Goal: Transaction & Acquisition: Purchase product/service

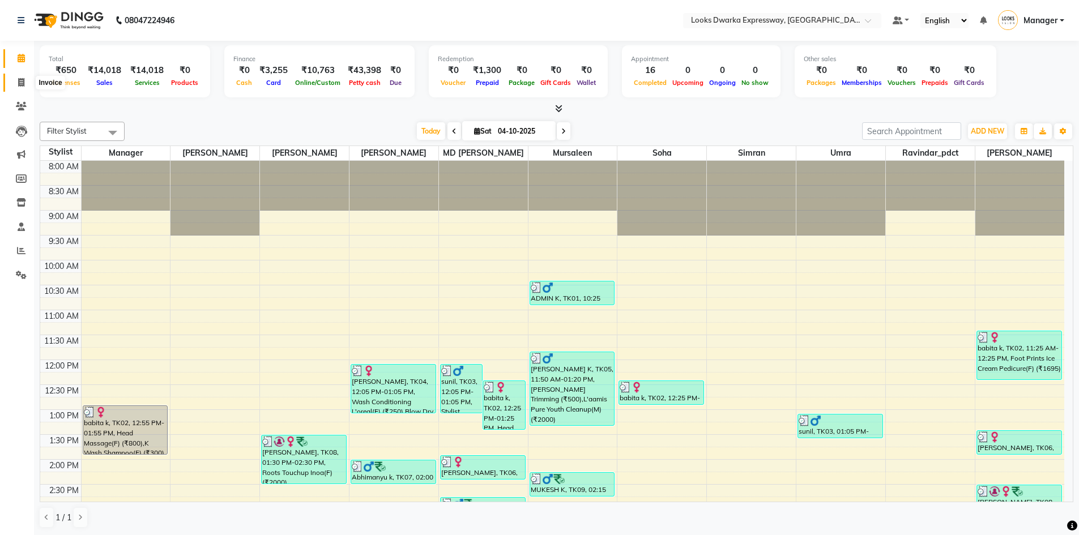
click at [17, 82] on span at bounding box center [21, 82] width 20 height 13
select select "service"
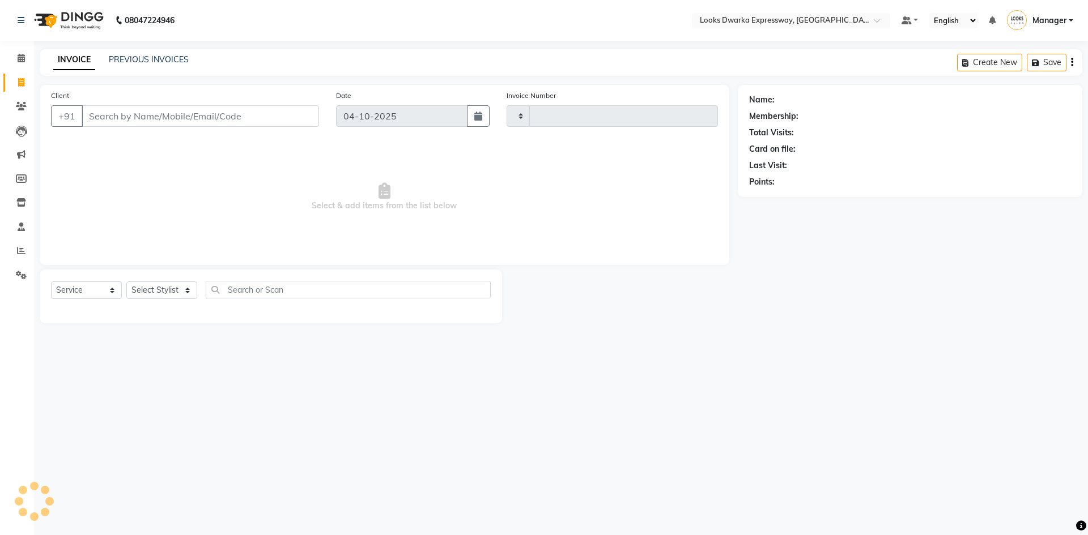
type input "2287"
click at [185, 114] on input "Client" at bounding box center [200, 116] width 237 height 22
select select "6011"
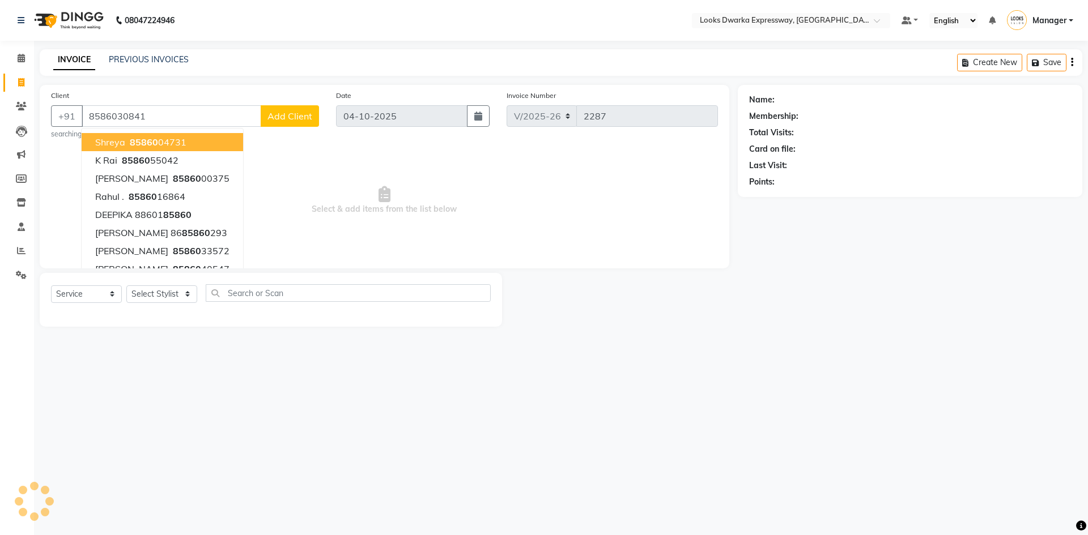
type input "8586030841"
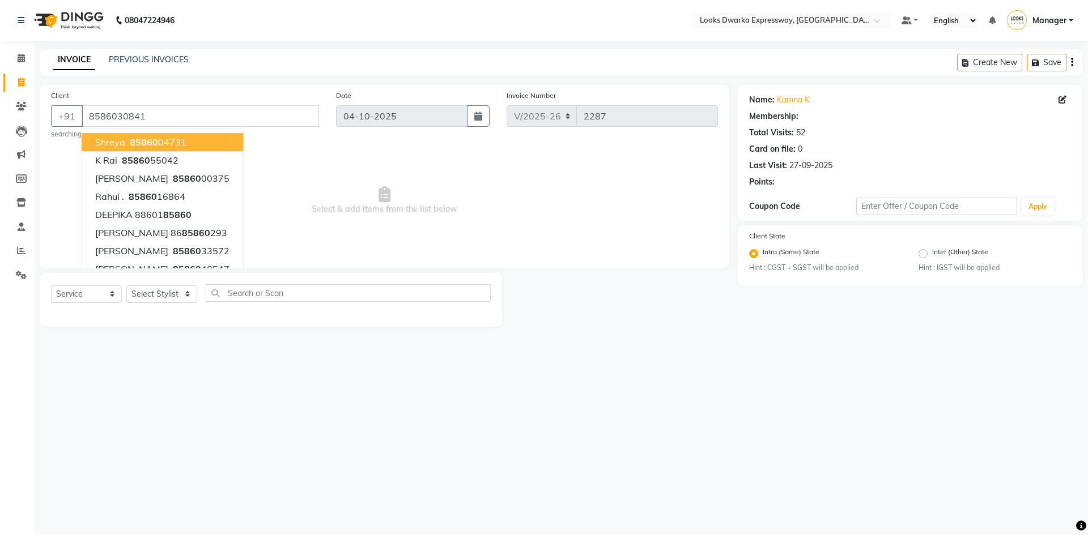
select select "1: Object"
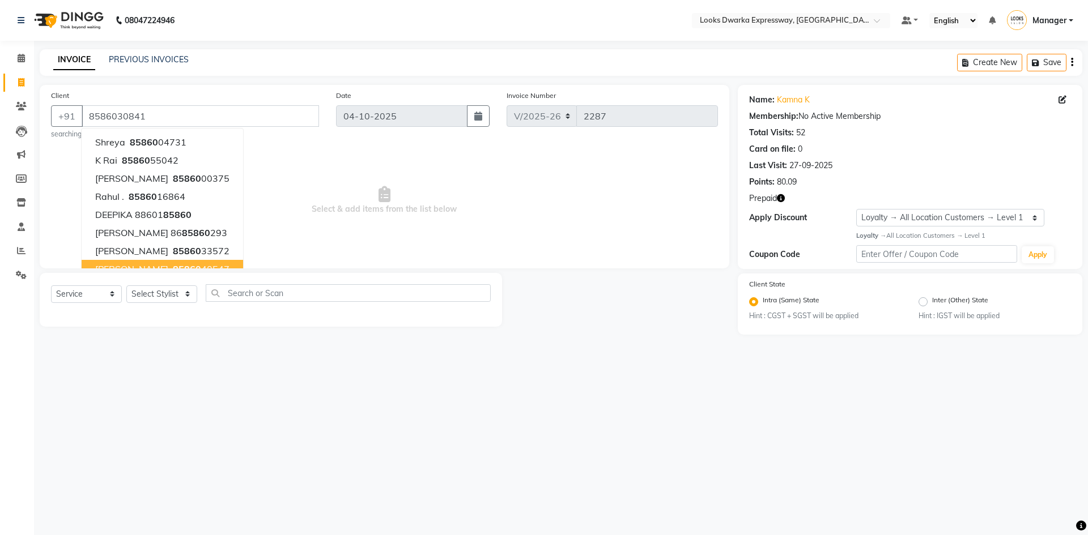
click at [307, 364] on div "08047224946 Select Location × Looks Dwarka Expressway, New Delhi Default Panel …" at bounding box center [544, 267] width 1088 height 535
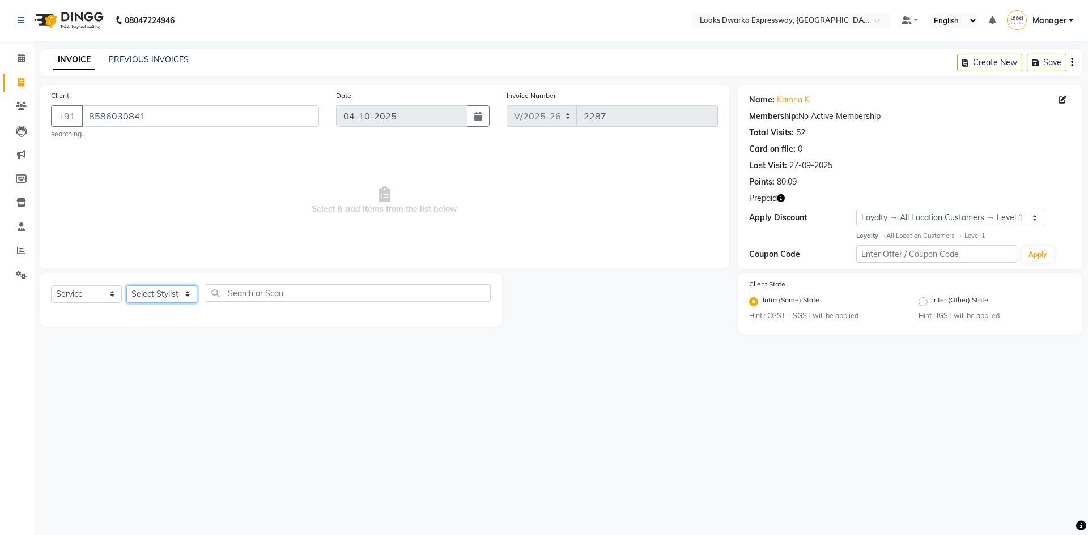
click at [142, 298] on select "Select Stylist Manager MD Irshad Mursaleen Ravindar_pdct RIJVAN AHMAD SALIM Sim…" at bounding box center [161, 295] width 71 height 18
select select "61091"
click at [126, 286] on select "Select Stylist Manager MD Irshad Mursaleen Ravindar_pdct RIJVAN AHMAD SALIM Sim…" at bounding box center [161, 295] width 71 height 18
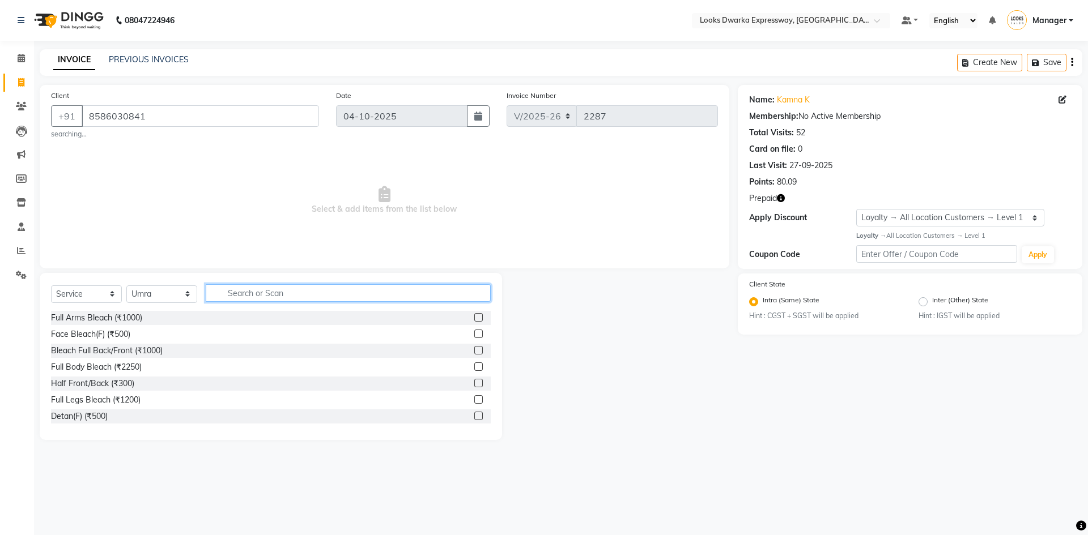
click at [312, 288] on input "text" at bounding box center [348, 293] width 285 height 18
type input "eye"
click at [474, 349] on label at bounding box center [478, 350] width 8 height 8
click at [474, 349] on input "checkbox" at bounding box center [477, 350] width 7 height 7
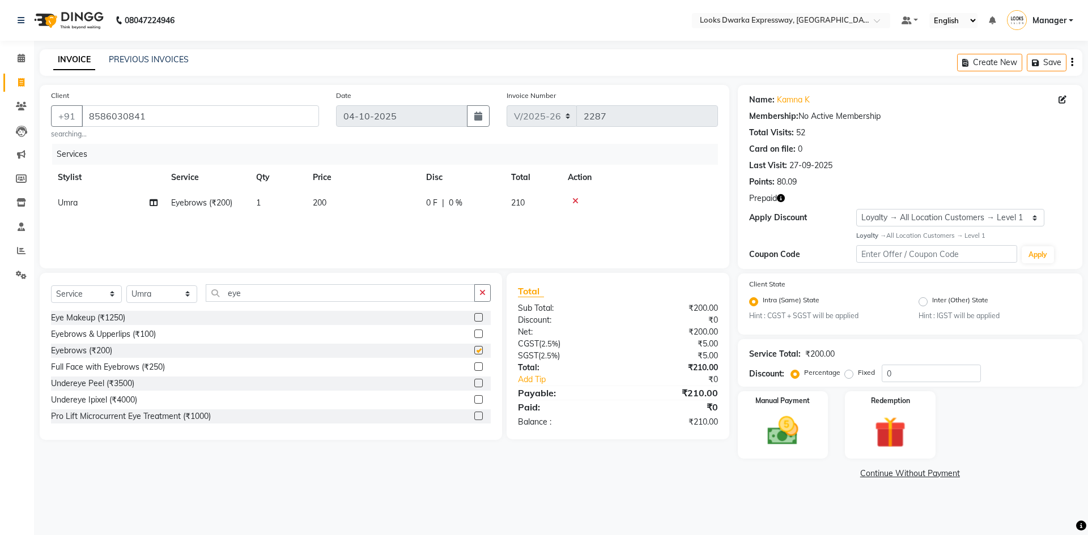
checkbox input "false"
click at [371, 215] on td "200" at bounding box center [362, 202] width 113 height 25
select select "61091"
drag, startPoint x: 424, startPoint y: 203, endPoint x: 360, endPoint y: 227, distance: 68.6
click at [359, 227] on tr "Manager MD Irshad Mursaleen Ravindar_pdct RIJVAN AHMAD SALIM Simran Soha SSBEAU…" at bounding box center [384, 211] width 667 height 43
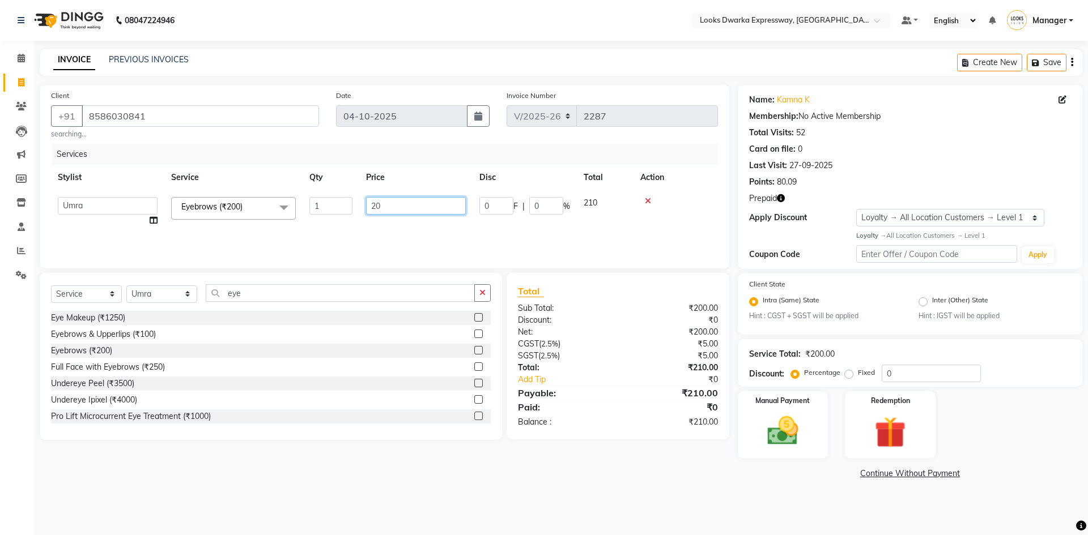
type input "200"
drag, startPoint x: 393, startPoint y: 484, endPoint x: 407, endPoint y: 459, distance: 28.7
click at [392, 484] on main "INVOICE PREVIOUS INVOICES Create New Save Client +91 8586030841 searching... Da…" at bounding box center [561, 274] width 1054 height 450
click at [485, 286] on button "button" at bounding box center [482, 293] width 16 height 18
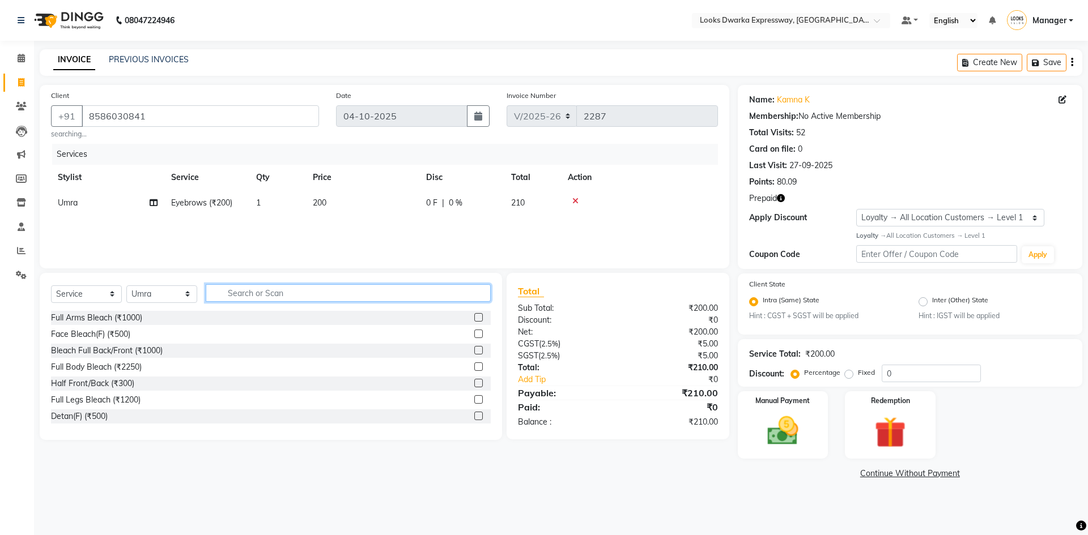
click at [453, 295] on input "text" at bounding box center [348, 293] width 285 height 18
type input "upp"
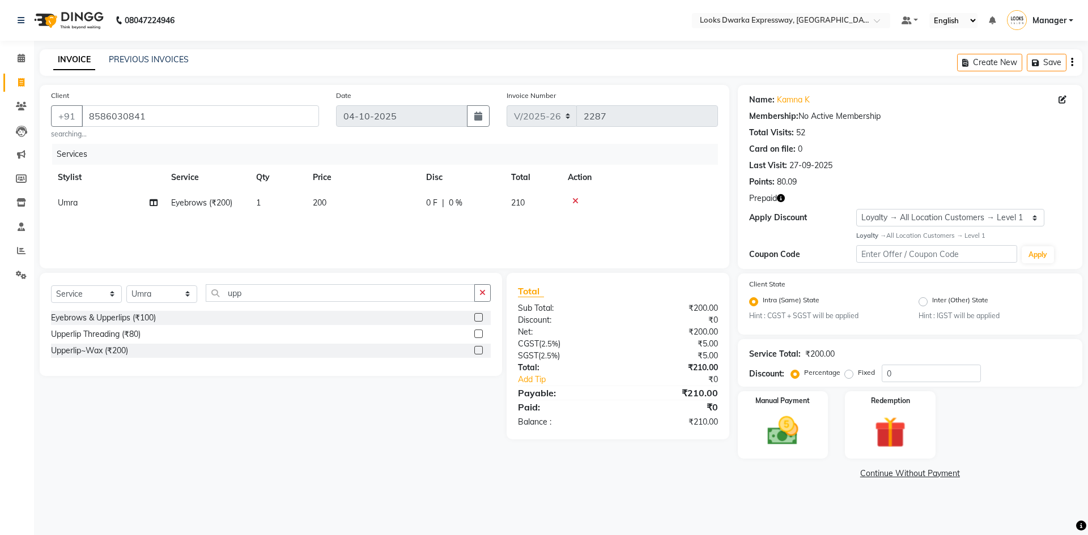
click at [482, 333] on label at bounding box center [478, 334] width 8 height 8
click at [482, 333] on input "checkbox" at bounding box center [477, 334] width 7 height 7
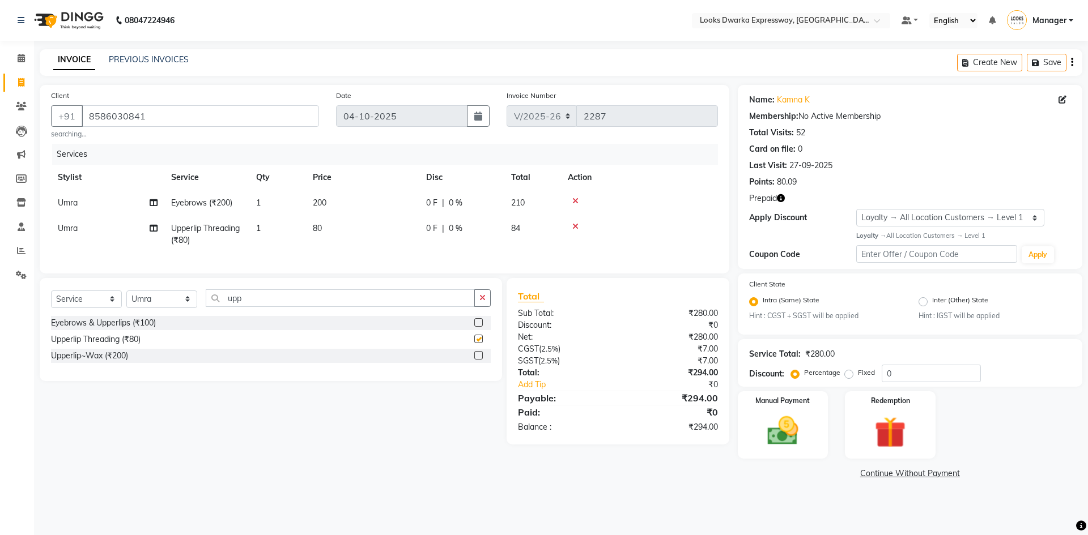
checkbox input "false"
click at [369, 229] on td "80" at bounding box center [362, 234] width 113 height 37
select select "61091"
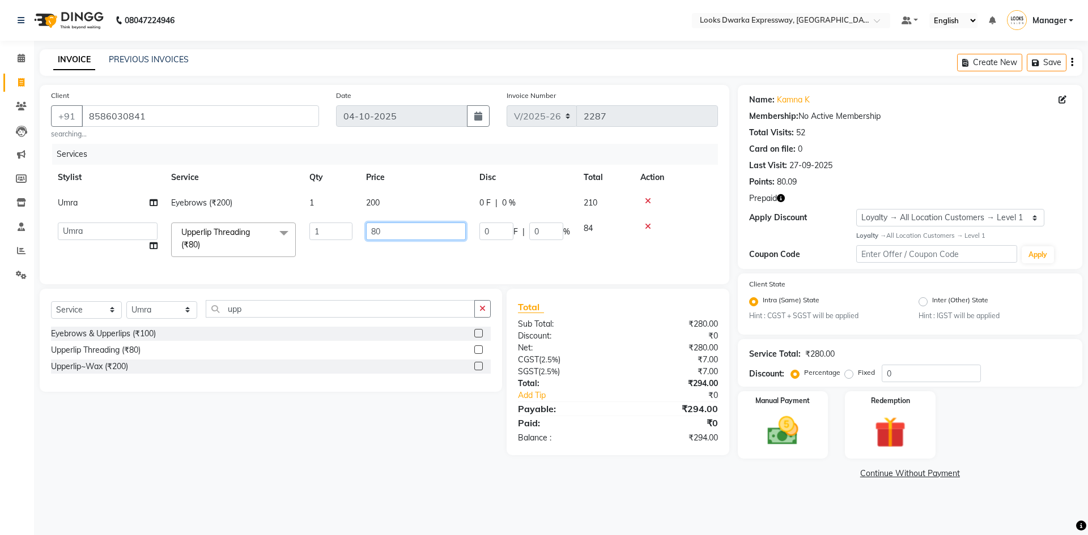
drag, startPoint x: 410, startPoint y: 232, endPoint x: 350, endPoint y: 256, distance: 64.6
click at [350, 256] on tr "Manager MD Irshad Mursaleen Ravindar_pdct RIJVAN AHMAD SALIM Simran Soha SSBEAU…" at bounding box center [384, 240] width 667 height 48
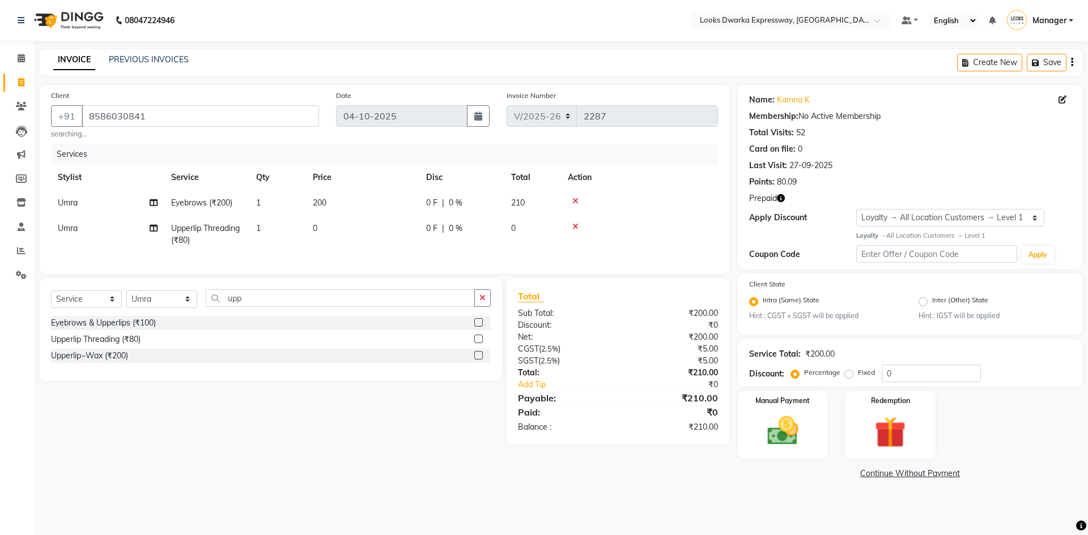
click at [387, 203] on td "200" at bounding box center [362, 202] width 113 height 25
select select "61091"
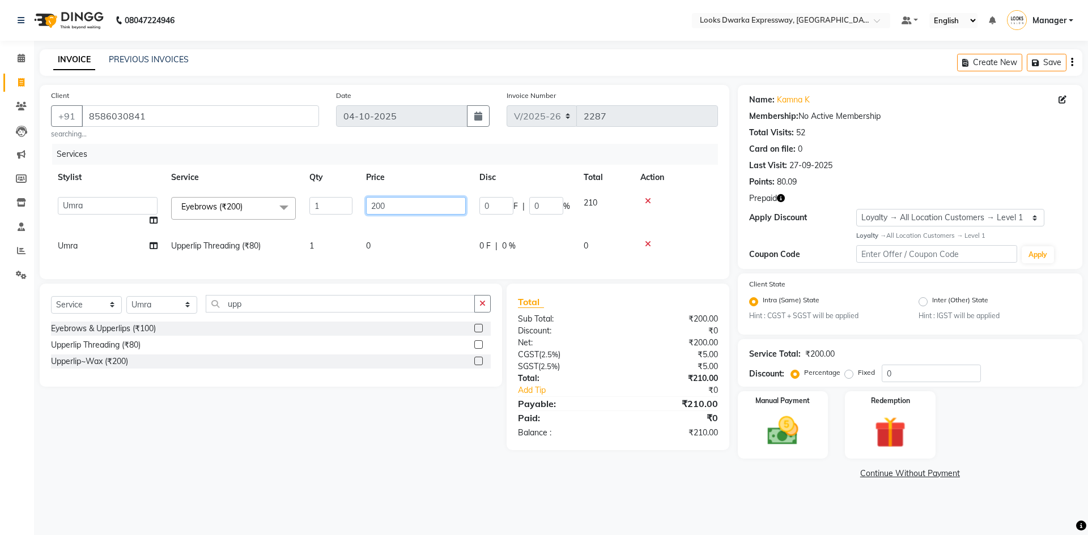
drag, startPoint x: 401, startPoint y: 200, endPoint x: 344, endPoint y: 212, distance: 58.4
click at [344, 212] on tr "Manager MD Irshad Mursaleen Ravindar_pdct RIJVAN AHMAD SALIM Simran Soha SSBEAU…" at bounding box center [384, 211] width 667 height 43
type input "100"
click at [402, 243] on td "0" at bounding box center [415, 245] width 113 height 25
select select "61091"
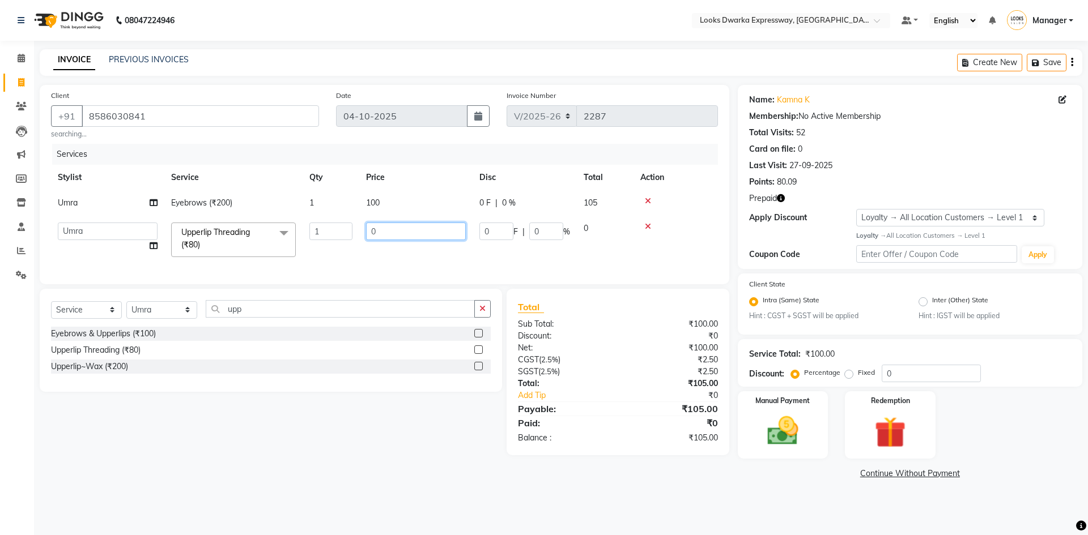
drag, startPoint x: 419, startPoint y: 223, endPoint x: 367, endPoint y: 253, distance: 60.2
click at [363, 258] on td "0" at bounding box center [415, 240] width 113 height 48
type input "100"
click at [320, 199] on tr "Umra Eyebrows (₹200) 1 100 0 F | 0 % 105" at bounding box center [384, 202] width 667 height 25
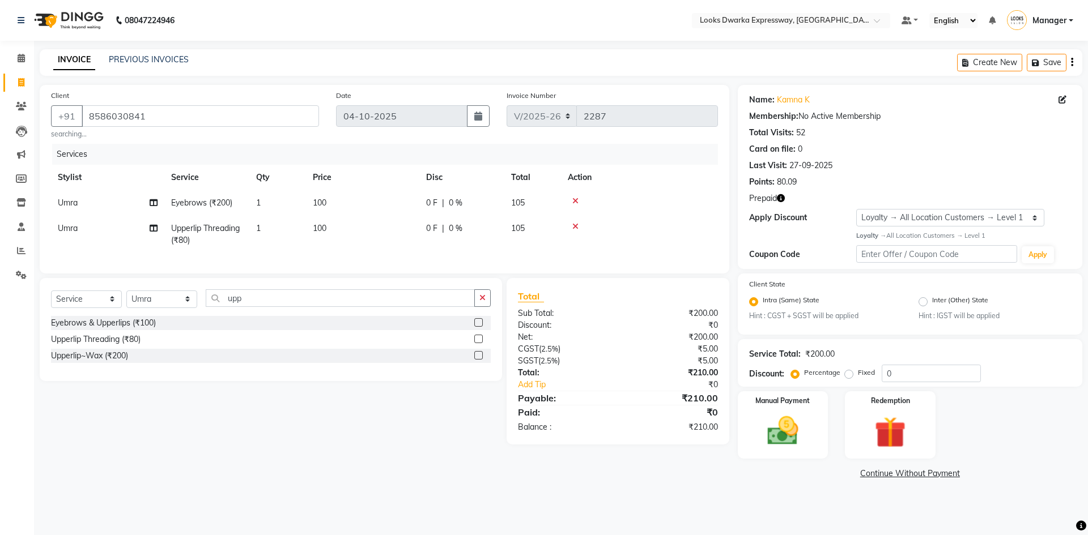
click at [277, 201] on td "1" at bounding box center [277, 202] width 57 height 25
select select "61091"
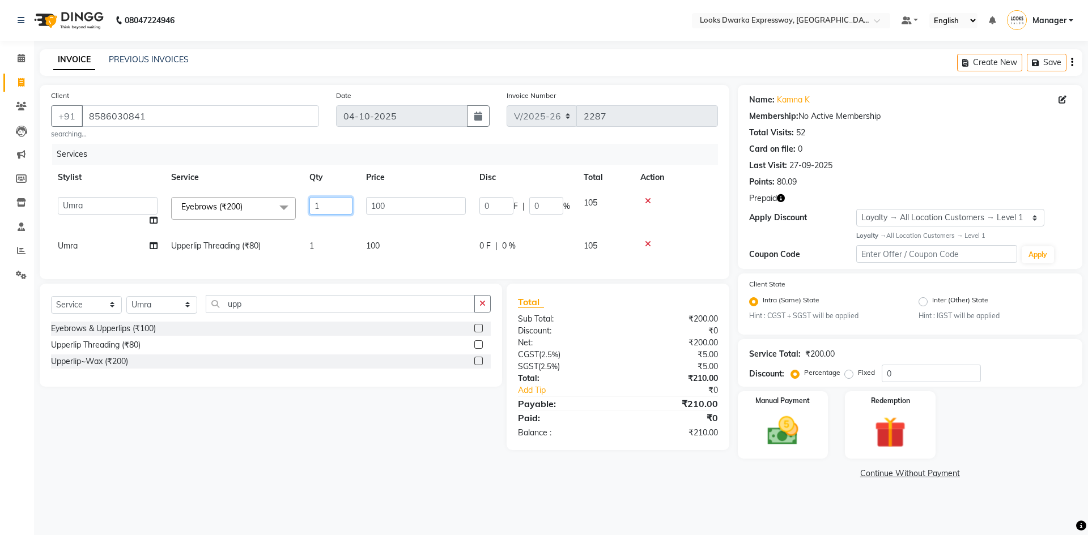
drag, startPoint x: 329, startPoint y: 205, endPoint x: 296, endPoint y: 223, distance: 37.0
click at [296, 223] on tr "Manager MD Irshad Mursaleen Ravindar_pdct RIJVAN AHMAD SALIM Simran Soha SSBEAU…" at bounding box center [384, 211] width 667 height 43
type input "2"
click at [327, 248] on tr "Umra Upperlip Threading (₹80) 1 100 0 F | 0 % 105" at bounding box center [384, 245] width 667 height 25
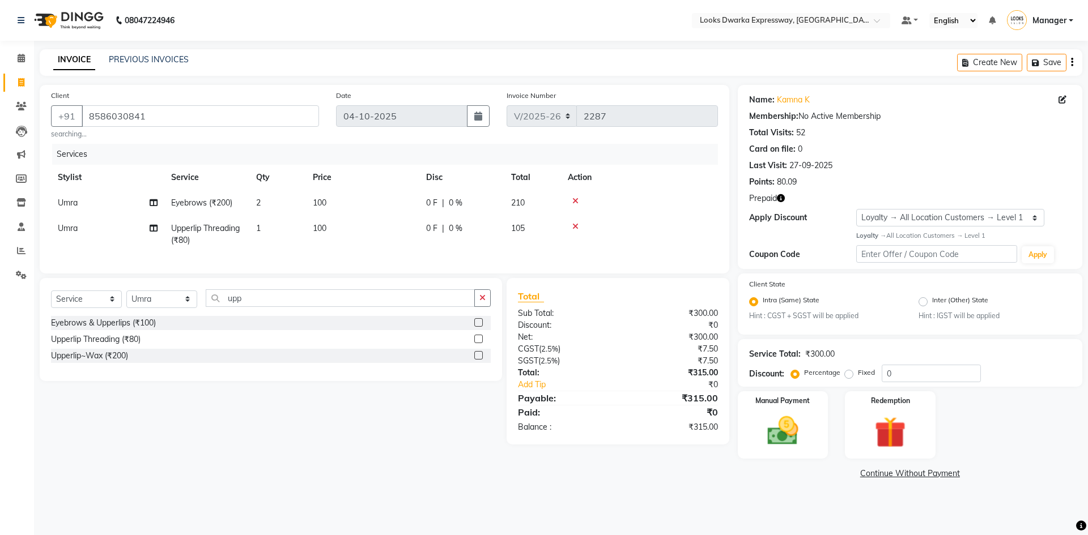
click at [261, 227] on span "1" at bounding box center [258, 228] width 5 height 10
select select "61091"
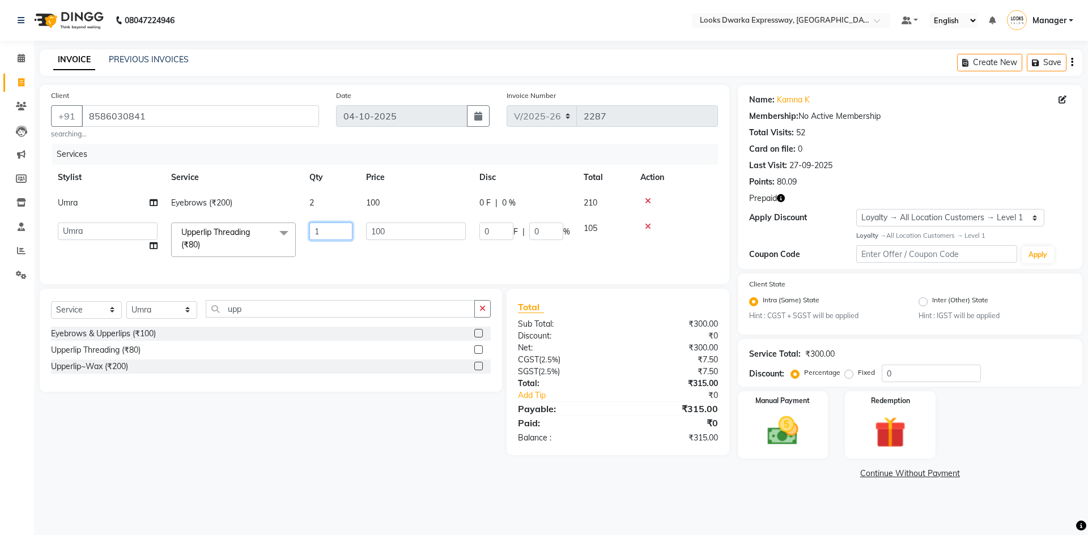
drag, startPoint x: 333, startPoint y: 232, endPoint x: 313, endPoint y: 248, distance: 25.4
click at [305, 249] on td "1" at bounding box center [331, 240] width 57 height 48
type input "2"
click at [334, 463] on div "Client +91 8586030841 searching... Date 04-10-2025 Invoice Number V/2025 V/2025…" at bounding box center [384, 283] width 706 height 397
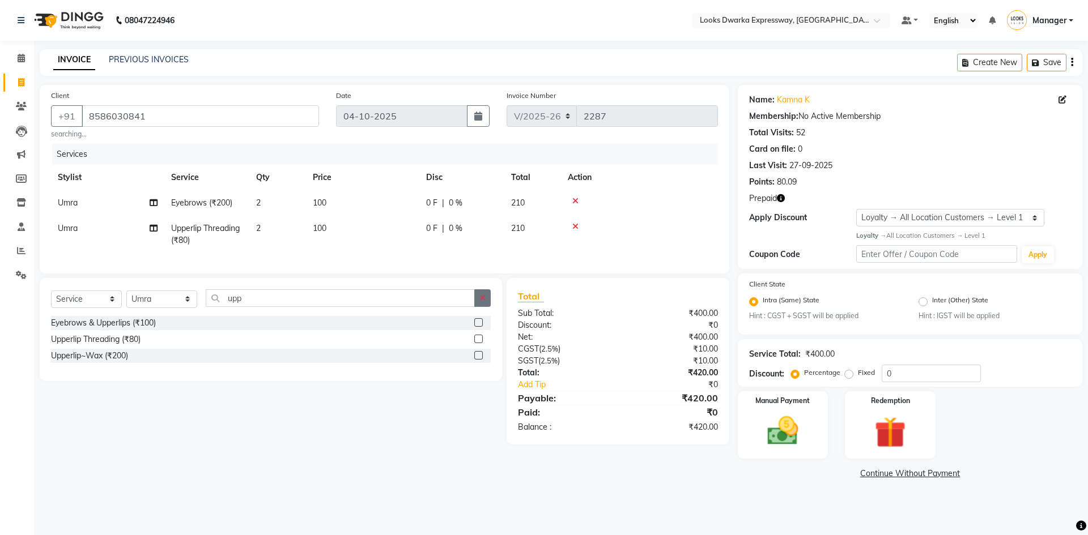
click at [484, 302] on icon "button" at bounding box center [482, 298] width 6 height 8
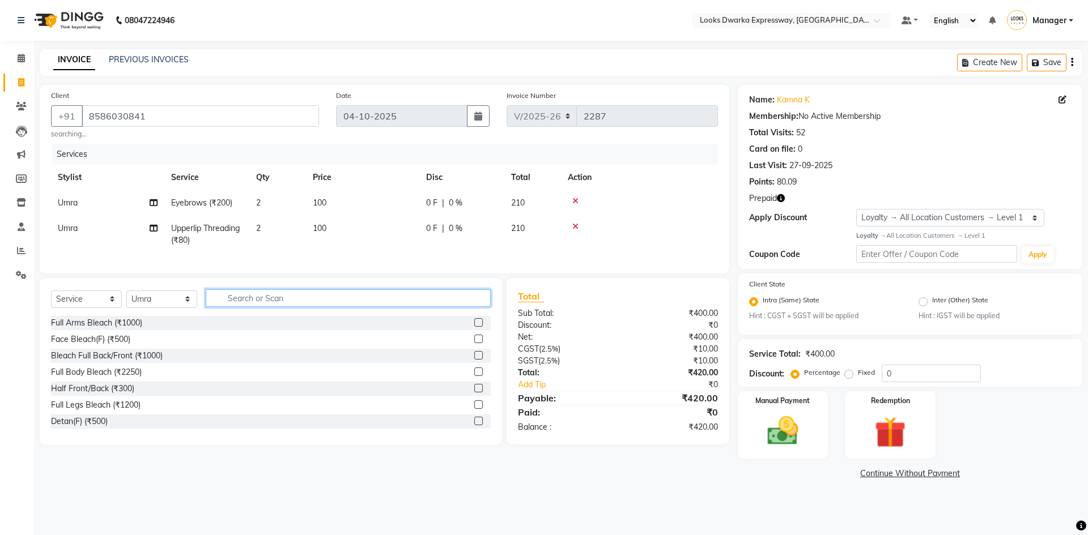
click at [475, 305] on input "text" at bounding box center [348, 299] width 285 height 18
type input "full ar"
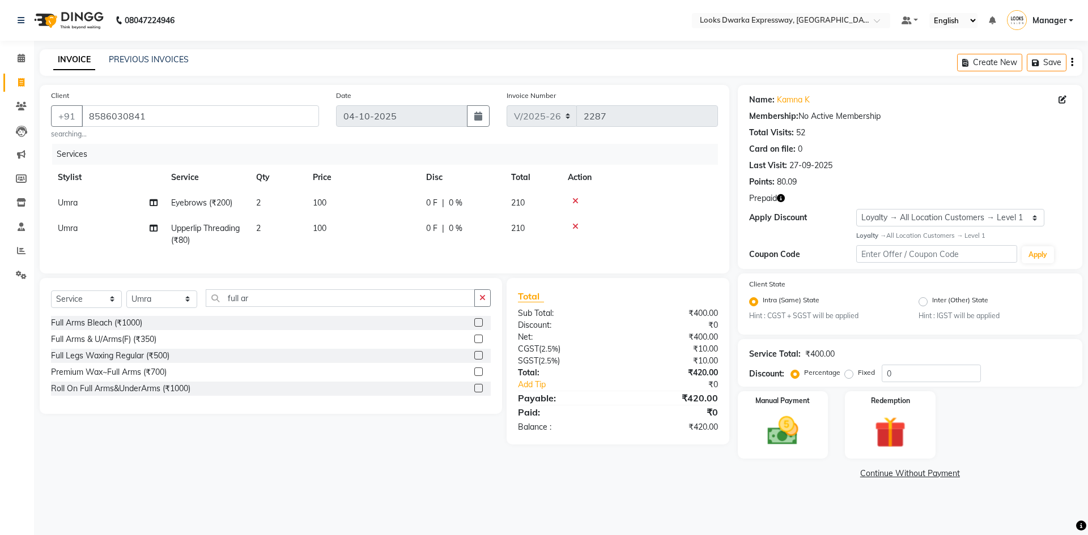
click at [478, 376] on label at bounding box center [478, 372] width 8 height 8
click at [478, 376] on input "checkbox" at bounding box center [477, 372] width 7 height 7
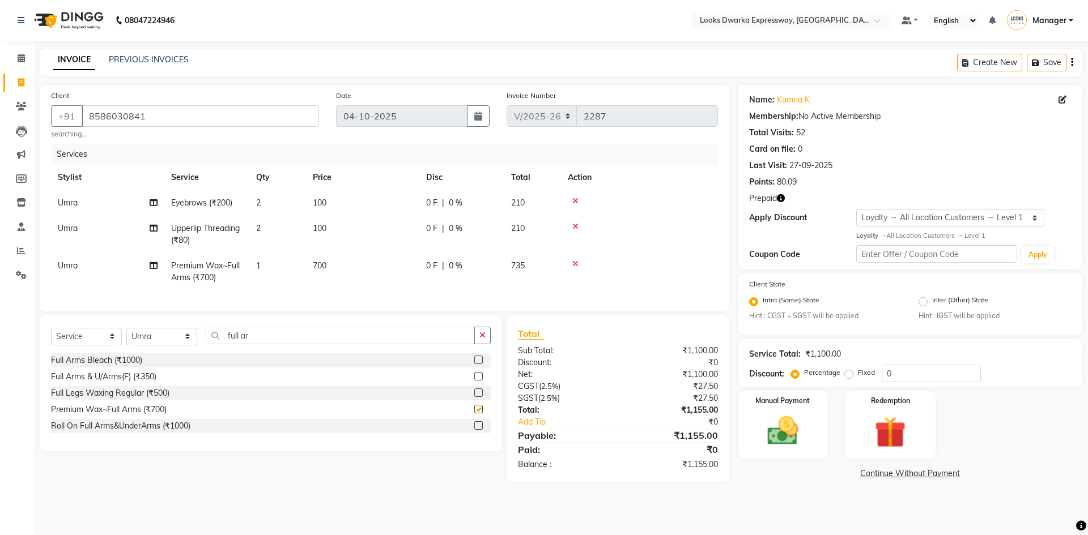
checkbox input "false"
click at [455, 482] on div "Select Service Product Membership Package Voucher Prepaid Gift Card Select Styl…" at bounding box center [266, 399] width 471 height 167
click at [786, 499] on main "INVOICE PREVIOUS INVOICES Create New Save Client +91 8586030841 searching... Da…" at bounding box center [561, 274] width 1054 height 450
click at [782, 197] on icon "button" at bounding box center [781, 198] width 8 height 8
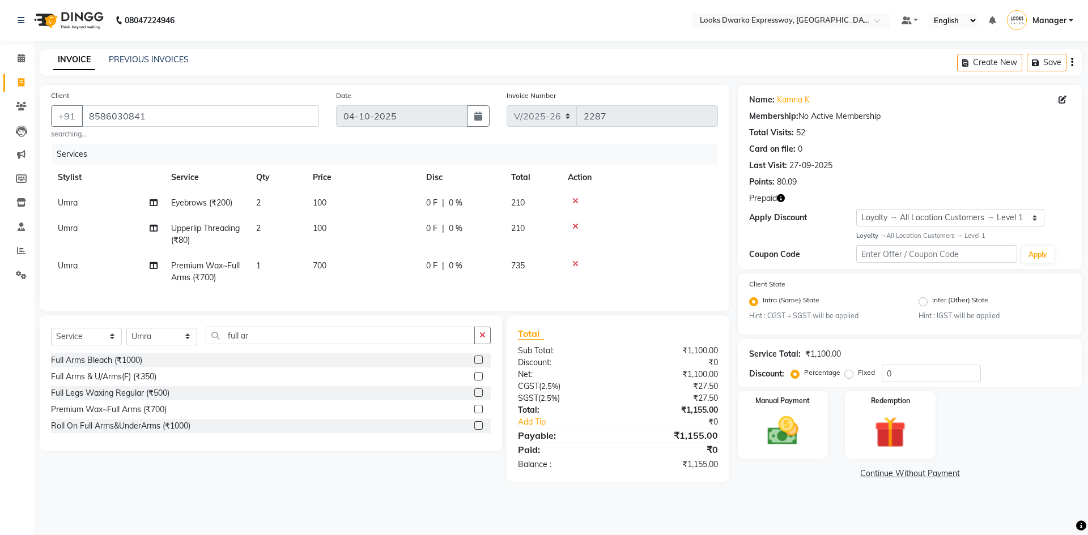
click at [753, 499] on main "INVOICE PREVIOUS INVOICES Create New Save Client +91 8586030841 searching... Da…" at bounding box center [561, 274] width 1054 height 450
click at [778, 499] on main "INVOICE PREVIOUS INVOICES Create New Save Client +91 8586030841 searching... Da…" at bounding box center [561, 274] width 1054 height 450
click at [911, 426] on img at bounding box center [889, 432] width 53 height 40
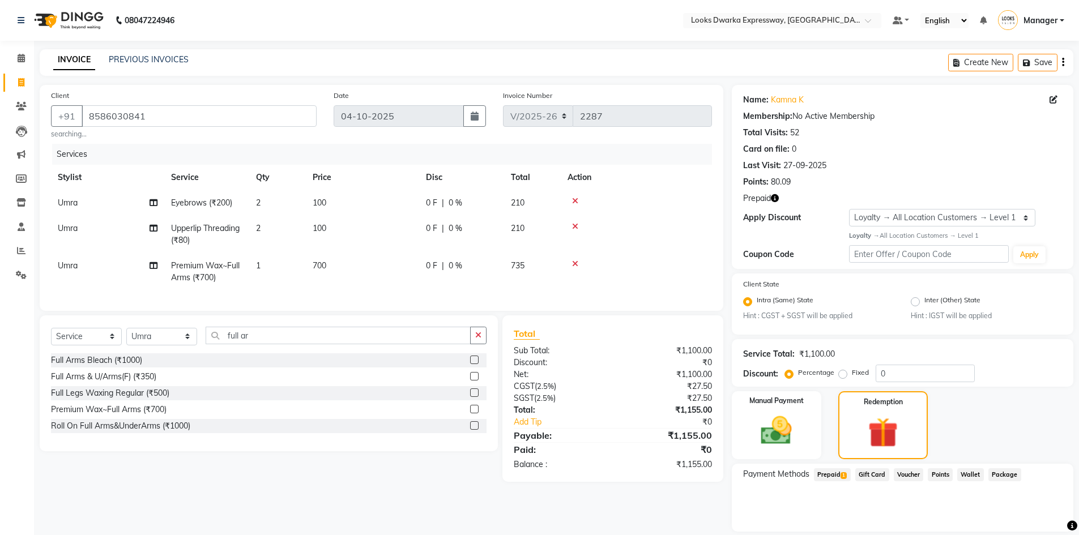
click at [828, 475] on span "Prepaid 1" at bounding box center [832, 475] width 37 height 13
click at [1038, 518] on button "Add" at bounding box center [1035, 520] width 41 height 19
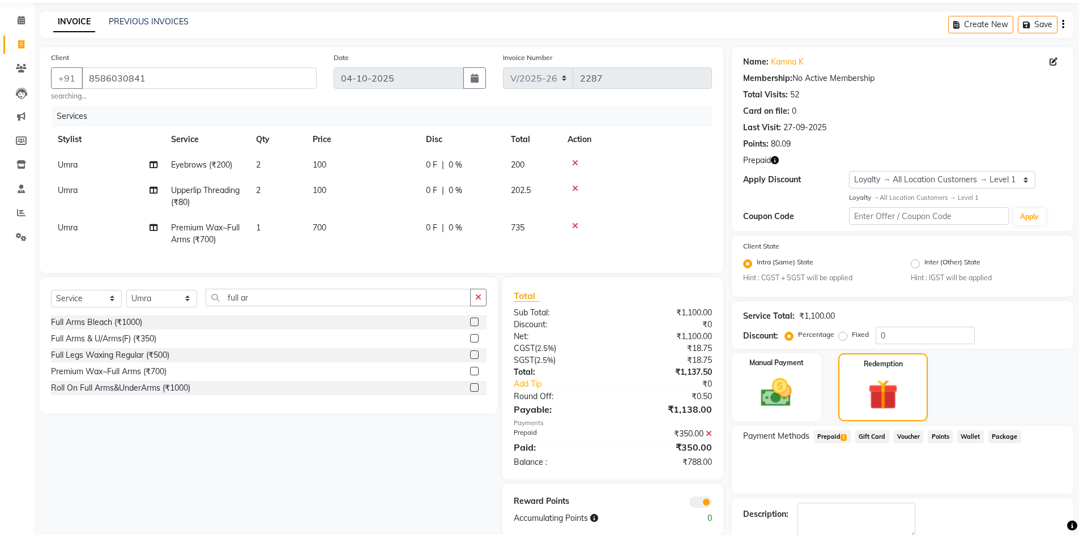
scroll to position [101, 0]
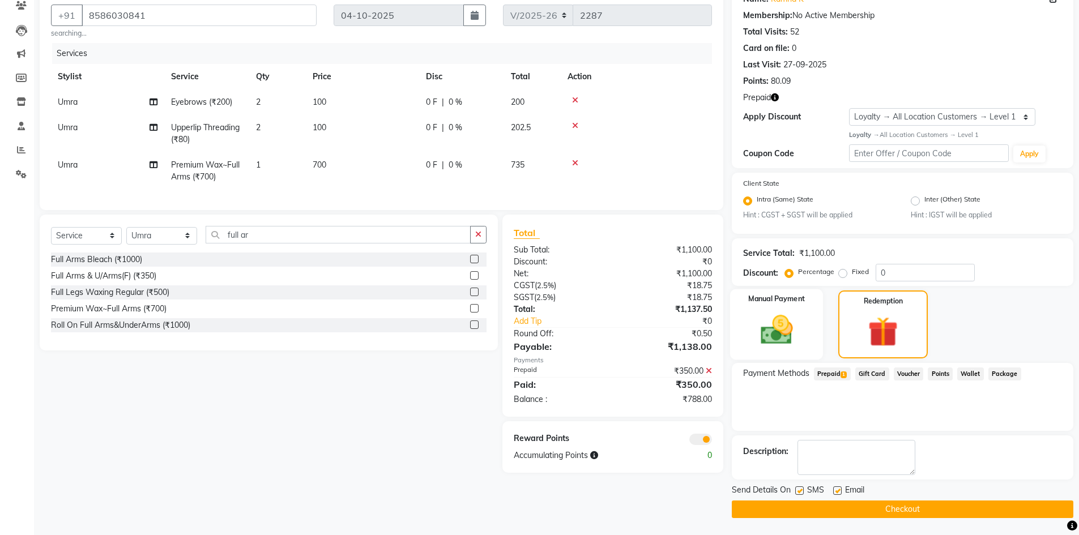
click at [793, 322] on img at bounding box center [777, 330] width 52 height 37
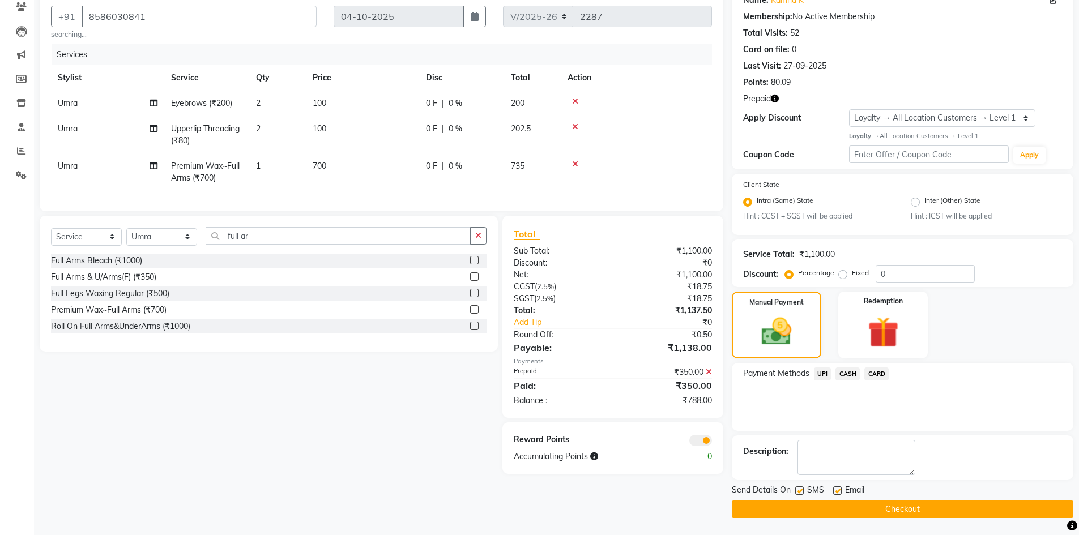
click at [819, 374] on span "UPI" at bounding box center [823, 374] width 18 height 13
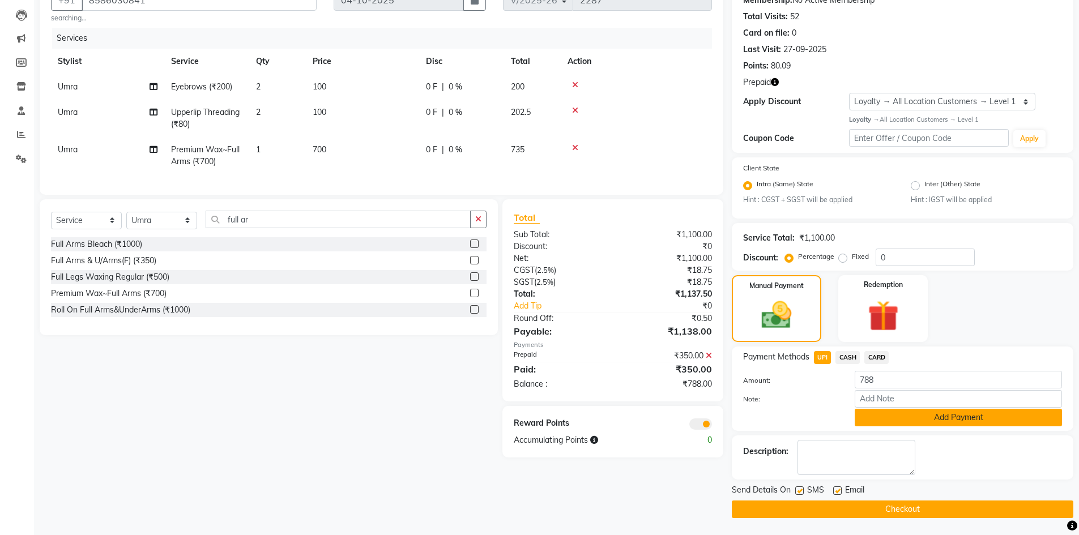
click at [870, 412] on button "Add Payment" at bounding box center [958, 418] width 207 height 18
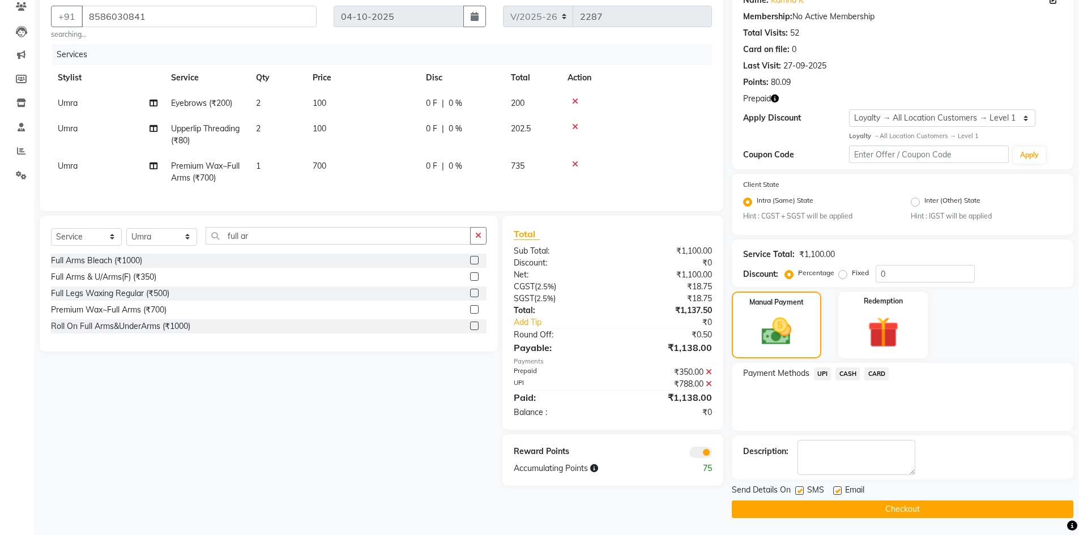
click at [780, 514] on button "Checkout" at bounding box center [903, 510] width 342 height 18
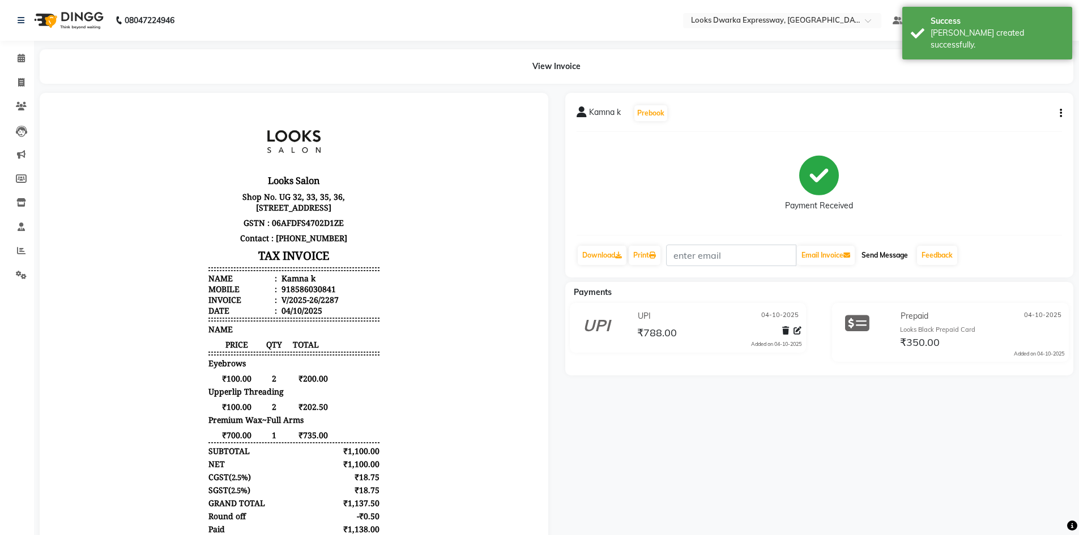
click at [884, 255] on button "Send Message" at bounding box center [885, 255] width 56 height 19
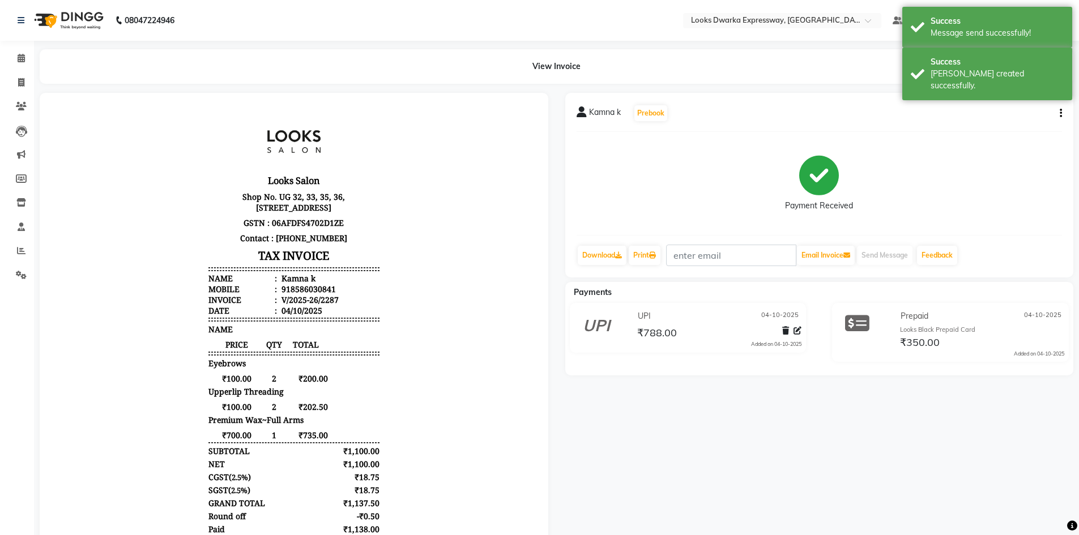
drag, startPoint x: 746, startPoint y: 421, endPoint x: 722, endPoint y: 398, distance: 33.3
click at [746, 420] on div "Kamna k Prebook Payment Received Download Print Email Invoice Send Message Feed…" at bounding box center [820, 358] width 526 height 531
drag, startPoint x: 19, startPoint y: 77, endPoint x: 12, endPoint y: 63, distance: 16.0
click at [19, 77] on span at bounding box center [21, 82] width 20 height 13
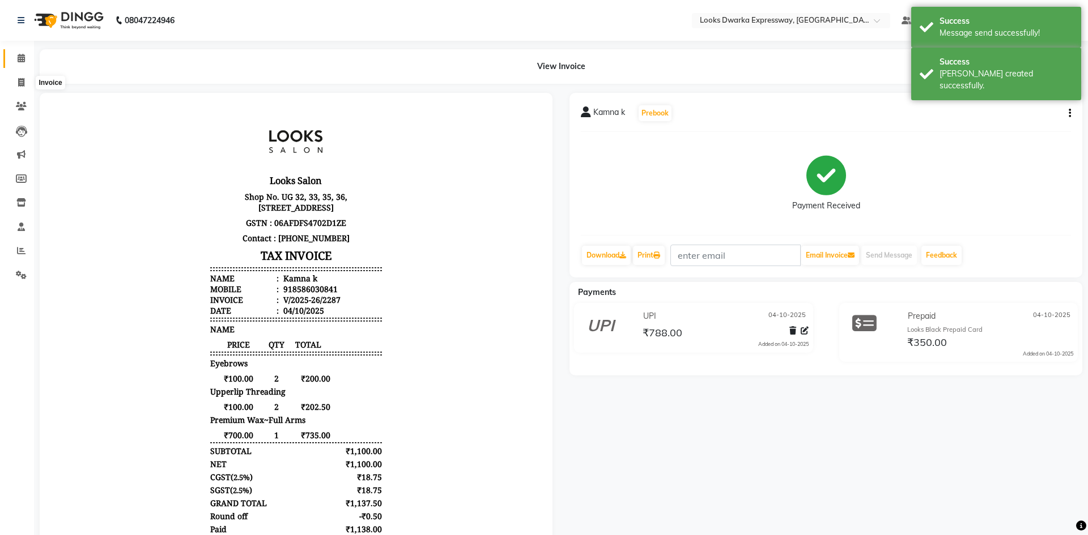
select select "6011"
select select "service"
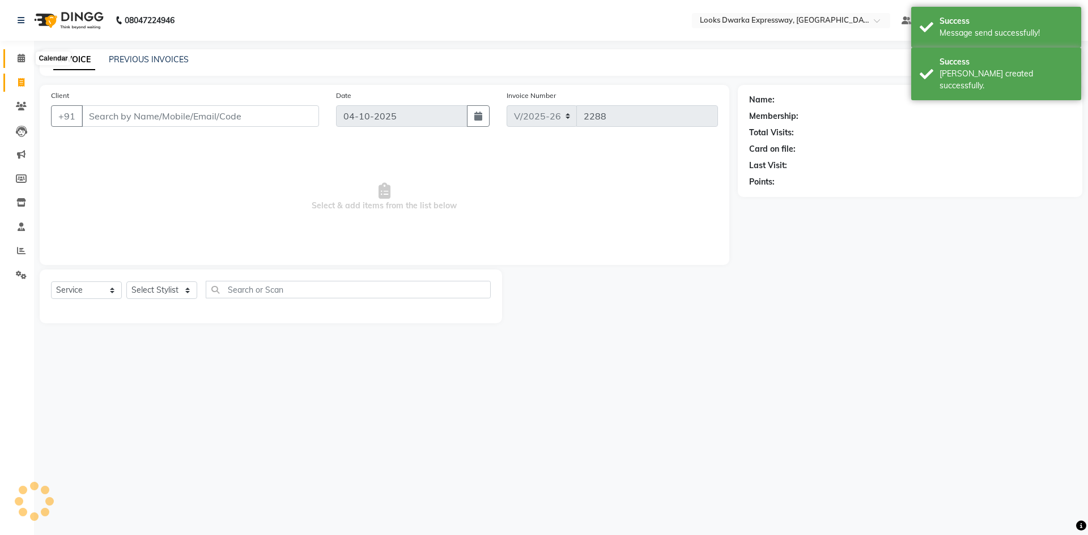
click at [18, 54] on icon at bounding box center [21, 58] width 7 height 8
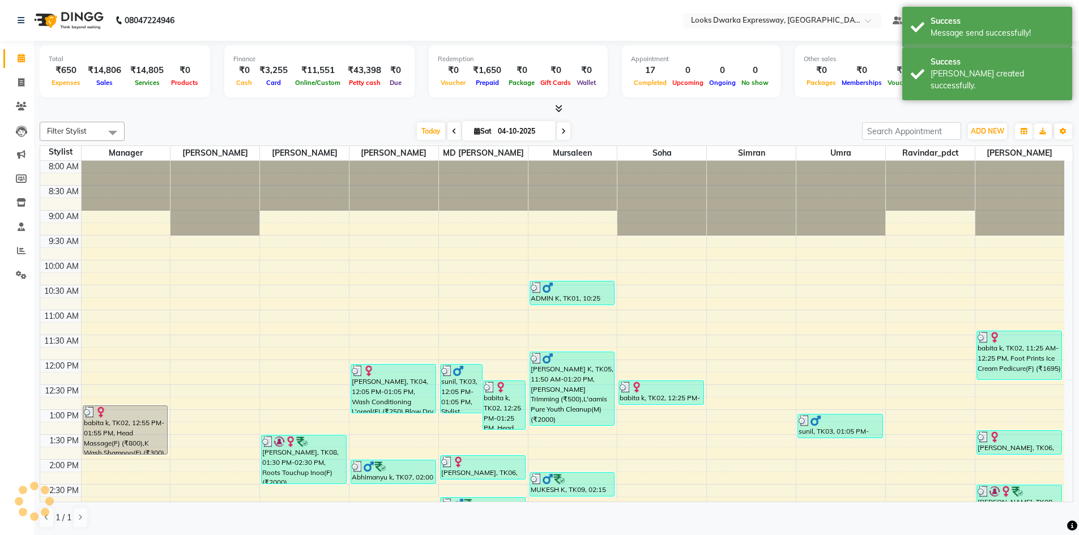
click at [237, 119] on div "Filter Stylist Select All Manager Yashika RIJVAN AHMAD SALIM MD Irshad Mursalee…" at bounding box center [557, 325] width 1034 height 416
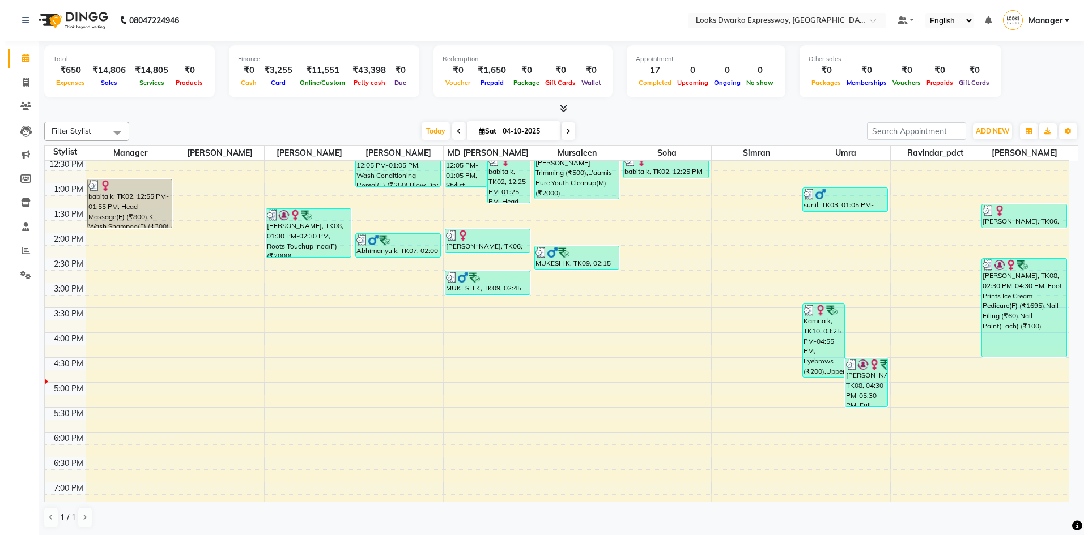
scroll to position [170, 0]
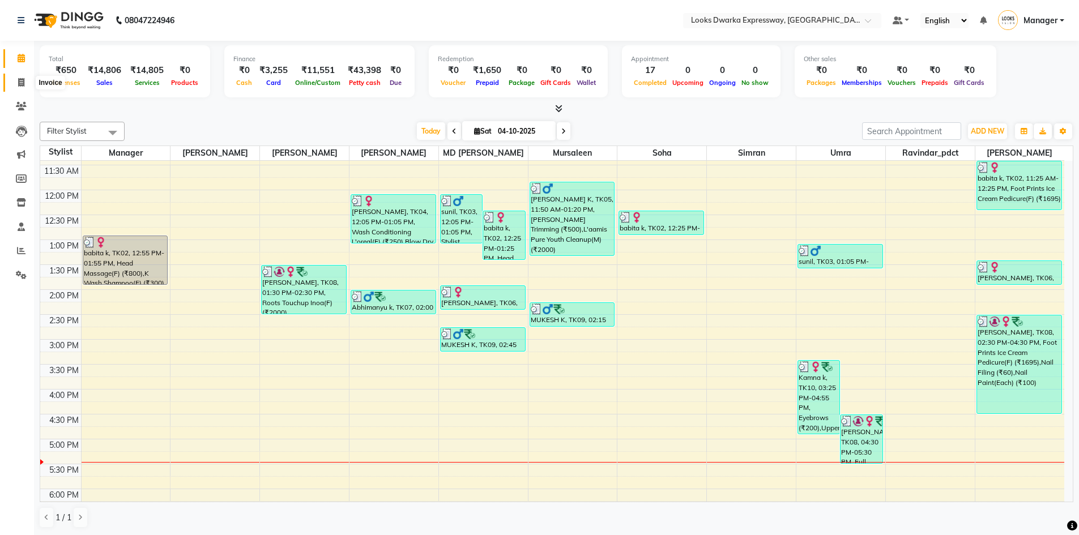
drag, startPoint x: 15, startPoint y: 79, endPoint x: 34, endPoint y: 86, distance: 20.1
click at [15, 79] on span at bounding box center [21, 82] width 20 height 13
select select "service"
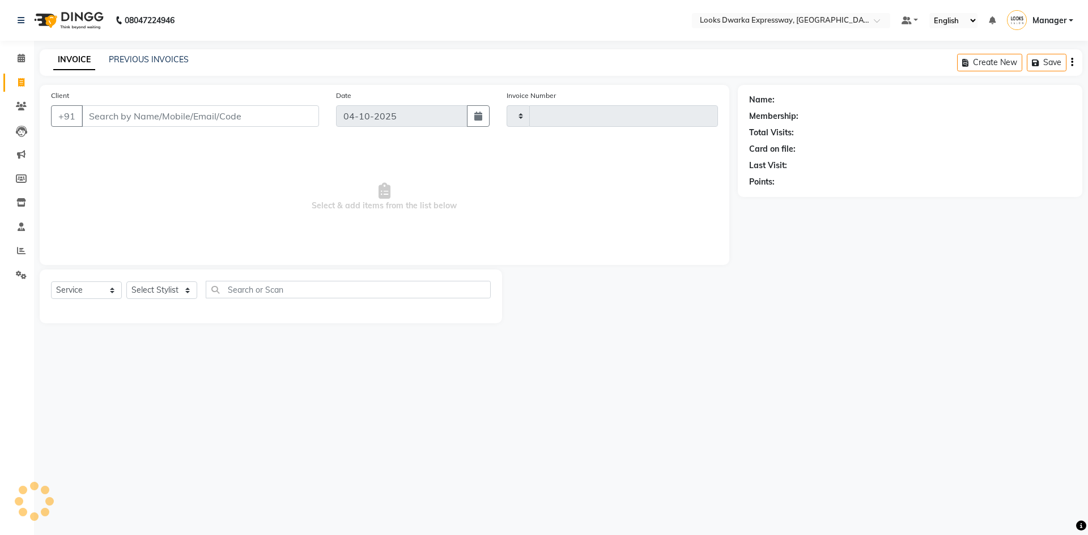
click at [188, 118] on input "Client" at bounding box center [200, 116] width 237 height 22
type input "9910116417"
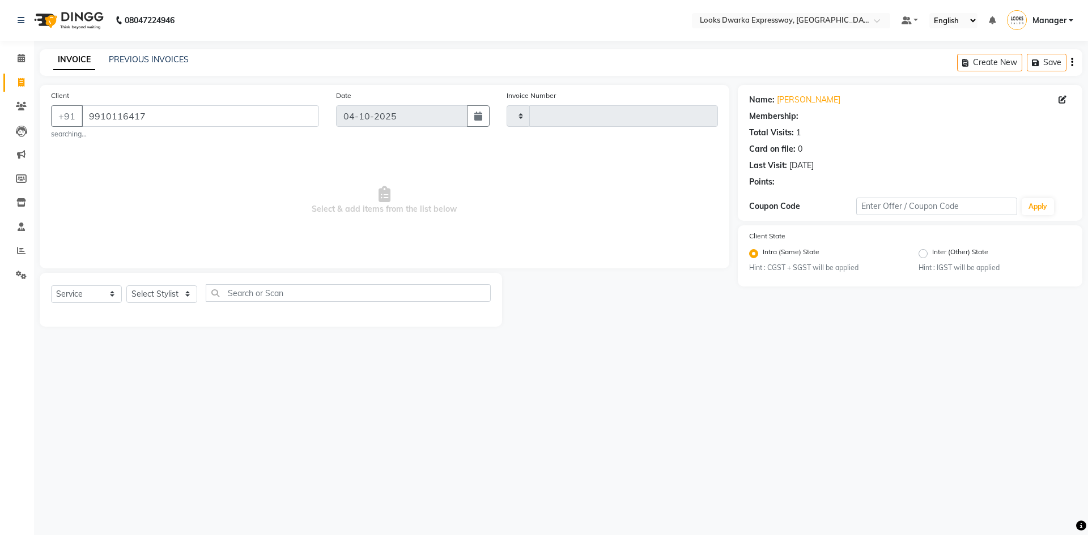
select select "1: Object"
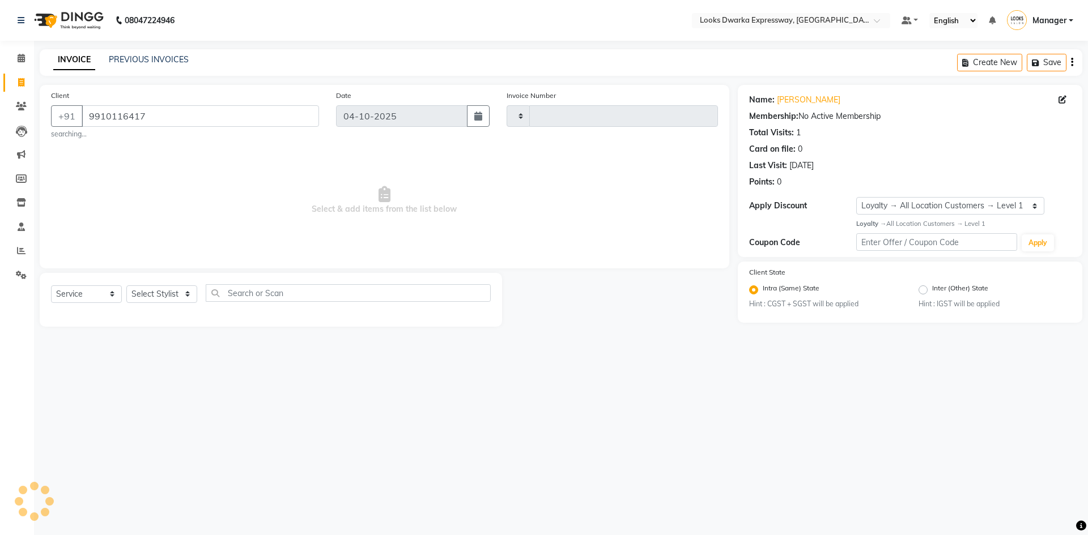
click at [700, 391] on div "08047224946 Select Location × Looks Dwarka Expressway, New Delhi Default Panel …" at bounding box center [544, 267] width 1088 height 535
click at [135, 291] on select "Select Stylist Manager MD Irshad Mursaleen Ravindar_pdct RIJVAN AHMAD SALIM Sim…" at bounding box center [161, 295] width 71 height 18
select select "86412"
click at [126, 286] on select "Select Stylist Manager MD [PERSON_NAME] Ravindar_pdct [PERSON_NAME] [PERSON_NAM…" at bounding box center [161, 295] width 71 height 18
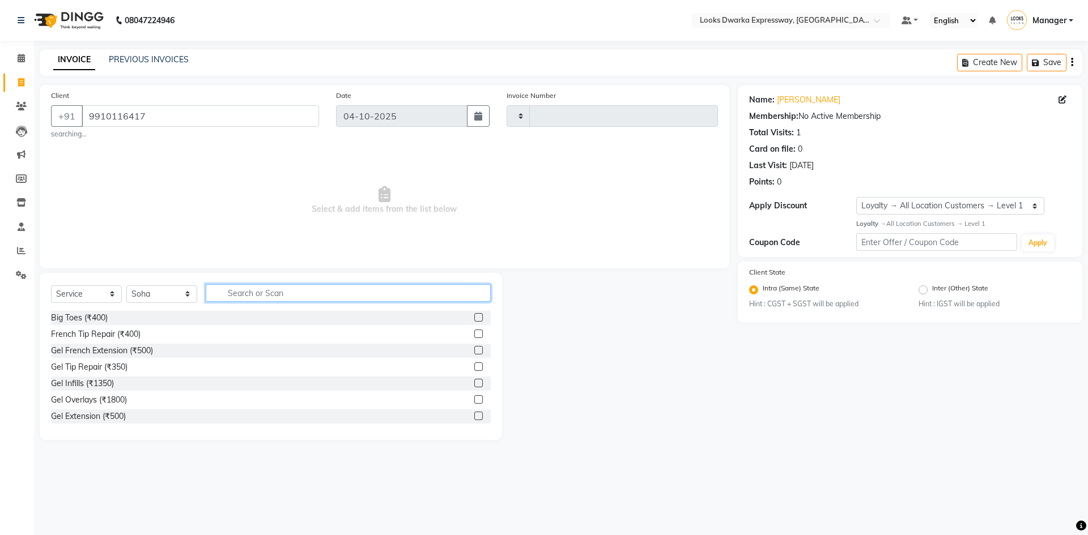
click at [280, 291] on input "text" at bounding box center [348, 293] width 285 height 18
type input "eye"
click at [474, 333] on label at bounding box center [478, 334] width 8 height 8
click at [474, 333] on input "checkbox" at bounding box center [477, 334] width 7 height 7
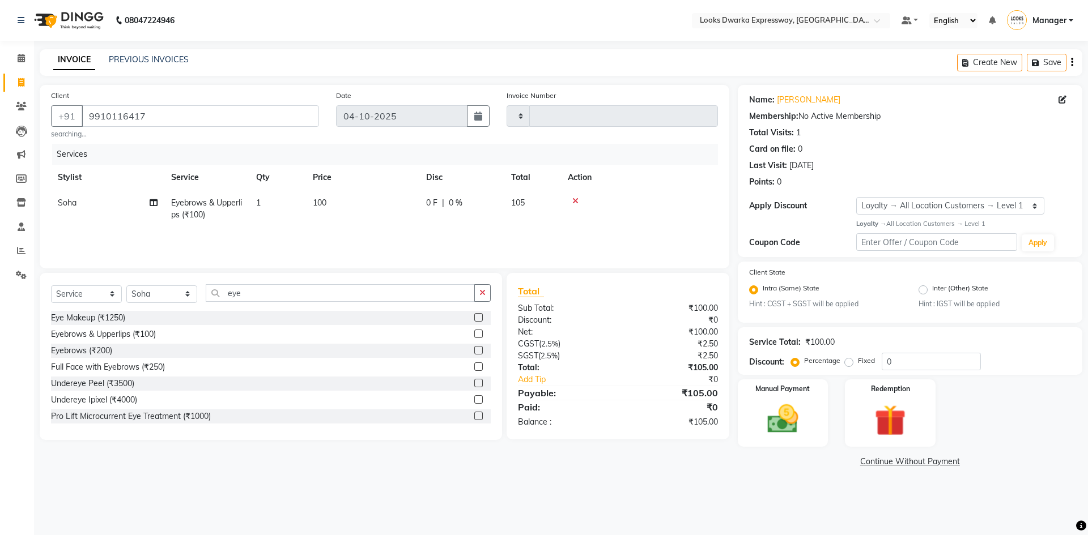
checkbox input "false"
click at [365, 210] on td "100" at bounding box center [362, 208] width 113 height 37
select select "86412"
drag, startPoint x: 347, startPoint y: 230, endPoint x: 334, endPoint y: 234, distance: 13.6
click at [334, 234] on tr "Manager MD Irshad Mursaleen Ravindar_pdct RIJVAN AHMAD SALIM Simran Soha SSBEAU…" at bounding box center [384, 214] width 667 height 48
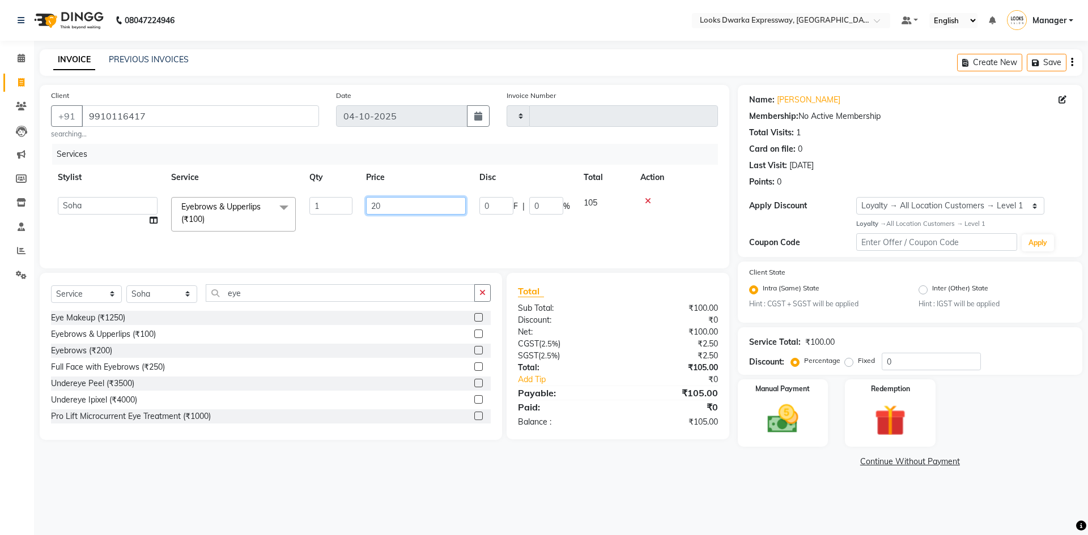
type input "200"
click at [370, 455] on div "Client +91 9910116417 searching... Date 04-10-2025 Invoice Number Services Styl…" at bounding box center [384, 277] width 706 height 385
click at [483, 291] on icon "button" at bounding box center [482, 293] width 6 height 8
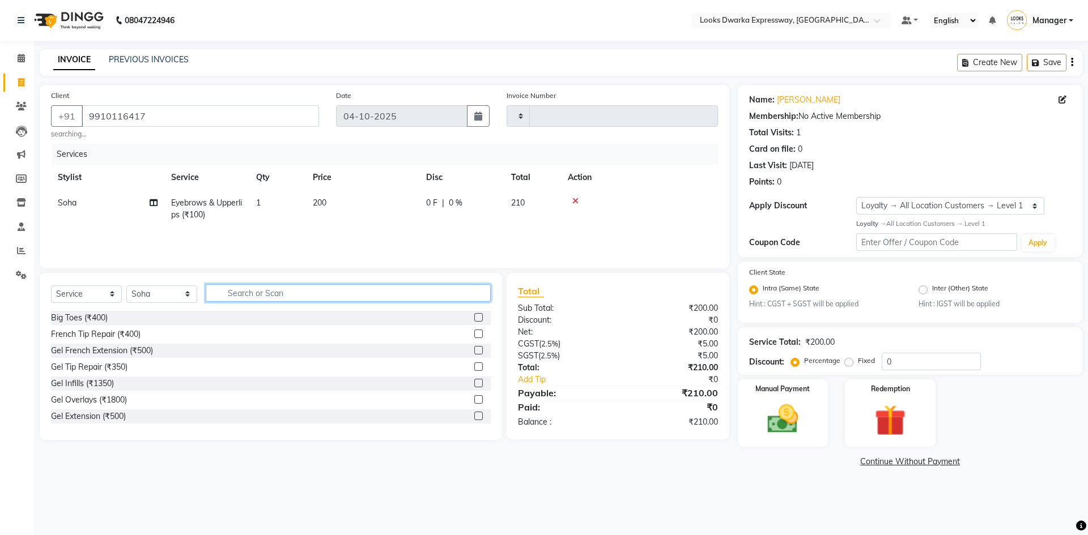
click at [469, 294] on input "text" at bounding box center [348, 293] width 285 height 18
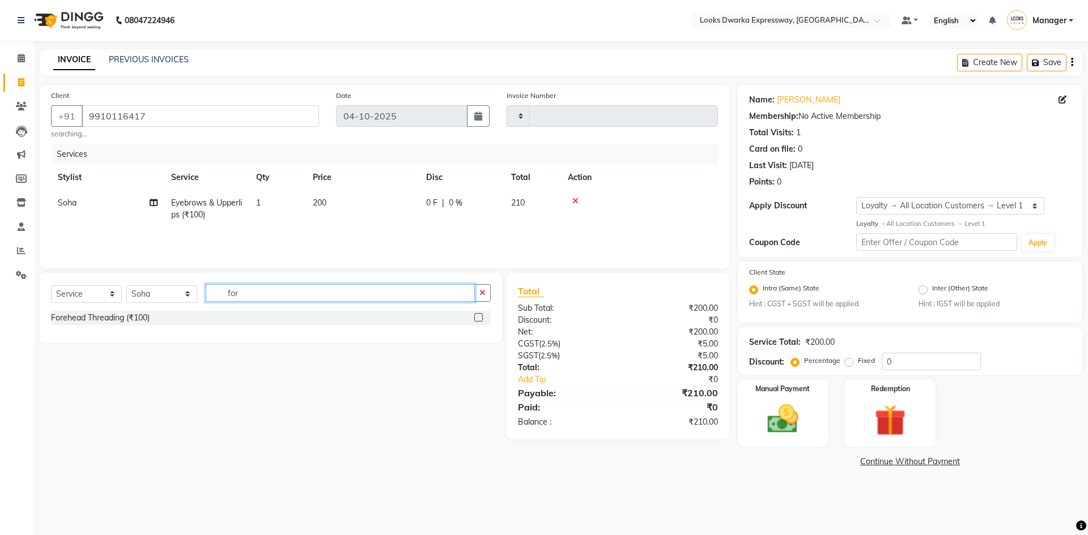
type input "for"
click at [479, 318] on label at bounding box center [478, 317] width 8 height 8
click at [479, 318] on input "checkbox" at bounding box center [477, 317] width 7 height 7
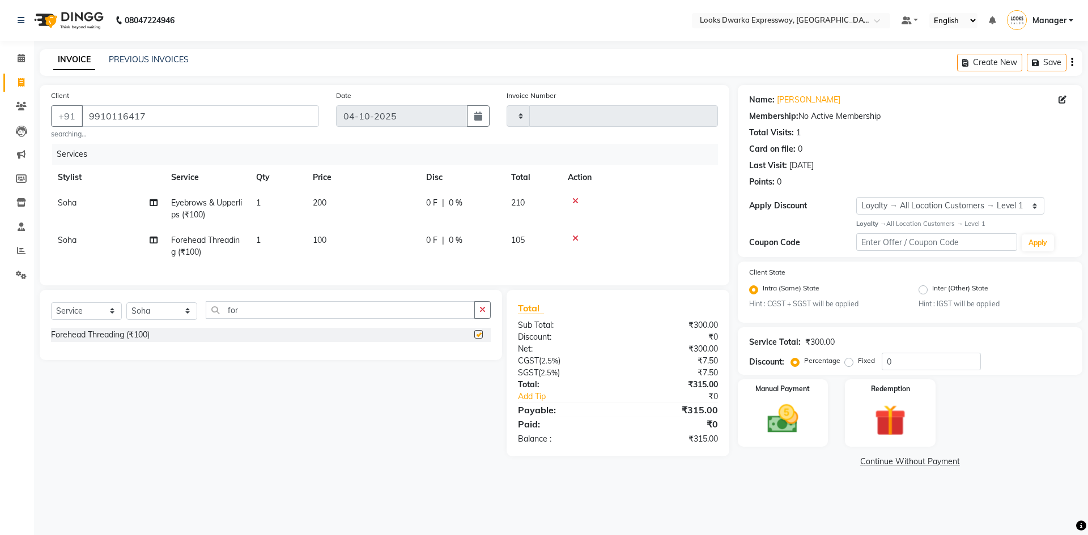
checkbox input "false"
click at [241, 507] on div "08047224946 Select Location × Looks Dwarka Expressway, New Delhi Default Panel …" at bounding box center [544, 267] width 1088 height 535
click at [482, 314] on icon "button" at bounding box center [482, 310] width 6 height 8
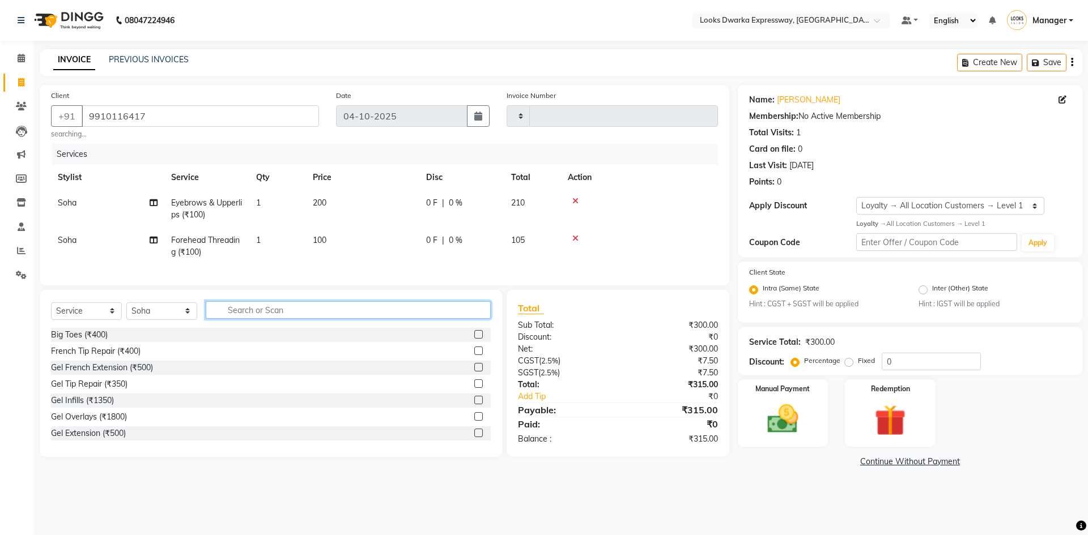
click at [461, 316] on input "text" at bounding box center [348, 310] width 285 height 18
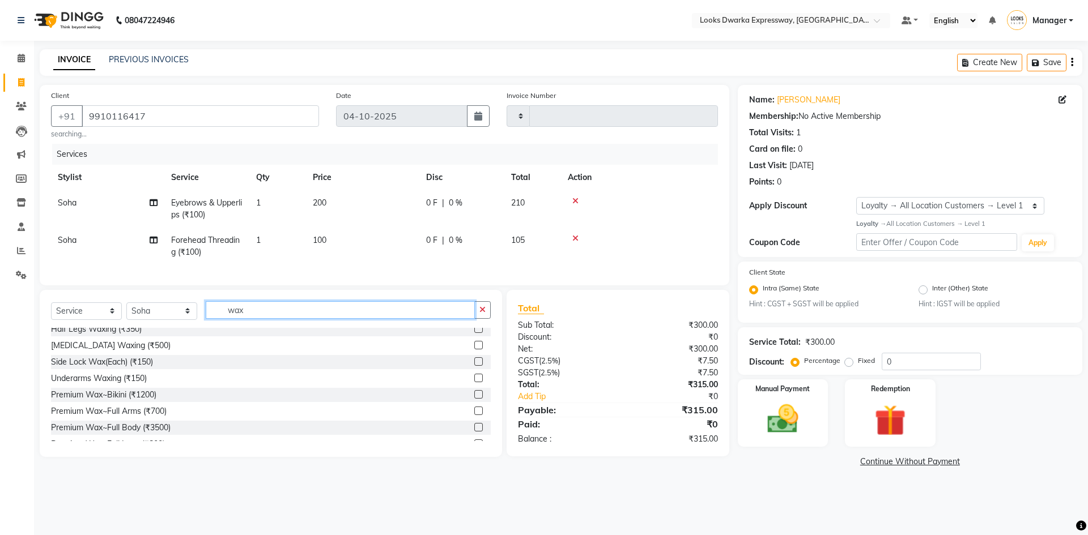
scroll to position [227, 0]
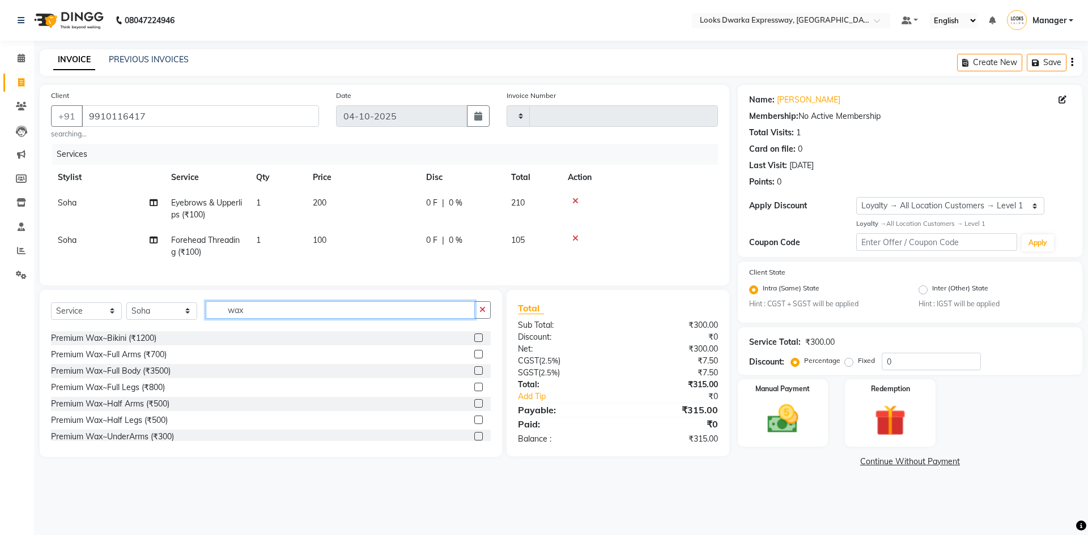
type input "wax"
click at [474, 359] on label at bounding box center [478, 354] width 8 height 8
click at [474, 359] on input "checkbox" at bounding box center [477, 354] width 7 height 7
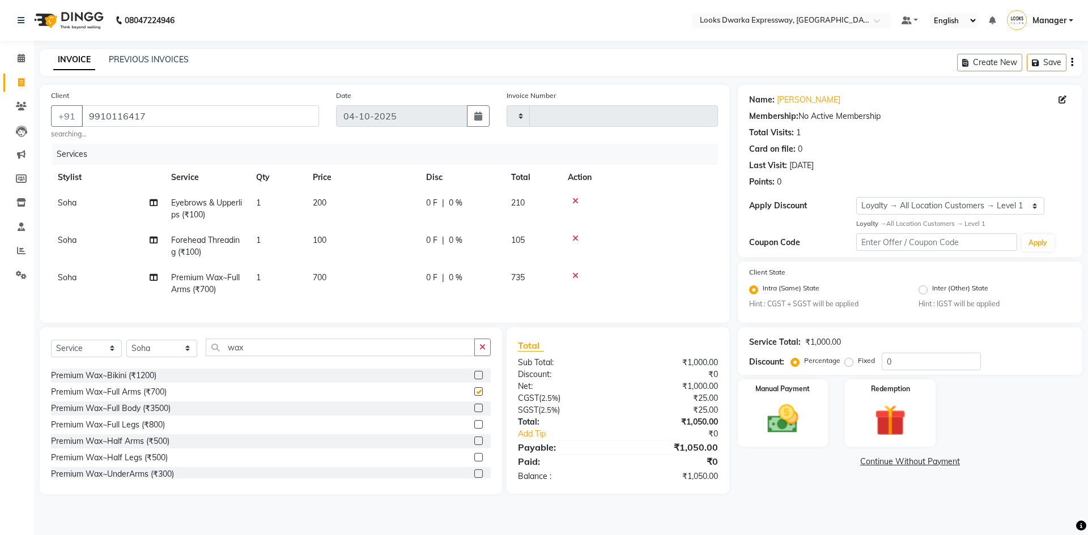
checkbox input "false"
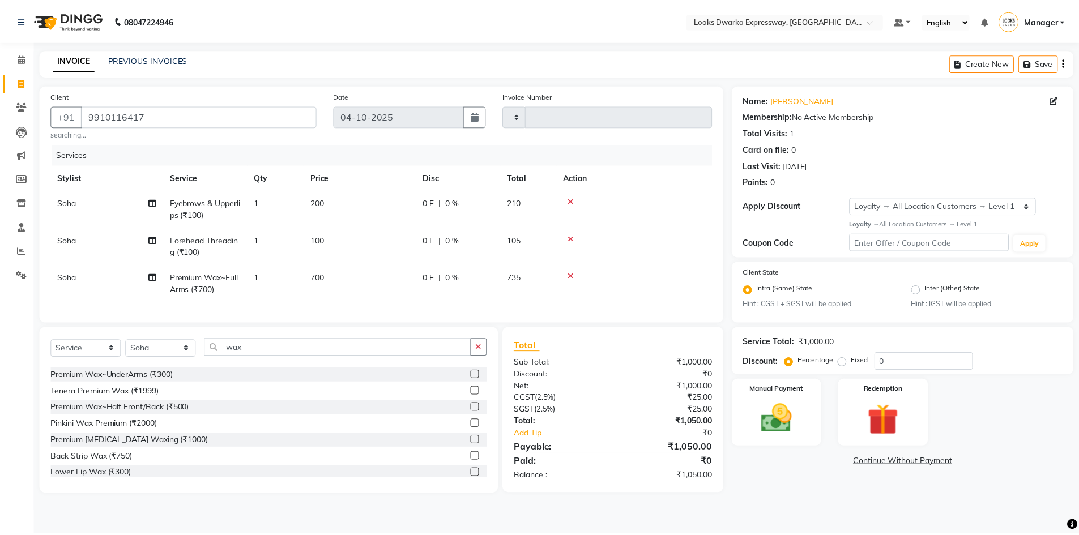
scroll to position [283, 0]
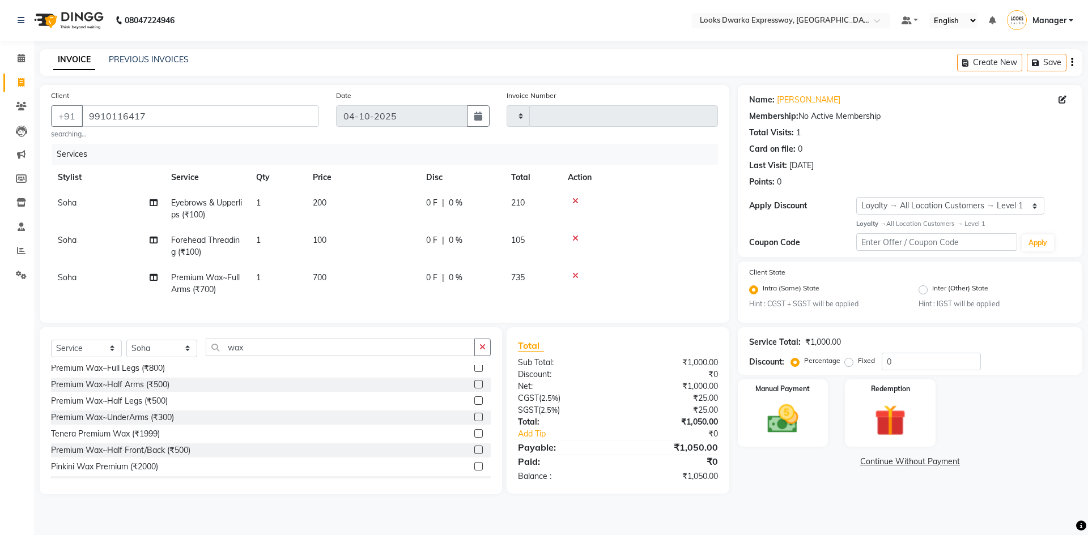
click at [474, 422] on label at bounding box center [478, 417] width 8 height 8
click at [474, 422] on input "checkbox" at bounding box center [477, 417] width 7 height 7
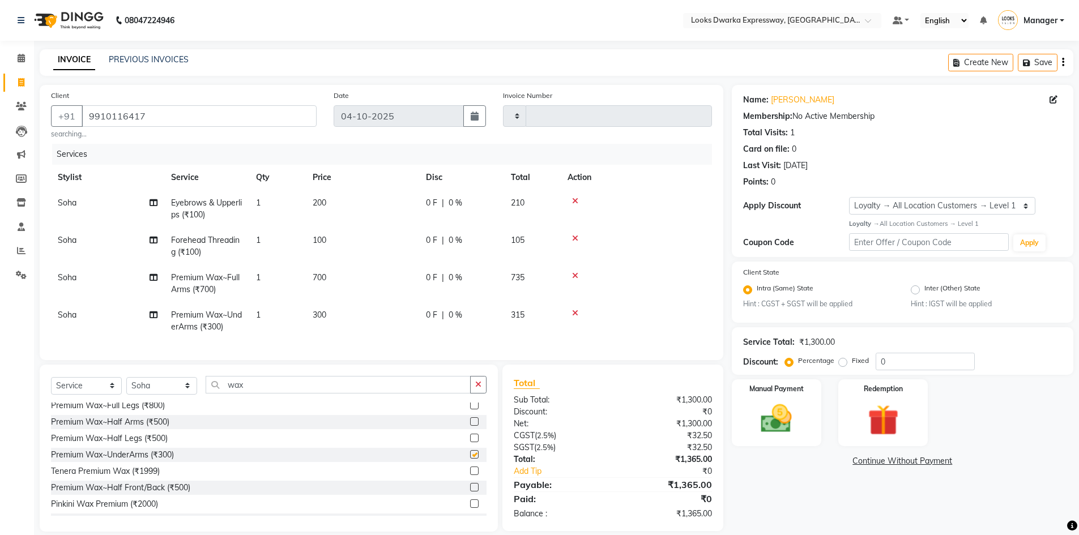
checkbox input "false"
click at [470, 410] on label at bounding box center [474, 405] width 8 height 8
click at [470, 410] on input "checkbox" at bounding box center [473, 405] width 7 height 7
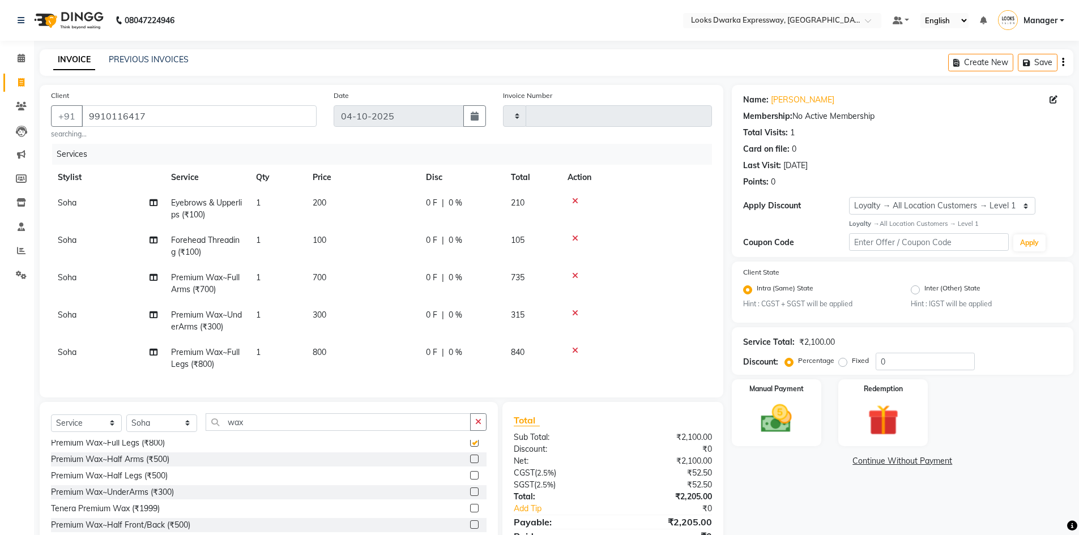
checkbox input "false"
click at [773, 482] on div "Name: Arpita Membership: No Active Membership Total Visits: 1 Card on file: 0 L…" at bounding box center [907, 327] width 350 height 484
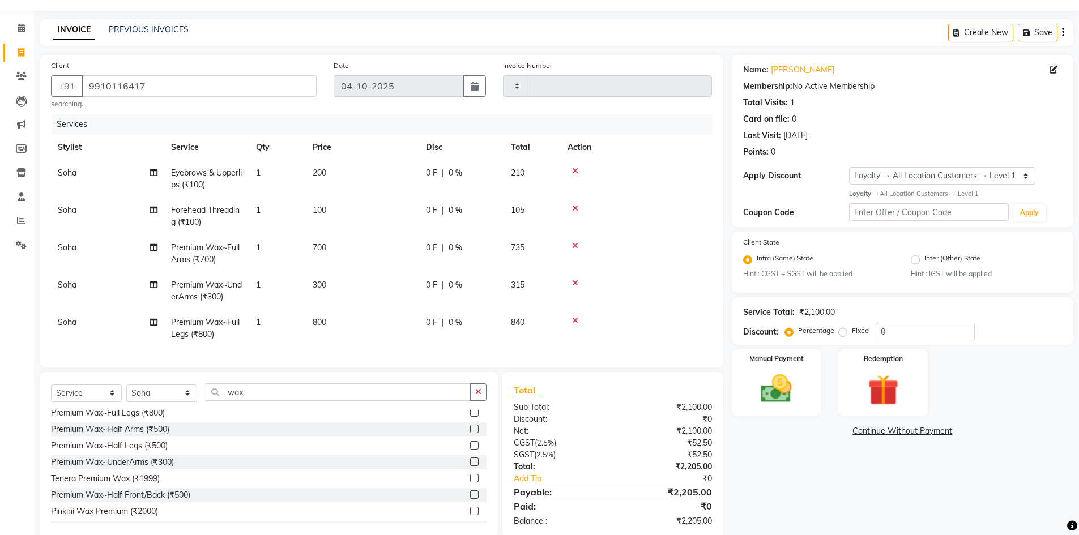
scroll to position [59, 0]
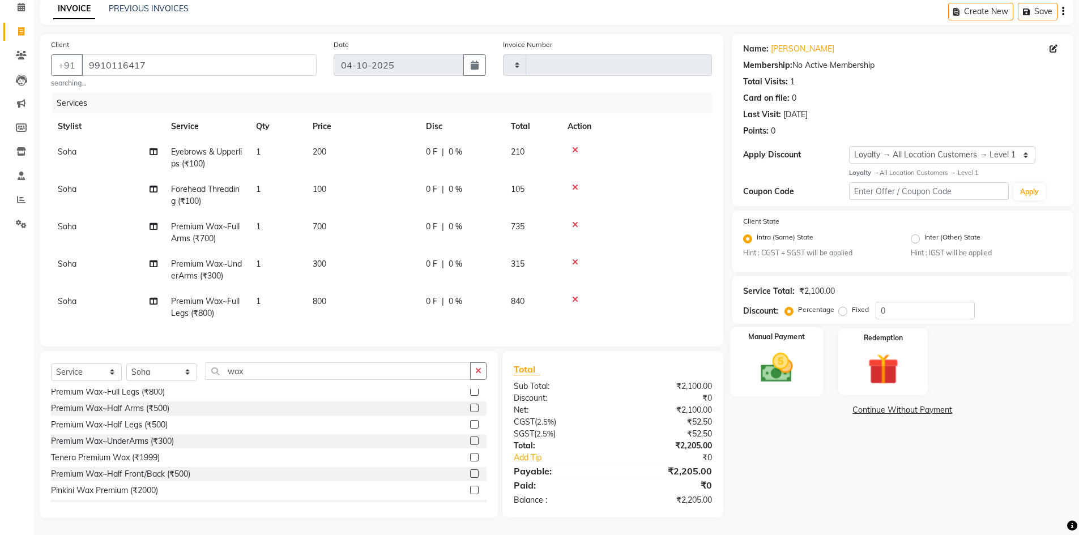
click at [771, 363] on img at bounding box center [777, 368] width 52 height 37
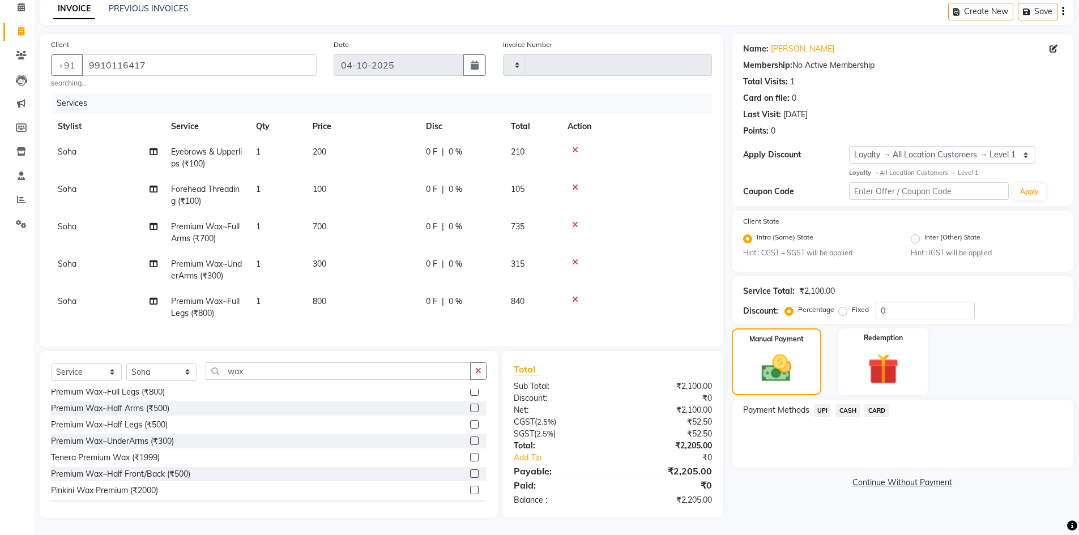
click at [820, 405] on span "UPI" at bounding box center [823, 411] width 18 height 13
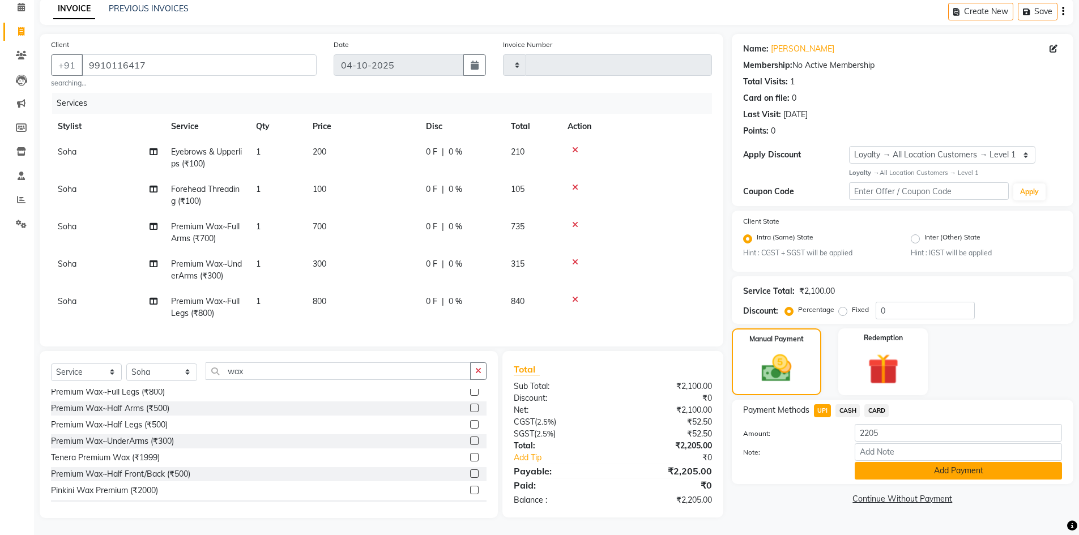
click at [891, 465] on button "Add Payment" at bounding box center [958, 471] width 207 height 18
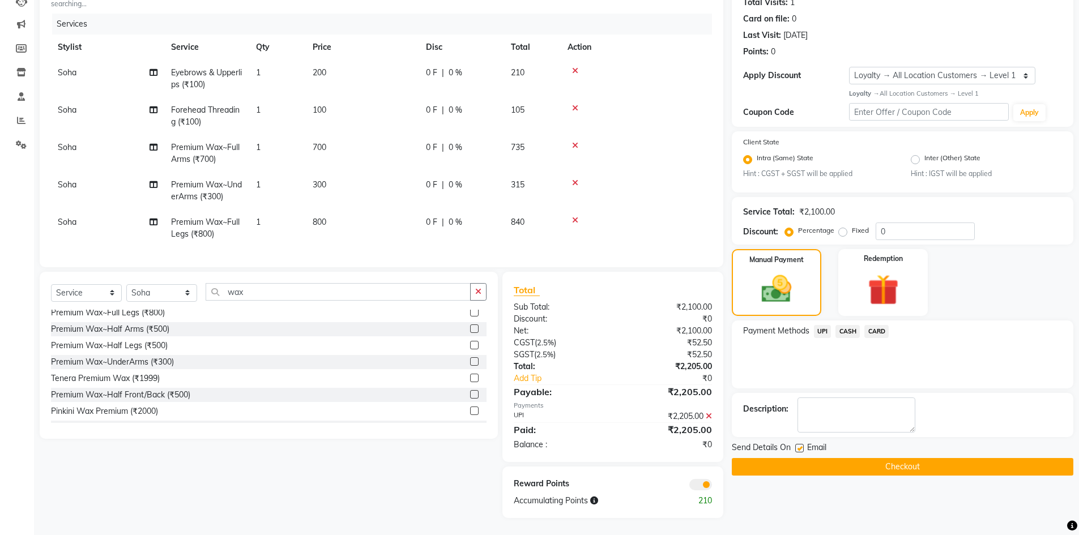
scroll to position [139, 0]
click at [795, 459] on button "Checkout" at bounding box center [903, 467] width 342 height 18
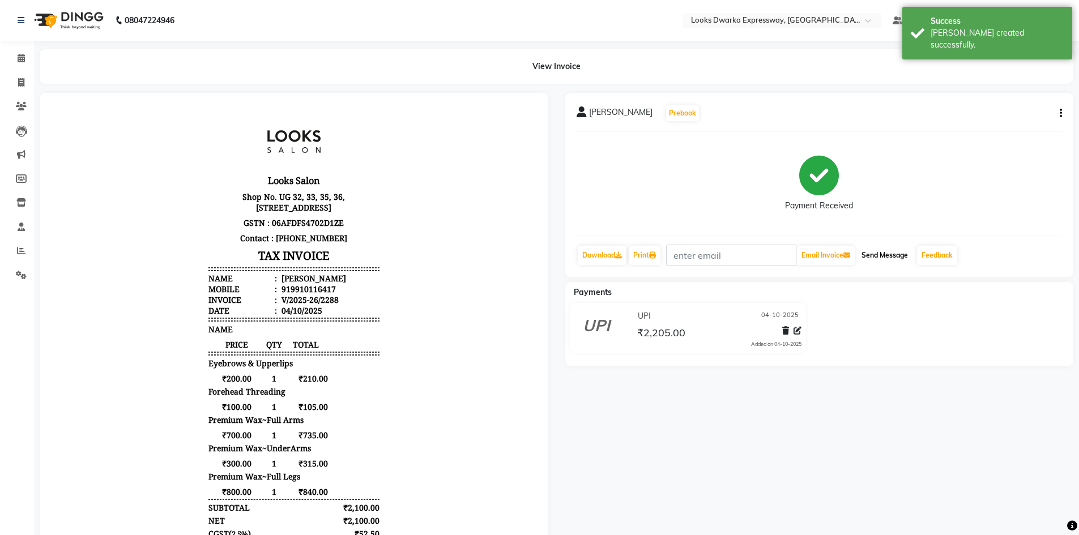
click at [893, 257] on button "Send Message" at bounding box center [885, 255] width 56 height 19
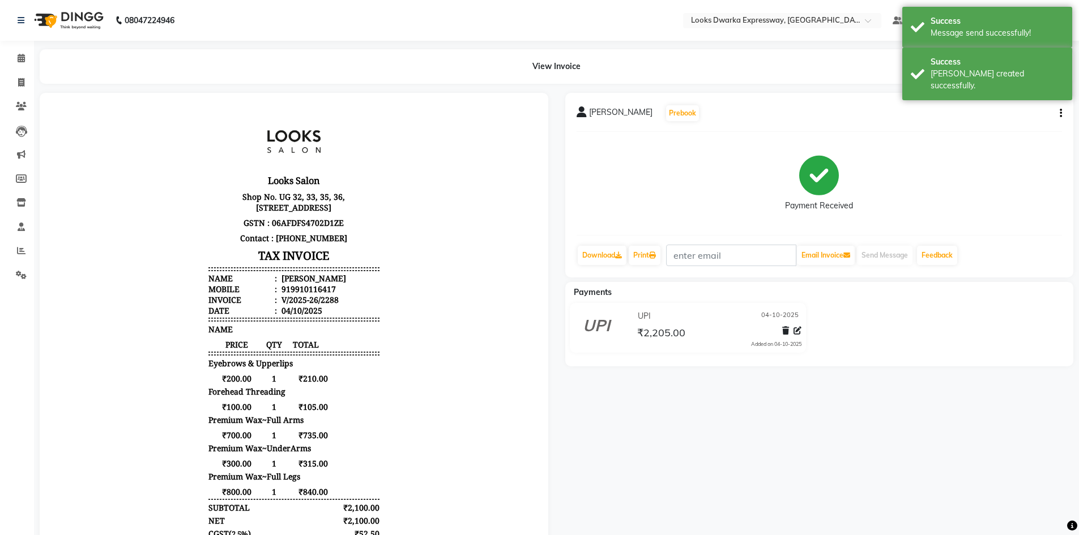
click at [790, 399] on div "Arpita Prebook Payment Received Download Print Email Invoice Send Message Feedb…" at bounding box center [820, 380] width 526 height 575
click at [17, 79] on span at bounding box center [21, 82] width 20 height 13
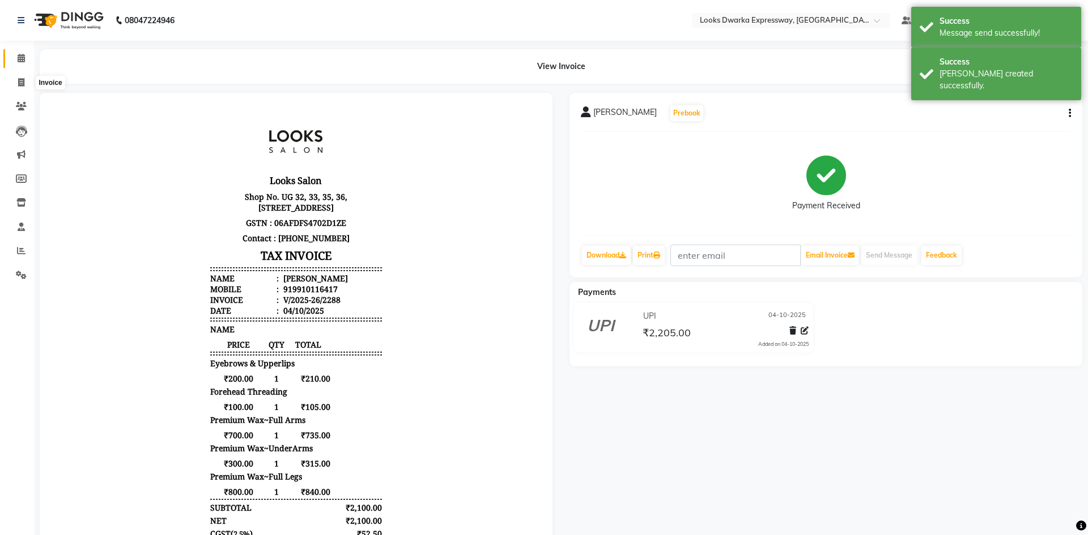
select select "service"
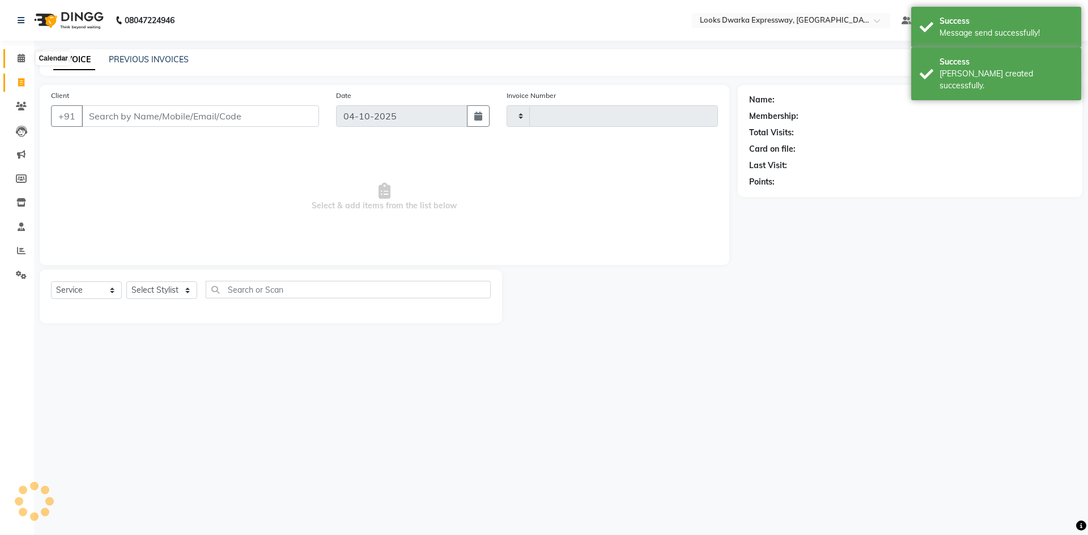
type input "2289"
select select "6011"
click at [16, 52] on link "Calendar" at bounding box center [16, 58] width 27 height 19
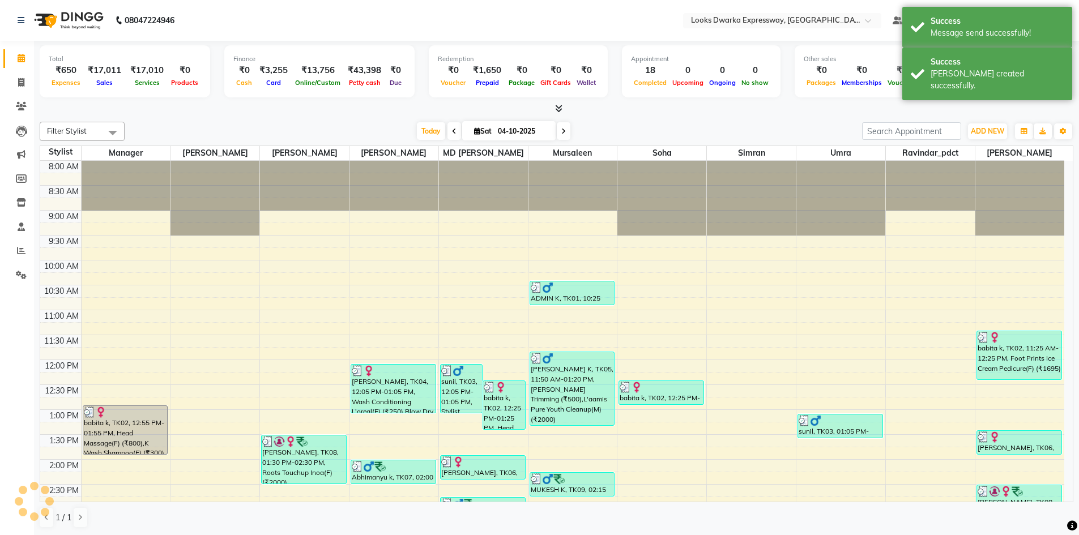
click at [229, 120] on div "Filter Stylist Select All Manager [PERSON_NAME] [PERSON_NAME] [PERSON_NAME] MD …" at bounding box center [557, 325] width 1034 height 416
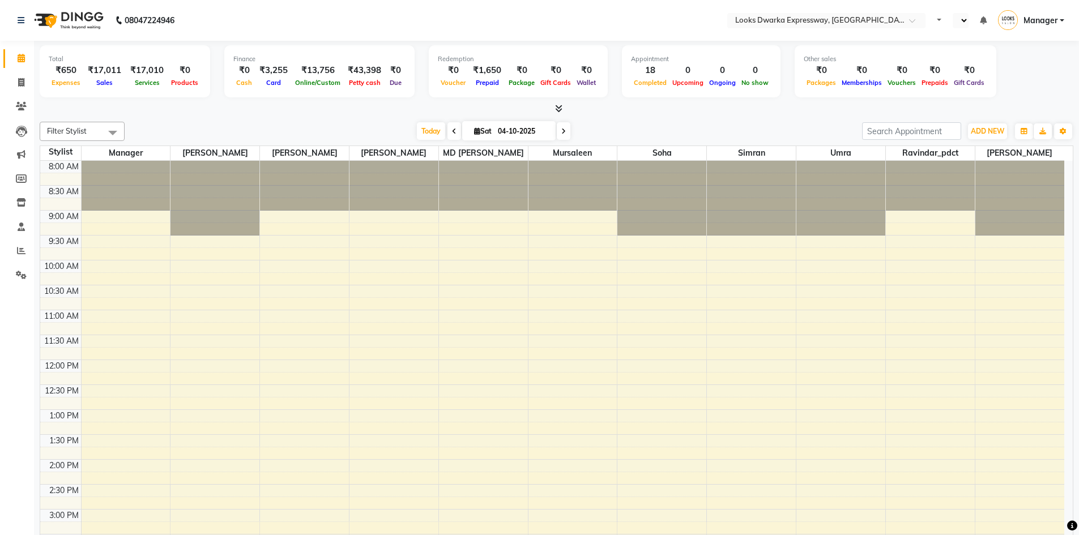
select select "en"
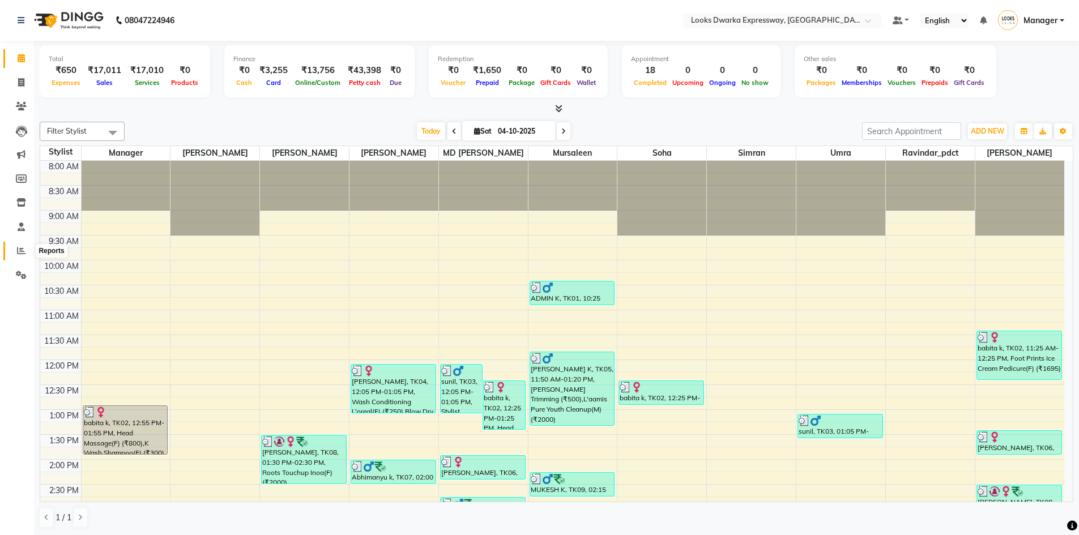
drag, startPoint x: 18, startPoint y: 248, endPoint x: 22, endPoint y: 241, distance: 7.9
click at [18, 248] on icon at bounding box center [21, 250] width 8 height 8
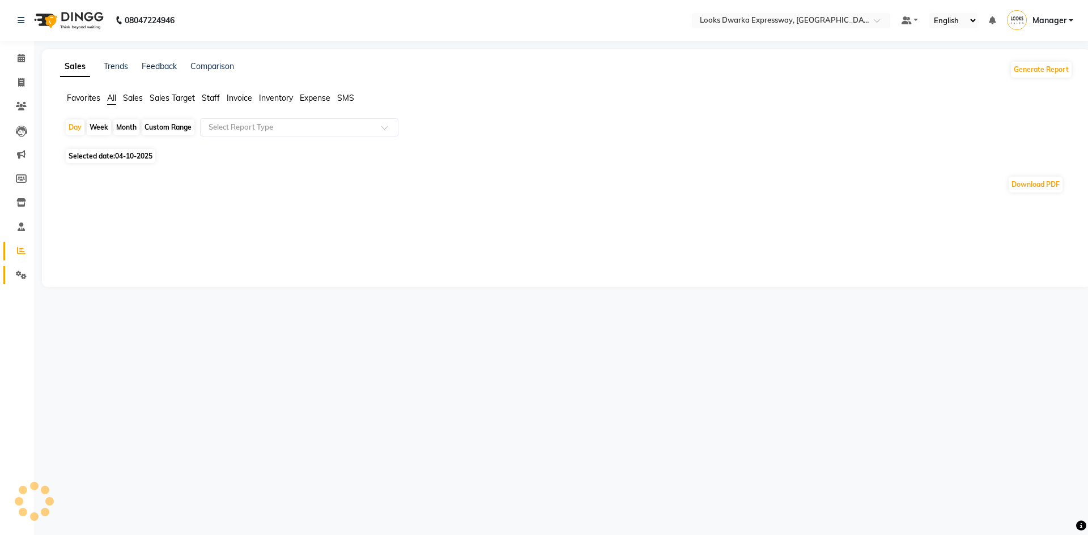
click at [18, 267] on link "Settings" at bounding box center [16, 275] width 27 height 19
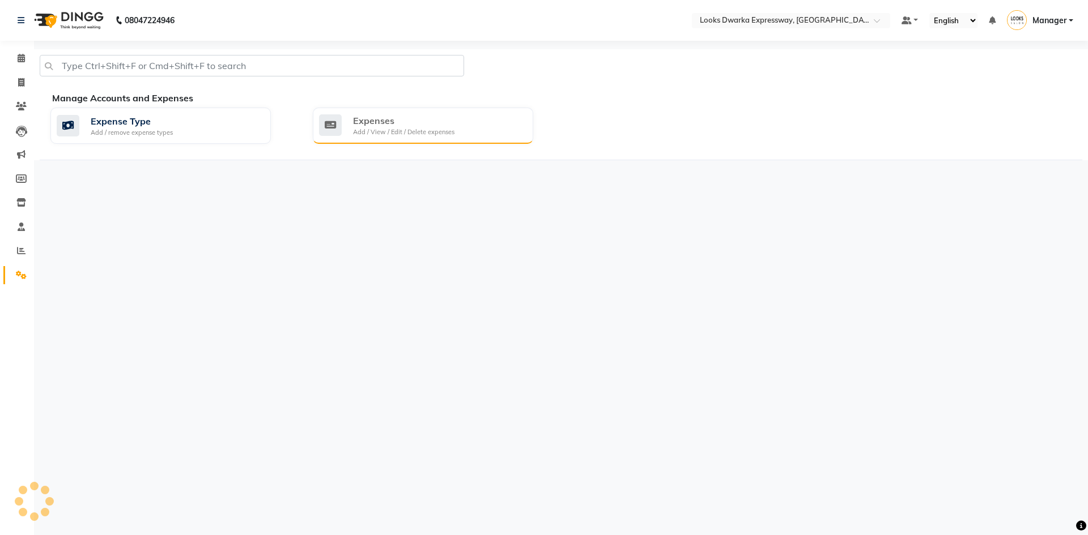
click at [360, 124] on div "Expenses" at bounding box center [403, 121] width 101 height 14
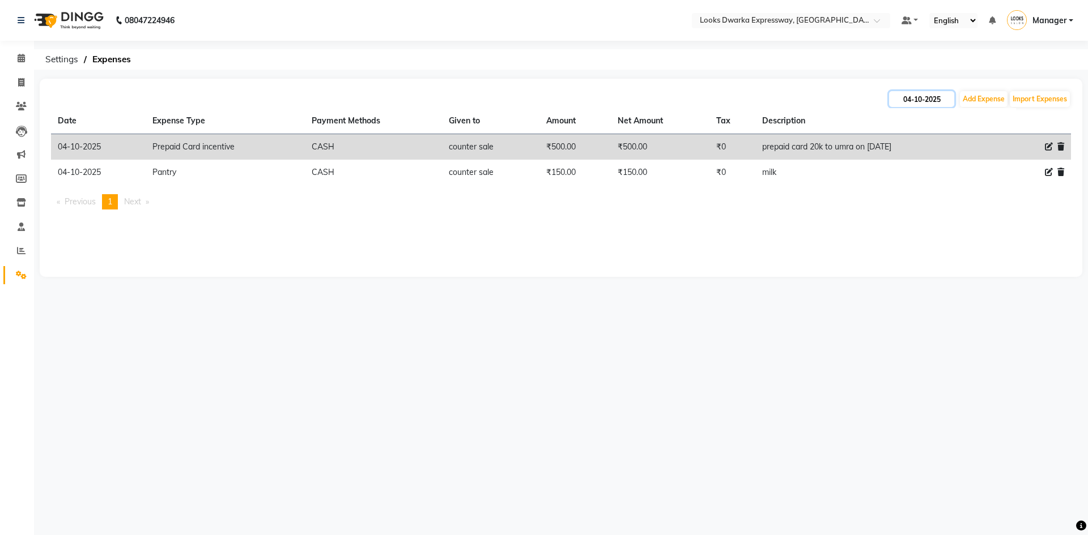
click at [948, 94] on input "04-10-2025" at bounding box center [921, 99] width 65 height 16
select select "10"
select select "2025"
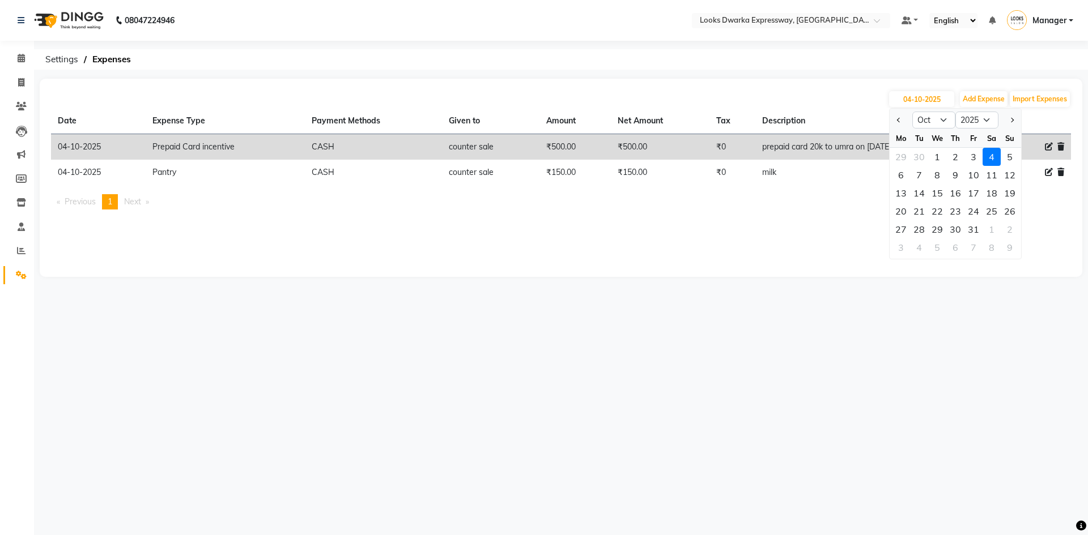
click at [948, 157] on div "2" at bounding box center [955, 157] width 18 height 18
type input "02-10-2025"
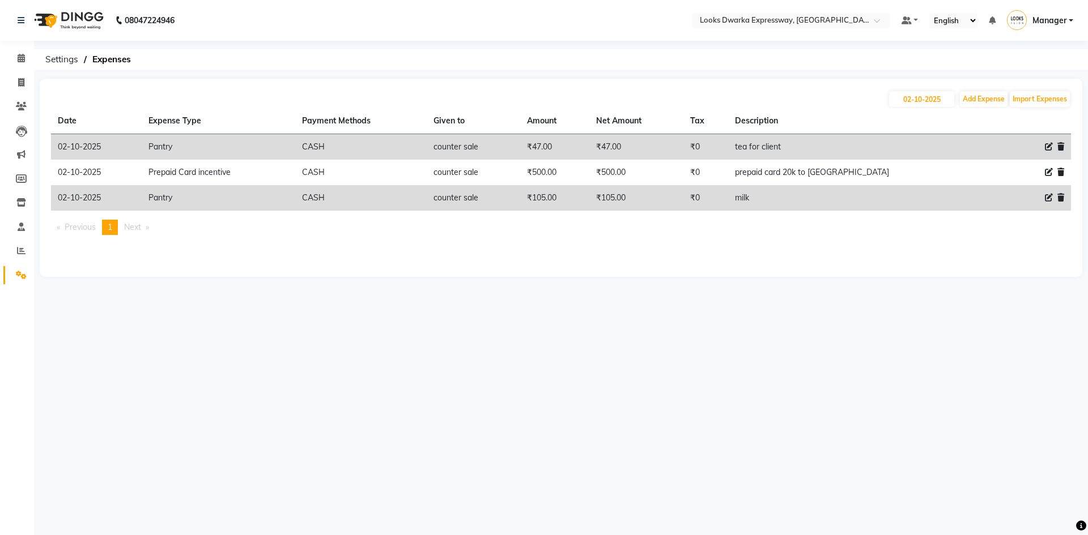
click at [757, 337] on div "08047224946 Select Location × Looks Dwarka Expressway, New Delhi Default Panel …" at bounding box center [544, 267] width 1088 height 535
click at [947, 97] on input "02-10-2025" at bounding box center [921, 99] width 65 height 16
select select "10"
select select "2025"
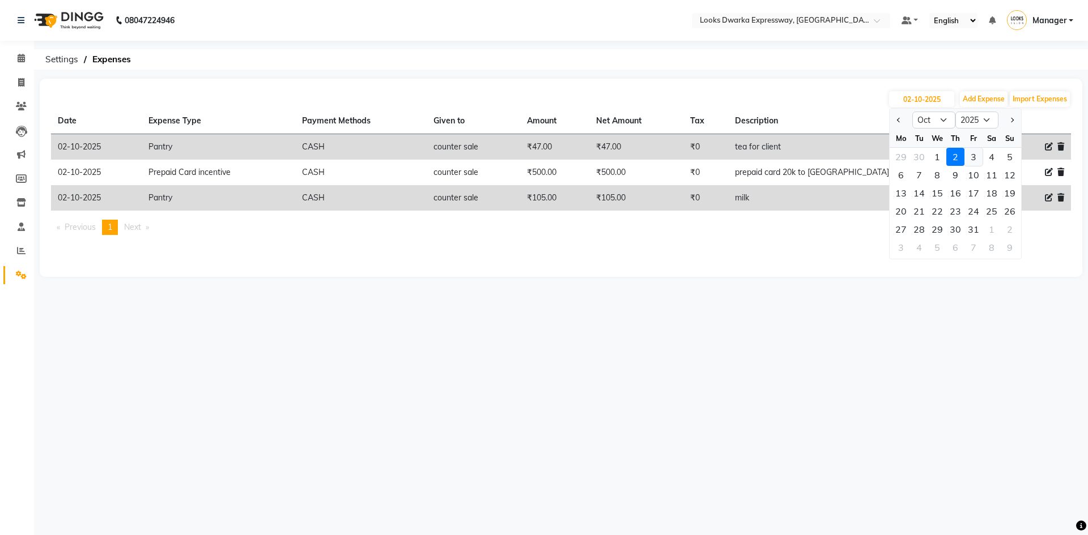
click at [970, 156] on div "3" at bounding box center [973, 157] width 18 height 18
type input "03-10-2025"
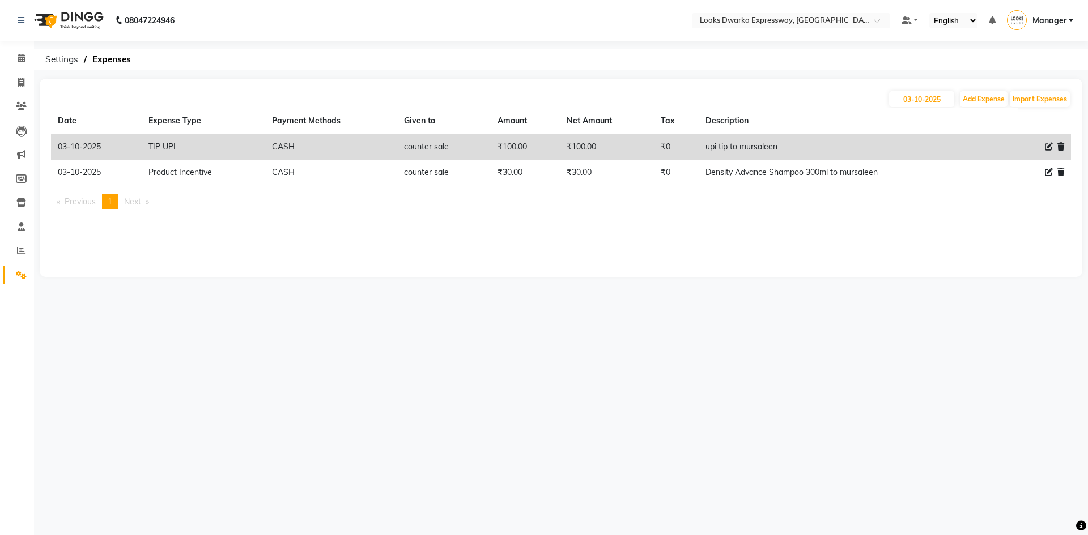
click at [809, 290] on main "03-10-2025 Add Expense Import Expenses Date Expense Type Payment Methods Given …" at bounding box center [561, 186] width 1054 height 215
click at [18, 84] on icon at bounding box center [21, 82] width 6 height 8
select select "6011"
select select "service"
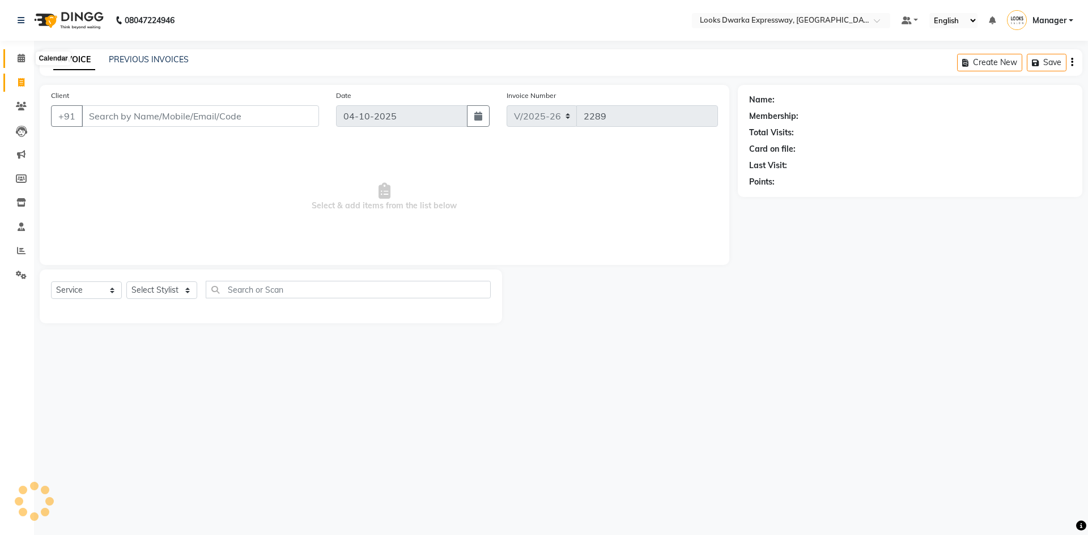
click at [20, 58] on icon at bounding box center [21, 58] width 7 height 8
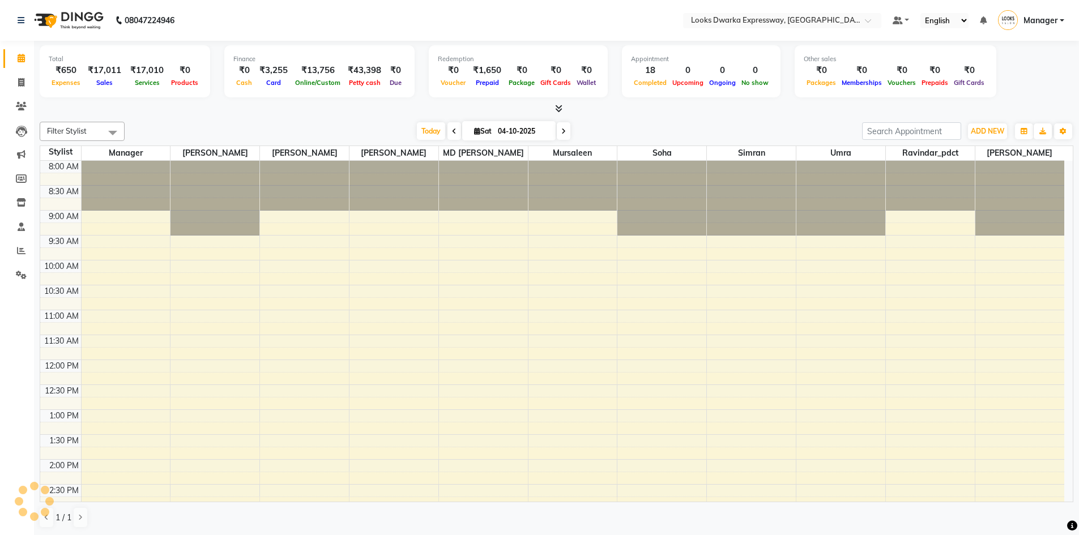
click at [176, 112] on div at bounding box center [557, 109] width 1034 height 12
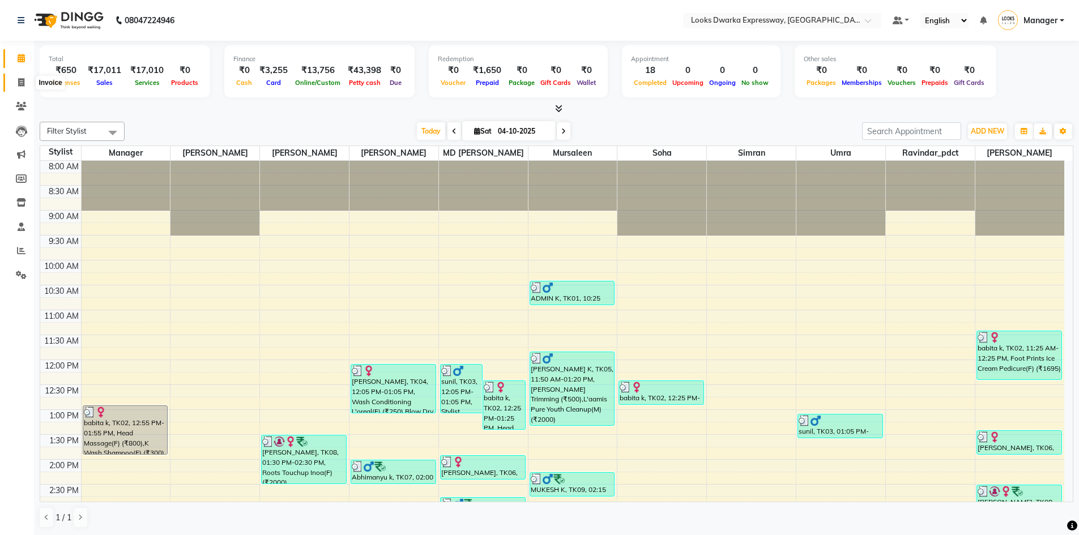
click at [20, 79] on icon at bounding box center [21, 82] width 6 height 8
select select "service"
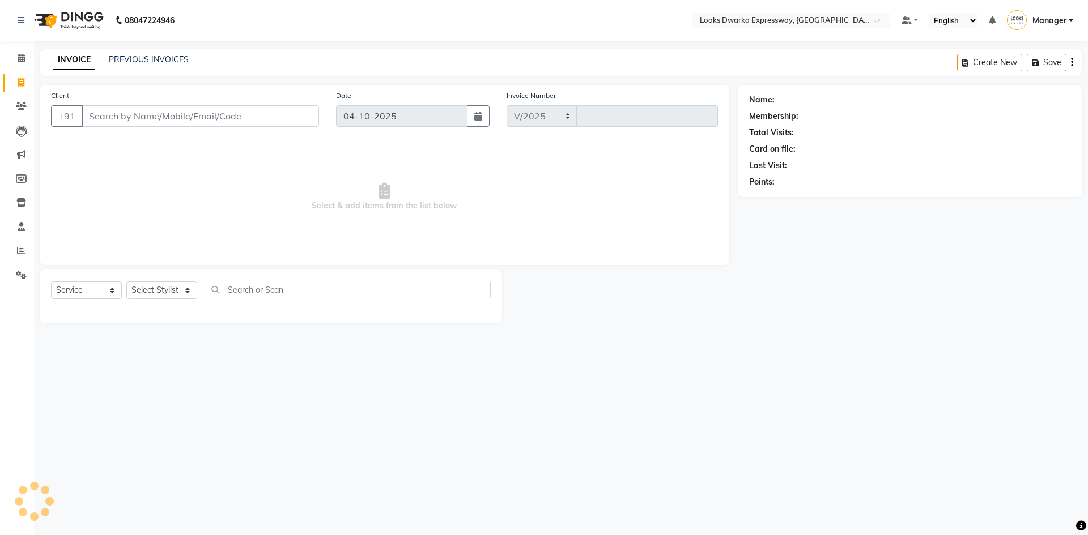
select select "6011"
type input "2289"
click at [143, 60] on link "PREVIOUS INVOICES" at bounding box center [149, 59] width 80 height 10
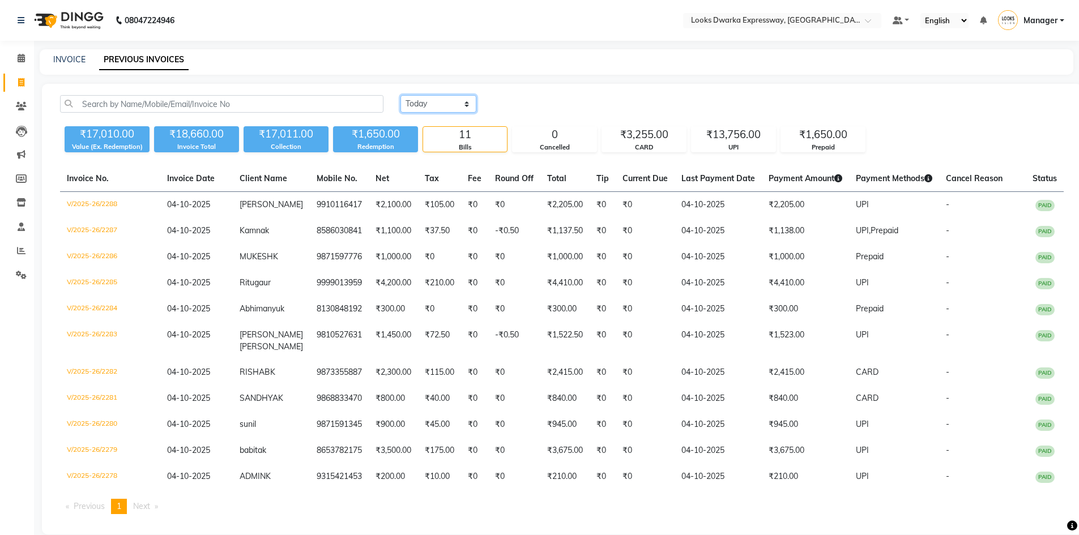
click at [451, 101] on select "Today Yesterday Custom Range" at bounding box center [439, 104] width 76 height 18
select select "range"
click at [401, 95] on select "Today Yesterday Custom Range" at bounding box center [439, 104] width 76 height 18
click at [504, 101] on input "04-10-2025" at bounding box center [530, 104] width 79 height 16
select select "10"
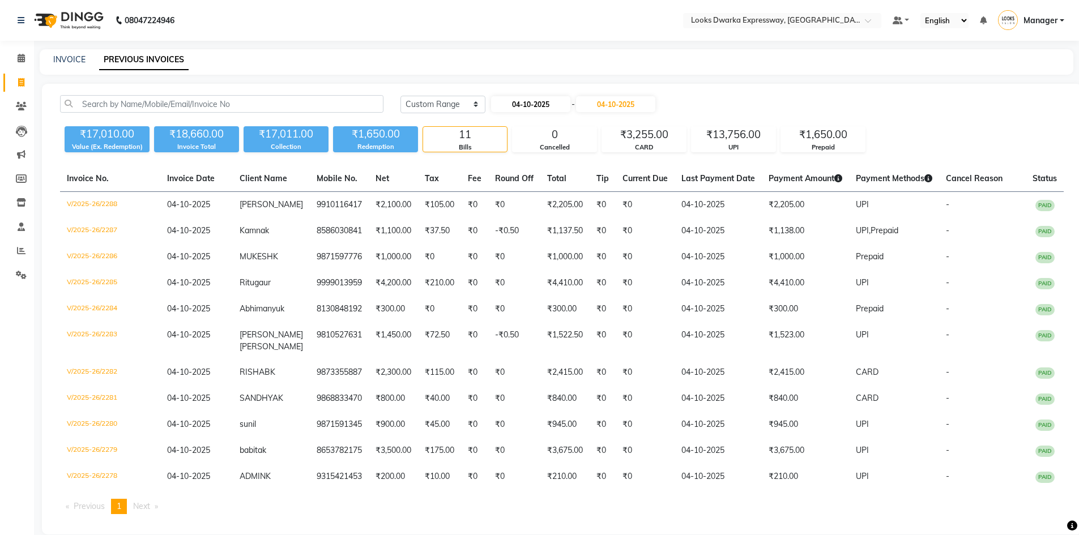
select select "2025"
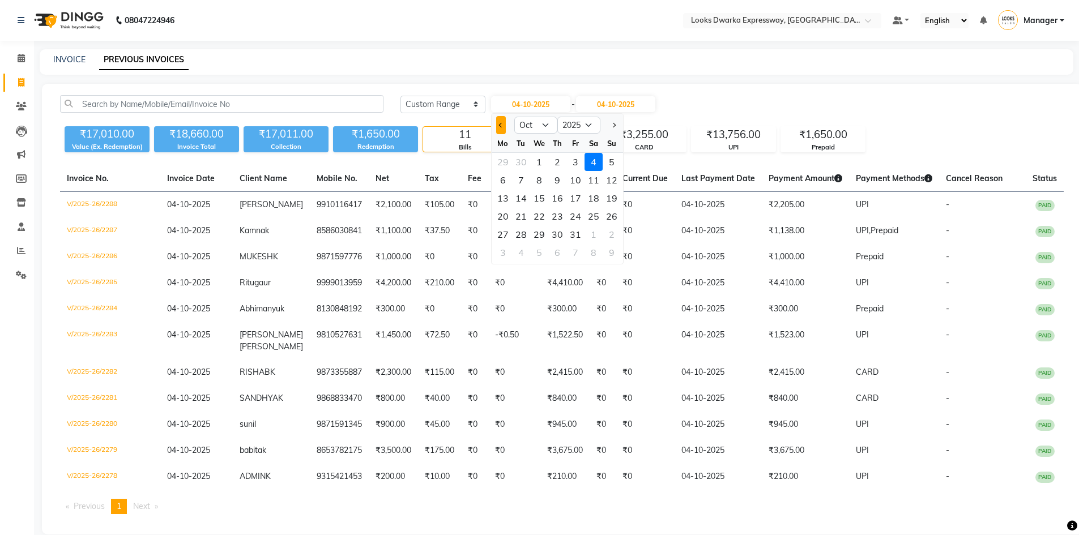
click at [501, 130] on button "Previous month" at bounding box center [501, 125] width 10 height 18
select select "9"
click at [502, 158] on div "1" at bounding box center [503, 162] width 18 height 18
type input "01-09-2025"
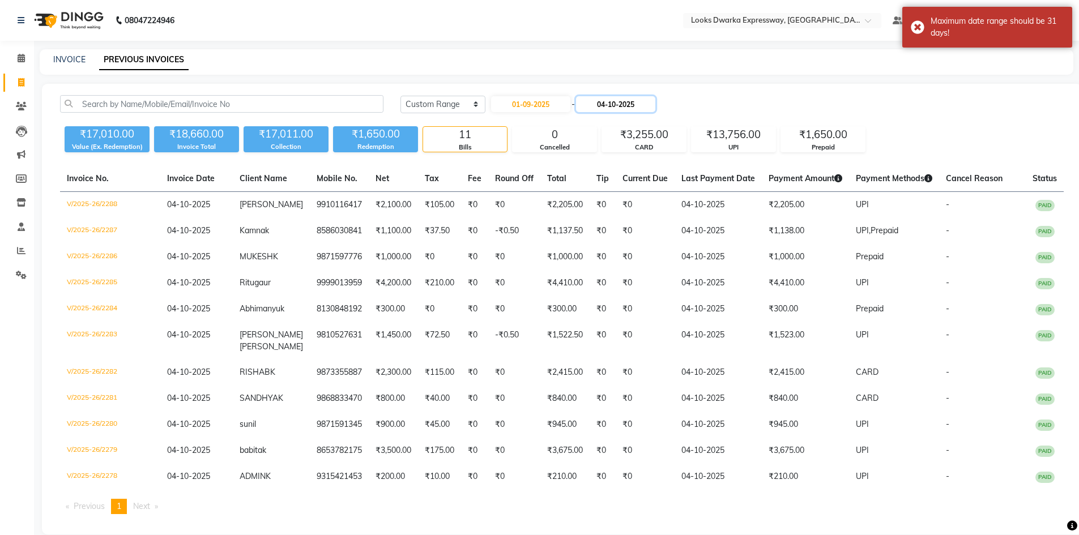
click at [601, 109] on input "04-10-2025" at bounding box center [615, 104] width 79 height 16
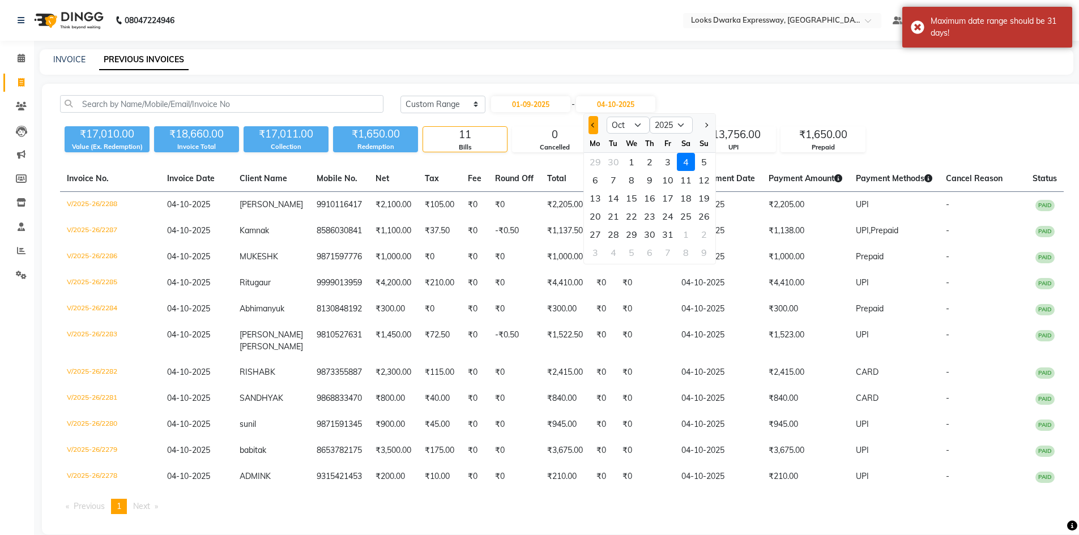
click at [595, 122] on button "Previous month" at bounding box center [594, 125] width 10 height 18
select select "9"
click at [615, 235] on div "30" at bounding box center [614, 234] width 18 height 18
type input "30-09-2025"
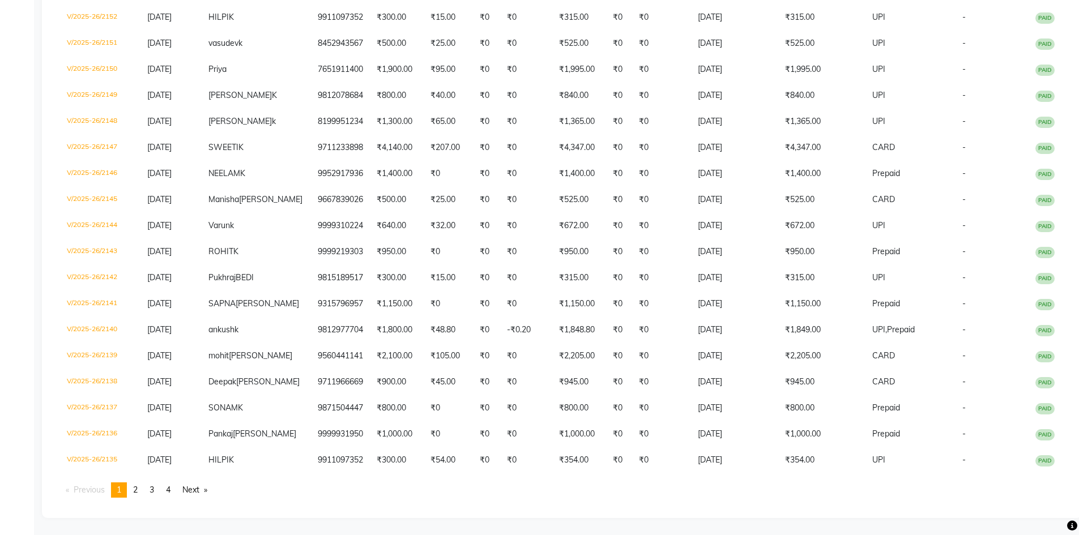
scroll to position [2663, 0]
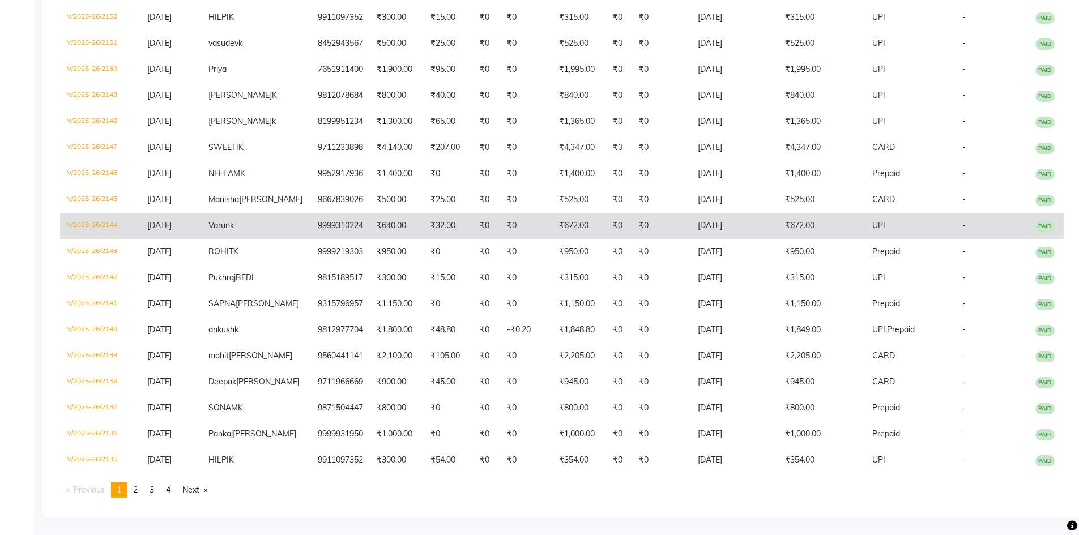
click at [335, 213] on td "9999310224" at bounding box center [340, 226] width 59 height 26
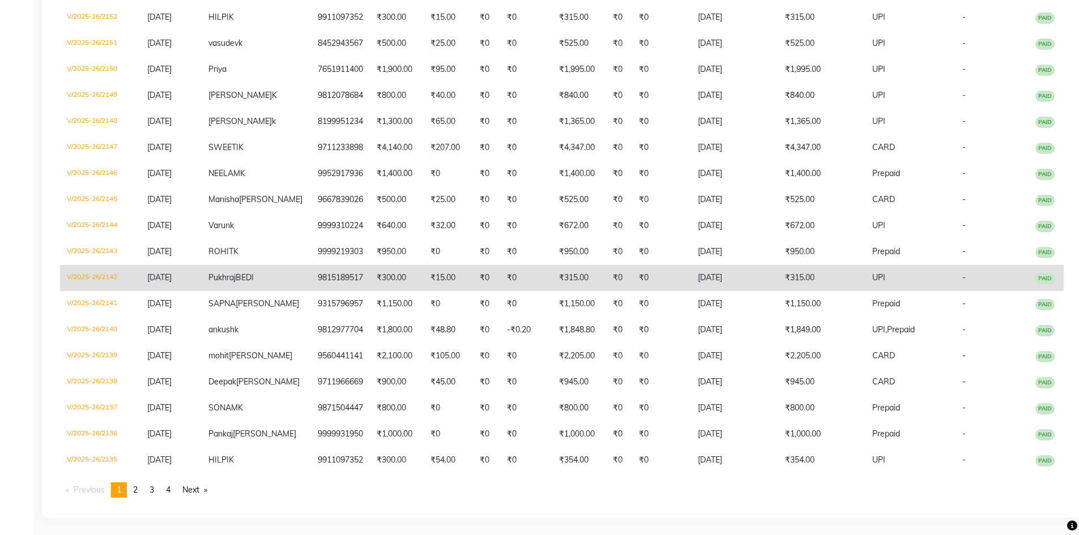
scroll to position [2687, 0]
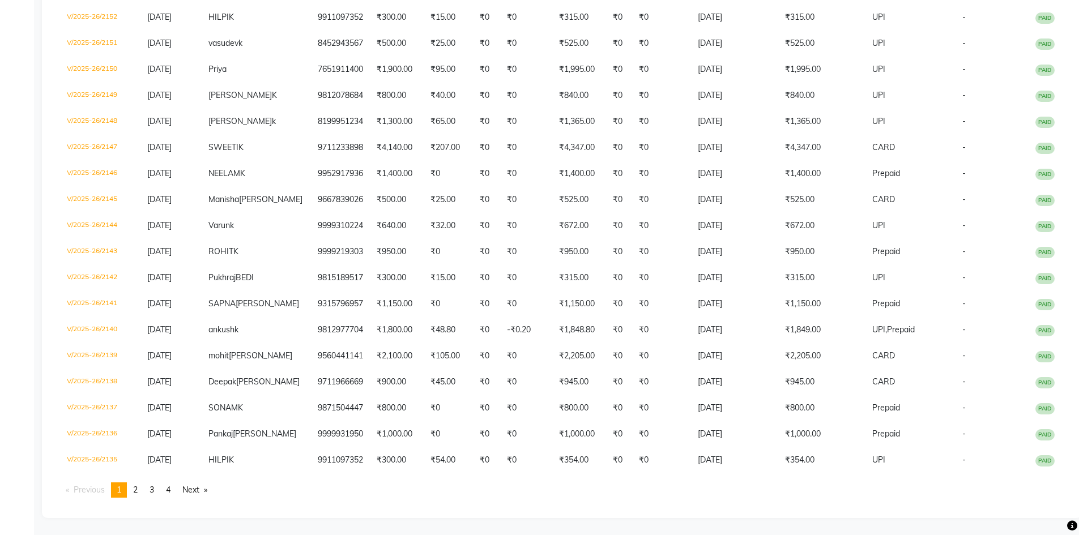
drag, startPoint x: 137, startPoint y: 490, endPoint x: 149, endPoint y: 476, distance: 18.1
click at [137, 490] on span "2" at bounding box center [135, 490] width 5 height 10
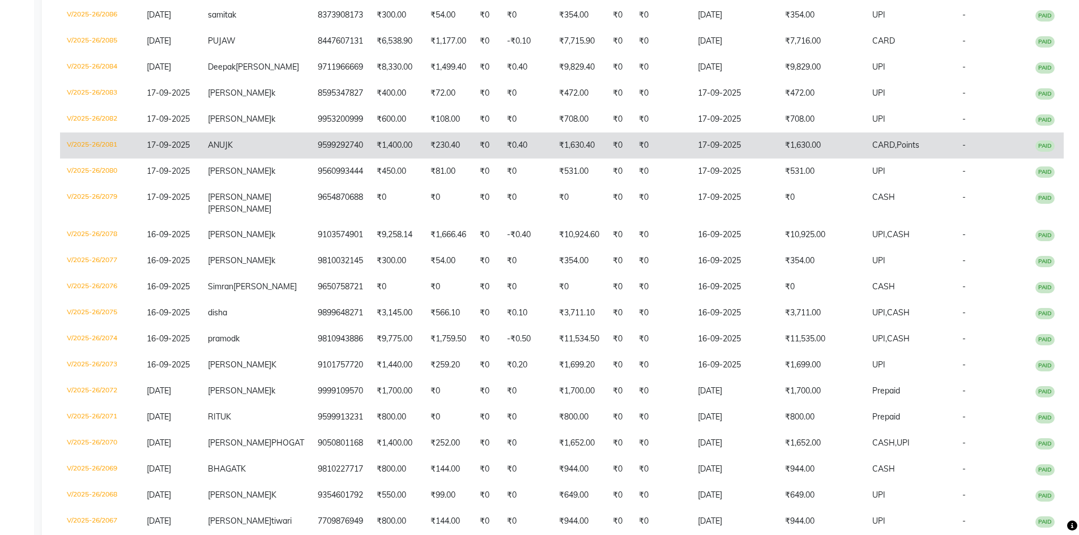
scroll to position [1418, 0]
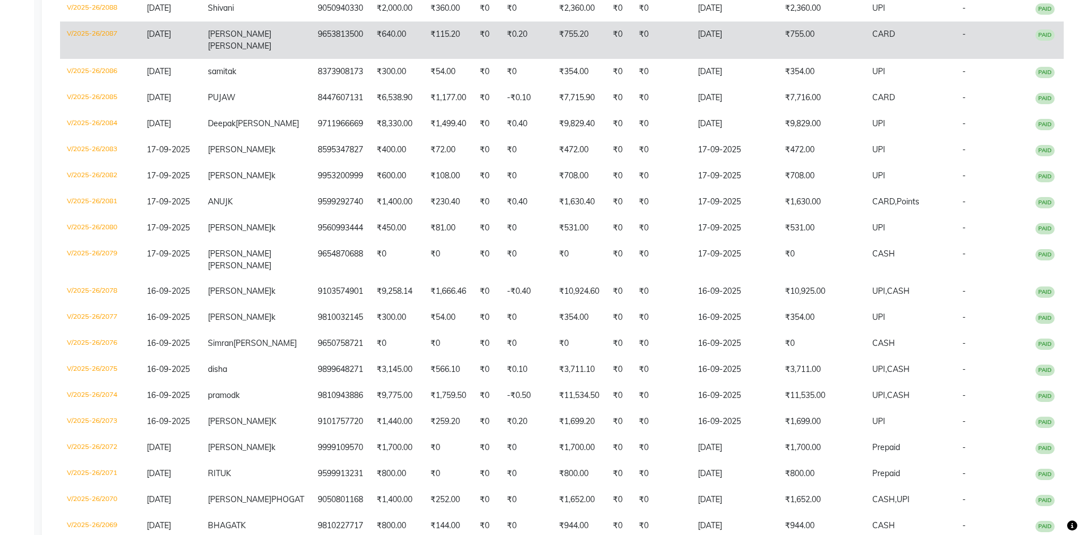
click at [348, 59] on td "9653813500" at bounding box center [340, 40] width 59 height 37
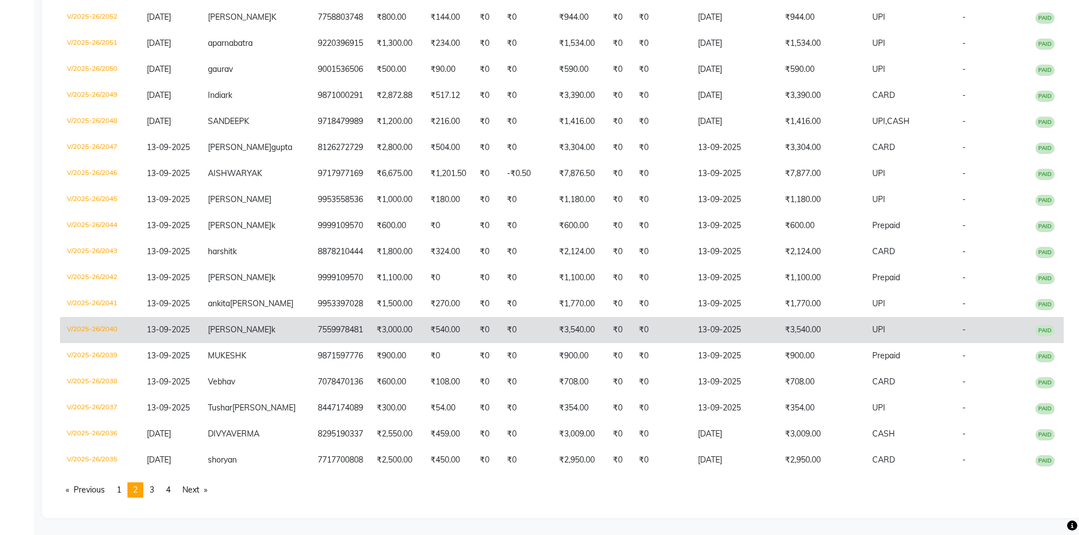
scroll to position [2608, 0]
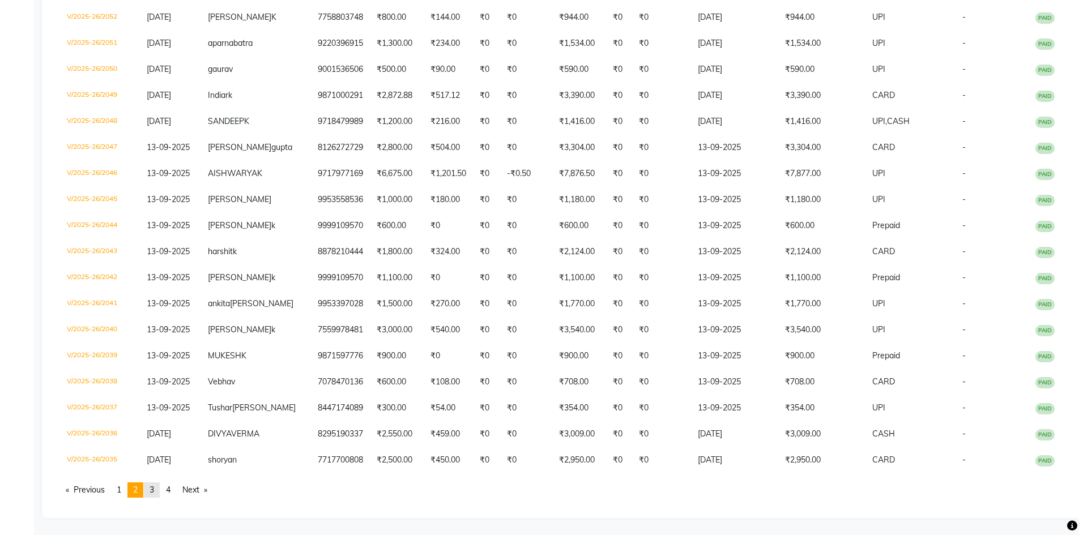
click at [154, 495] on span "3" at bounding box center [152, 490] width 5 height 10
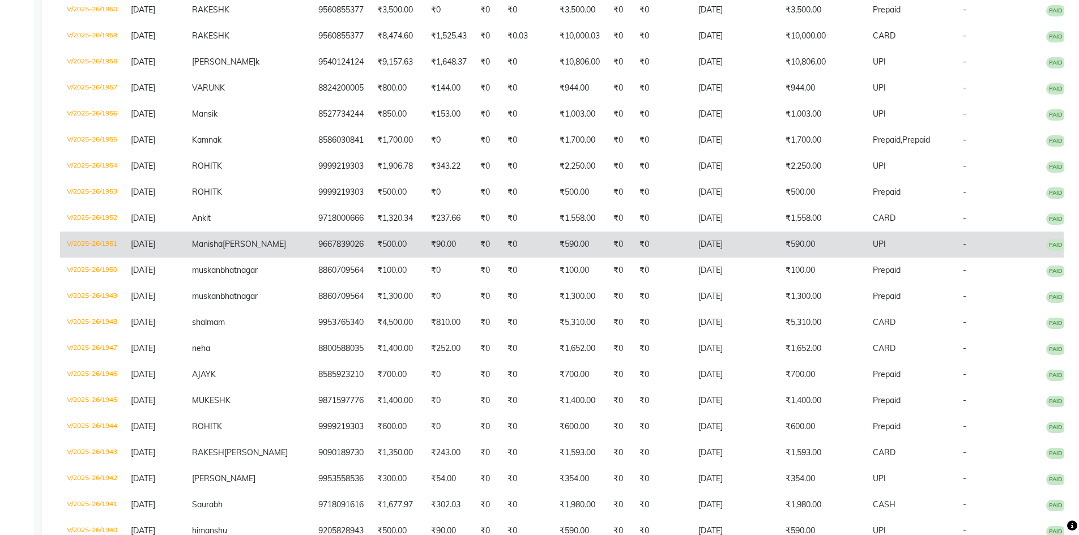
scroll to position [2121, 0]
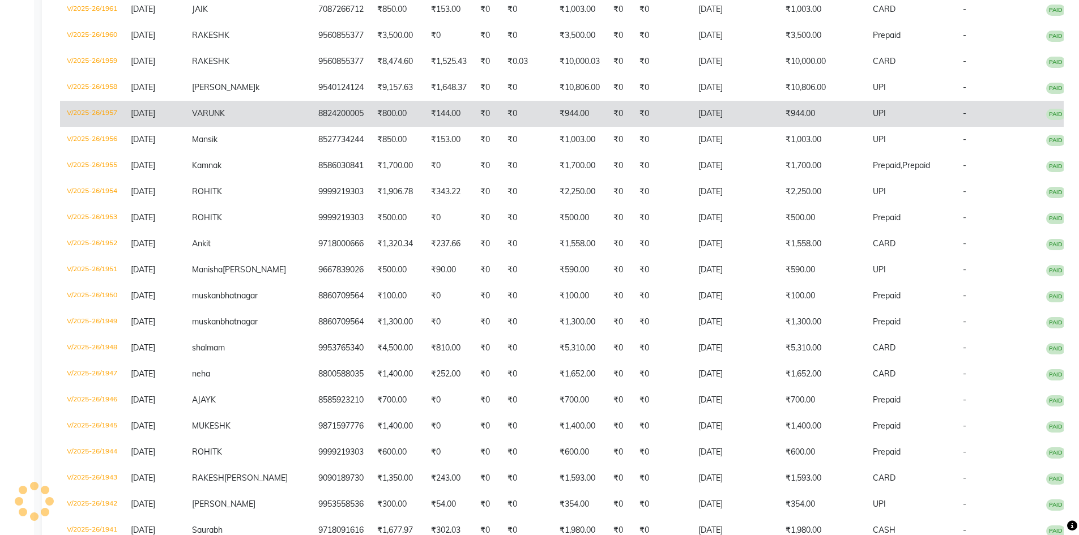
click at [339, 127] on td "8824200005" at bounding box center [341, 114] width 59 height 26
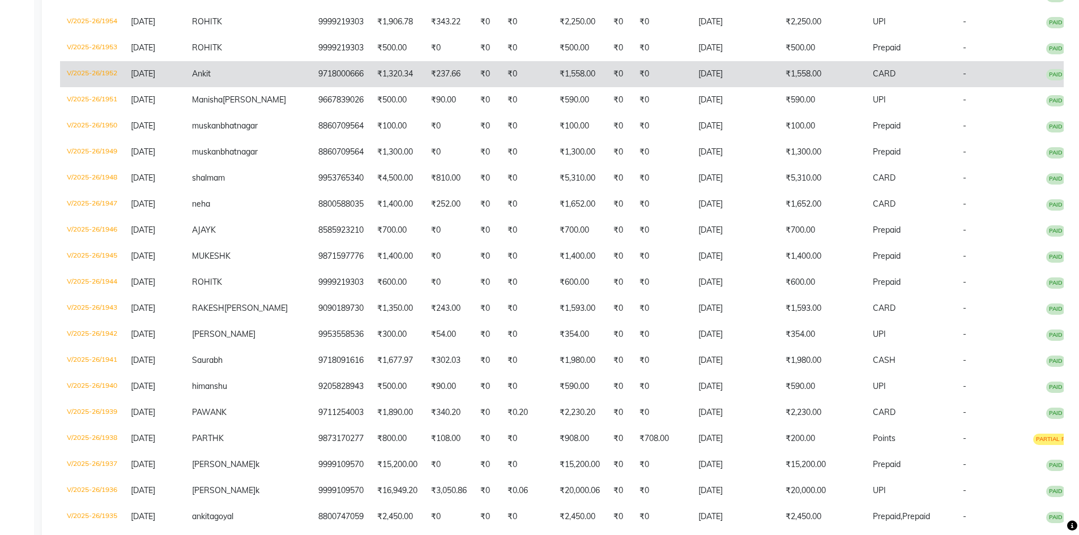
scroll to position [2574, 0]
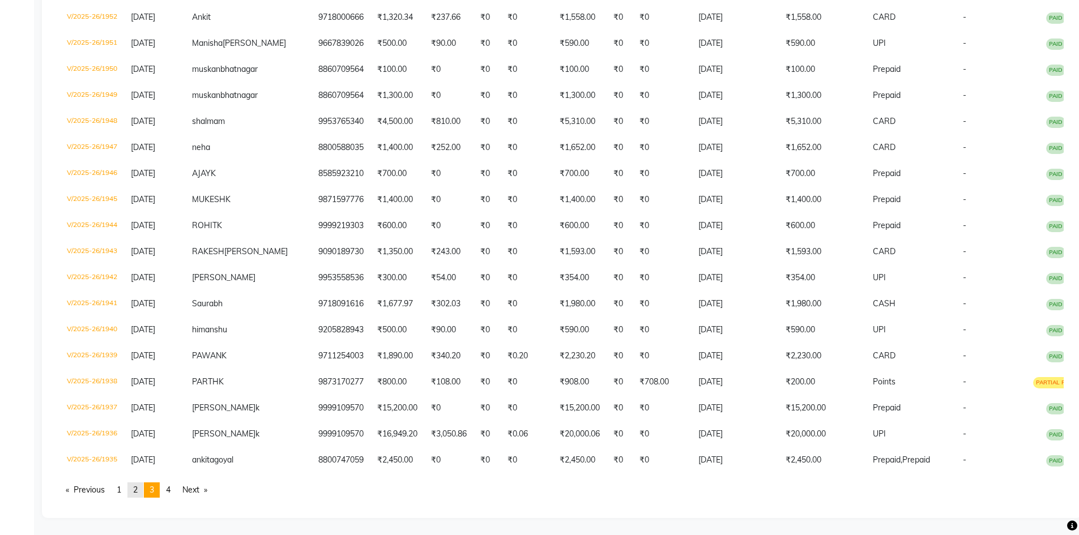
click at [138, 489] on span "2" at bounding box center [135, 490] width 5 height 10
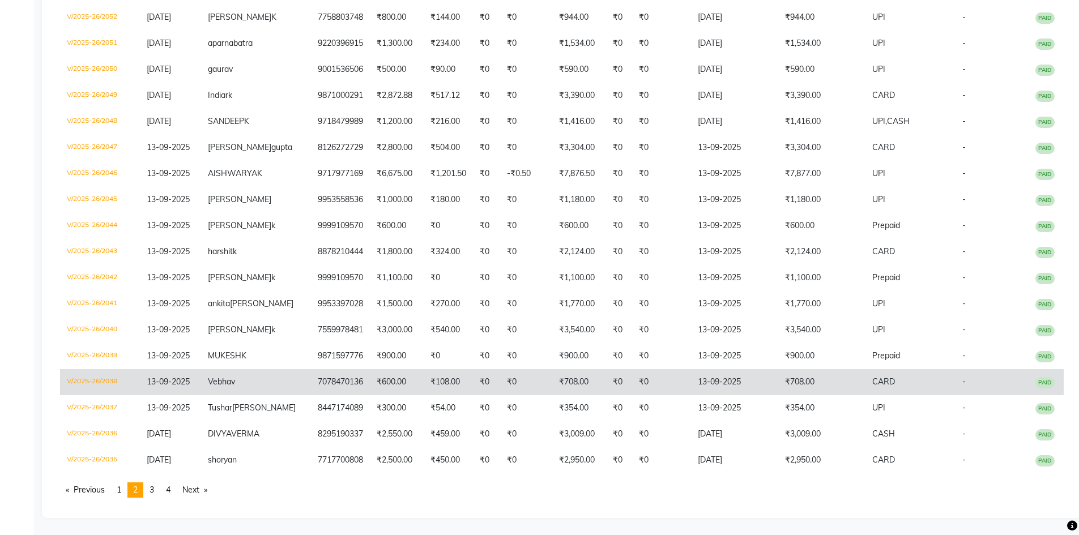
scroll to position [2608, 0]
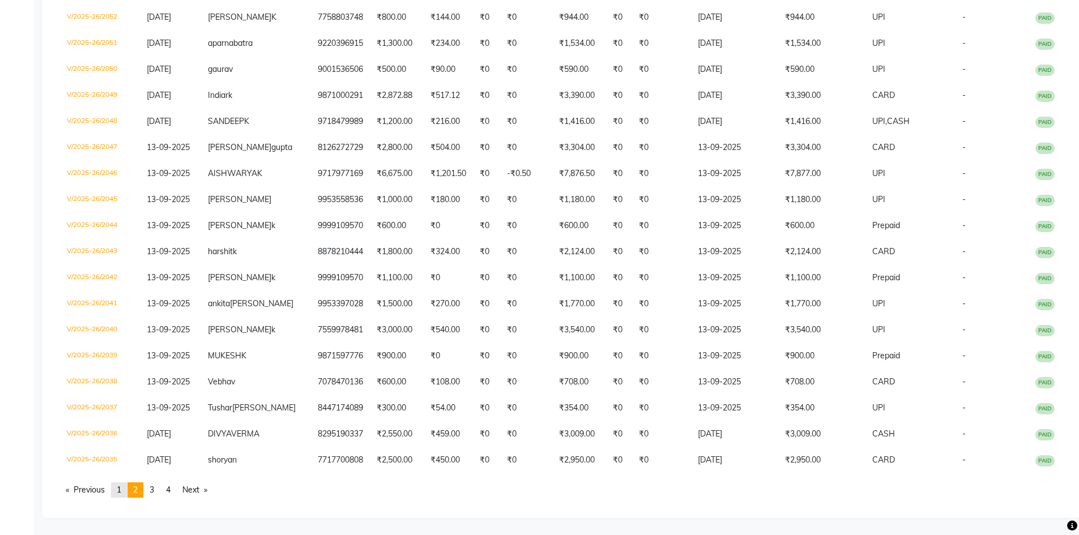
click at [120, 486] on span "1" at bounding box center [119, 490] width 5 height 10
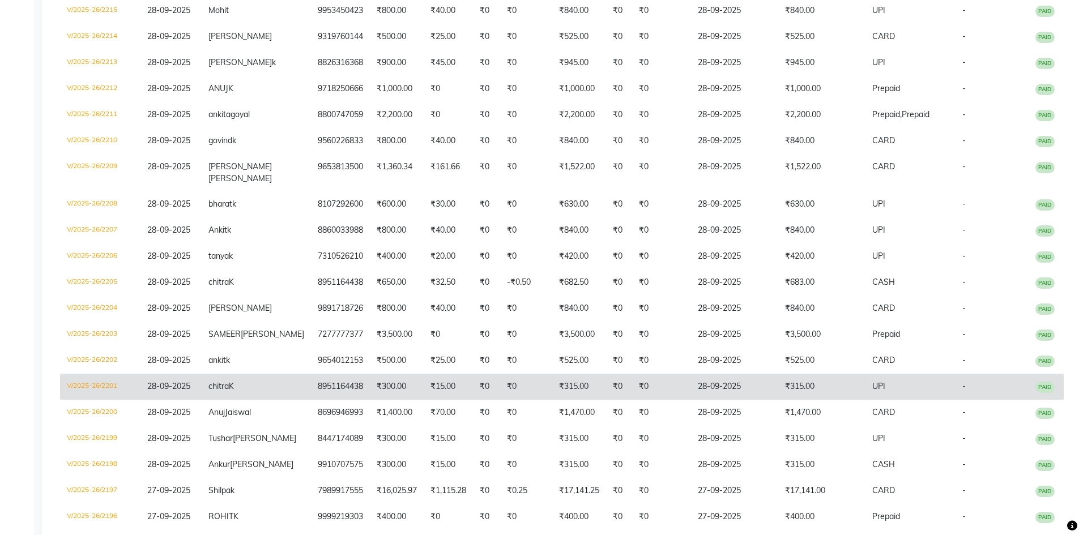
scroll to position [704, 0]
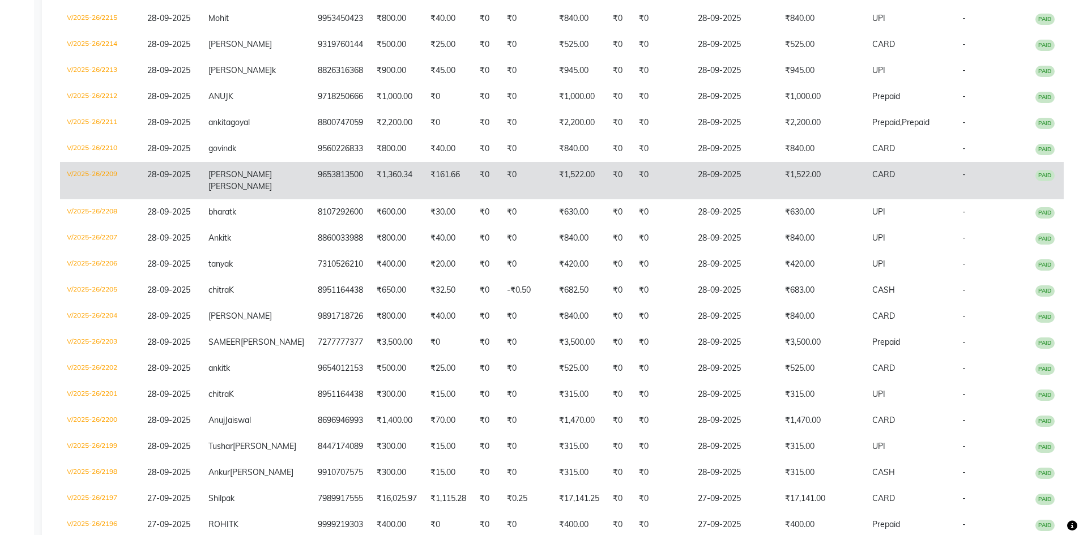
click at [325, 199] on td "9653813500" at bounding box center [340, 180] width 59 height 37
click at [311, 199] on td "9653813500" at bounding box center [340, 180] width 59 height 37
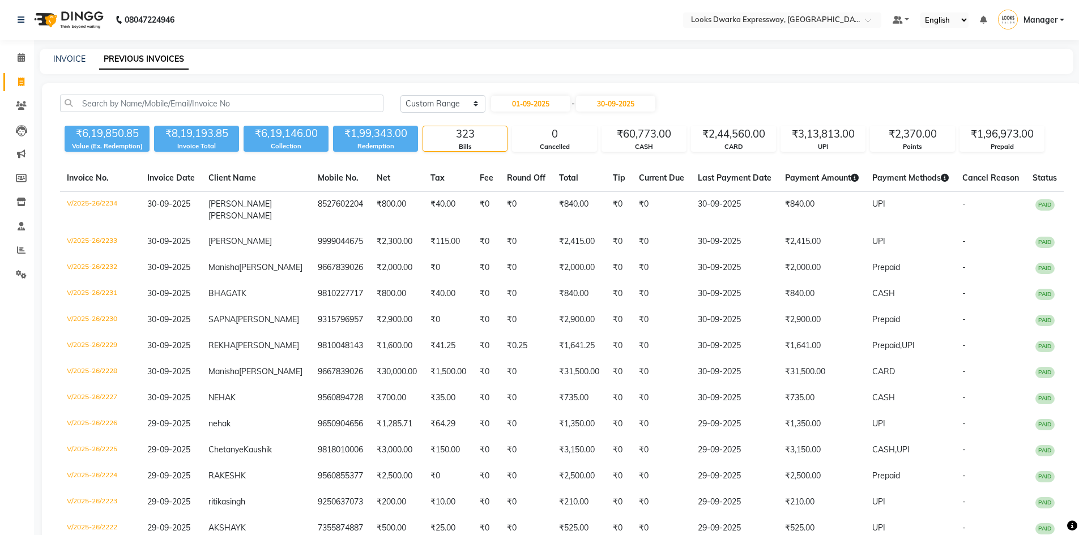
scroll to position [0, 0]
drag, startPoint x: 19, startPoint y: 59, endPoint x: 90, endPoint y: 2, distance: 91.4
click at [19, 59] on icon at bounding box center [21, 58] width 7 height 8
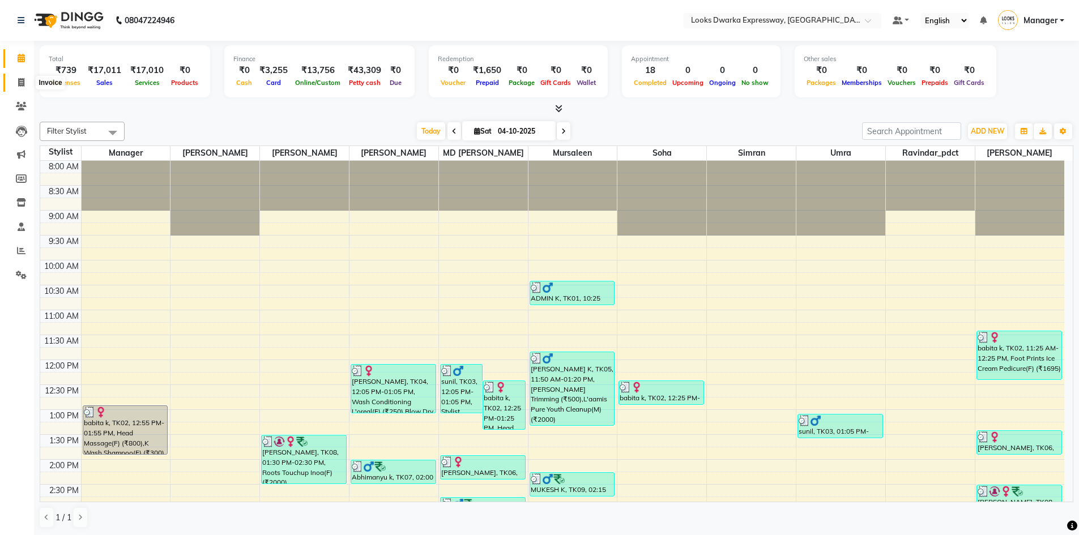
click at [20, 82] on icon at bounding box center [21, 82] width 6 height 8
select select "service"
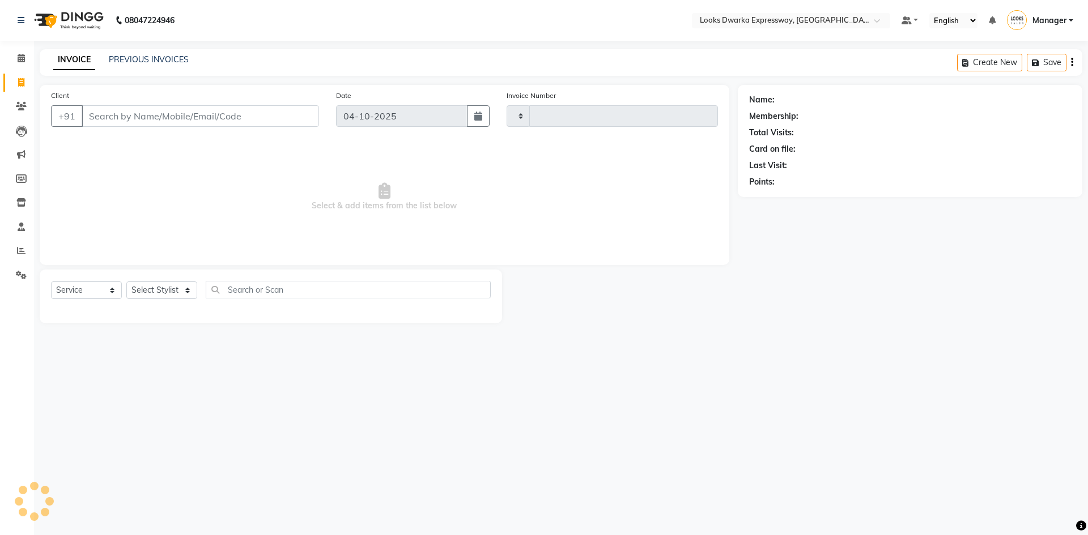
type input "2289"
select select "6011"
click at [173, 293] on select "Select Stylist" at bounding box center [161, 291] width 71 height 18
select select "43893"
click at [126, 282] on select "Select Stylist Manager MD Irshad Mursaleen Ravindar_pdct RIJVAN AHMAD SALIM Sim…" at bounding box center [161, 291] width 71 height 18
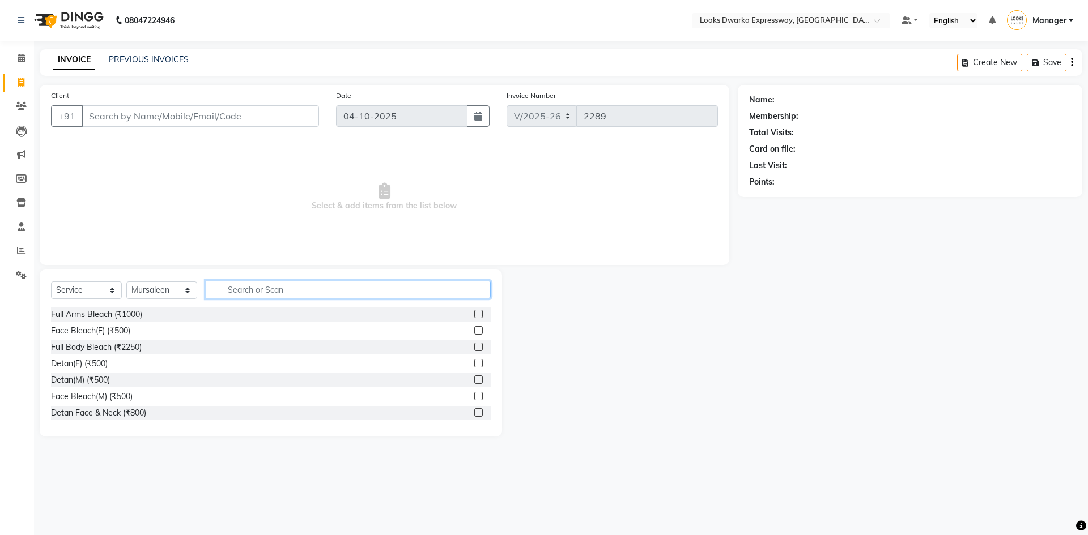
click at [232, 288] on input "text" at bounding box center [348, 290] width 285 height 18
type input "cut"
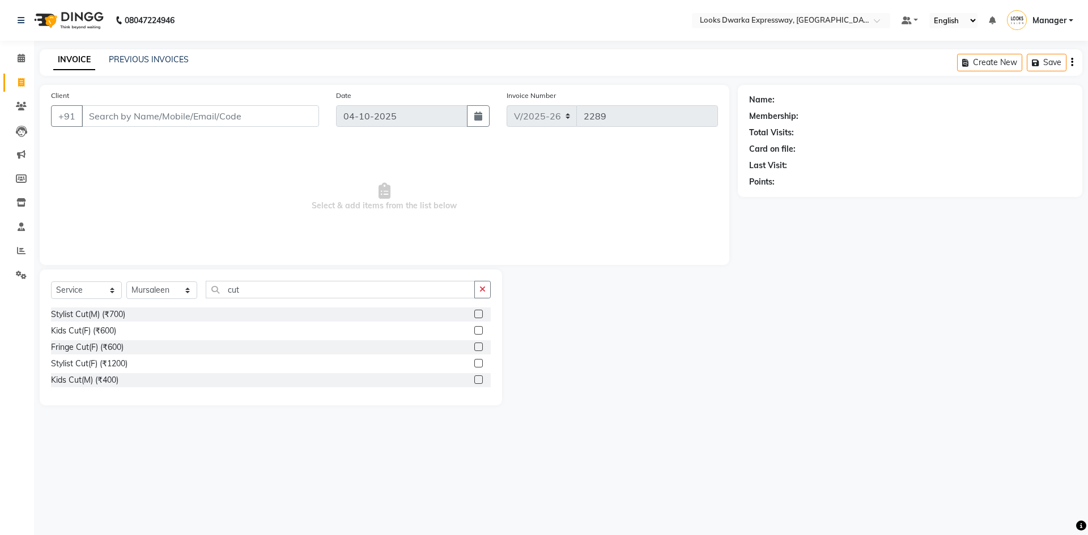
click at [476, 314] on label at bounding box center [478, 314] width 8 height 8
click at [476, 314] on input "checkbox" at bounding box center [477, 314] width 7 height 7
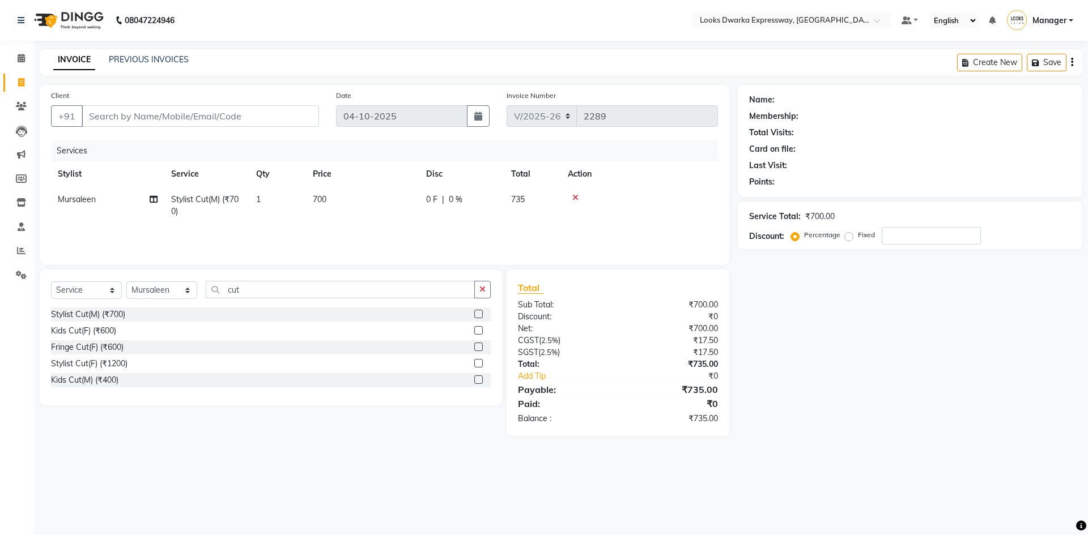
checkbox input "false"
click at [358, 203] on td "700" at bounding box center [362, 205] width 113 height 37
select select "43893"
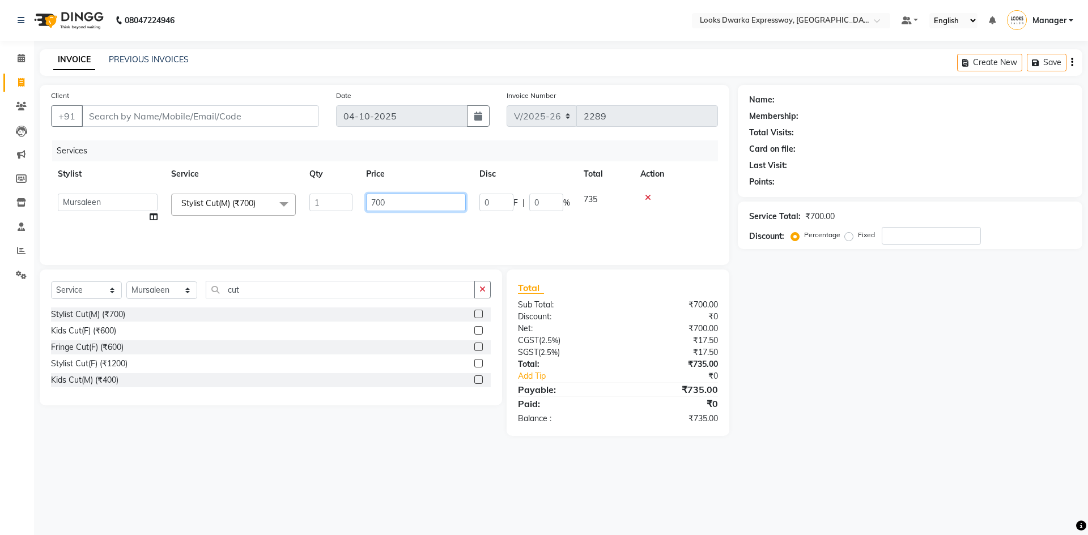
drag, startPoint x: 410, startPoint y: 197, endPoint x: 324, endPoint y: 224, distance: 90.3
click at [323, 224] on tr "Manager MD Irshad Mursaleen Ravindar_pdct RIJVAN AHMAD SALIM Simran Soha SSBEAU…" at bounding box center [384, 208] width 667 height 43
type input "500"
click at [403, 472] on div "08047224946 Select Location × Looks Dwarka Expressway, New Delhi Default Panel …" at bounding box center [544, 267] width 1088 height 535
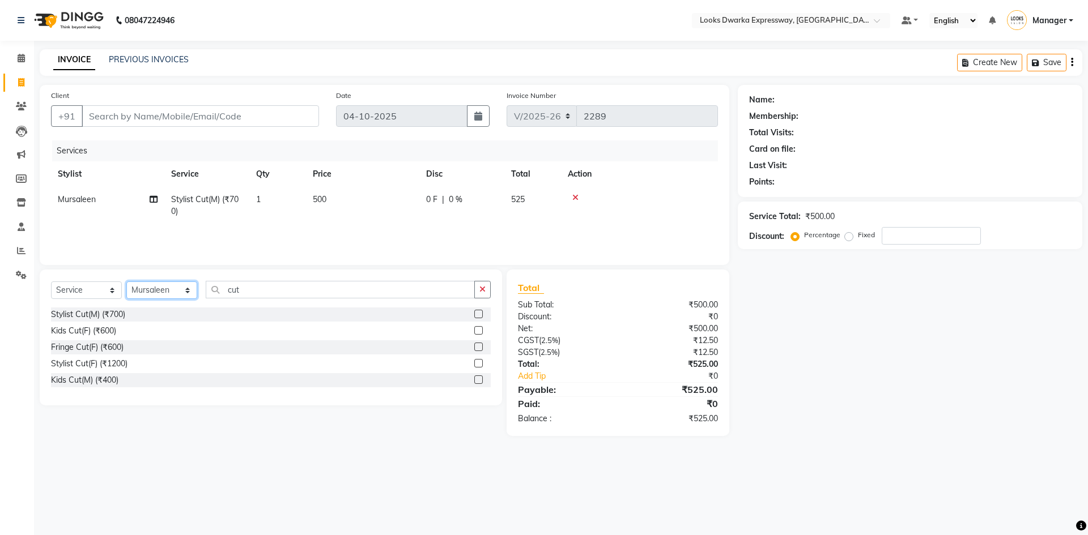
click at [164, 287] on select "Select Stylist Manager MD Irshad Mursaleen Ravindar_pdct RIJVAN AHMAD SALIM Sim…" at bounding box center [161, 291] width 71 height 18
select select "43892"
click at [126, 282] on select "Select Stylist Manager MD Irshad Mursaleen Ravindar_pdct RIJVAN AHMAD SALIM Sim…" at bounding box center [161, 291] width 71 height 18
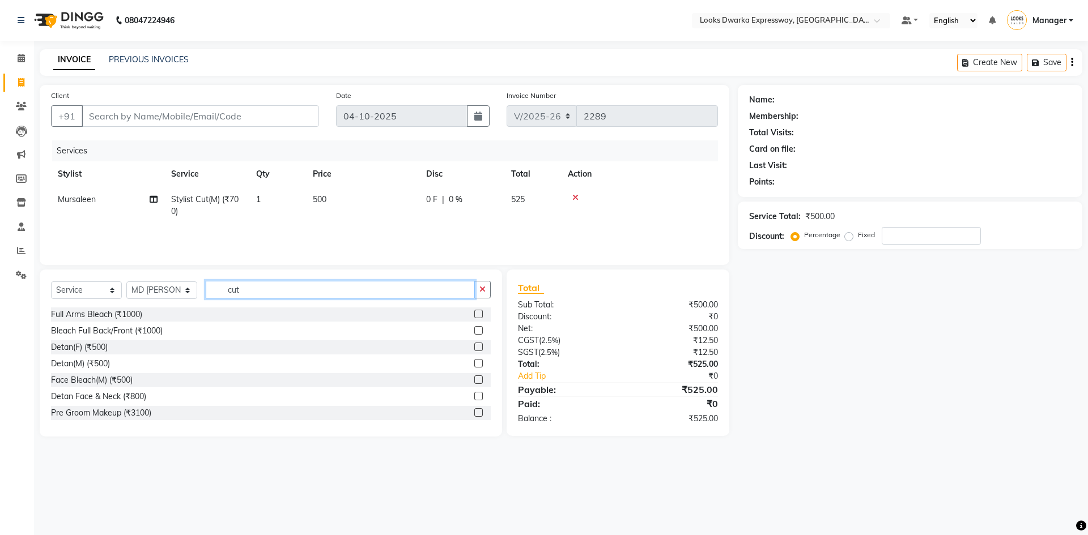
click at [324, 292] on input "cut" at bounding box center [340, 290] width 269 height 18
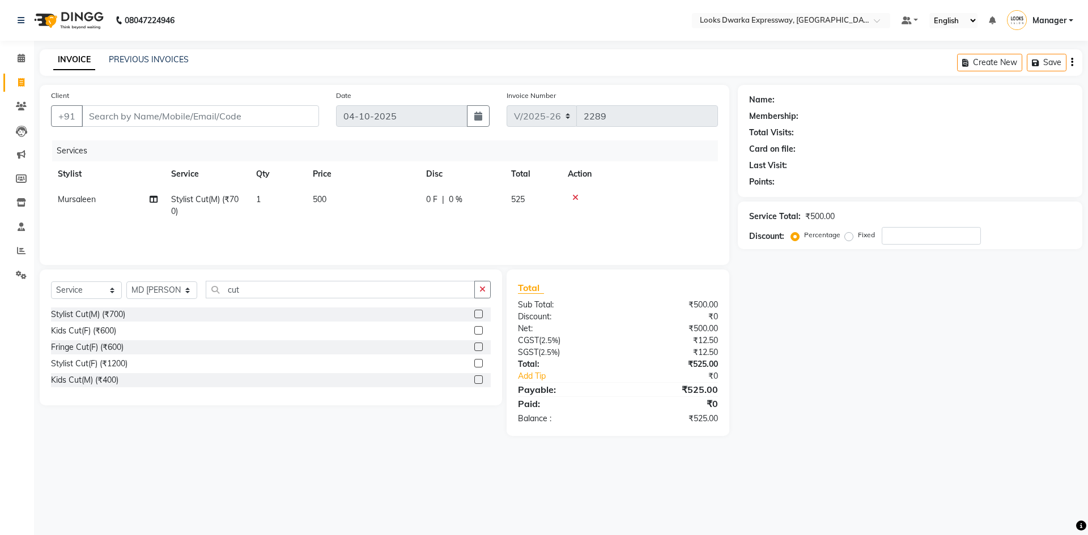
click at [480, 378] on label at bounding box center [478, 380] width 8 height 8
click at [480, 378] on input "checkbox" at bounding box center [477, 380] width 7 height 7
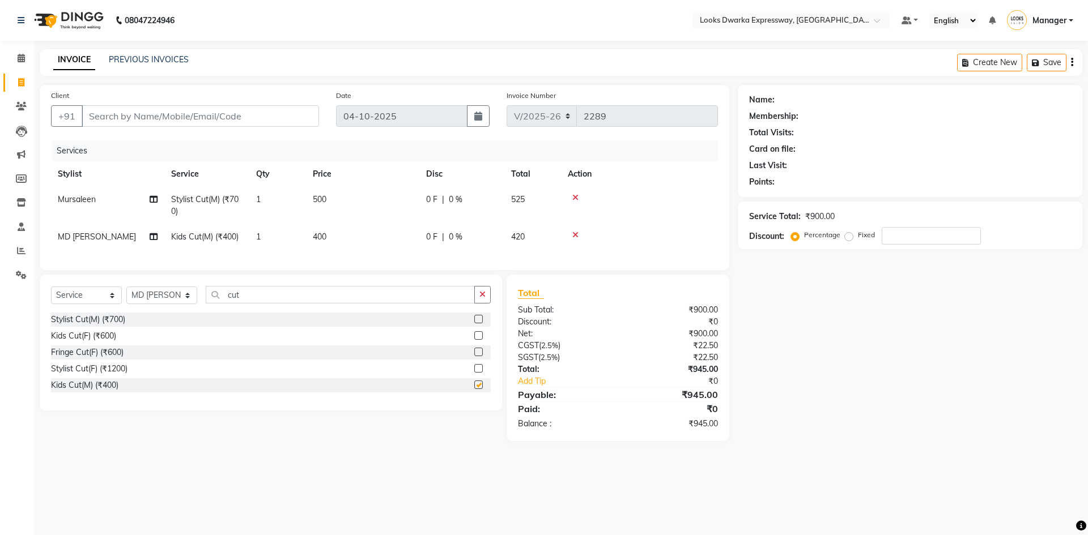
checkbox input "false"
click at [479, 299] on icon "button" at bounding box center [482, 295] width 6 height 8
click at [176, 304] on select "Select Stylist Manager MD Irshad Mursaleen Ravindar_pdct RIJVAN AHMAD SALIM Sim…" at bounding box center [161, 296] width 71 height 18
select select "43893"
click at [126, 295] on select "Select Stylist Manager MD Irshad Mursaleen Ravindar_pdct RIJVAN AHMAD SALIM Sim…" at bounding box center [161, 296] width 71 height 18
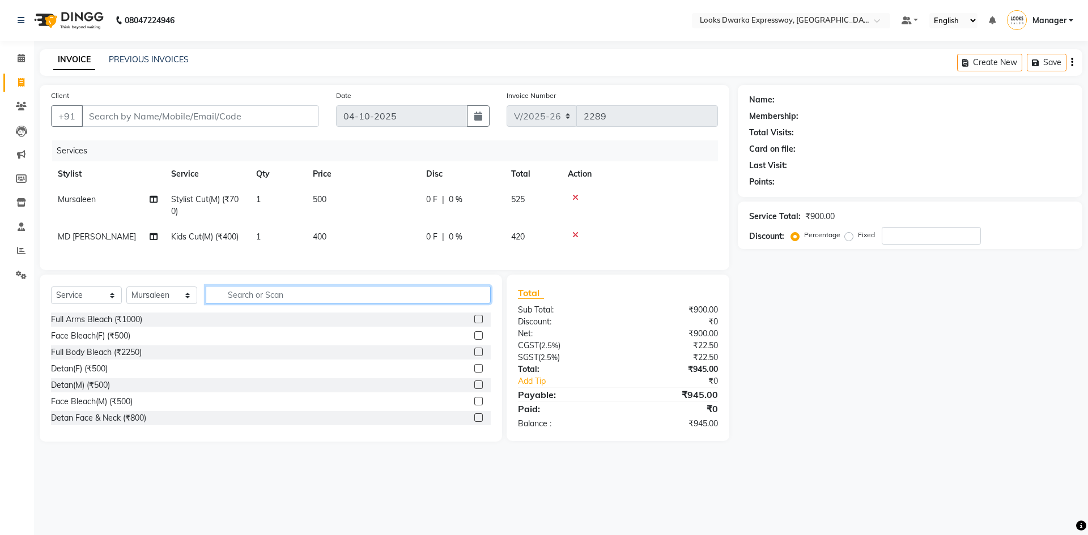
click at [264, 304] on input "text" at bounding box center [348, 295] width 285 height 18
type input "cut"
click at [480, 389] on label at bounding box center [478, 385] width 8 height 8
click at [480, 389] on input "checkbox" at bounding box center [477, 385] width 7 height 7
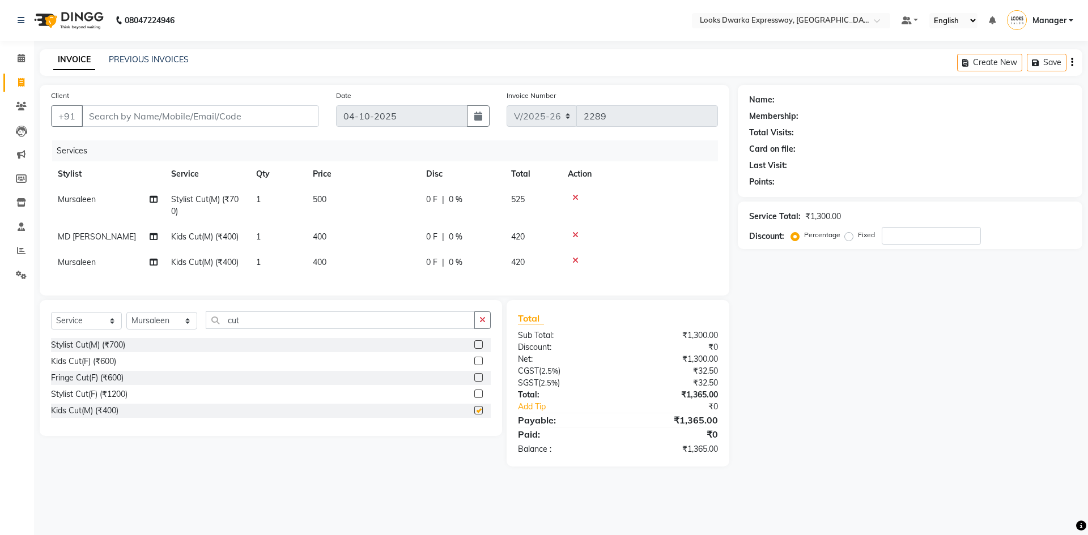
checkbox input "false"
click at [439, 467] on div "Select Service Product Membership Package Voucher Prepaid Gift Card Select Styl…" at bounding box center [266, 383] width 471 height 167
click at [219, 115] on input "Client" at bounding box center [200, 116] width 237 height 22
type input "9"
type input "0"
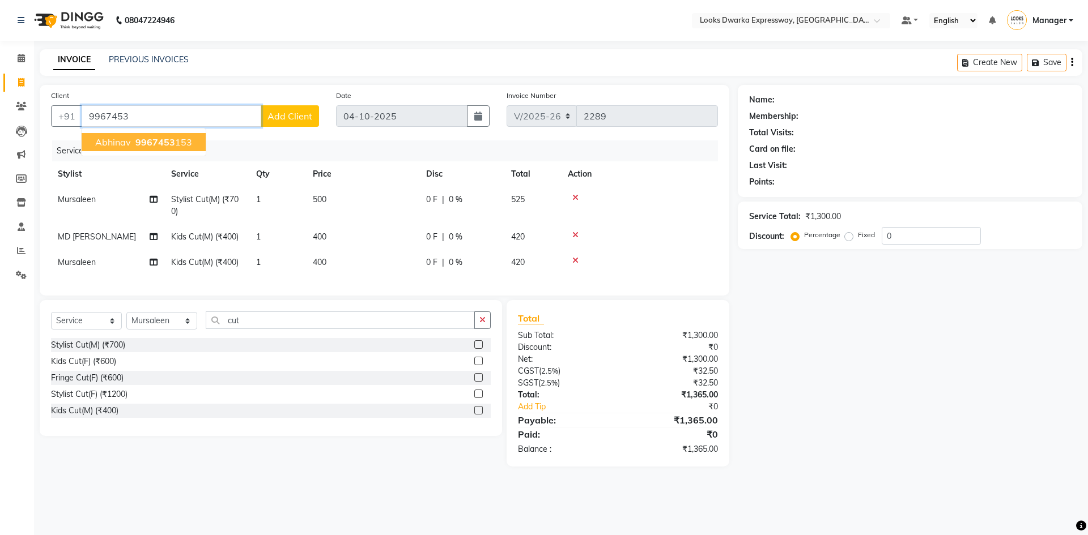
click at [170, 141] on span "9967453" at bounding box center [155, 142] width 40 height 11
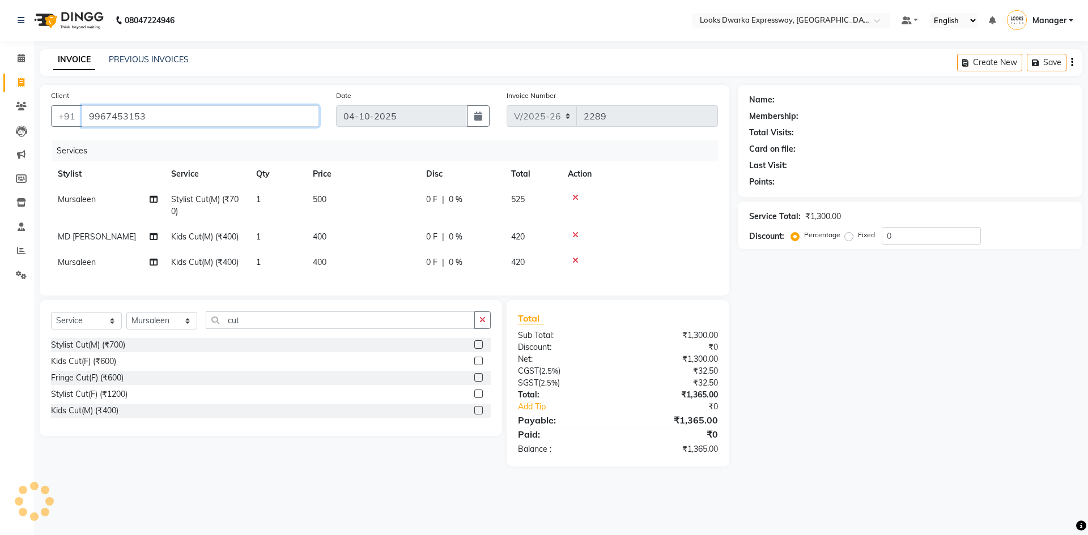
type input "9967453153"
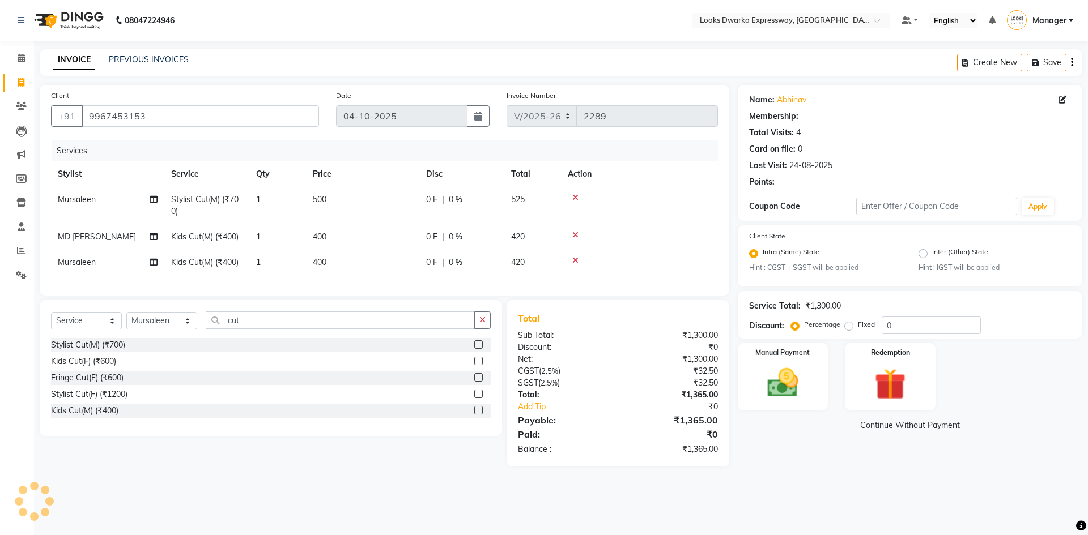
select select "1: Object"
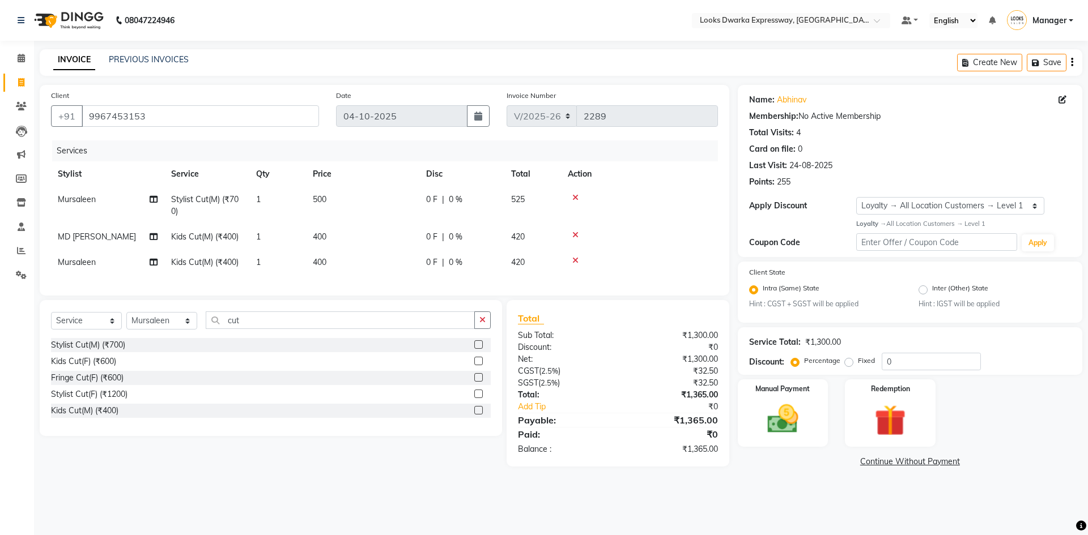
click at [376, 502] on div "08047224946 Select Location × Looks Dwarka Expressway, New Delhi Default Panel …" at bounding box center [544, 267] width 1088 height 535
click at [378, 498] on div "08047224946 Select Location × Looks Dwarka Expressway, New Delhi Default Panel …" at bounding box center [544, 267] width 1088 height 535
click at [445, 502] on div "08047224946 Select Location × Looks Dwarka Expressway, New Delhi Default Panel …" at bounding box center [544, 267] width 1088 height 535
click at [786, 493] on div "08047224946 Select Location × Looks Dwarka Expressway, New Delhi Default Panel …" at bounding box center [544, 267] width 1088 height 535
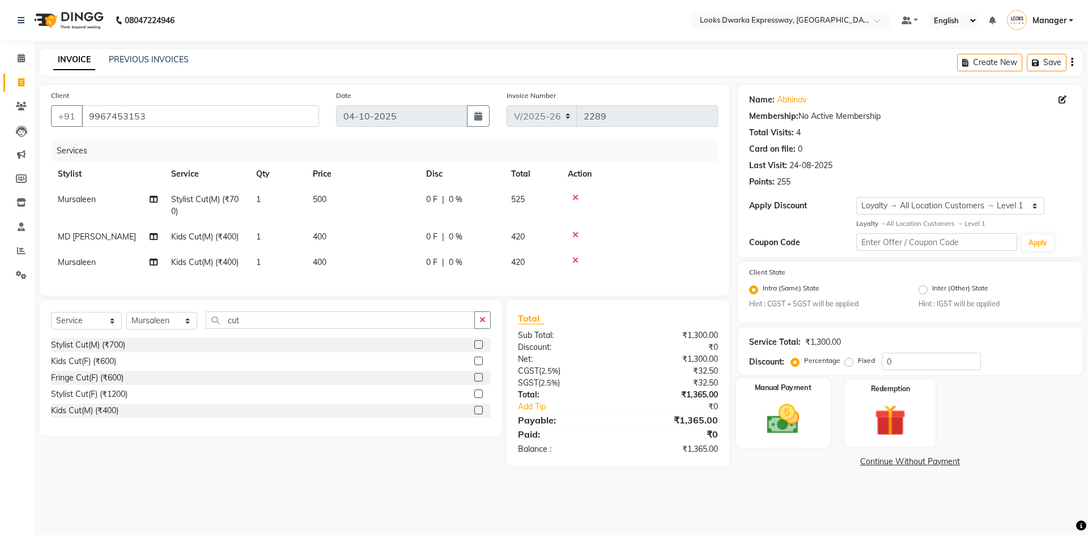
click at [787, 424] on img at bounding box center [782, 419] width 53 height 37
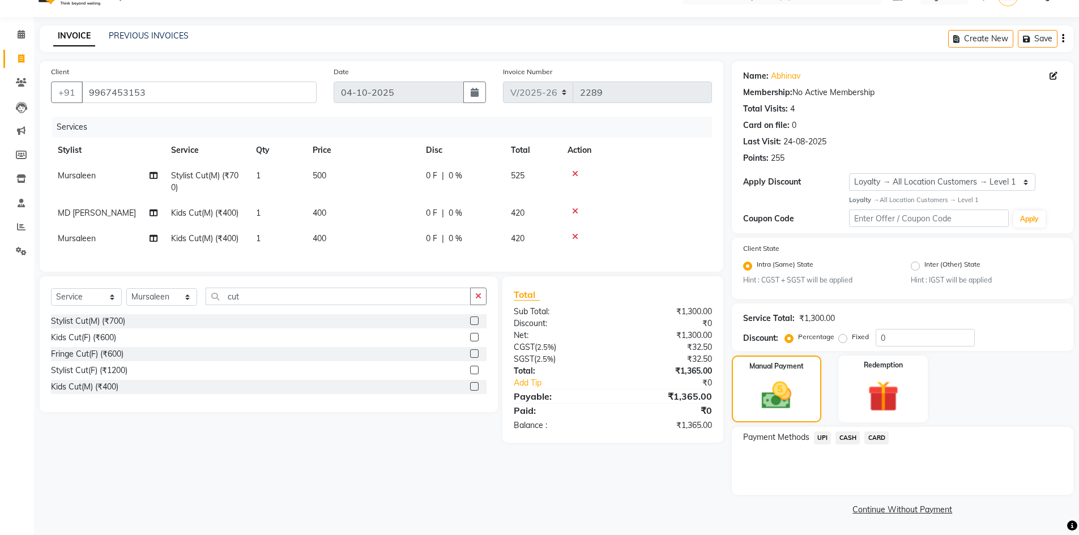
click at [871, 438] on span "CARD" at bounding box center [877, 438] width 24 height 13
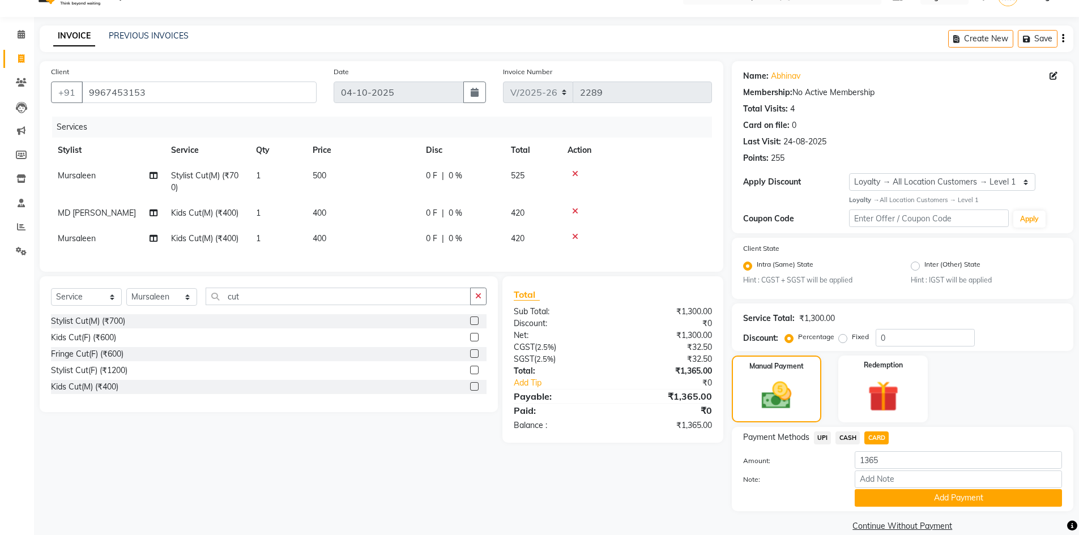
scroll to position [40, 0]
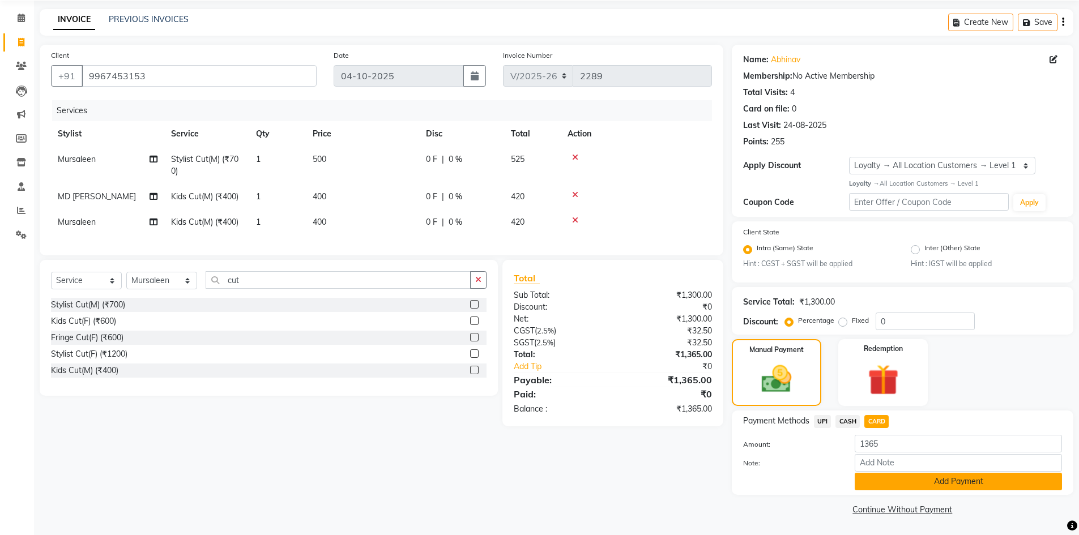
click at [869, 482] on button "Add Payment" at bounding box center [958, 482] width 207 height 18
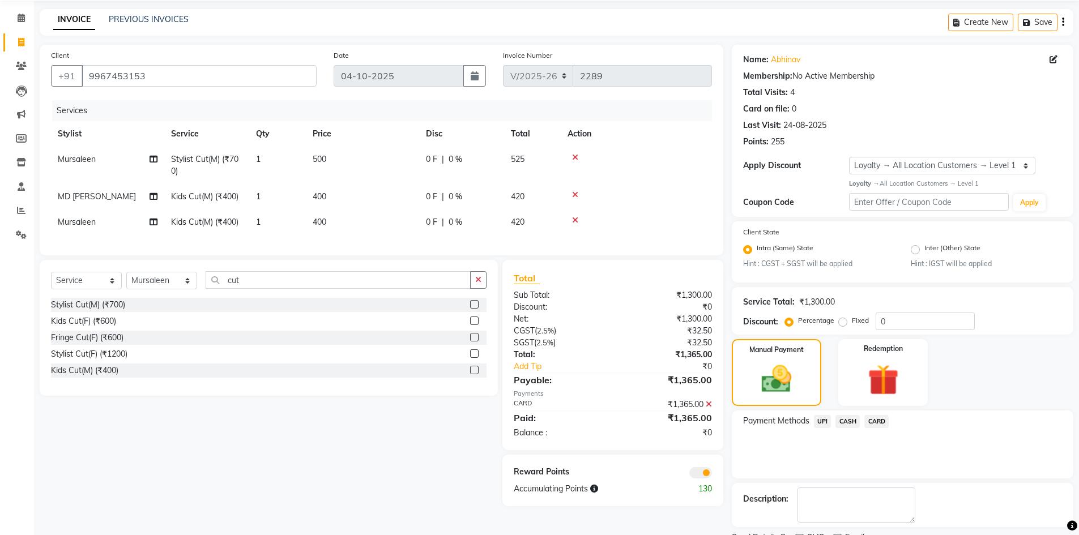
scroll to position [88, 0]
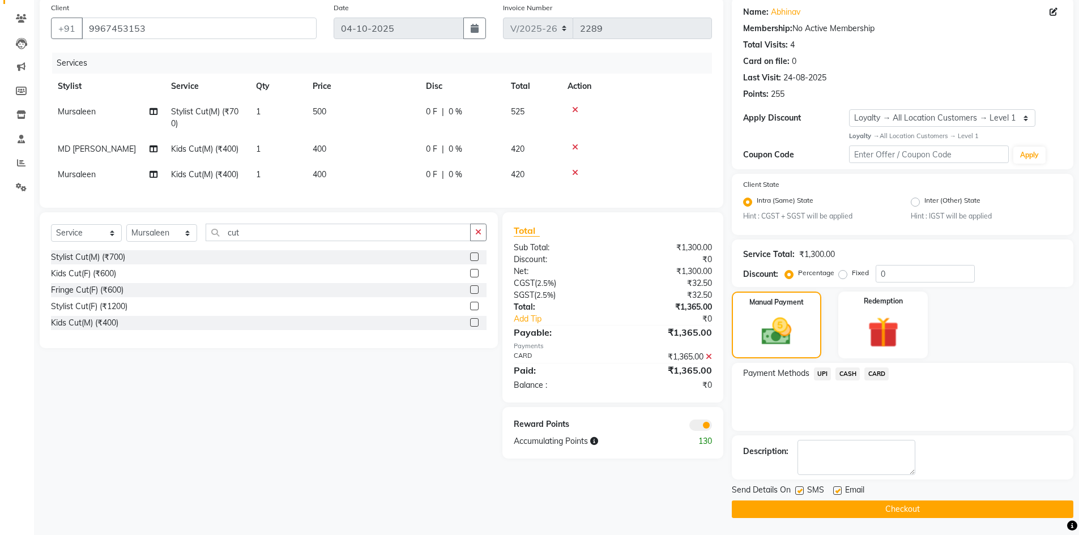
click at [779, 515] on button "Checkout" at bounding box center [903, 510] width 342 height 18
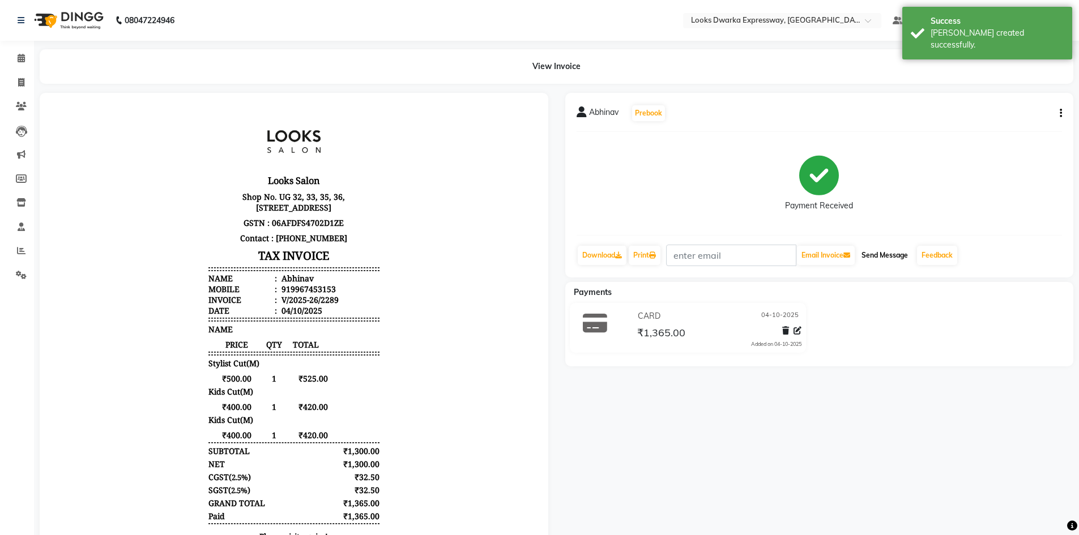
click at [907, 254] on button "Send Message" at bounding box center [885, 255] width 56 height 19
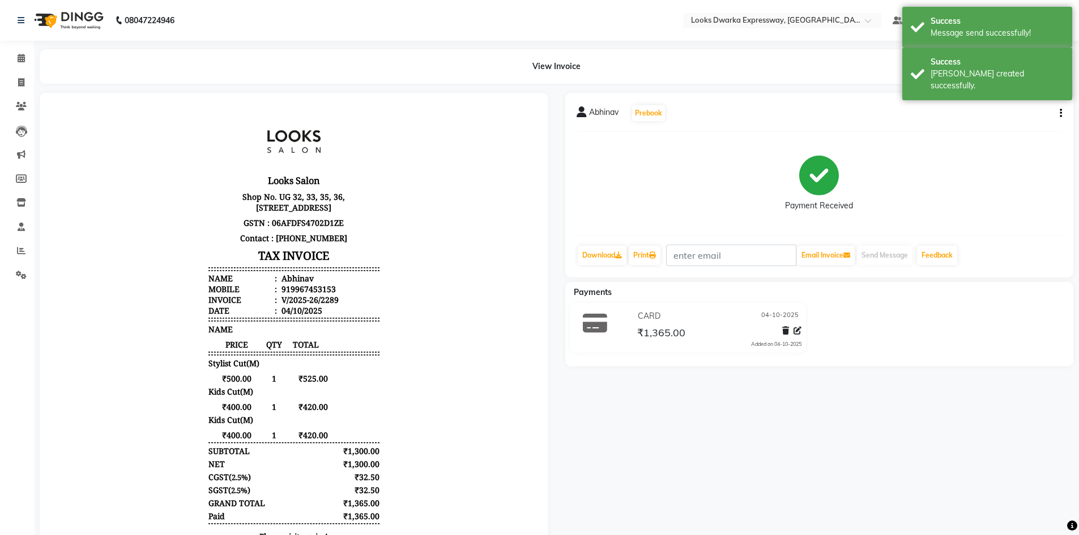
click at [804, 415] on div "Abhinav Prebook Payment Received Download Print Email Invoice Send Message Feed…" at bounding box center [820, 352] width 526 height 518
drag, startPoint x: 18, startPoint y: 83, endPoint x: 19, endPoint y: 76, distance: 6.3
click at [19, 83] on icon at bounding box center [21, 82] width 6 height 8
select select "service"
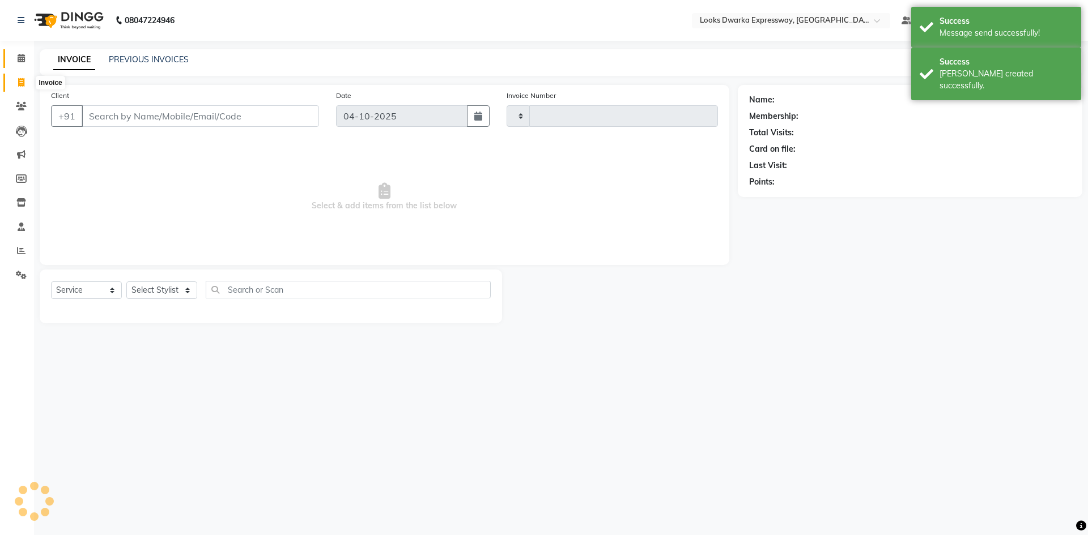
type input "2290"
select select "6011"
click at [18, 62] on icon at bounding box center [21, 58] width 7 height 8
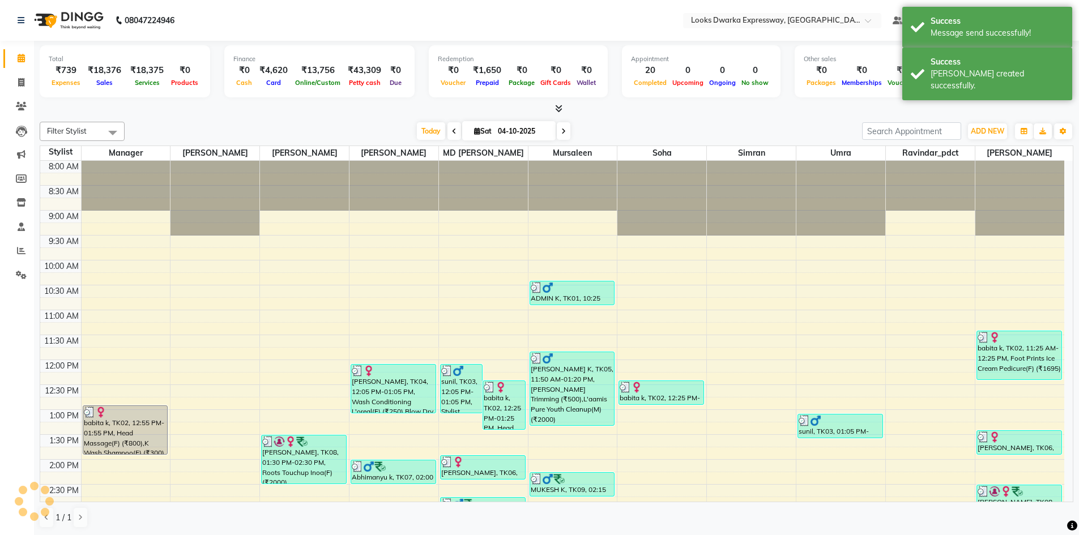
click at [224, 121] on div "Filter Stylist Select All Manager [PERSON_NAME] [PERSON_NAME] [PERSON_NAME] MD …" at bounding box center [557, 325] width 1034 height 416
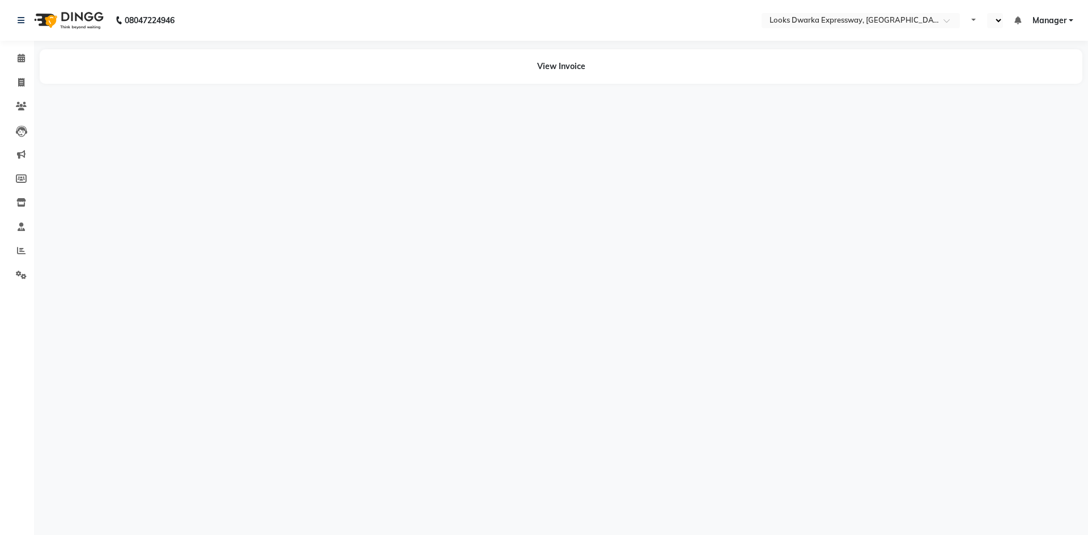
select select "en"
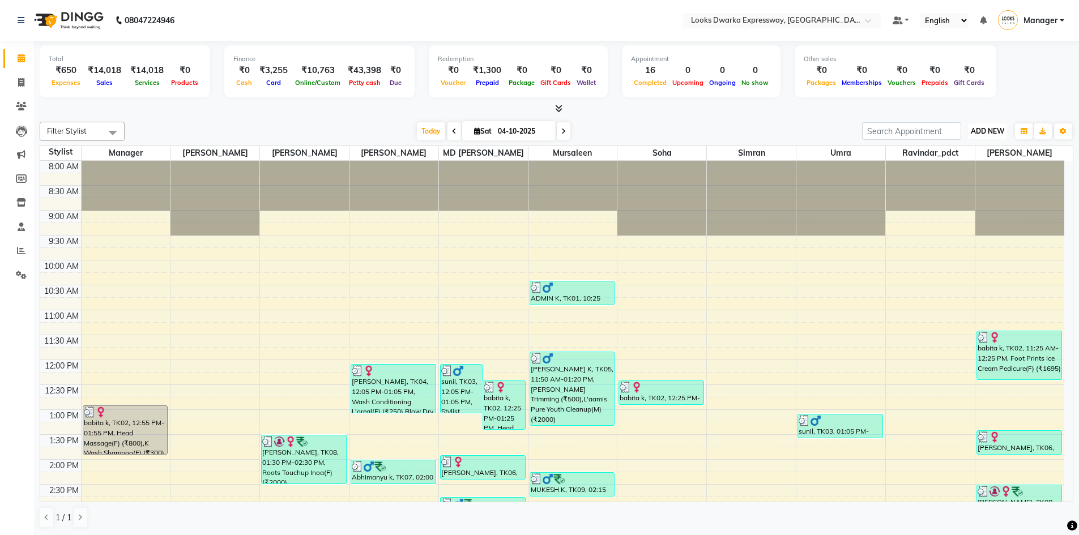
click at [989, 127] on span "ADD NEW" at bounding box center [987, 131] width 33 height 8
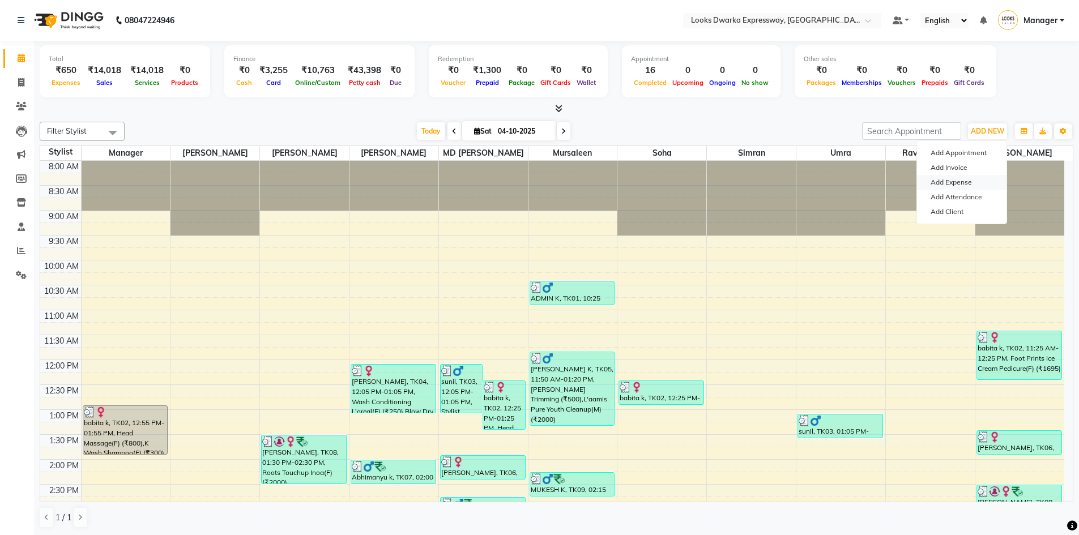
click at [954, 178] on link "Add Expense" at bounding box center [962, 182] width 90 height 15
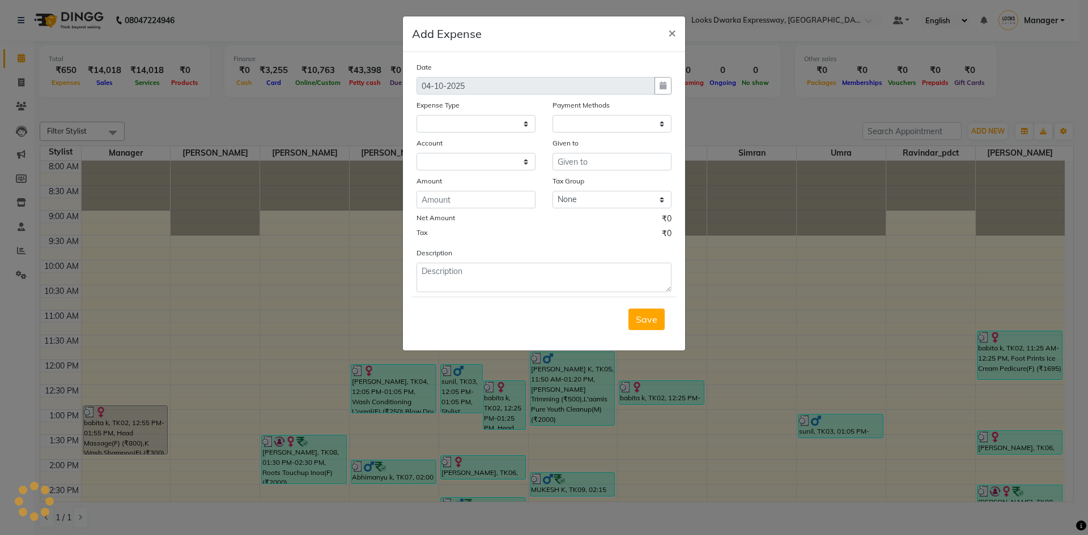
select select "1"
select select "4988"
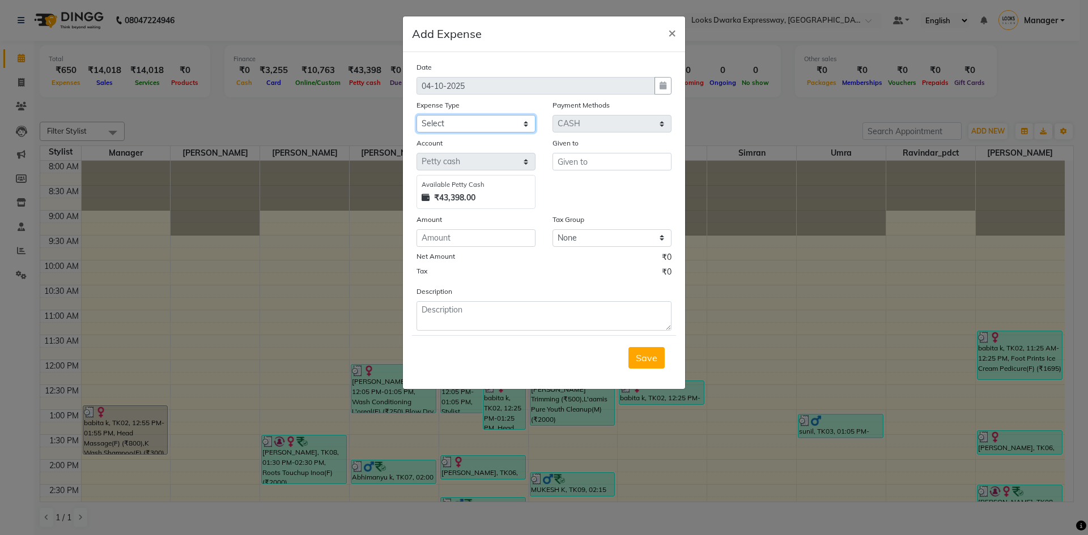
click at [476, 121] on select "Select Accommodation Aesthetics Bank Deposit BLINKIT Cash Handover Client Refun…" at bounding box center [475, 124] width 119 height 18
select select "24888"
click at [416, 115] on select "Select Accommodation Aesthetics Bank Deposit BLINKIT Cash Handover Client Refun…" at bounding box center [475, 124] width 119 height 18
click at [482, 242] on input "number" at bounding box center [475, 238] width 119 height 18
type input "55"
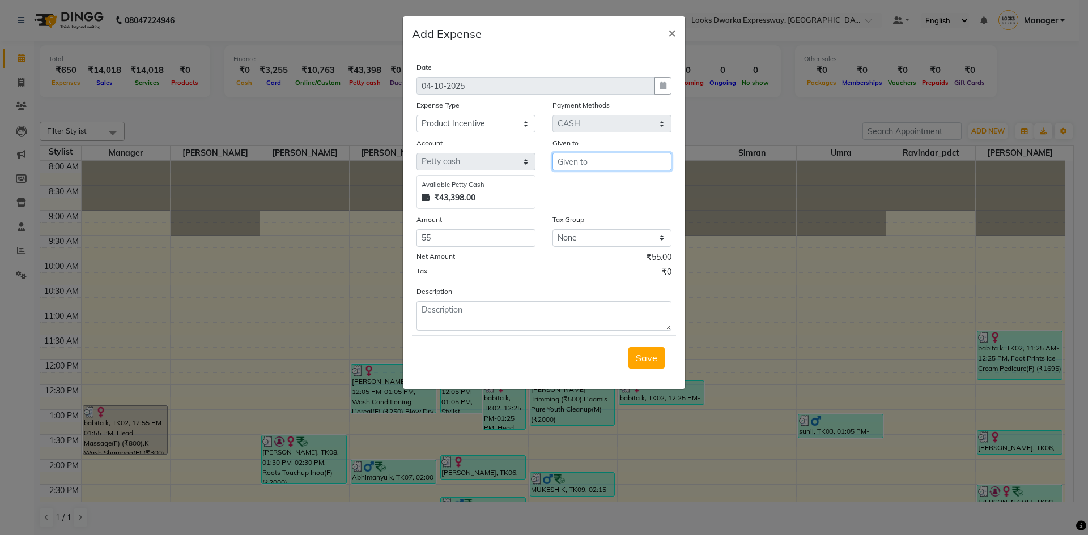
click at [610, 161] on input "text" at bounding box center [611, 162] width 119 height 18
type input "counter sale"
click at [435, 311] on textarea at bounding box center [543, 315] width 255 height 29
paste textarea "Abs. Rep. Lipidium Oil 90ml"
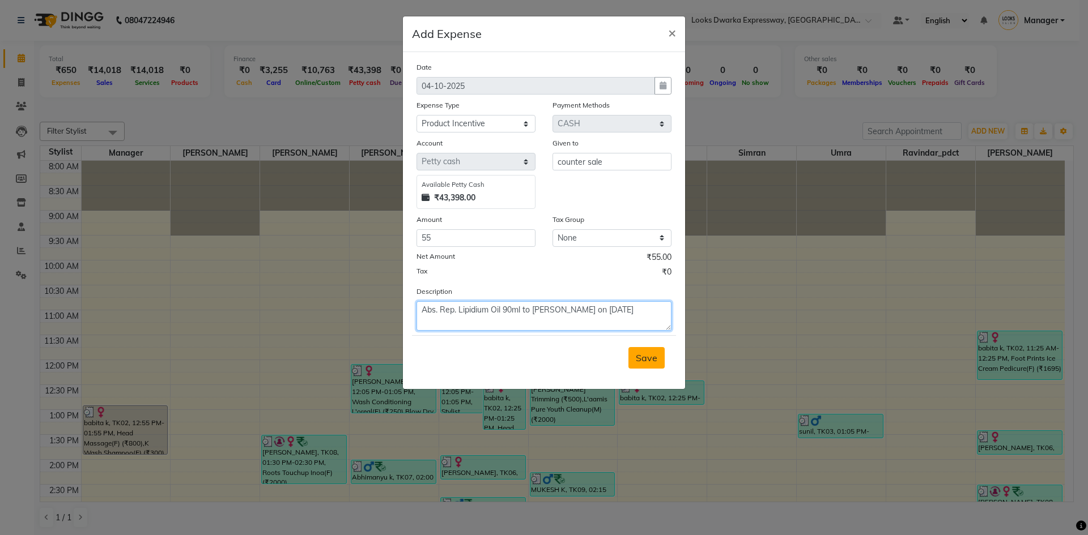
type textarea "Abs. Rep. Lipidium Oil 90ml to rijvan on 2 oct 25"
click at [648, 356] on span "Save" at bounding box center [647, 357] width 22 height 11
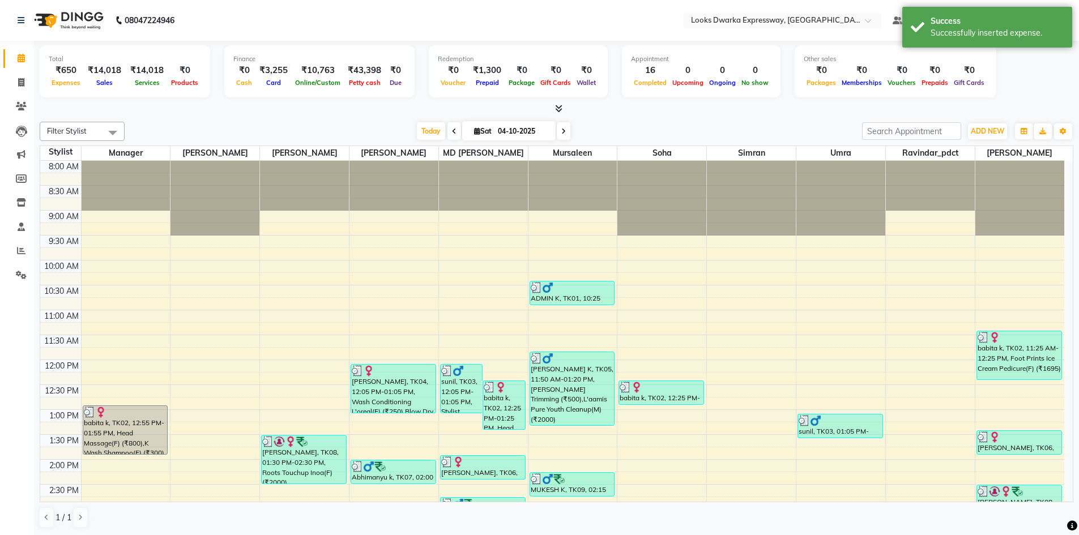
click at [681, 121] on div "Filter Stylist Select All Manager Yashika RIJVAN AHMAD SALIM MD Irshad Mursalee…" at bounding box center [557, 325] width 1034 height 416
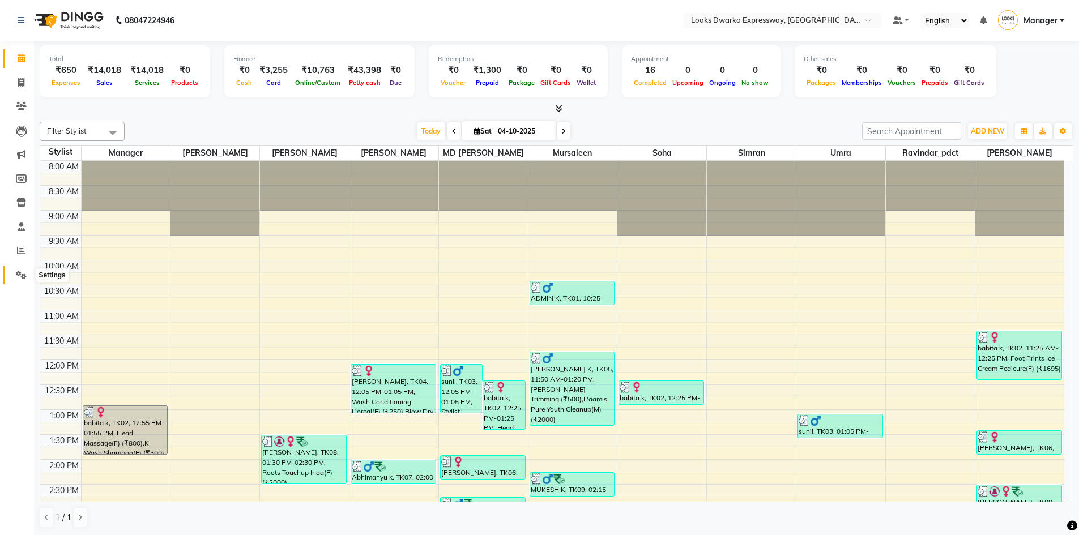
click at [18, 276] on icon at bounding box center [21, 275] width 11 height 8
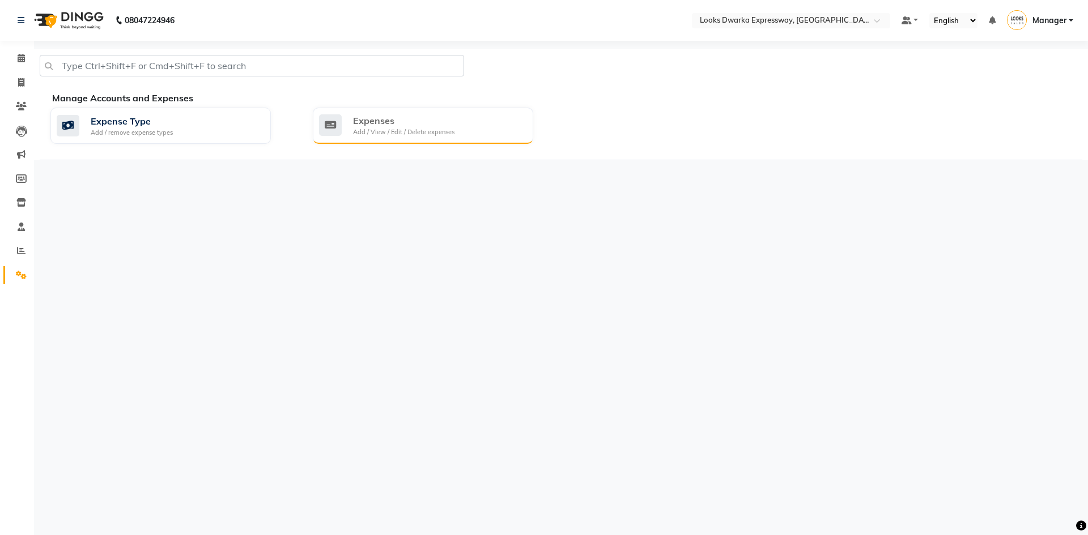
click at [389, 125] on div "Expenses" at bounding box center [403, 121] width 101 height 14
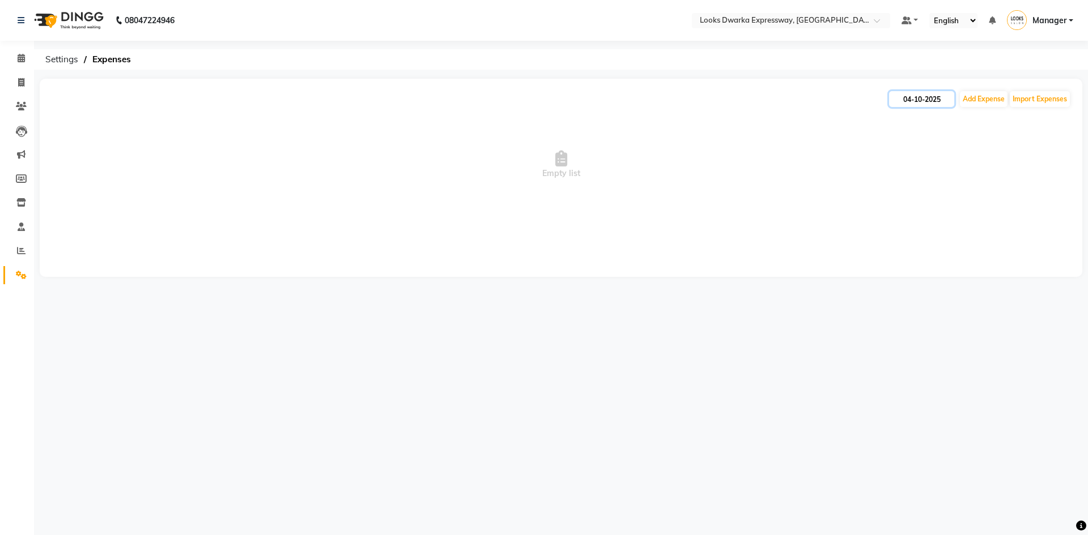
click at [896, 99] on input "04-10-2025" at bounding box center [921, 99] width 65 height 16
select select "10"
select select "2025"
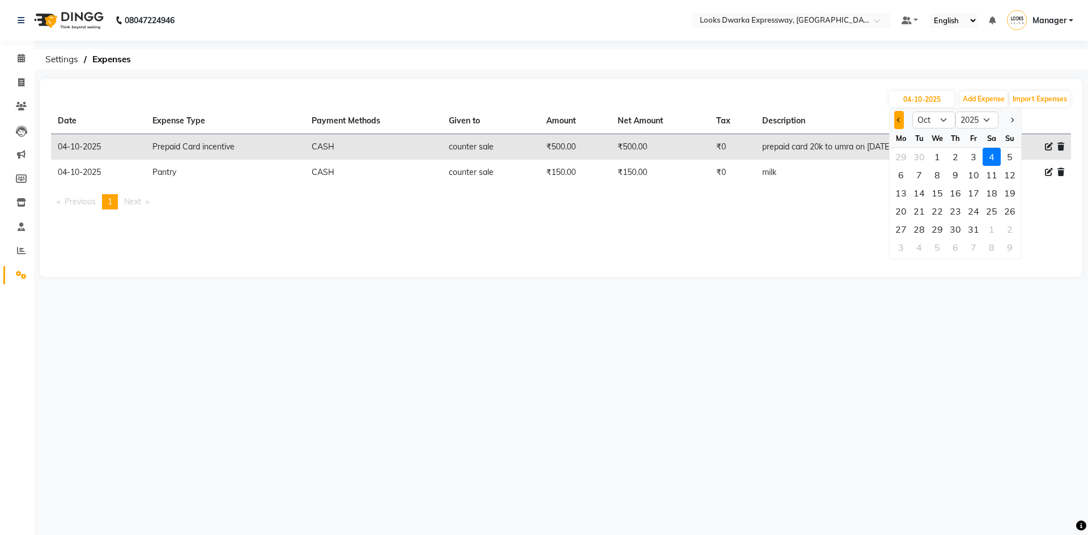
click at [900, 122] on button "Previous month" at bounding box center [899, 120] width 10 height 18
select select "9"
click at [1005, 209] on div "28" at bounding box center [1010, 211] width 18 height 18
type input "28-09-2025"
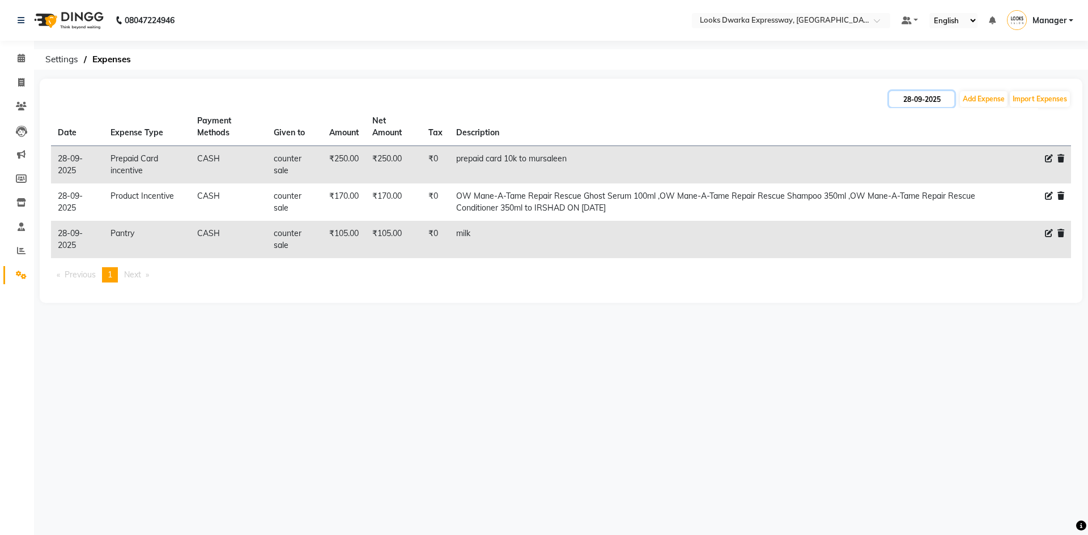
click at [951, 96] on input "28-09-2025" at bounding box center [921, 99] width 65 height 16
select select "9"
select select "2025"
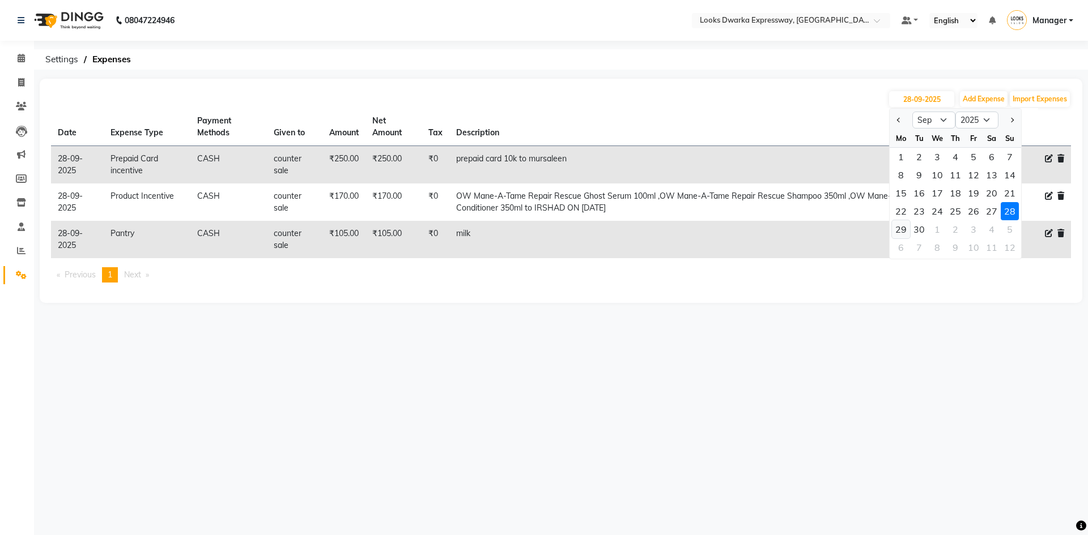
click at [899, 229] on div "29" at bounding box center [901, 229] width 18 height 18
type input "29-09-2025"
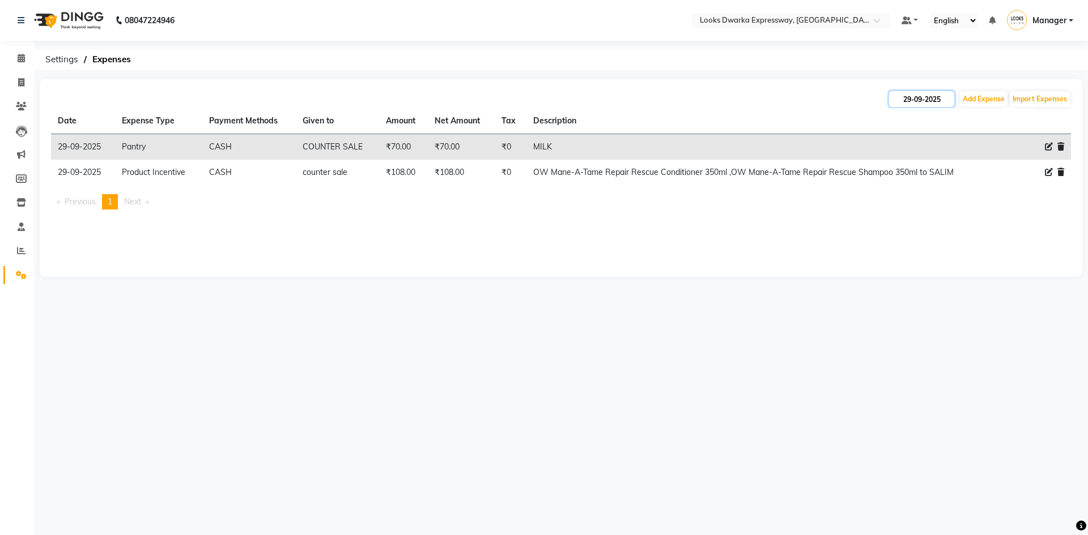
click at [945, 99] on input "29-09-2025" at bounding box center [921, 99] width 65 height 16
select select "9"
select select "2025"
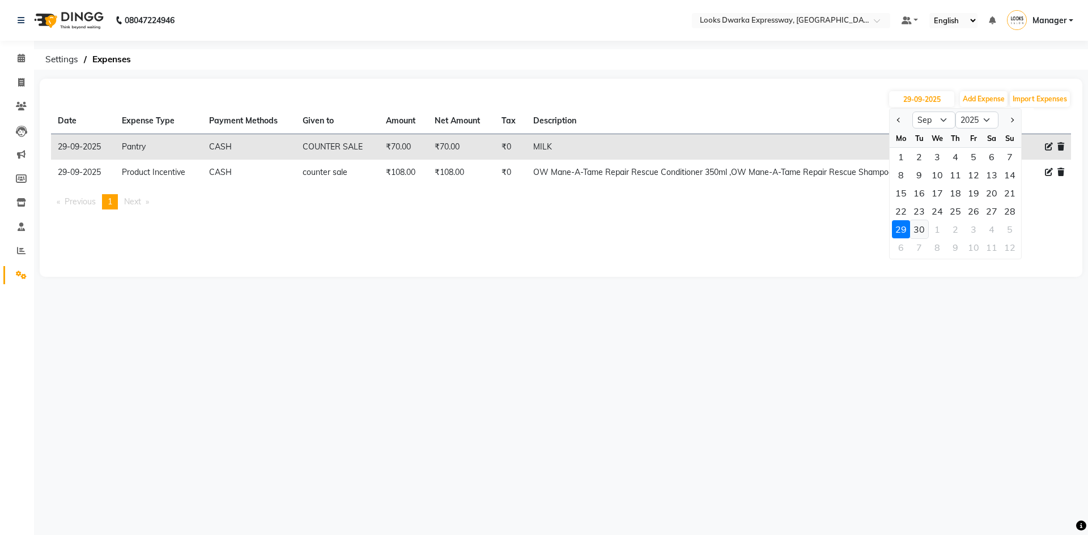
click at [915, 233] on div "30" at bounding box center [919, 229] width 18 height 18
type input "30-09-2025"
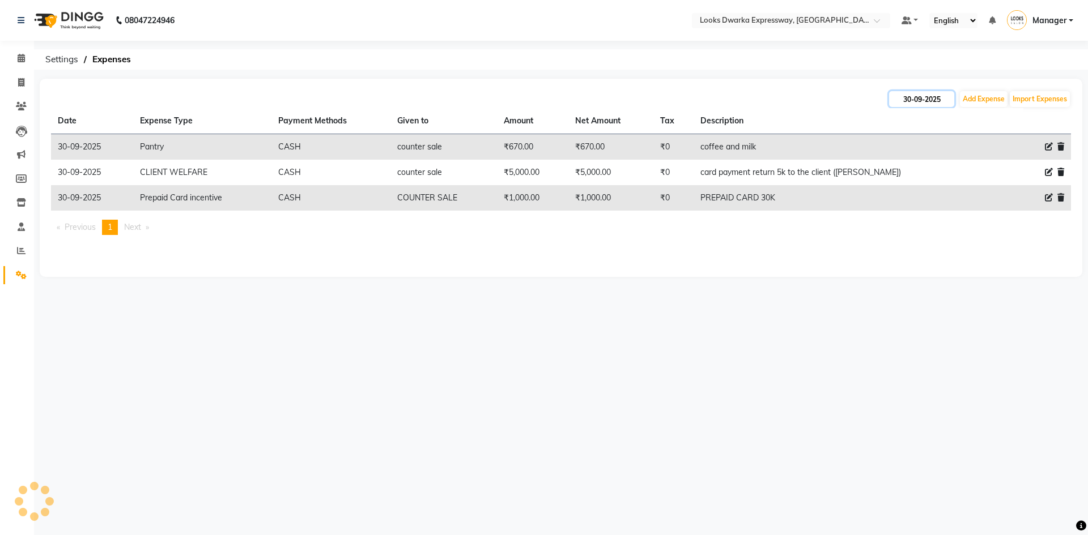
click at [945, 96] on input "30-09-2025" at bounding box center [921, 99] width 65 height 16
select select "9"
select select "2025"
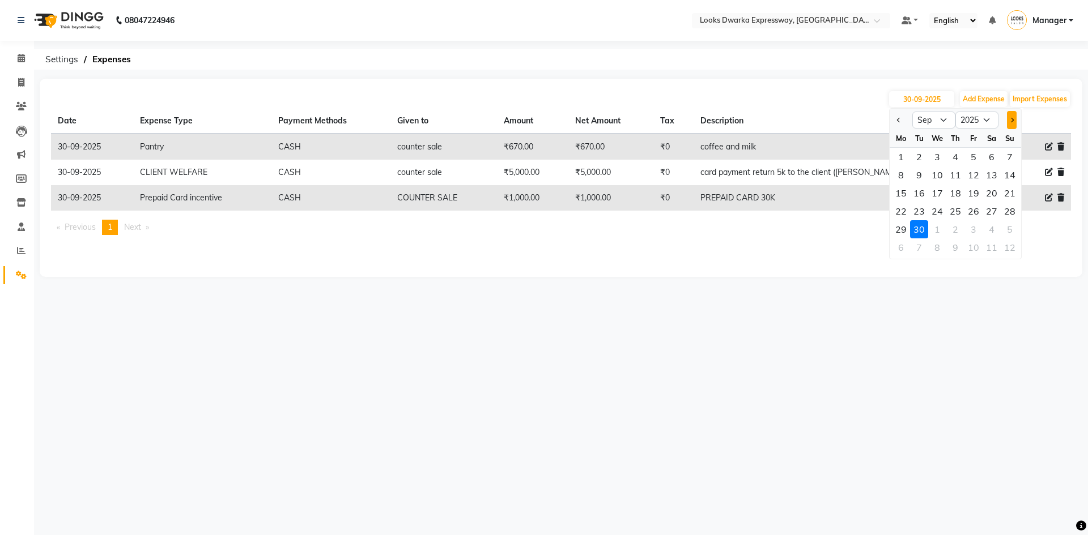
click at [1008, 121] on button "Next month" at bounding box center [1012, 120] width 10 height 18
select select "10"
click at [940, 154] on div "1" at bounding box center [937, 157] width 18 height 18
type input "01-10-2025"
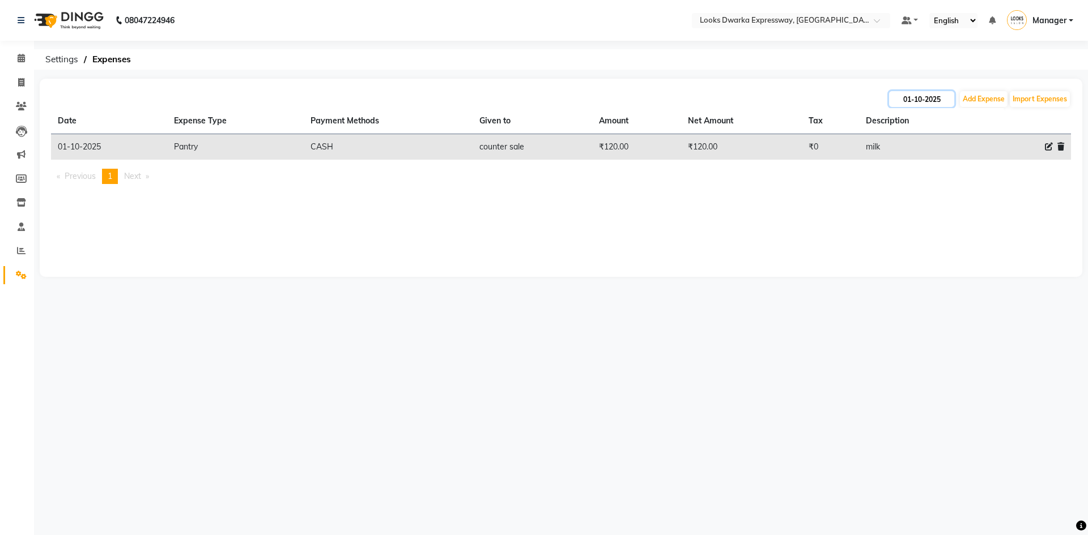
click at [948, 103] on input "01-10-2025" at bounding box center [921, 99] width 65 height 16
select select "10"
select select "2025"
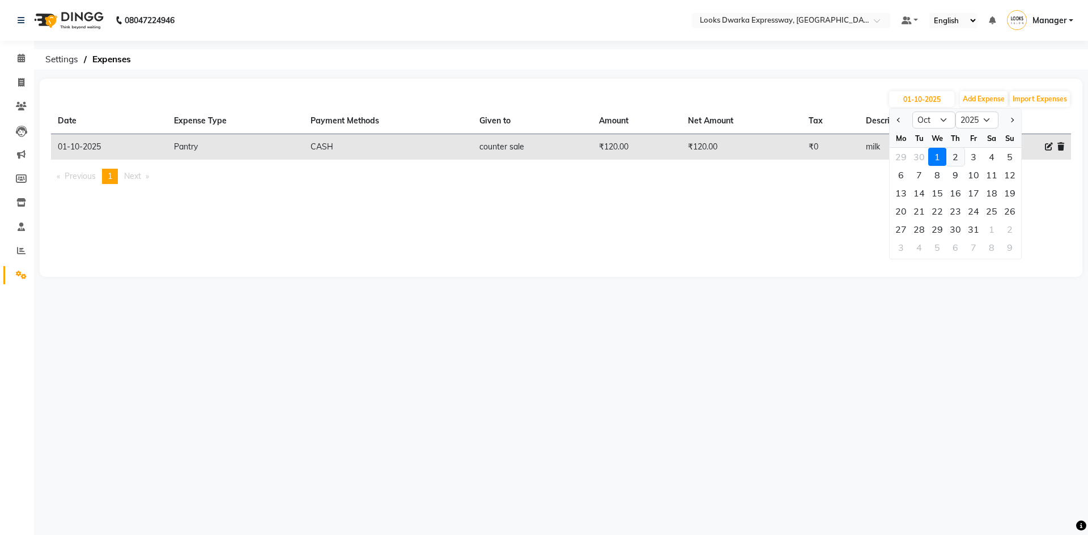
click at [956, 154] on div "2" at bounding box center [955, 157] width 18 height 18
type input "02-10-2025"
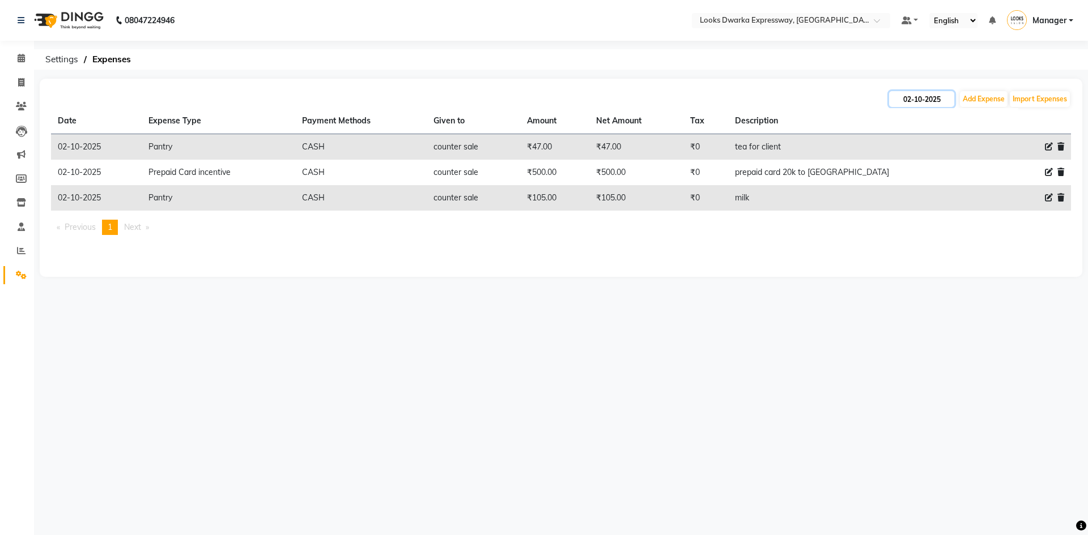
click at [946, 98] on input "02-10-2025" at bounding box center [921, 99] width 65 height 16
select select "10"
select select "2025"
click at [973, 159] on div "3" at bounding box center [973, 157] width 18 height 18
type input "03-10-2025"
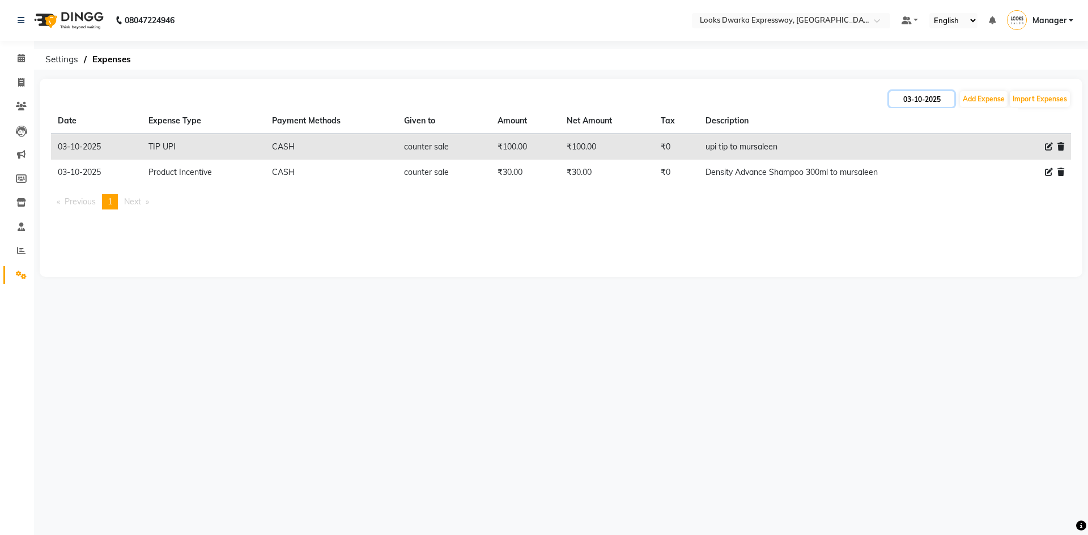
click at [944, 103] on input "03-10-2025" at bounding box center [921, 99] width 65 height 16
select select "10"
select select "2025"
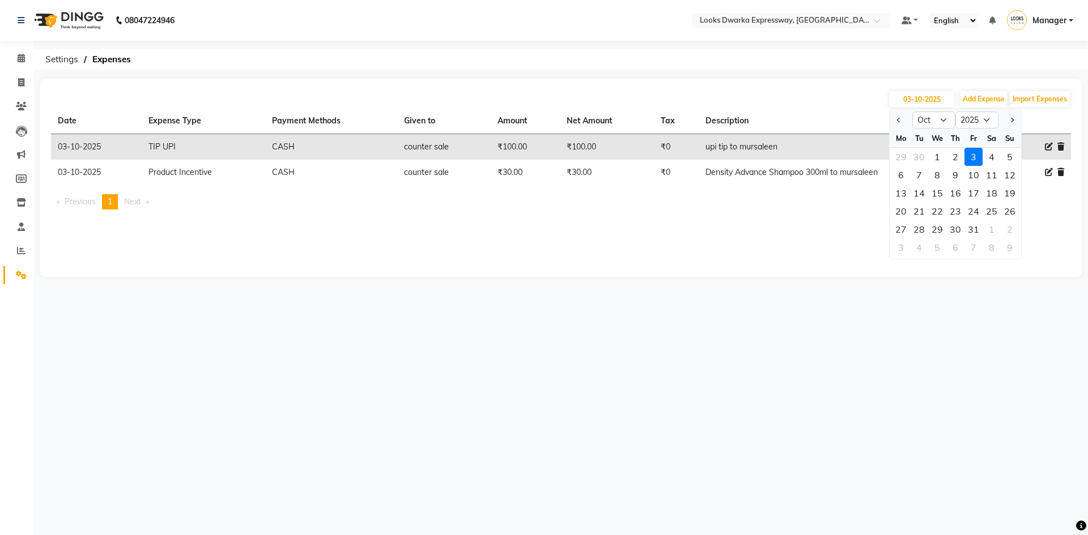
click at [811, 323] on div "08047224946 Select Location × Looks Dwarka Expressway, [GEOGRAPHIC_DATA] Defaul…" at bounding box center [544, 267] width 1088 height 535
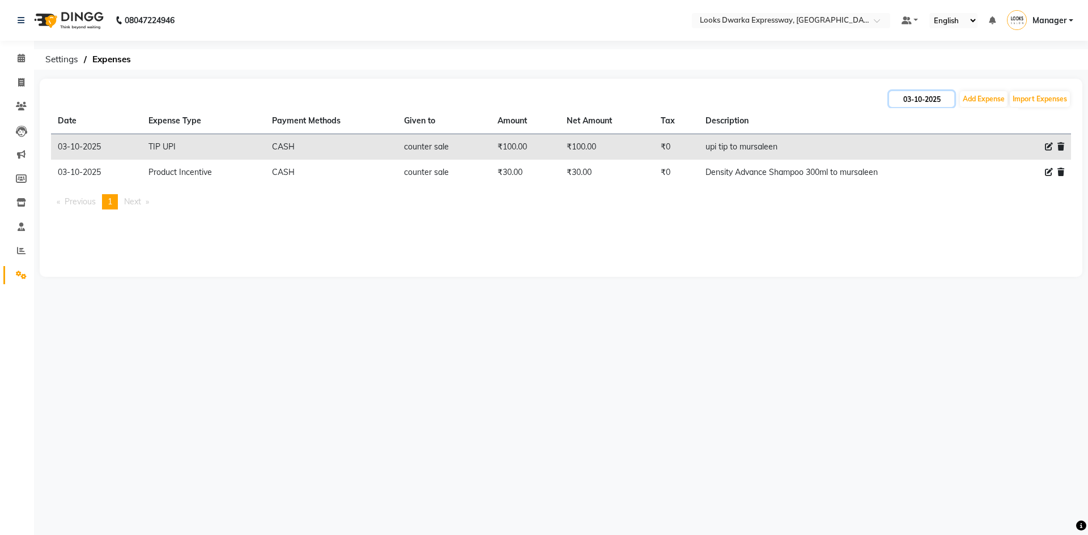
click at [947, 103] on input "03-10-2025" at bounding box center [921, 99] width 65 height 16
select select "10"
select select "2025"
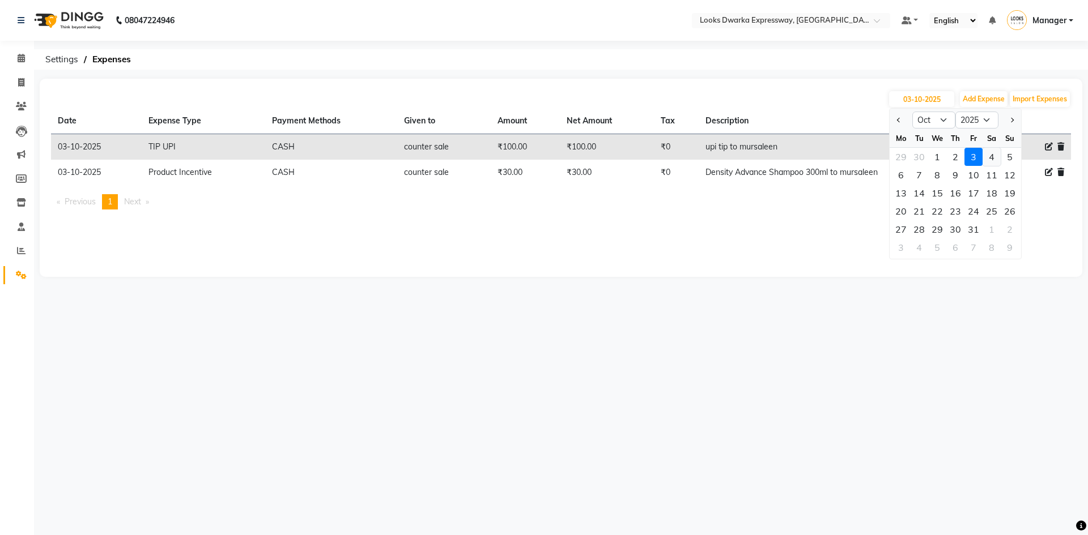
click at [986, 155] on div "4" at bounding box center [991, 157] width 18 height 18
type input "04-10-2025"
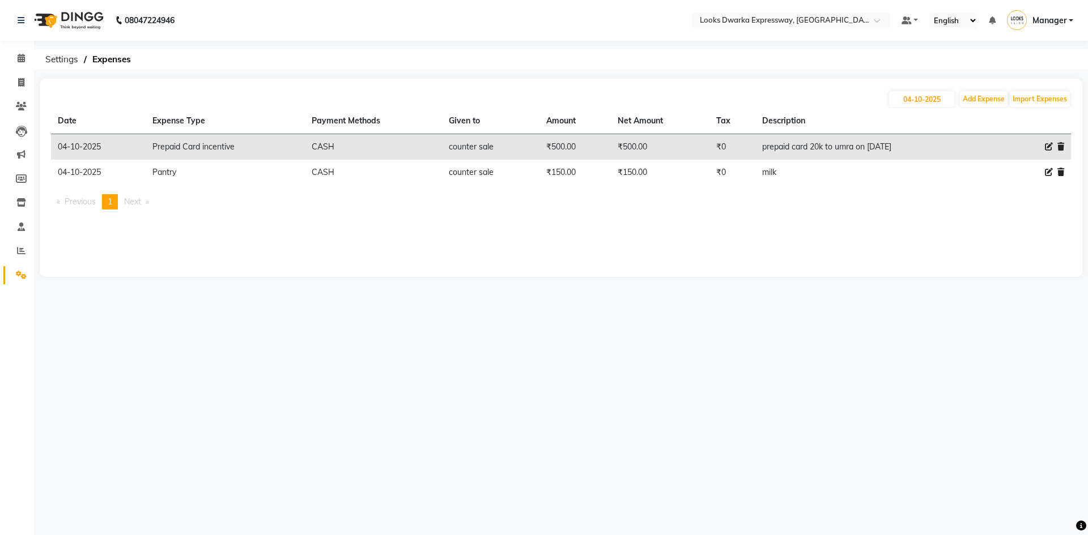
click at [501, 347] on div "08047224946 Select Location × Looks Dwarka Expressway, [GEOGRAPHIC_DATA] Defaul…" at bounding box center [544, 267] width 1088 height 535
click at [18, 76] on span at bounding box center [21, 82] width 20 height 13
select select "service"
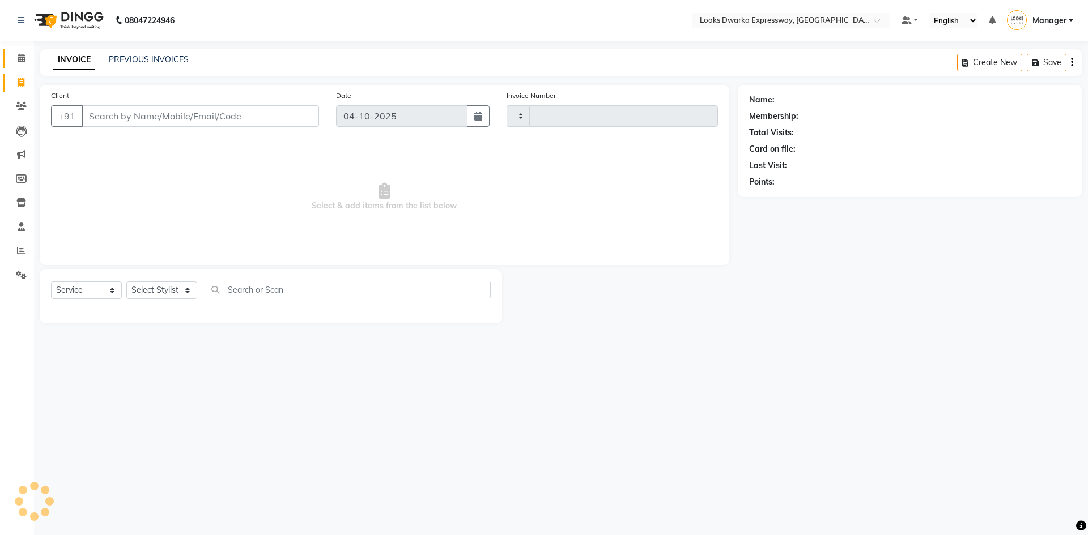
type input "2289"
select select "6011"
click at [18, 58] on icon at bounding box center [21, 58] width 7 height 8
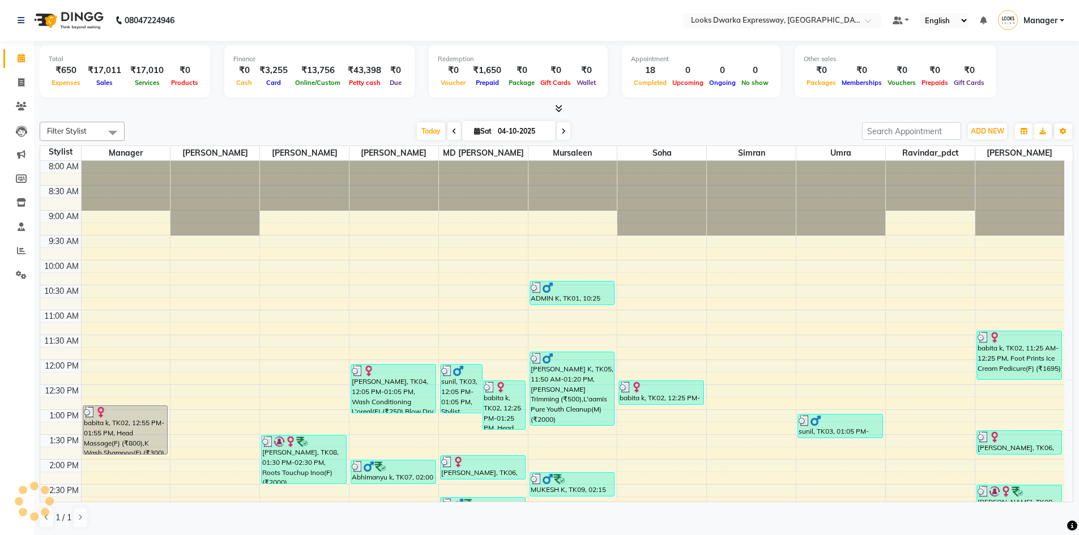
click at [314, 110] on div at bounding box center [557, 109] width 1034 height 12
click at [990, 129] on span "ADD NEW" at bounding box center [987, 131] width 33 height 8
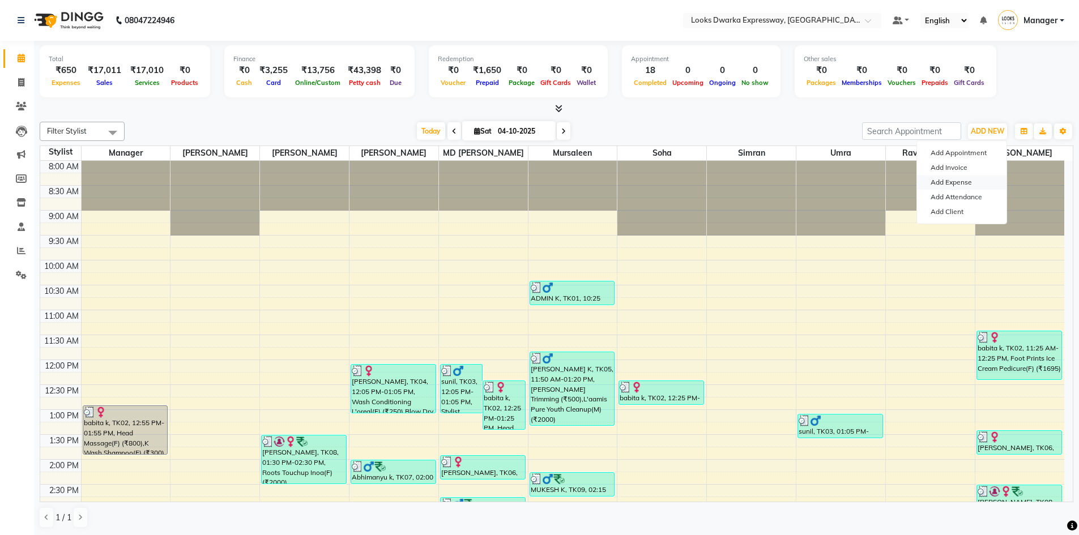
click at [966, 180] on link "Add Expense" at bounding box center [962, 182] width 90 height 15
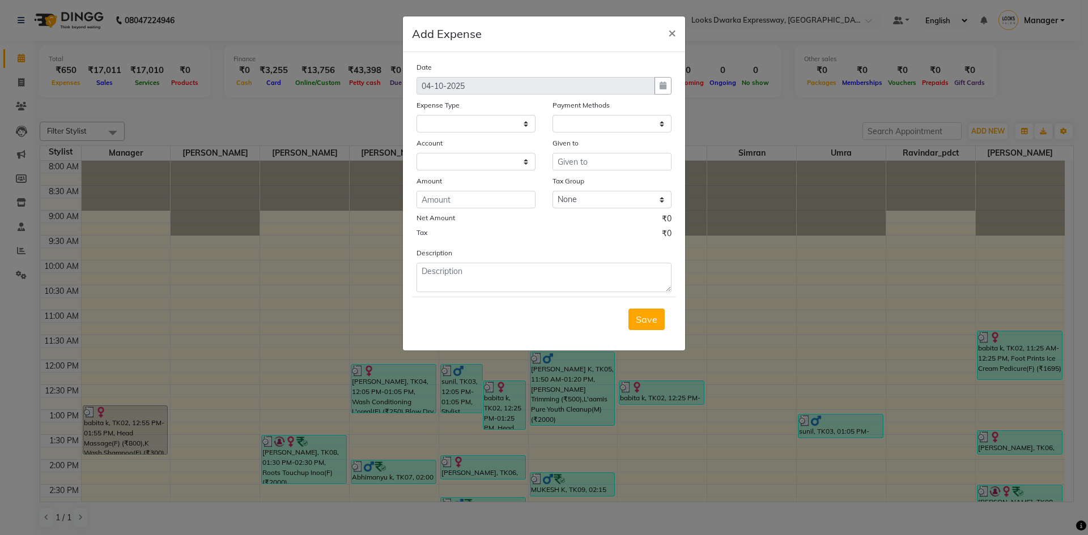
select select
select select "1"
select select "4988"
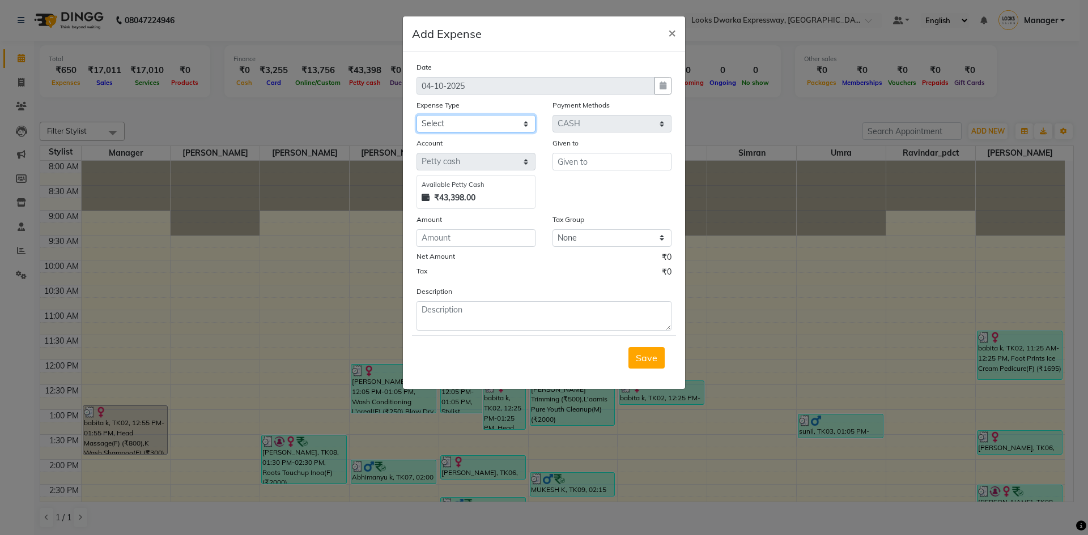
click at [486, 127] on select "Select Accommodation Aesthetics Bank Deposit BLINKIT Cash Handover Client Refun…" at bounding box center [475, 124] width 119 height 18
select select "22741"
click at [416, 115] on select "Select Accommodation Aesthetics Bank Deposit BLINKIT Cash Handover Client Refun…" at bounding box center [475, 124] width 119 height 18
drag, startPoint x: 467, startPoint y: 234, endPoint x: 463, endPoint y: 248, distance: 14.6
click at [466, 236] on input "number" at bounding box center [475, 238] width 119 height 18
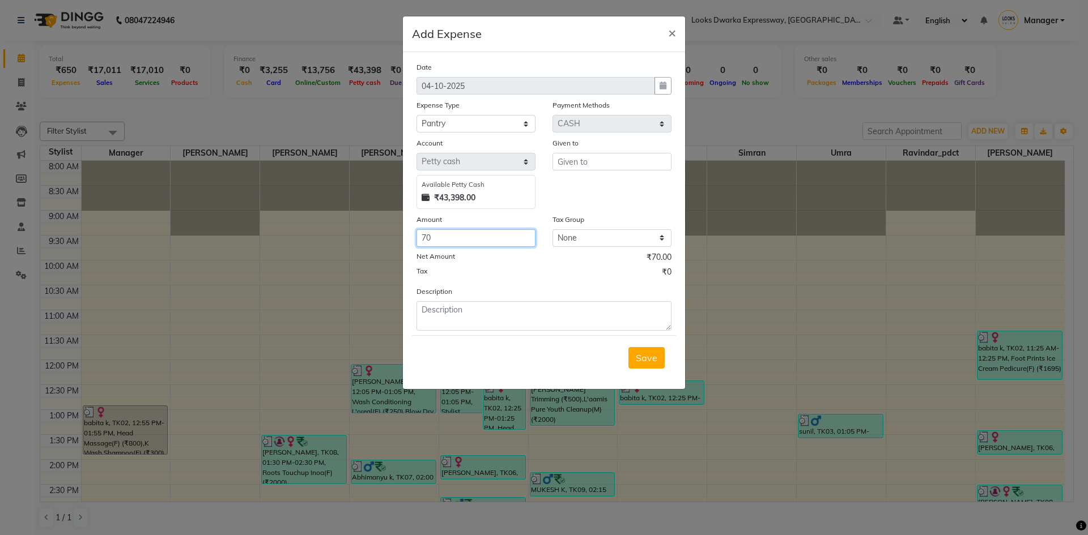
type input "70"
click at [474, 308] on textarea at bounding box center [543, 315] width 255 height 29
type textarea "milk"
click at [602, 164] on input "text" at bounding box center [611, 162] width 119 height 18
type input "counter sale"
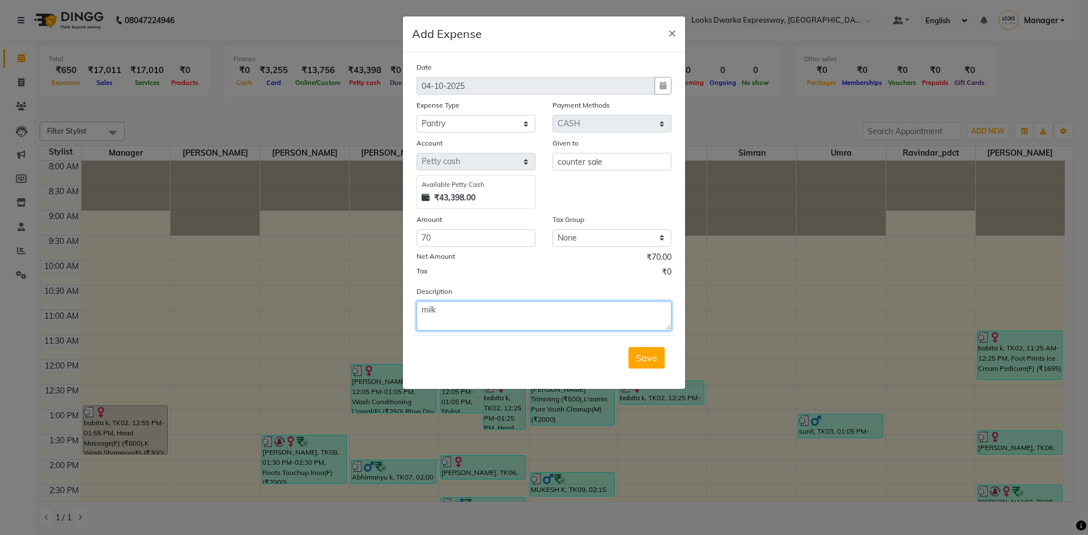
click at [447, 314] on textarea "milk" at bounding box center [543, 315] width 255 height 29
type textarea "milk on [DATE]"
click at [670, 31] on span "×" at bounding box center [672, 32] width 8 height 17
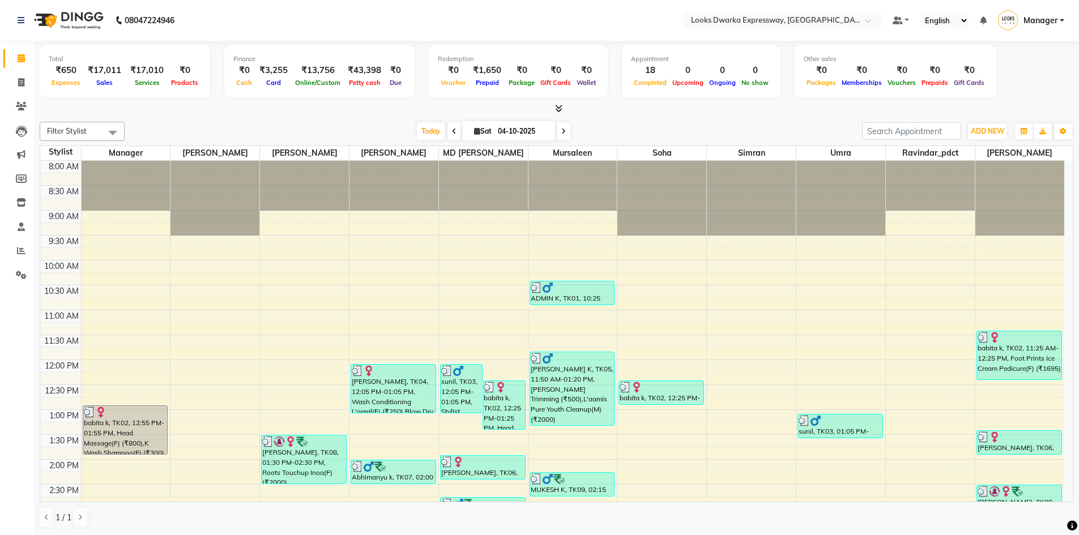
click at [669, 114] on div at bounding box center [557, 109] width 1034 height 12
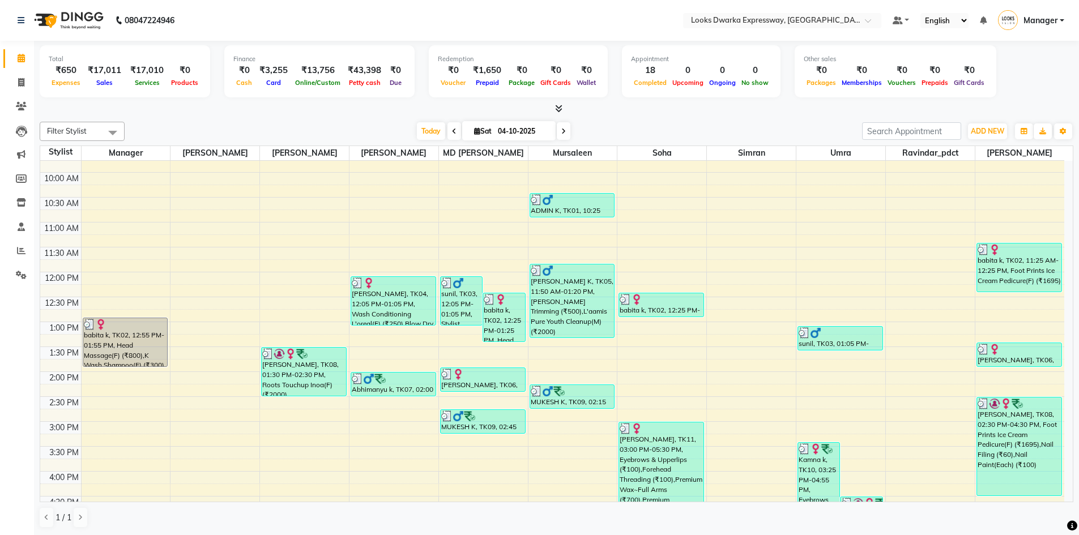
scroll to position [170, 0]
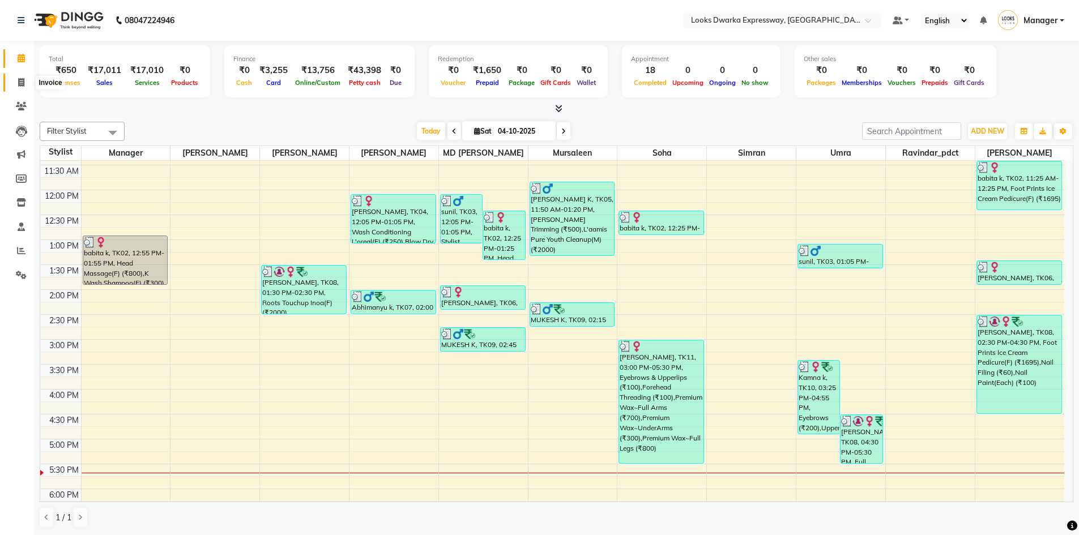
click at [15, 86] on span at bounding box center [21, 82] width 20 height 13
select select "6011"
select select "service"
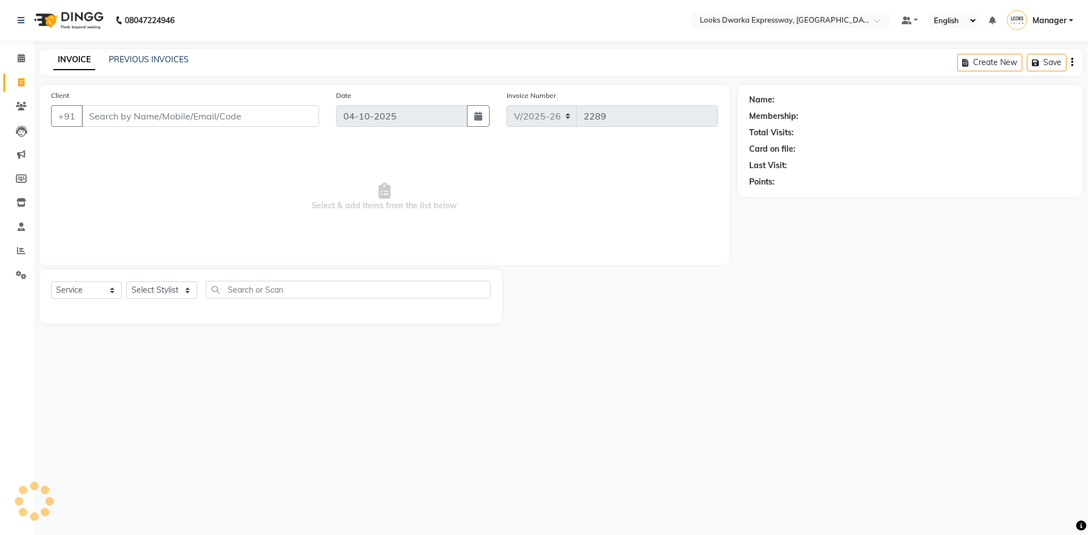
click at [168, 50] on div "INVOICE PREVIOUS INVOICES Create New Save" at bounding box center [561, 62] width 1042 height 27
click at [167, 56] on link "PREVIOUS INVOICES" at bounding box center [149, 59] width 80 height 10
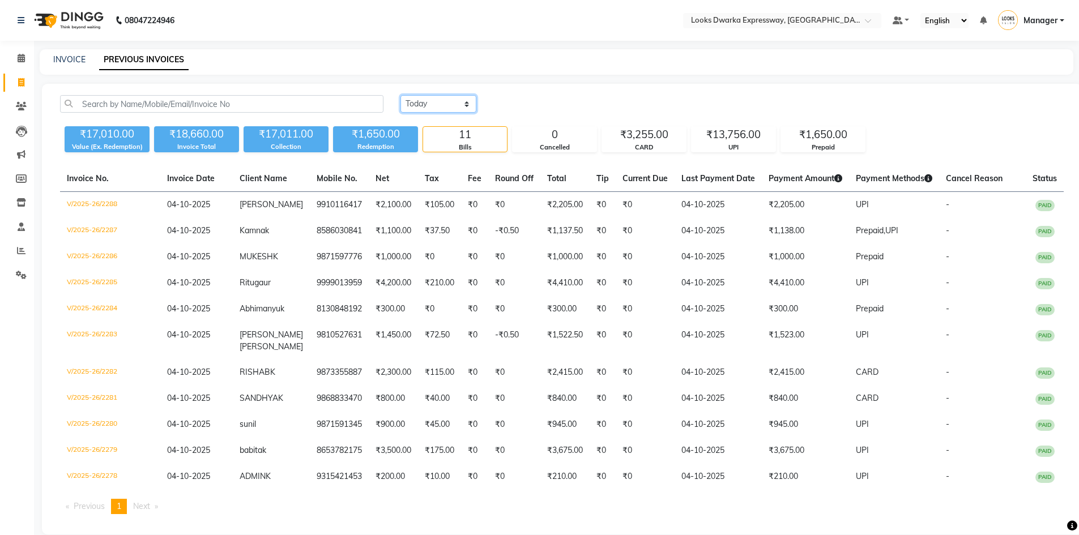
click at [426, 101] on select "[DATE] [DATE] Custom Range" at bounding box center [439, 104] width 76 height 18
select select "range"
click at [401, 95] on select "[DATE] [DATE] Custom Range" at bounding box center [439, 104] width 76 height 18
click at [504, 108] on input "04-10-2025" at bounding box center [530, 104] width 79 height 16
select select "10"
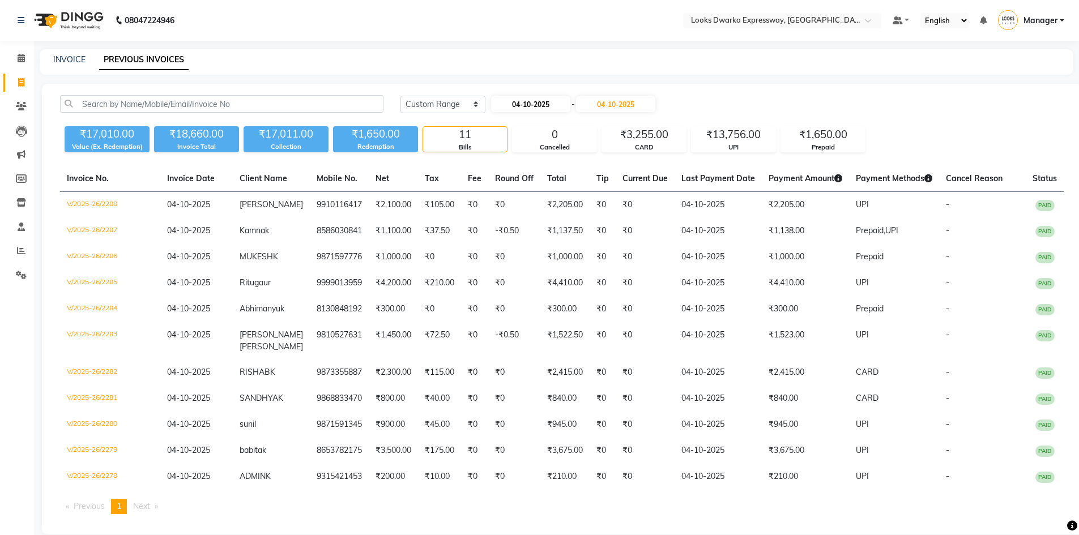
select select "2025"
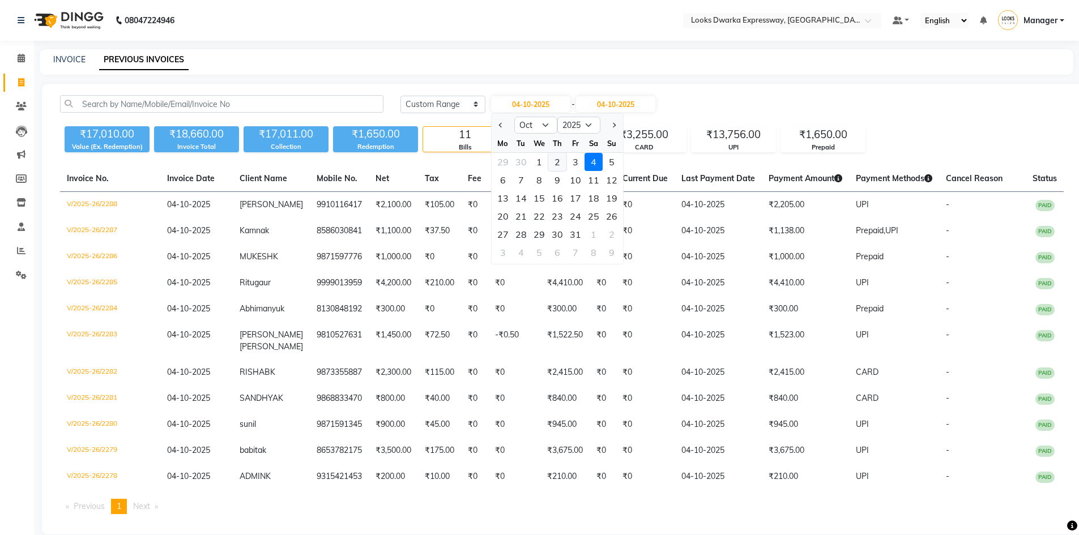
click at [554, 161] on div "2" at bounding box center [557, 162] width 18 height 18
type input "02-10-2025"
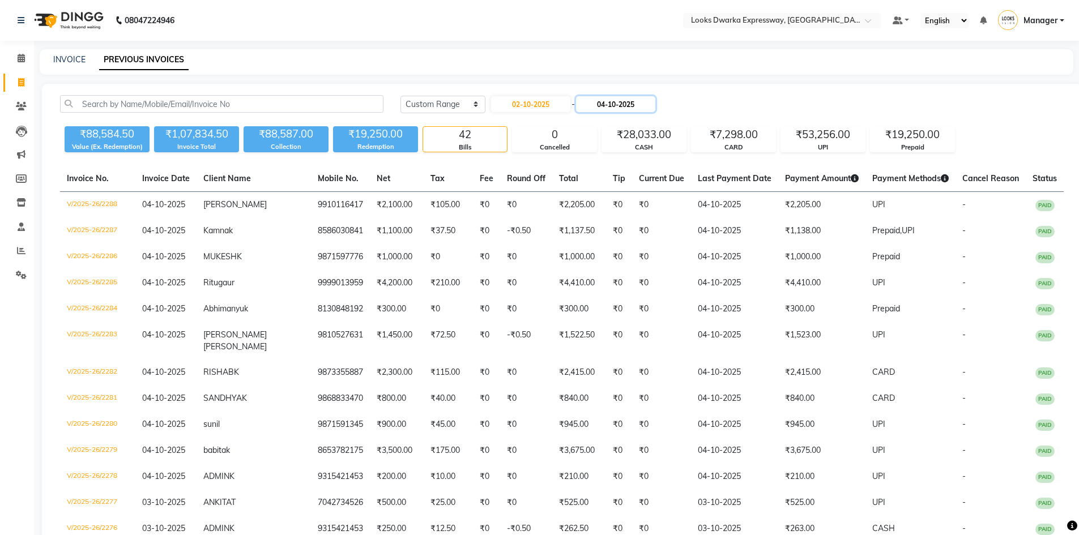
click at [591, 103] on input "04-10-2025" at bounding box center [615, 104] width 79 height 16
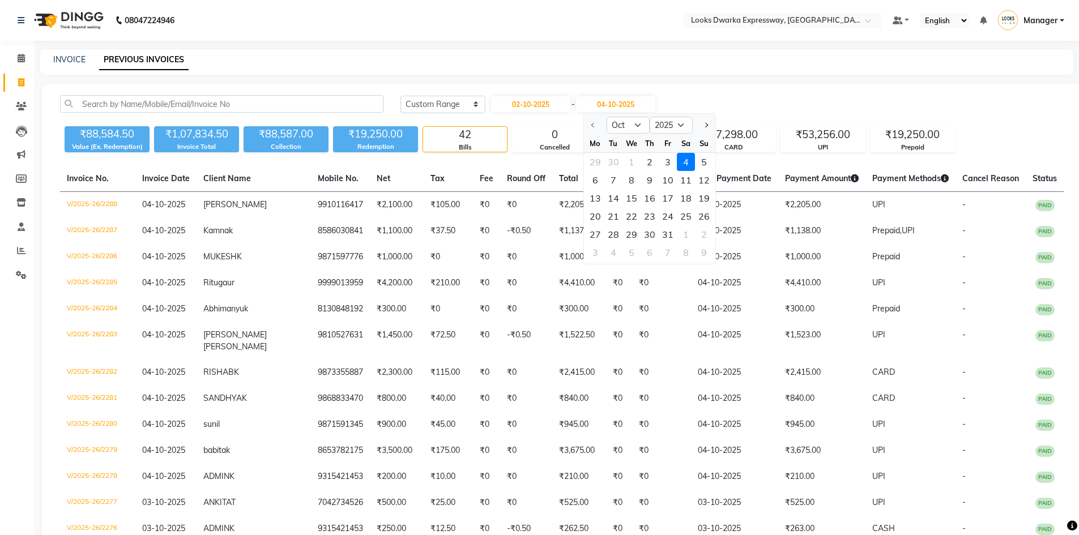
click at [650, 160] on div "2" at bounding box center [650, 162] width 18 height 18
type input "02-10-2025"
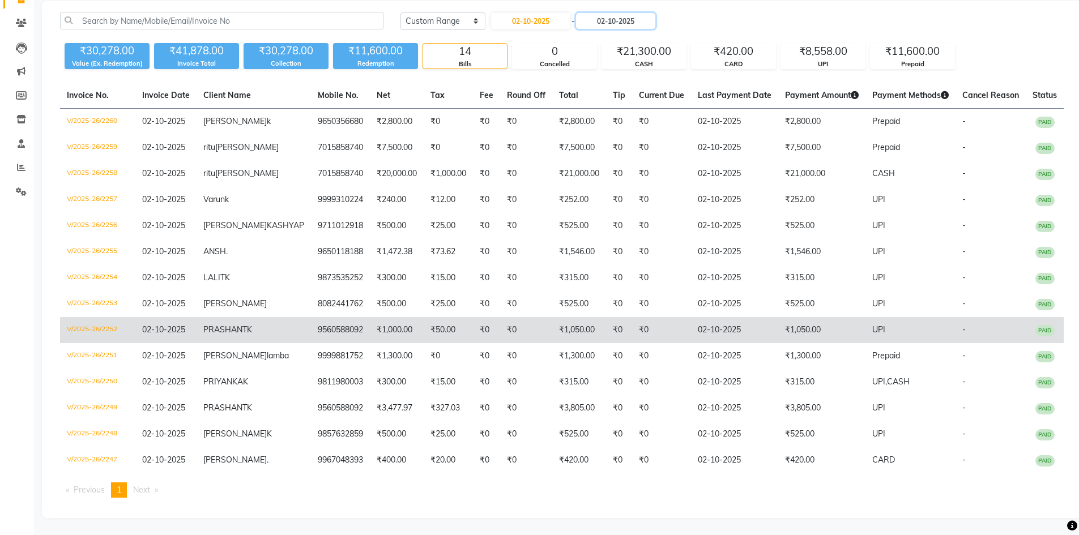
scroll to position [129, 0]
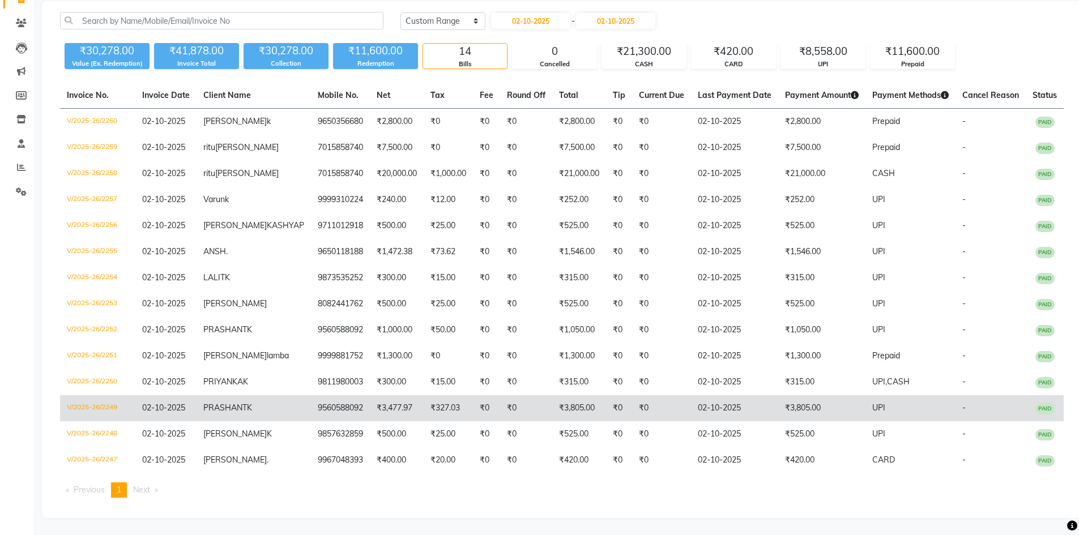
click at [377, 398] on td "₹3,477.97" at bounding box center [397, 408] width 54 height 26
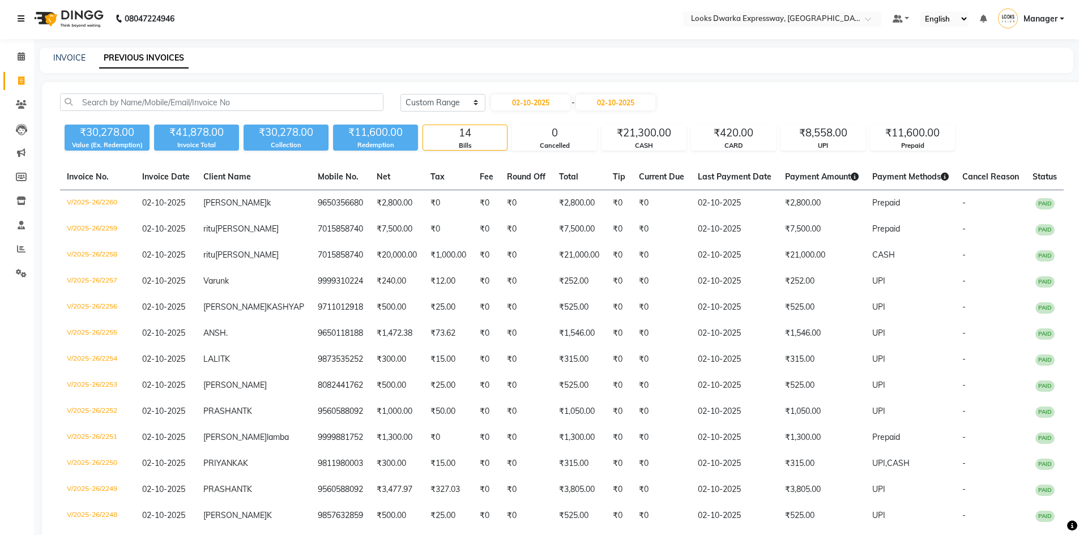
scroll to position [0, 0]
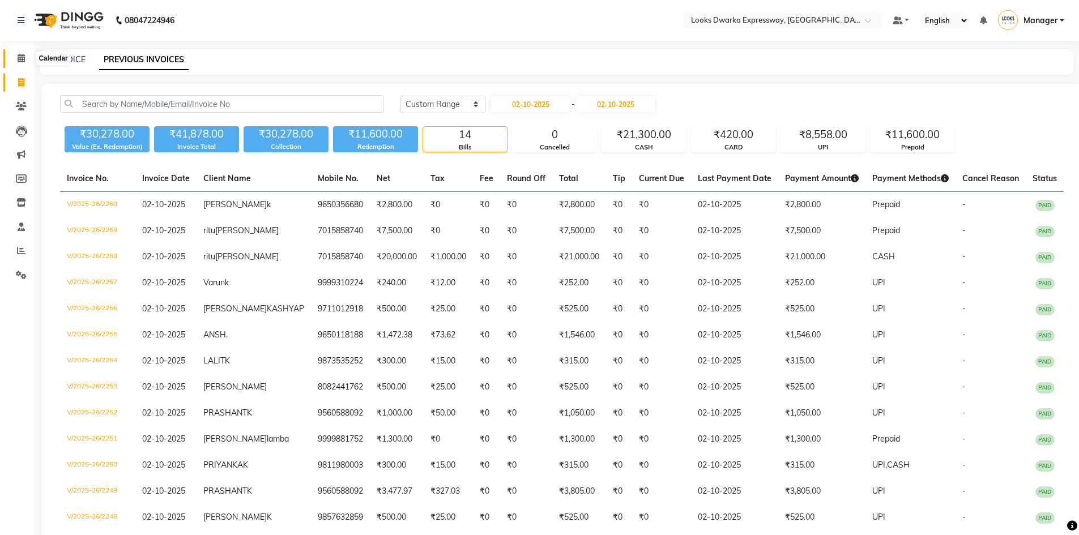
click at [23, 59] on icon at bounding box center [21, 58] width 7 height 8
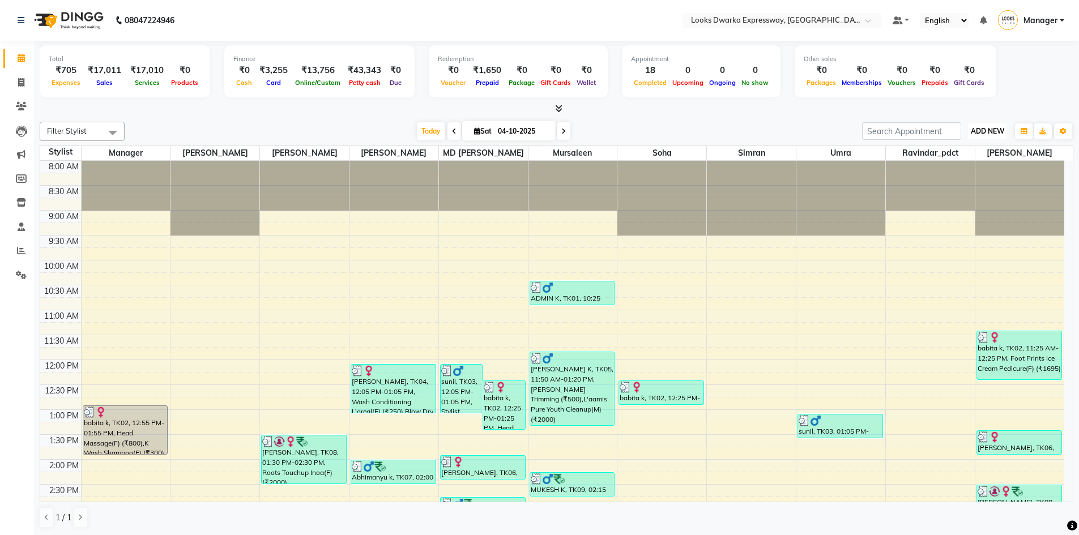
click at [978, 131] on span "ADD NEW" at bounding box center [987, 131] width 33 height 8
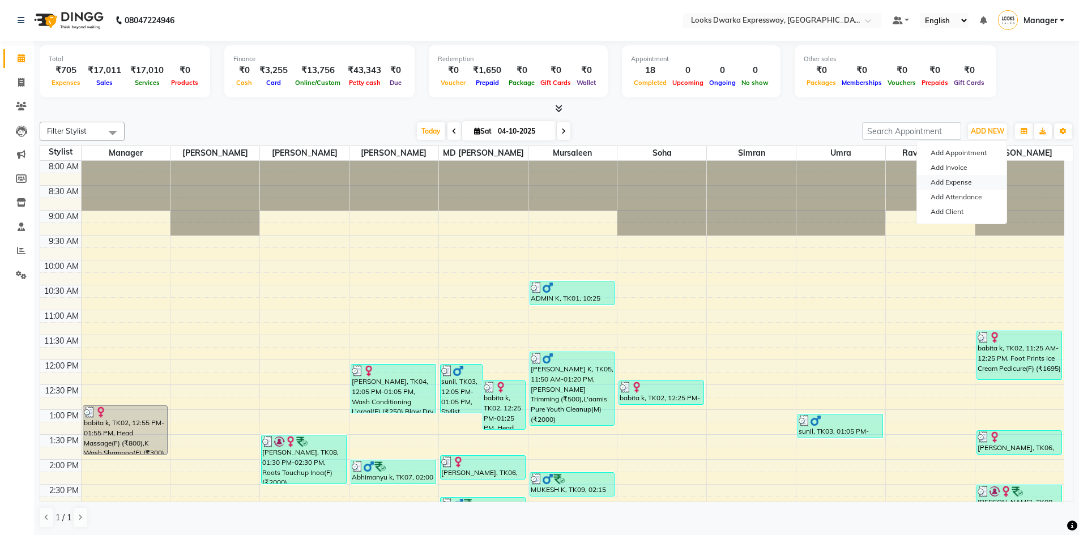
click at [967, 180] on link "Add Expense" at bounding box center [962, 182] width 90 height 15
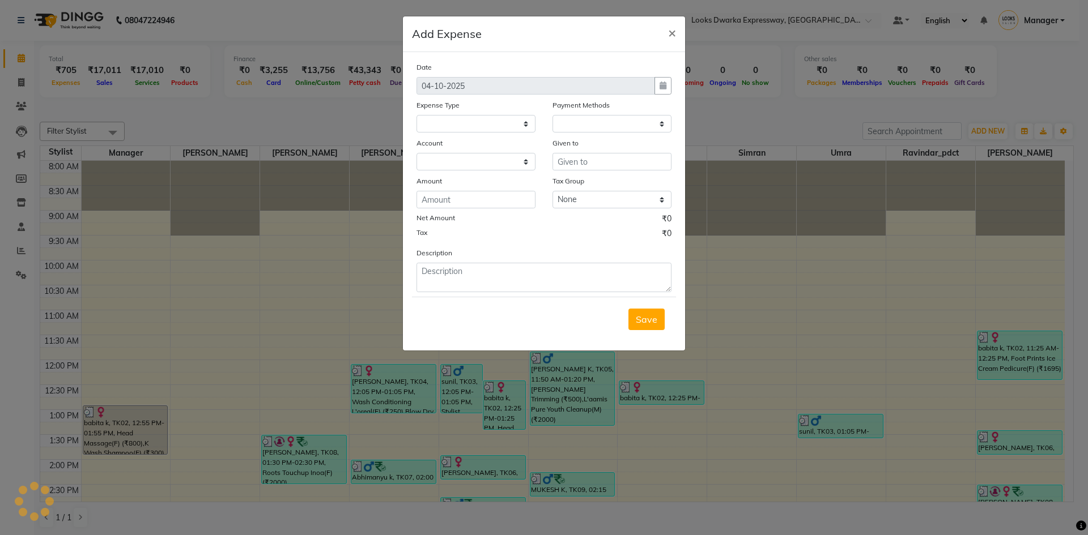
select select
select select "1"
select select "4988"
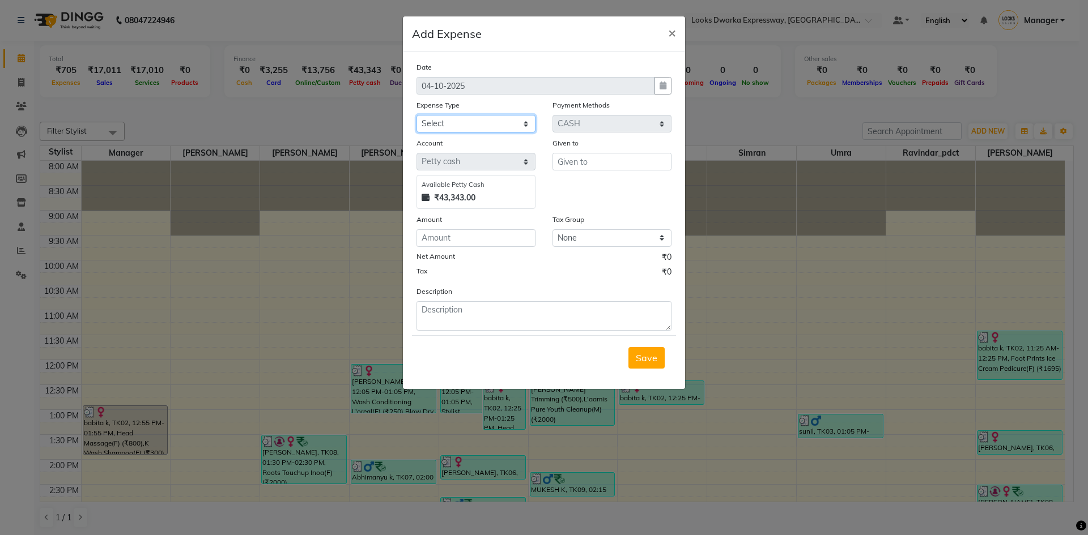
click at [525, 121] on select "Select Accommodation Aesthetics Bank Deposit BLINKIT Cash Handover Client Refun…" at bounding box center [475, 124] width 119 height 18
select select "24888"
click at [416, 115] on select "Select Accommodation Aesthetics Bank Deposit BLINKIT Cash Handover Client Refun…" at bounding box center [475, 124] width 119 height 18
click at [473, 239] on input "number" at bounding box center [475, 238] width 119 height 18
type input "34"
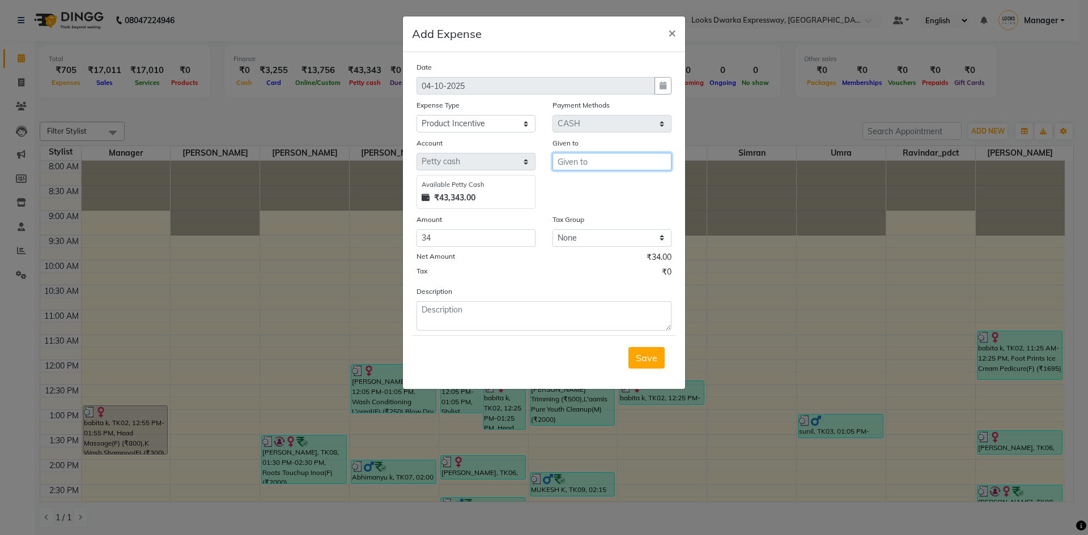
click at [622, 158] on input "text" at bounding box center [611, 162] width 119 height 18
type input "counter sale"
click at [499, 314] on textarea at bounding box center [543, 315] width 255 height 29
paste textarea "Sculpte Paste 3 Force 150ml"
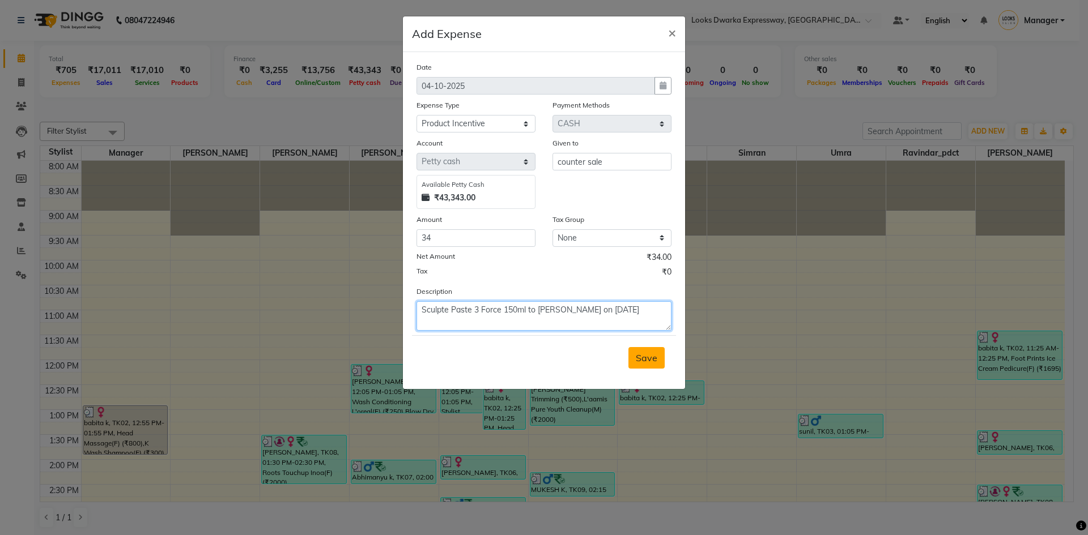
type textarea "Sculpte Paste 3 Force 150ml to [PERSON_NAME] on [DATE]"
click at [658, 352] on button "Save" at bounding box center [646, 358] width 36 height 22
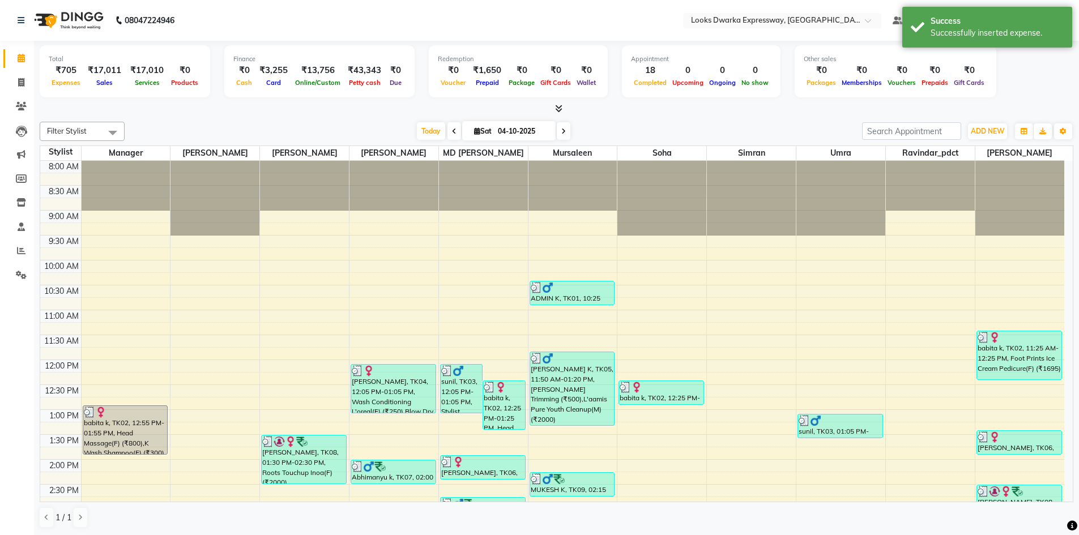
click at [659, 127] on div "[DATE] [DATE]" at bounding box center [493, 131] width 726 height 17
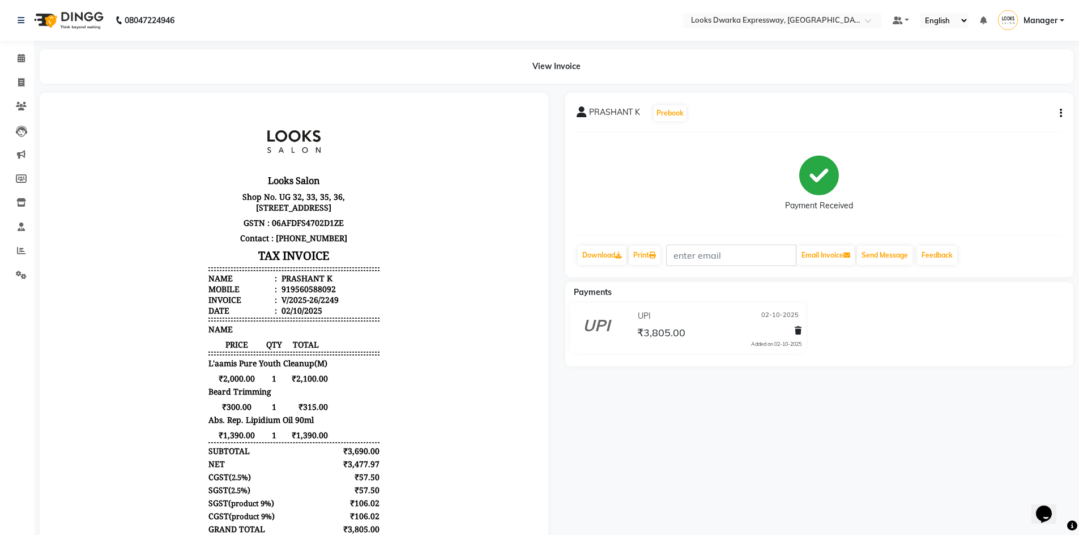
scroll to position [57, 0]
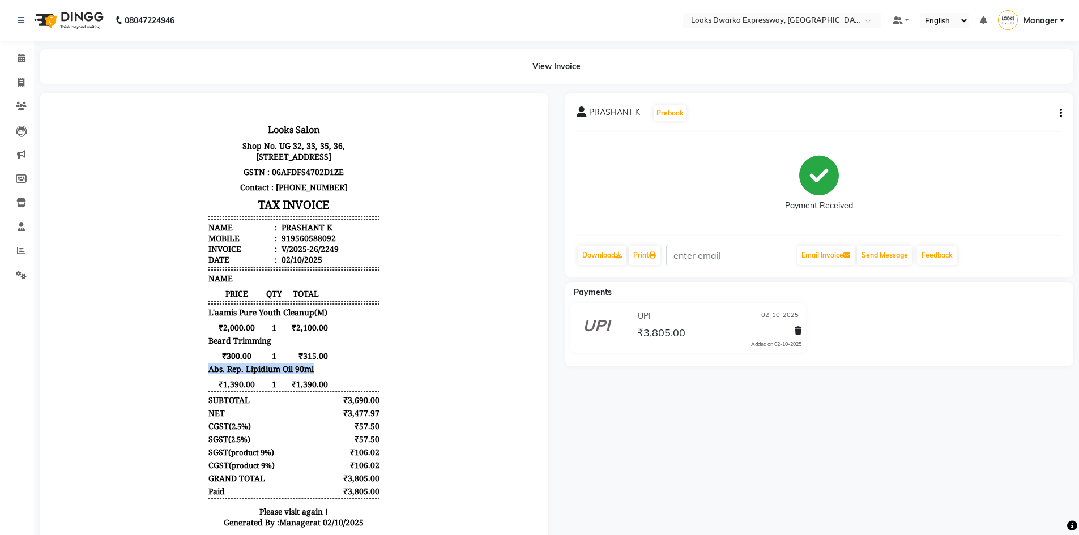
drag, startPoint x: 198, startPoint y: 371, endPoint x: 320, endPoint y: 374, distance: 122.4
click at [320, 374] on div "Looks Salon Shop No. UG 32, 33, 35, 36, 37, 38 & 39, 1st Floor, Dwarka Expressw…" at bounding box center [294, 312] width 180 height 508
copy span "Abs. Rep. Lipidium Oil 90ml"
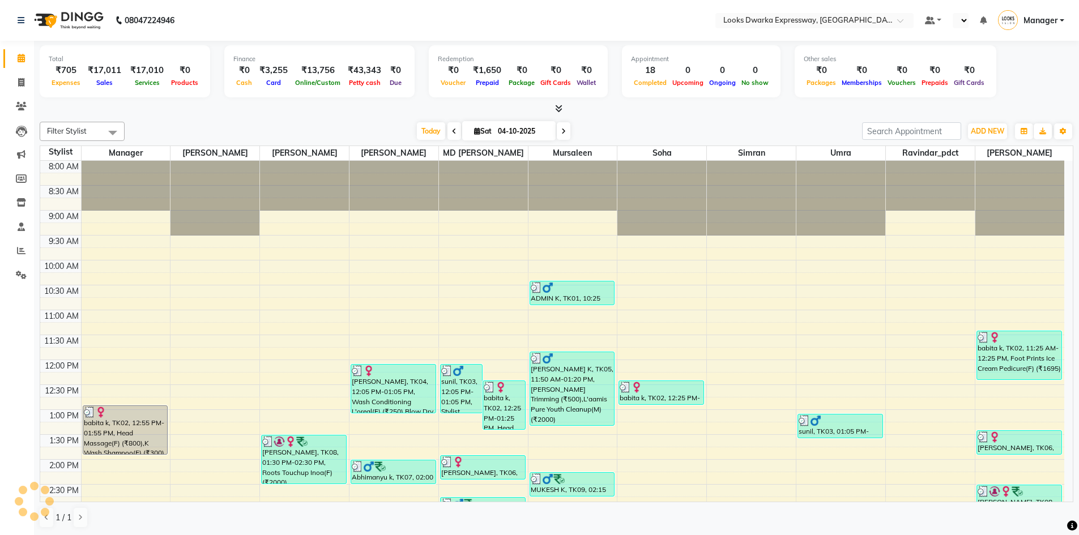
select select "en"
click at [20, 82] on icon at bounding box center [21, 82] width 6 height 8
select select "6011"
select select "service"
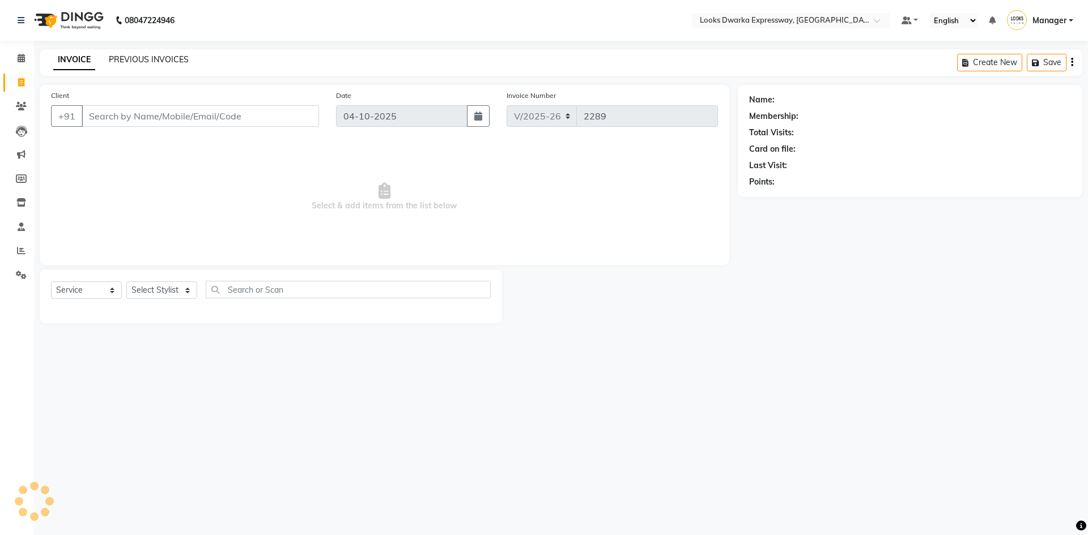
click at [181, 58] on link "PREVIOUS INVOICES" at bounding box center [149, 59] width 80 height 10
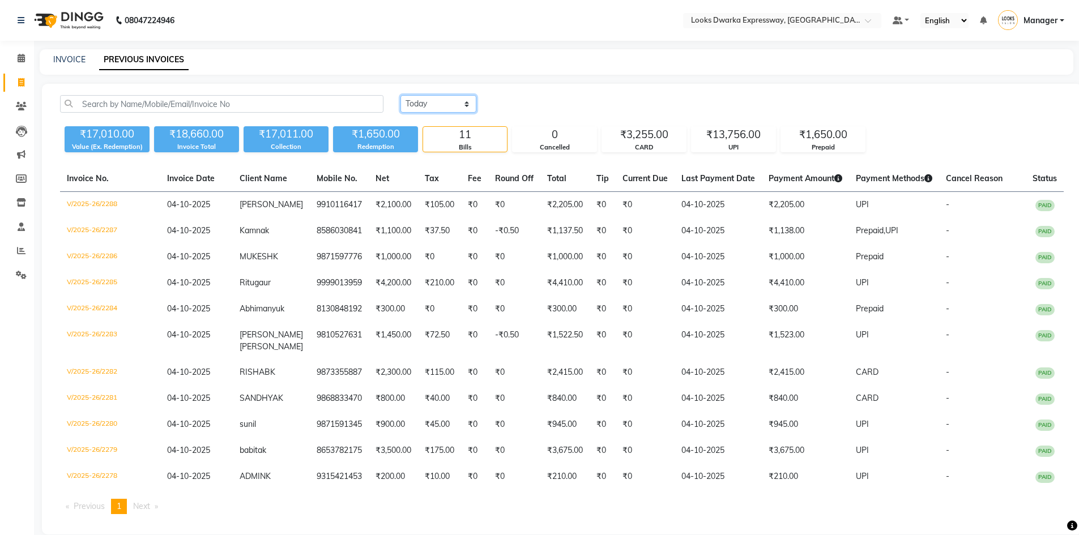
click at [423, 103] on select "Today Yesterday Custom Range" at bounding box center [439, 104] width 76 height 18
select select "yesterday"
click at [401, 95] on select "Today Yesterday Custom Range" at bounding box center [439, 104] width 76 height 18
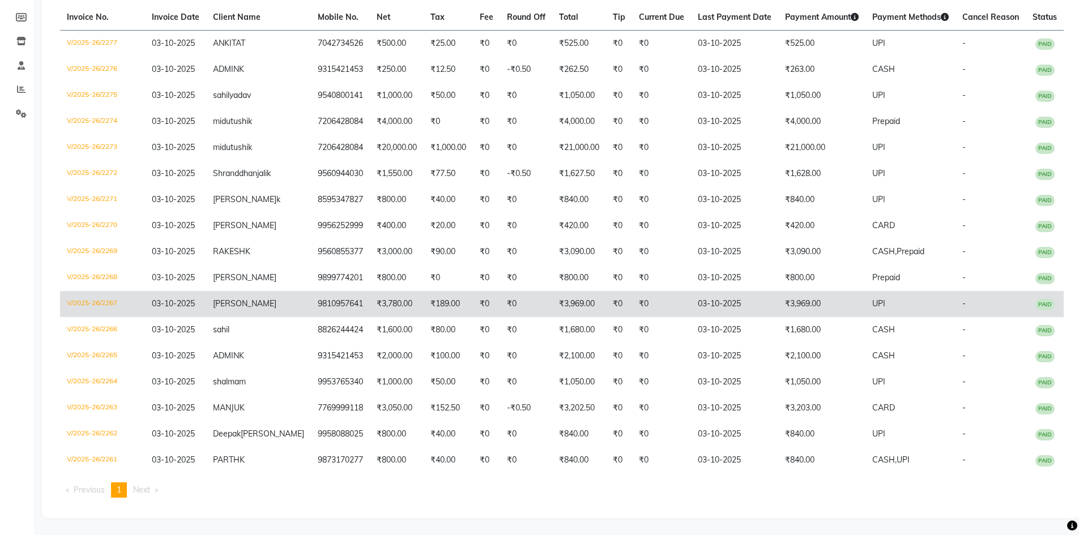
scroll to position [184, 0]
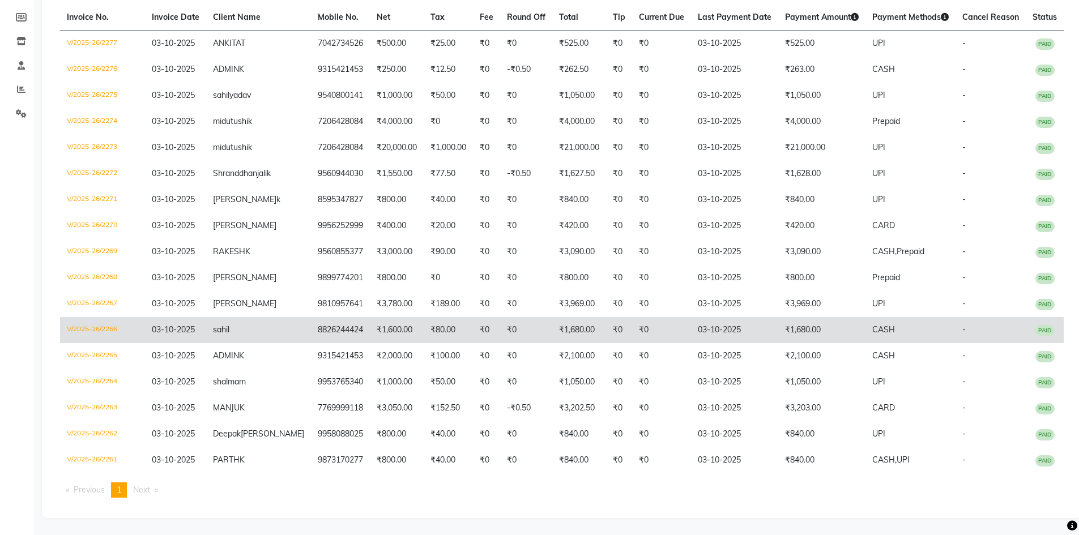
click at [893, 325] on td "CASH" at bounding box center [911, 330] width 90 height 26
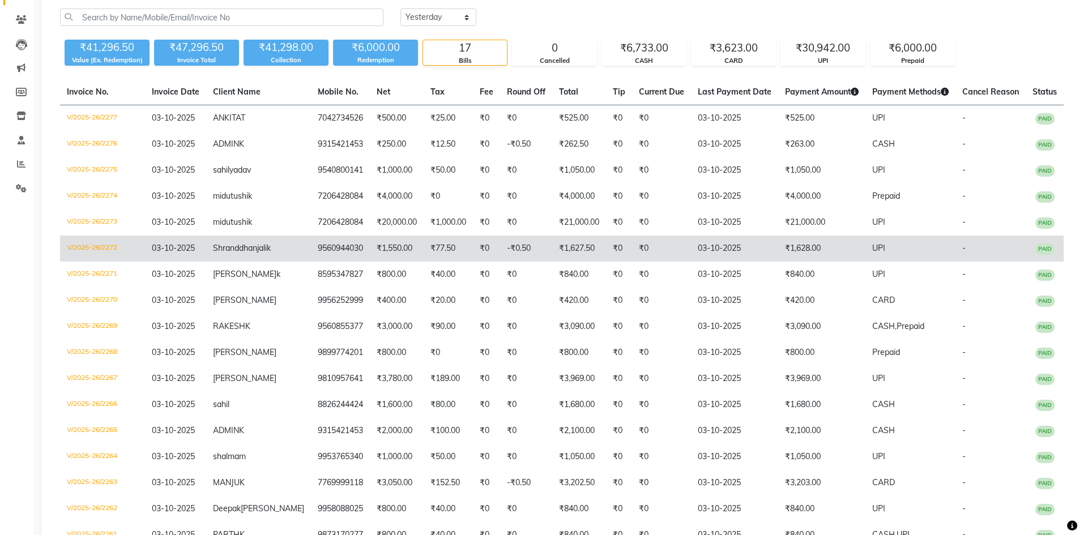
scroll to position [0, 0]
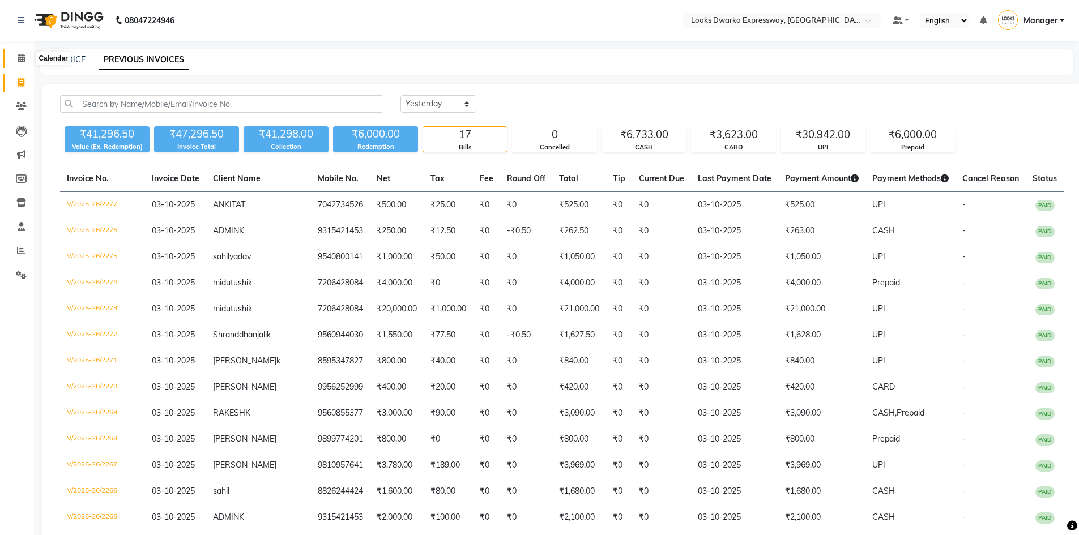
click at [16, 58] on span at bounding box center [21, 58] width 20 height 13
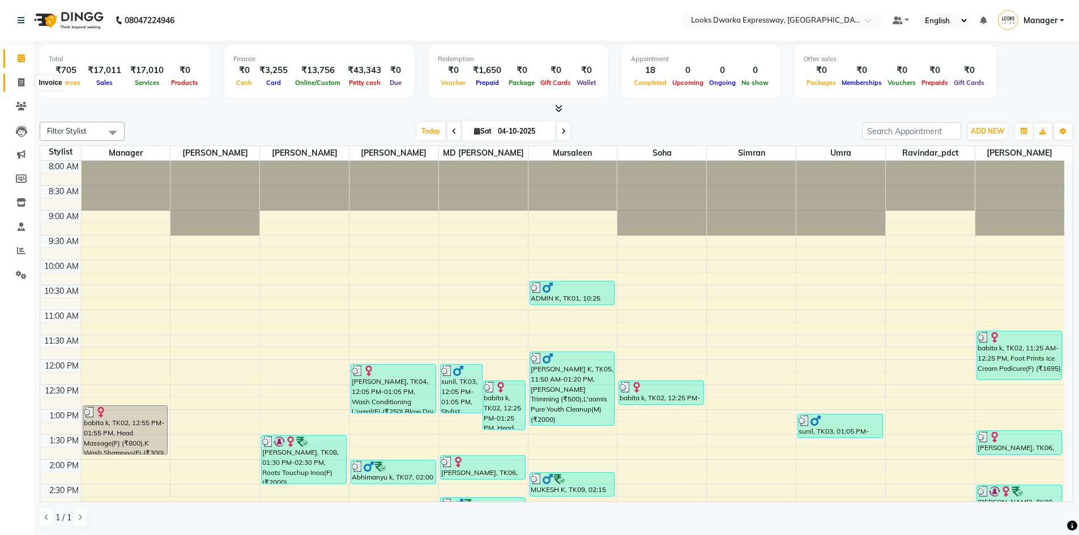
click at [14, 78] on span at bounding box center [21, 82] width 20 height 13
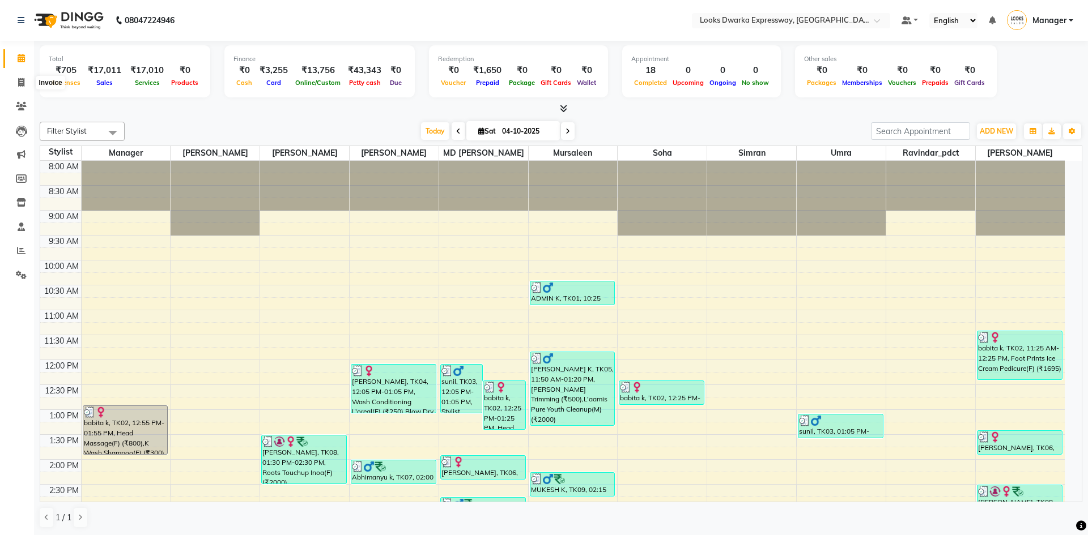
select select "6011"
select select "service"
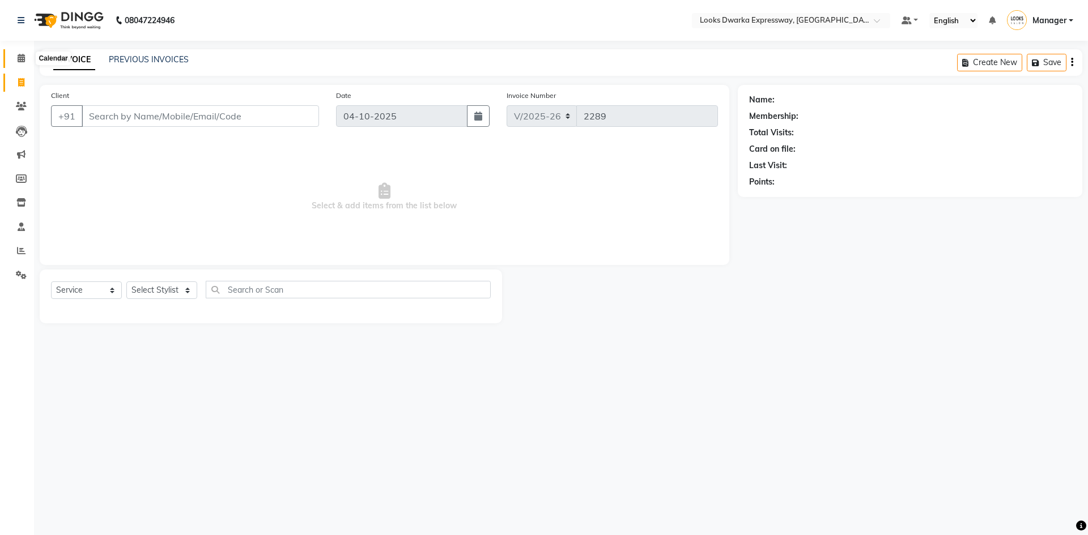
click at [16, 59] on span at bounding box center [21, 58] width 20 height 13
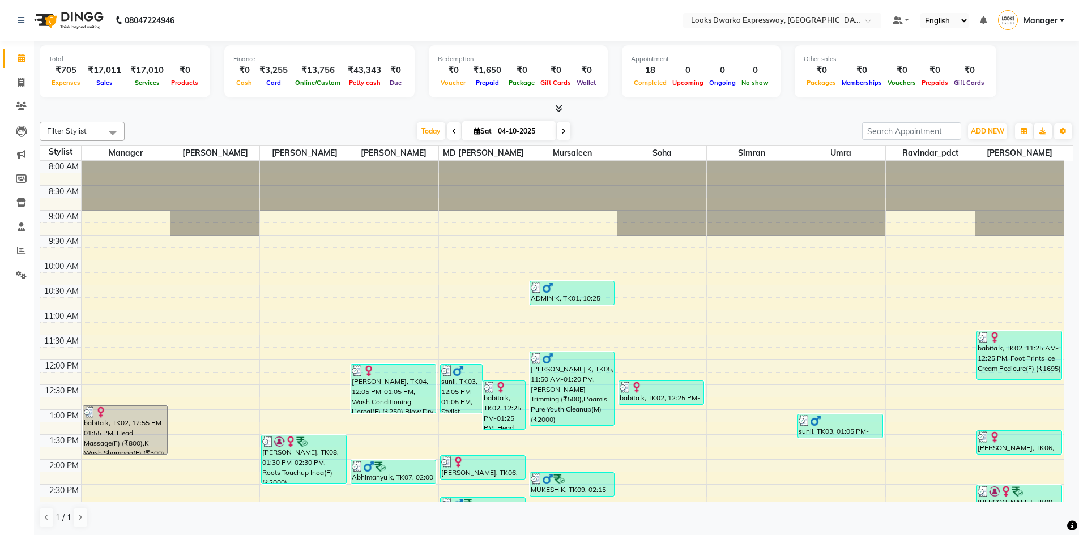
click at [202, 112] on div at bounding box center [557, 109] width 1034 height 12
click at [21, 56] on icon at bounding box center [21, 58] width 7 height 8
click at [18, 81] on icon at bounding box center [21, 82] width 6 height 8
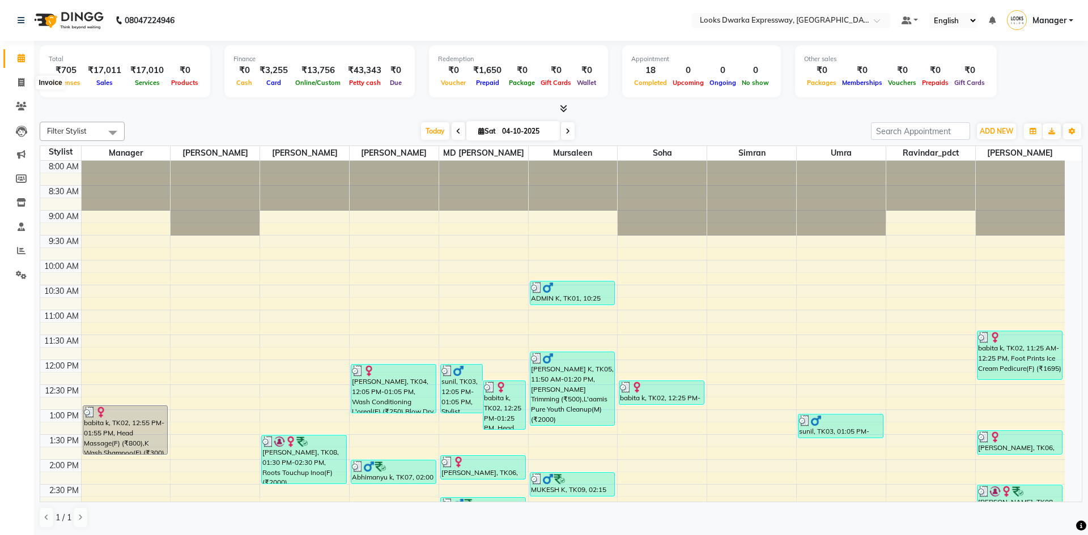
select select "6011"
select select "service"
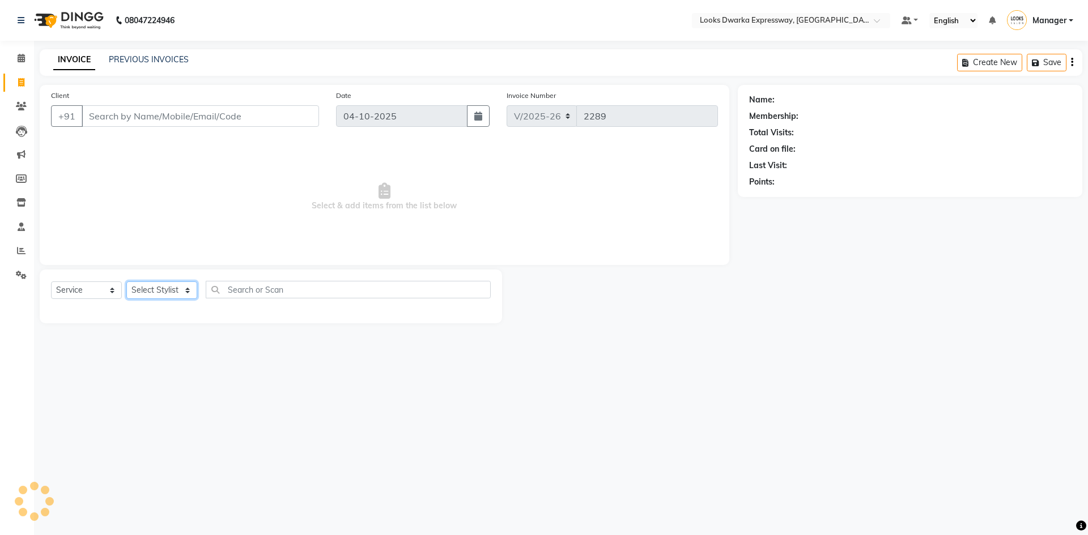
click at [156, 294] on select "Select Stylist" at bounding box center [161, 291] width 71 height 18
select select "86412"
click at [126, 282] on select "Select Stylist Manager MD Irshad Mursaleen Ravindar_pdct RIJVAN AHMAD SALIM Sim…" at bounding box center [161, 291] width 71 height 18
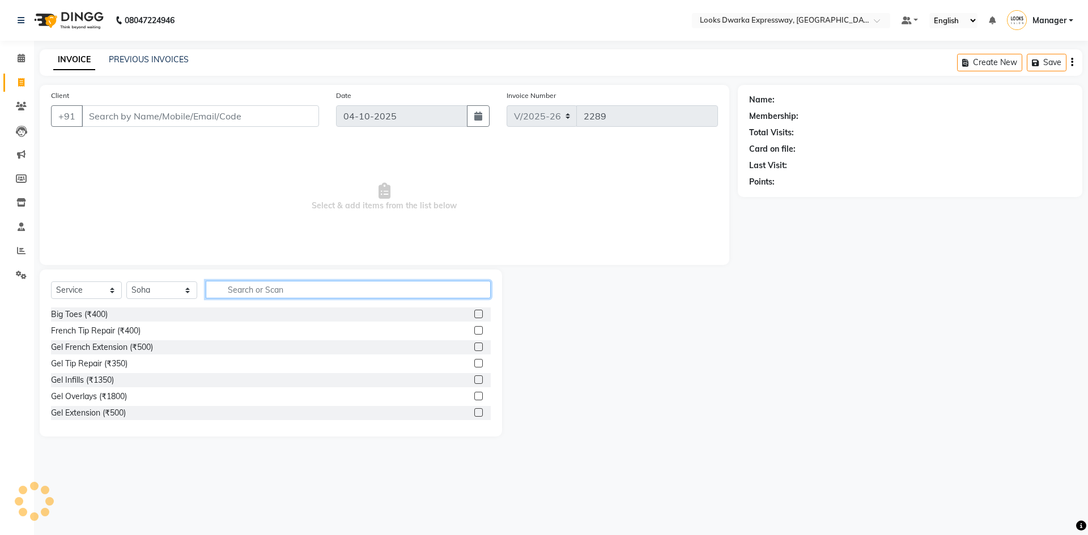
click at [278, 291] on input "text" at bounding box center [348, 290] width 285 height 18
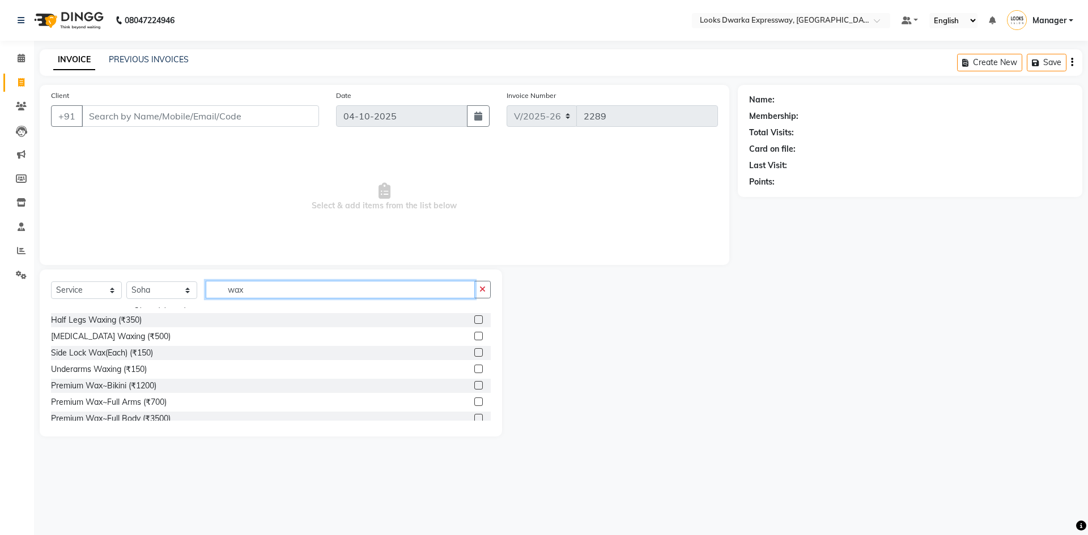
scroll to position [227, 0]
type input "wax"
click at [474, 336] on label at bounding box center [478, 334] width 8 height 8
click at [474, 336] on input "checkbox" at bounding box center [477, 334] width 7 height 7
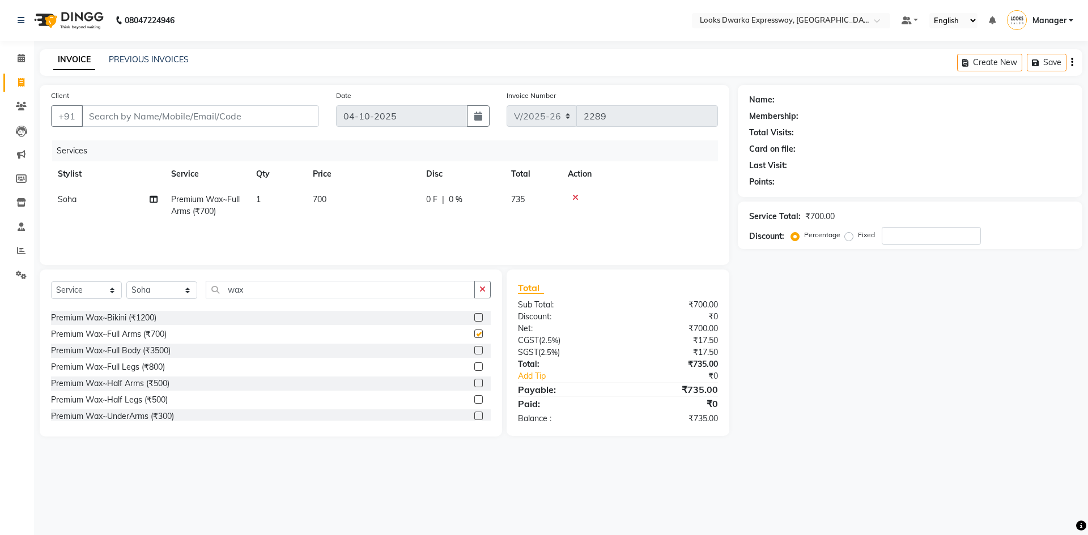
checkbox input "false"
click at [474, 365] on label at bounding box center [478, 367] width 8 height 8
click at [474, 365] on input "checkbox" at bounding box center [477, 367] width 7 height 7
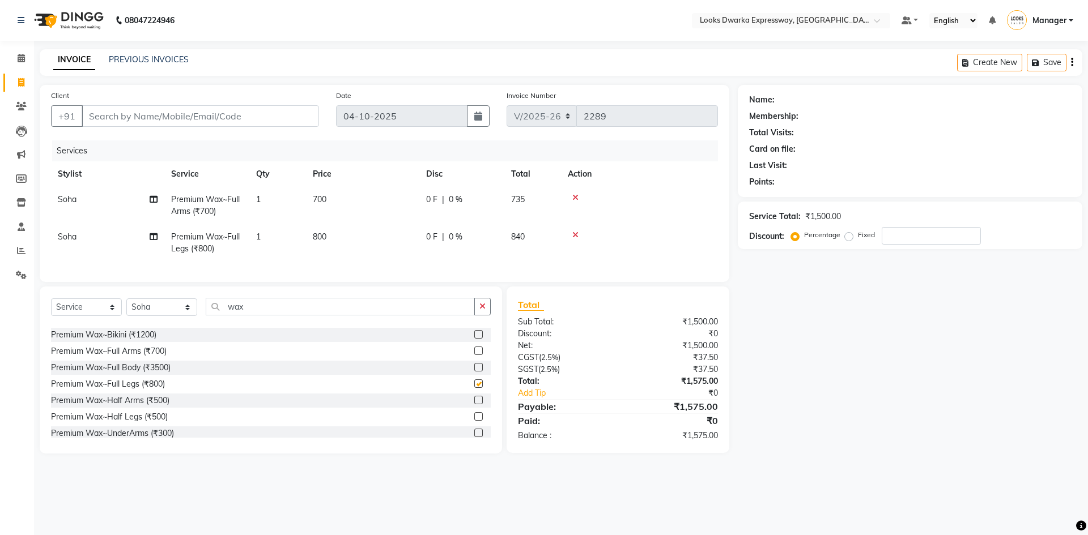
checkbox input "false"
click at [384, 482] on div "08047224946 Select Location × Looks Dwarka Expressway, New Delhi Default Panel …" at bounding box center [544, 267] width 1088 height 535
click at [22, 105] on icon at bounding box center [21, 106] width 11 height 8
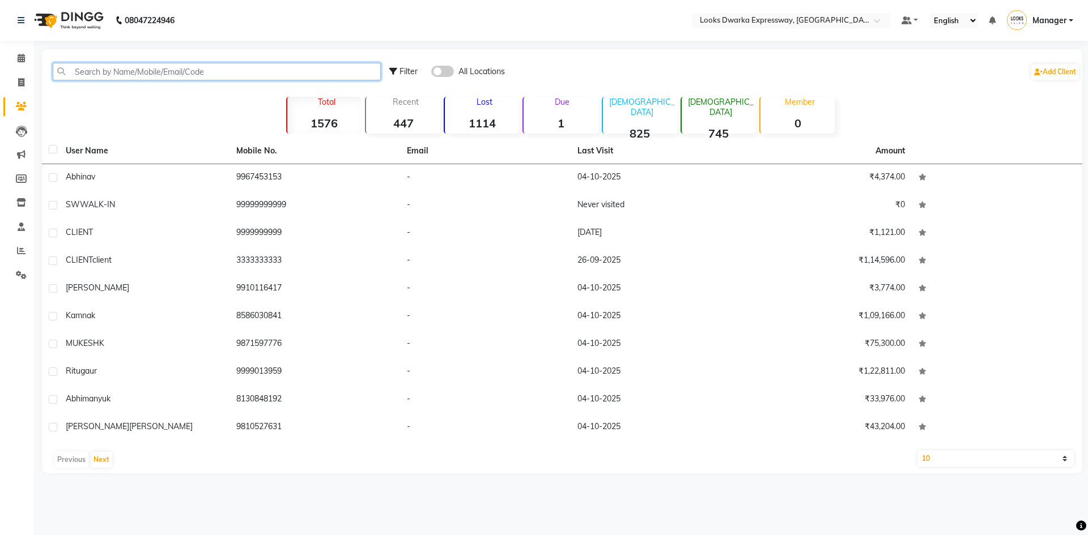
click at [229, 69] on input "text" at bounding box center [217, 72] width 328 height 18
paste input "9711864377"
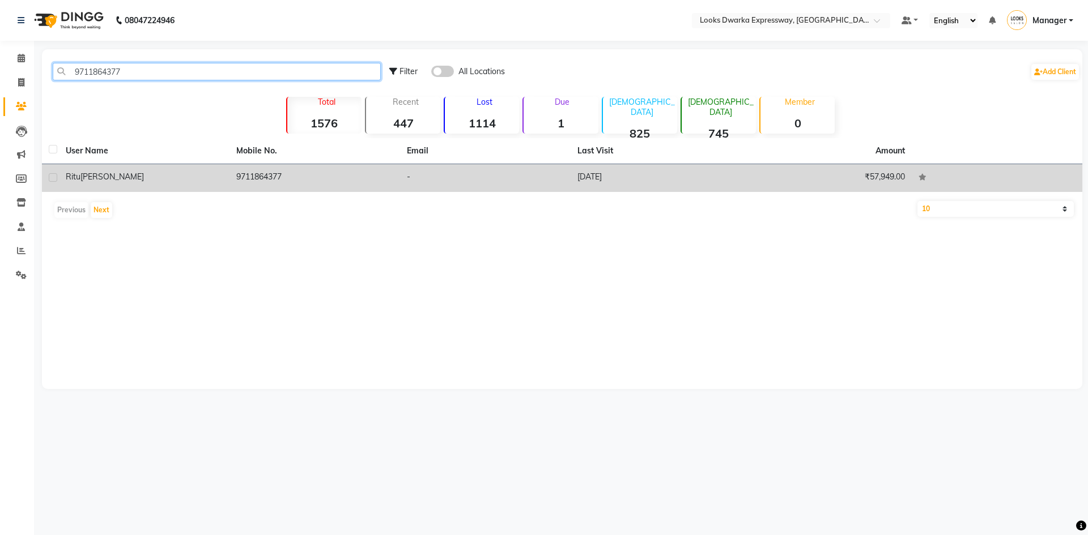
type input "9711864377"
click at [166, 185] on td "Ritu Kansra" at bounding box center [144, 178] width 171 height 28
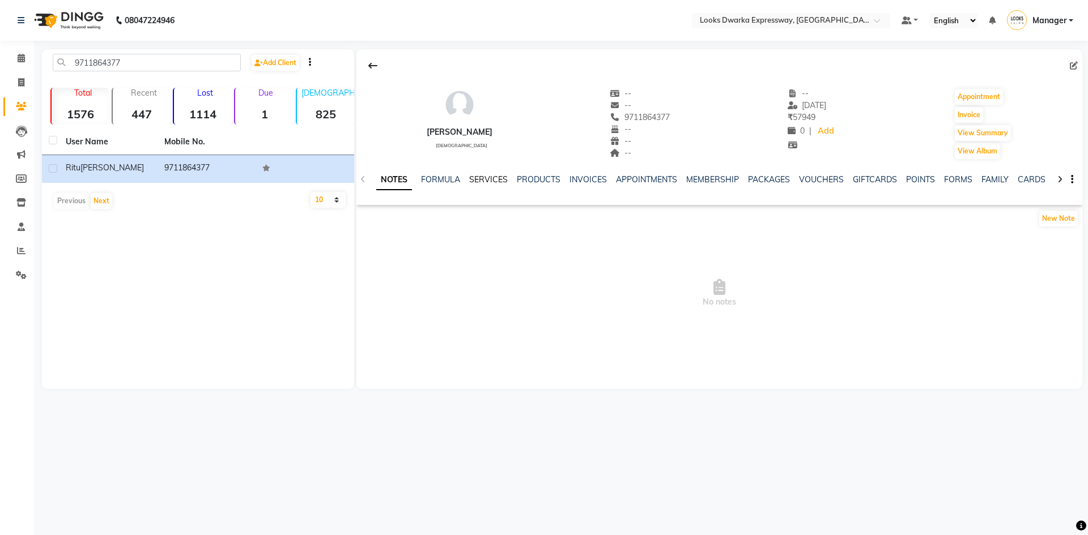
click at [493, 180] on link "SERVICES" at bounding box center [488, 179] width 39 height 10
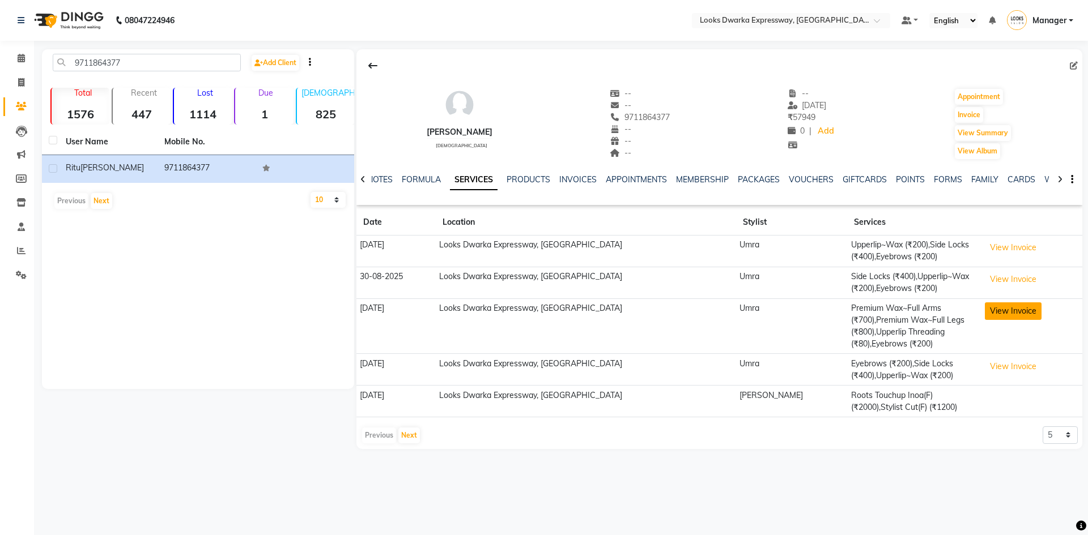
click at [997, 310] on button "View Invoice" at bounding box center [1013, 312] width 57 height 18
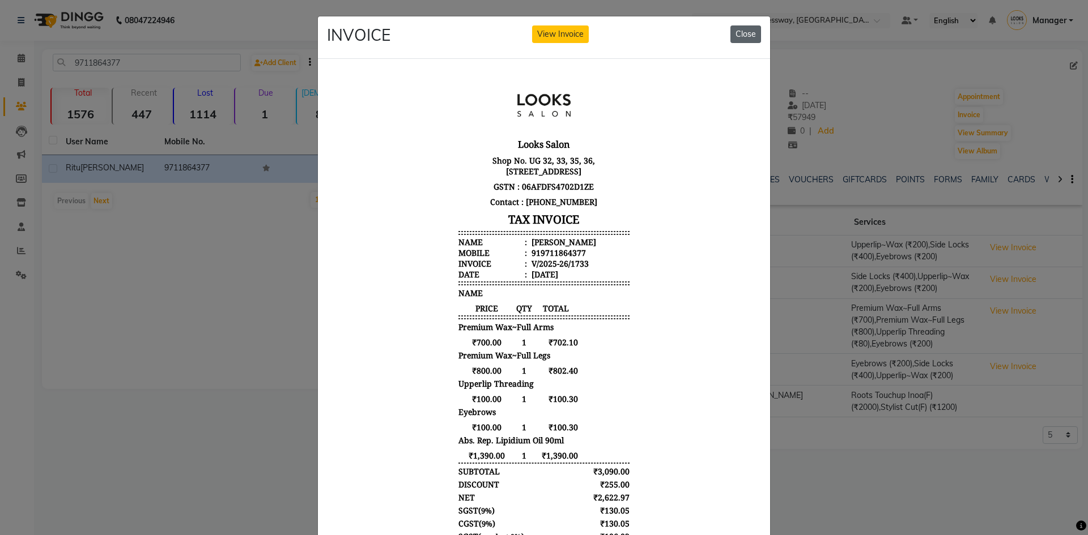
click at [745, 40] on button "Close" at bounding box center [745, 34] width 31 height 18
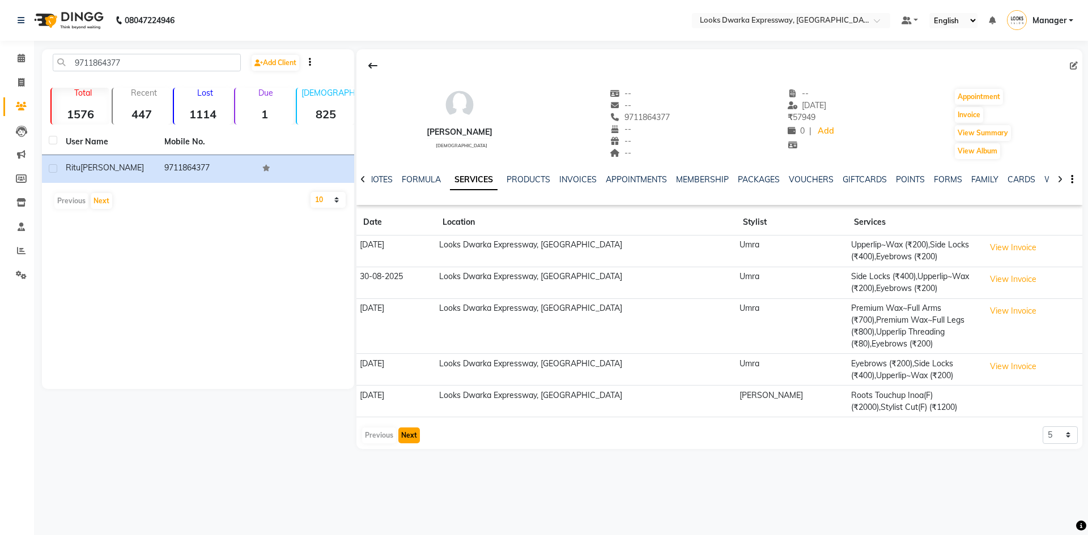
click at [410, 428] on button "Next" at bounding box center [409, 436] width 22 height 16
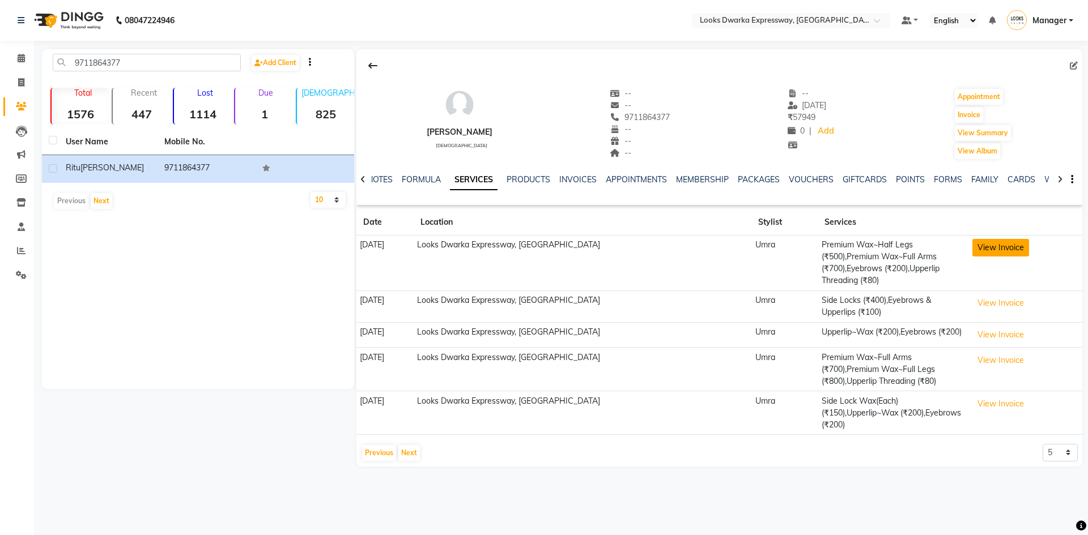
click at [1011, 248] on button "View Invoice" at bounding box center [1000, 248] width 57 height 18
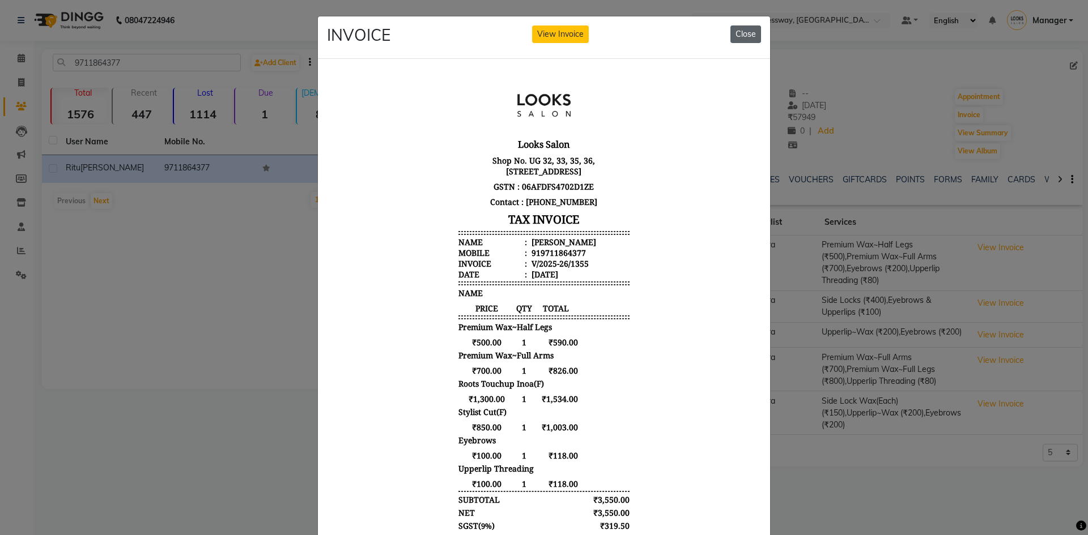
click at [736, 35] on button "Close" at bounding box center [745, 34] width 31 height 18
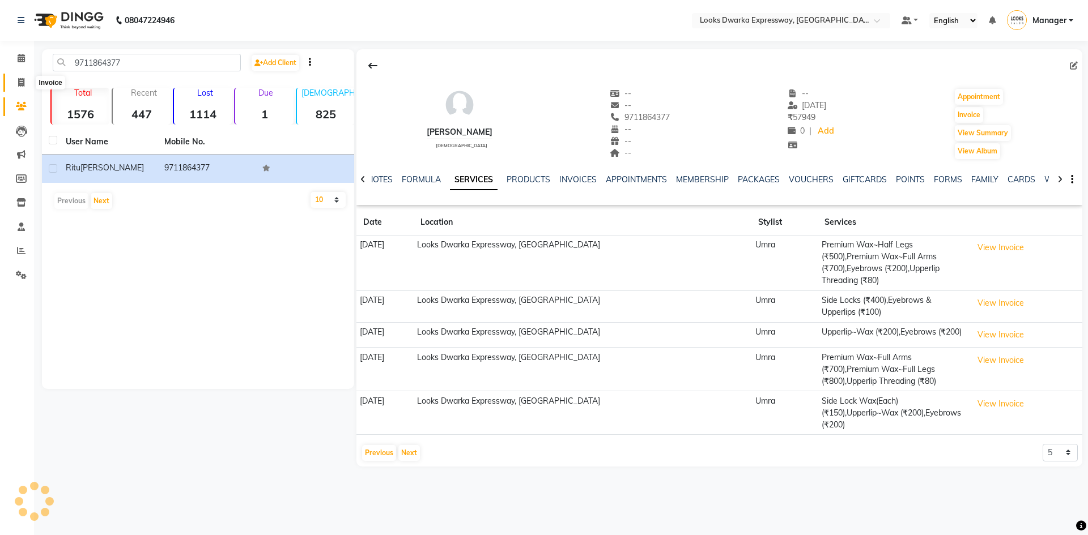
click at [15, 81] on span at bounding box center [21, 82] width 20 height 13
select select "service"
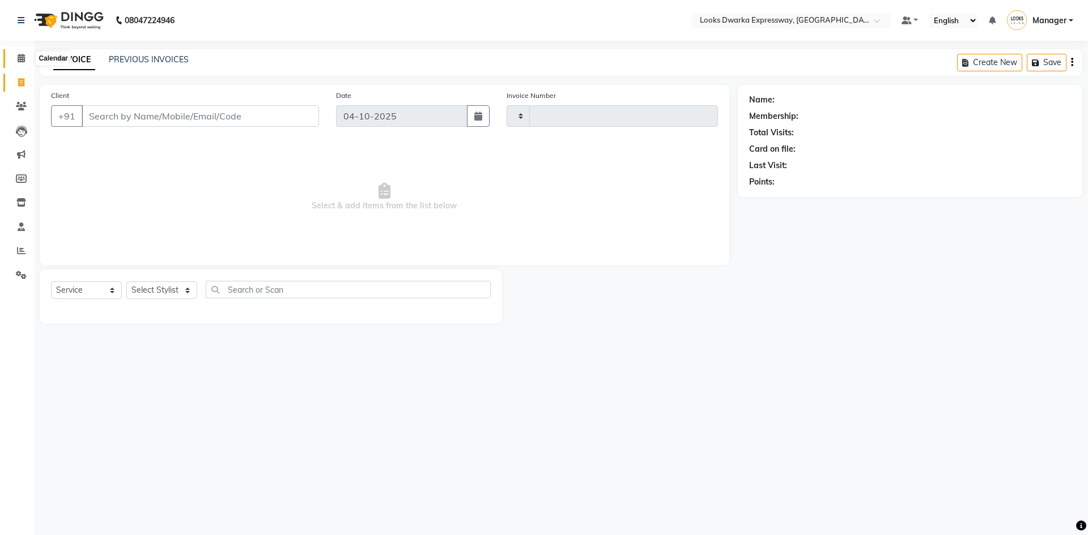
click at [16, 57] on span at bounding box center [21, 58] width 20 height 13
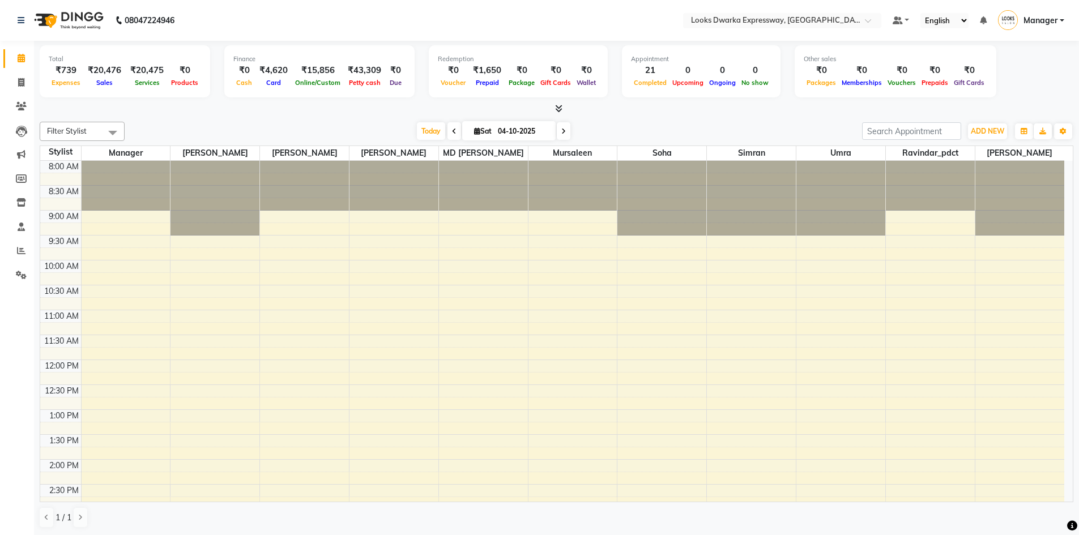
scroll to position [385, 0]
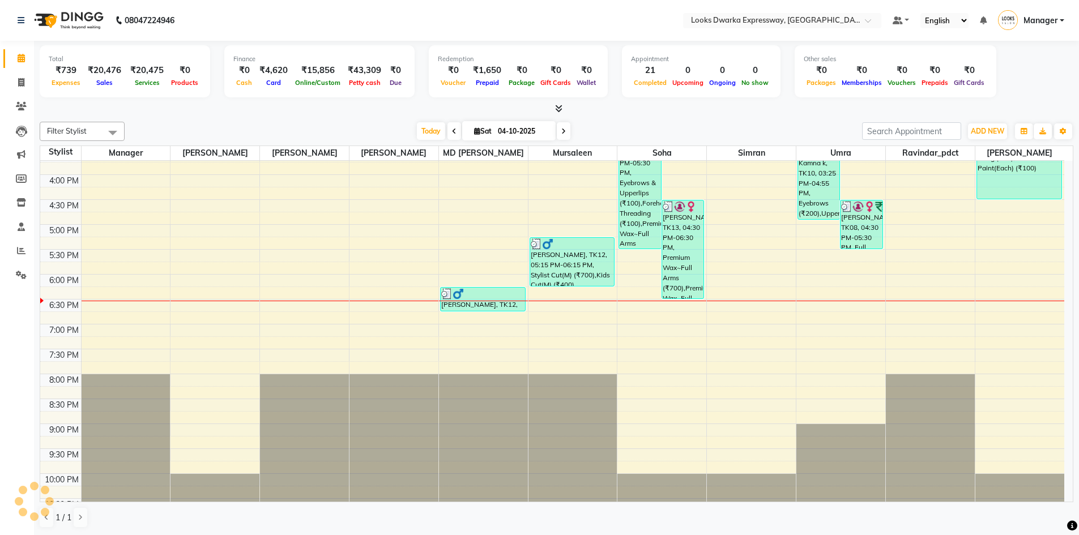
click at [263, 110] on div at bounding box center [557, 109] width 1034 height 12
click at [982, 131] on span "ADD NEW" at bounding box center [987, 131] width 33 height 8
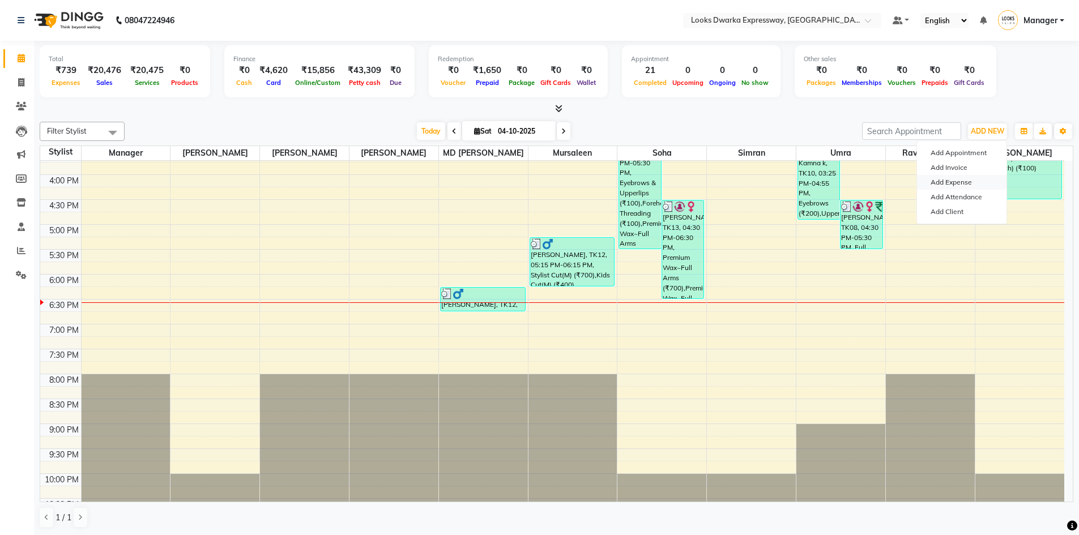
click at [957, 182] on link "Add Expense" at bounding box center [962, 182] width 90 height 15
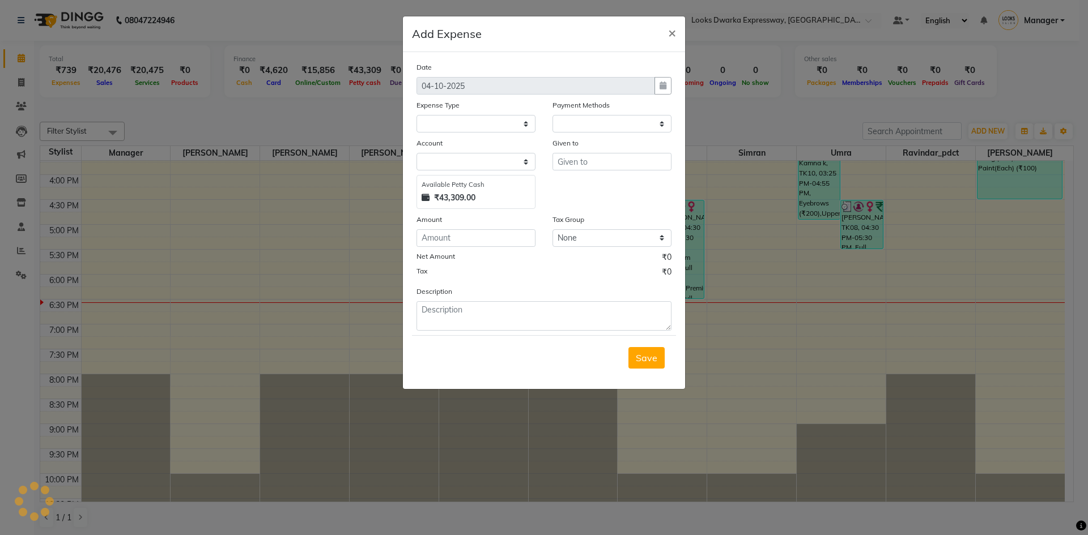
select select "1"
select select "4988"
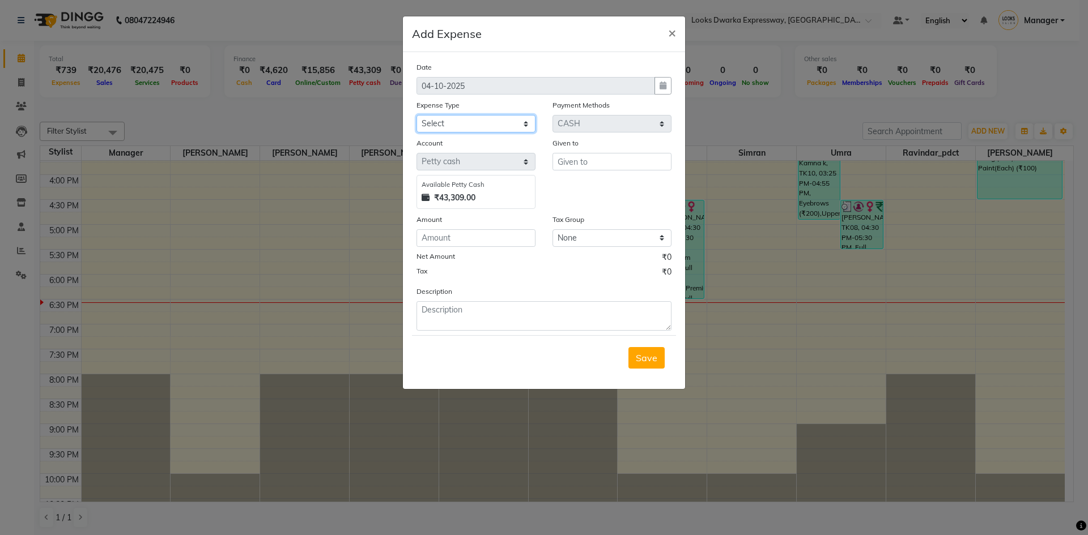
click at [443, 124] on select "Select Accommodation Aesthetics Bank Deposit BLINKIT Cash Handover Client Refun…" at bounding box center [475, 124] width 119 height 18
click at [471, 123] on select "Select Accommodation Aesthetics Bank Deposit BLINKIT Cash Handover Client Refun…" at bounding box center [475, 124] width 119 height 18
select select "24070"
click at [416, 115] on select "Select Accommodation Aesthetics Bank Deposit BLINKIT Cash Handover Client Refun…" at bounding box center [475, 124] width 119 height 18
click at [591, 159] on input "text" at bounding box center [611, 162] width 119 height 18
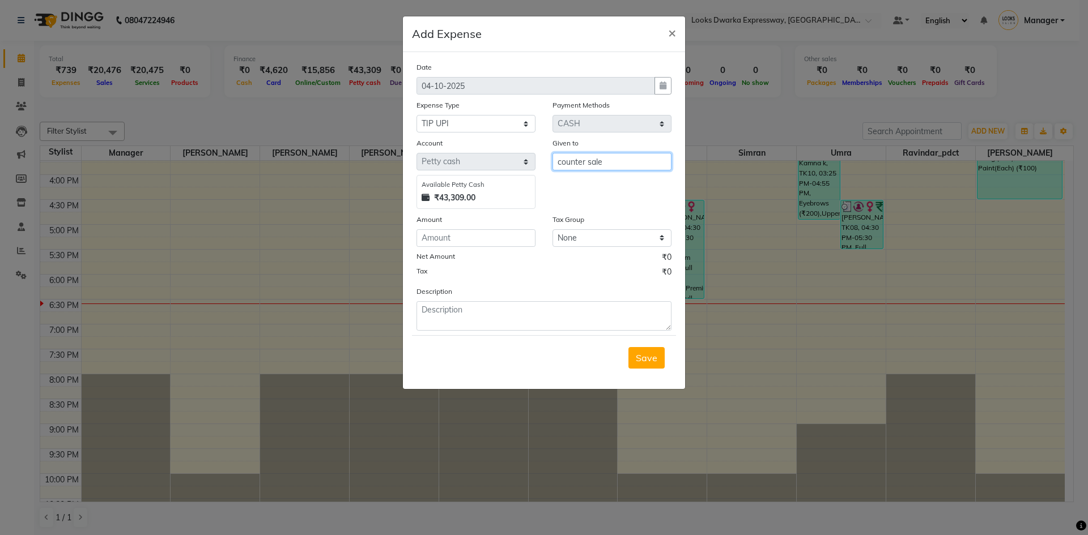
type input "counter sale"
click at [501, 240] on input "number" at bounding box center [475, 238] width 119 height 18
type input "150"
click at [491, 310] on textarea at bounding box center [543, 315] width 255 height 29
type textarea "upi tip to soha"
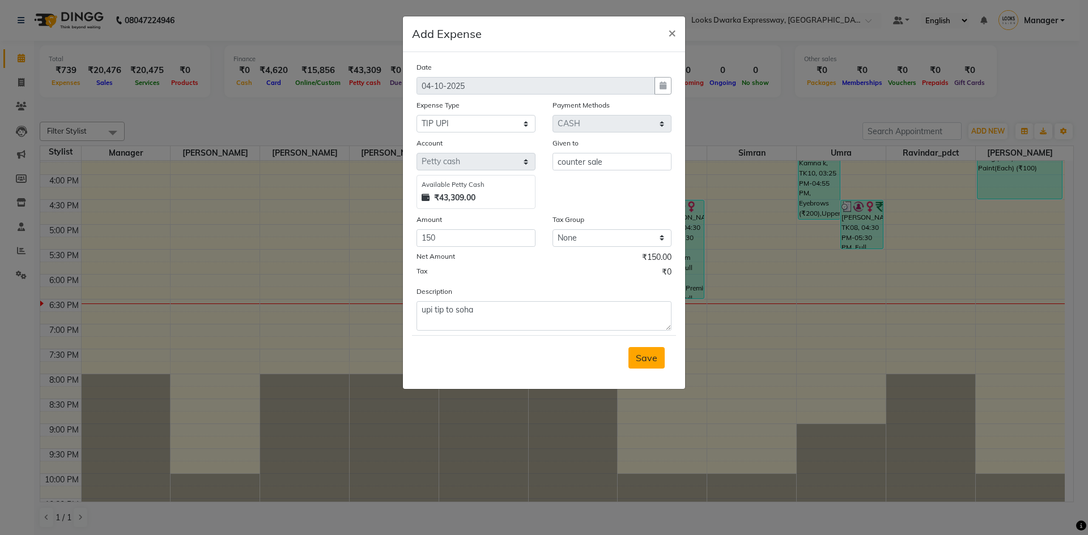
click at [644, 353] on span "Save" at bounding box center [647, 357] width 22 height 11
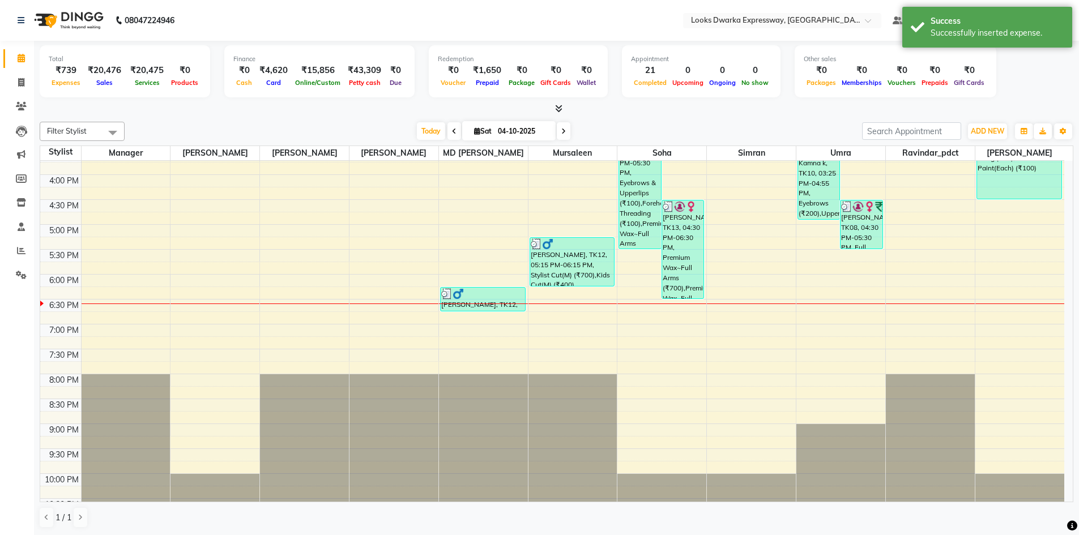
click at [706, 118] on div "Filter Stylist Select All Manager Yashika RIJVAN AHMAD SALIM MD Irshad Mursalee…" at bounding box center [557, 325] width 1034 height 416
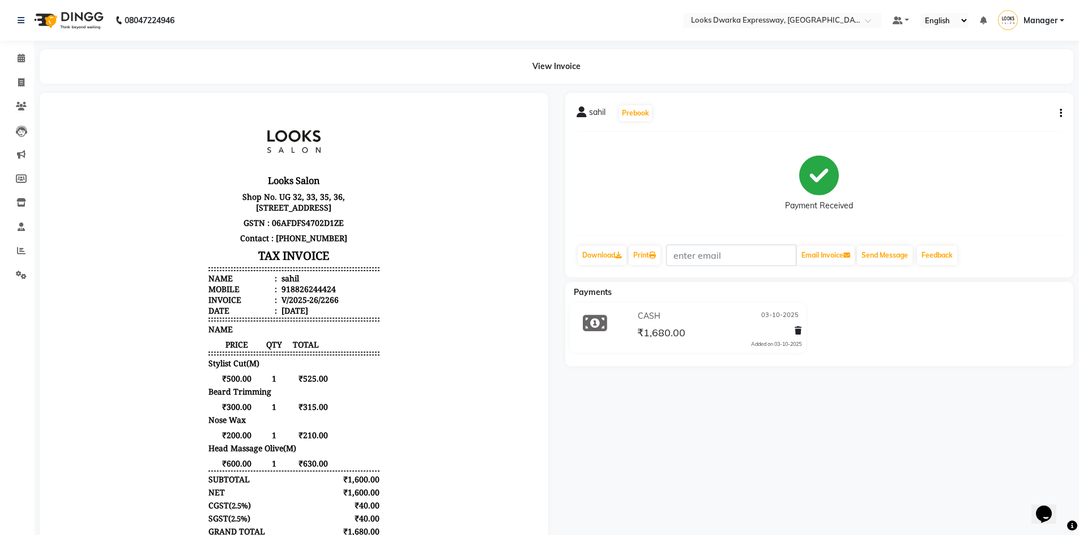
scroll to position [9, 0]
click at [1062, 110] on div "[PERSON_NAME] Prebook Payment Received Download Print Email Invoice Send Messag…" at bounding box center [819, 185] width 509 height 185
click at [1061, 113] on icon "button" at bounding box center [1061, 113] width 2 height 1
click at [1019, 125] on div "Edit Item Staff" at bounding box center [1005, 120] width 78 height 14
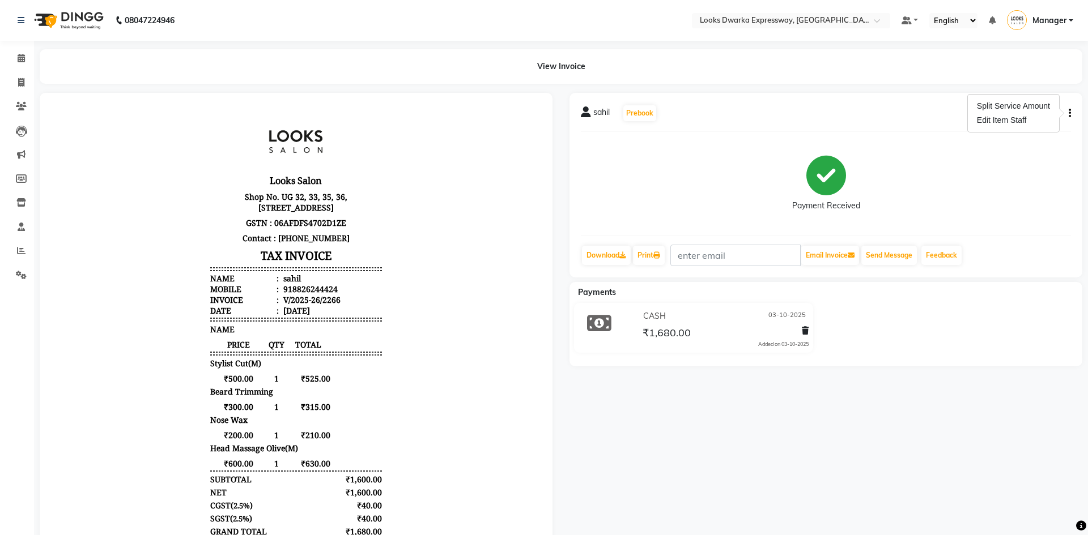
select select "43631"
select select "79681"
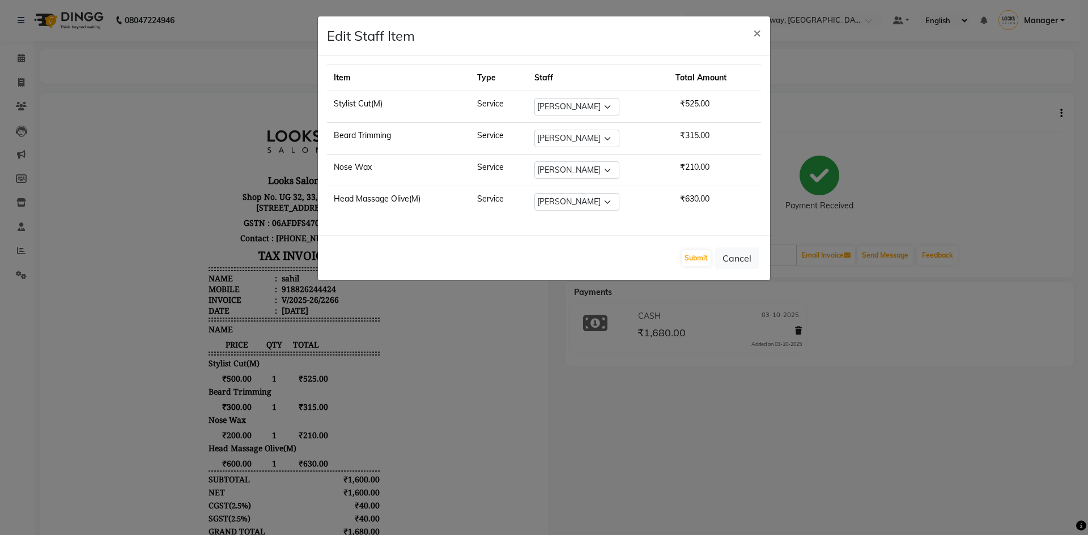
click at [733, 398] on ngb-modal-window "Edit Staff Item × Item Type Staff Total Amount Stylist Cut(M) Service Select Ma…" at bounding box center [544, 267] width 1088 height 535
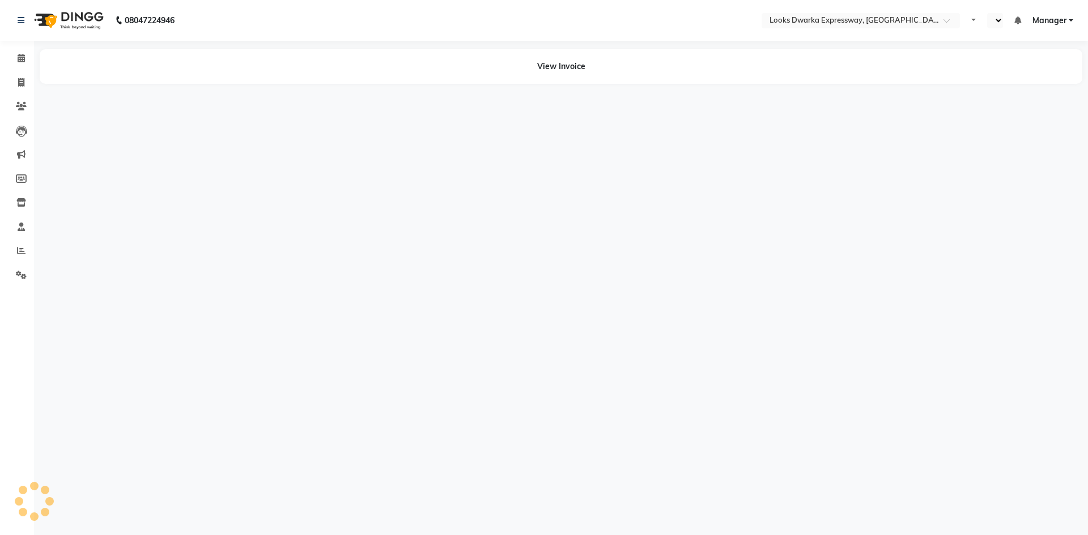
select select "en"
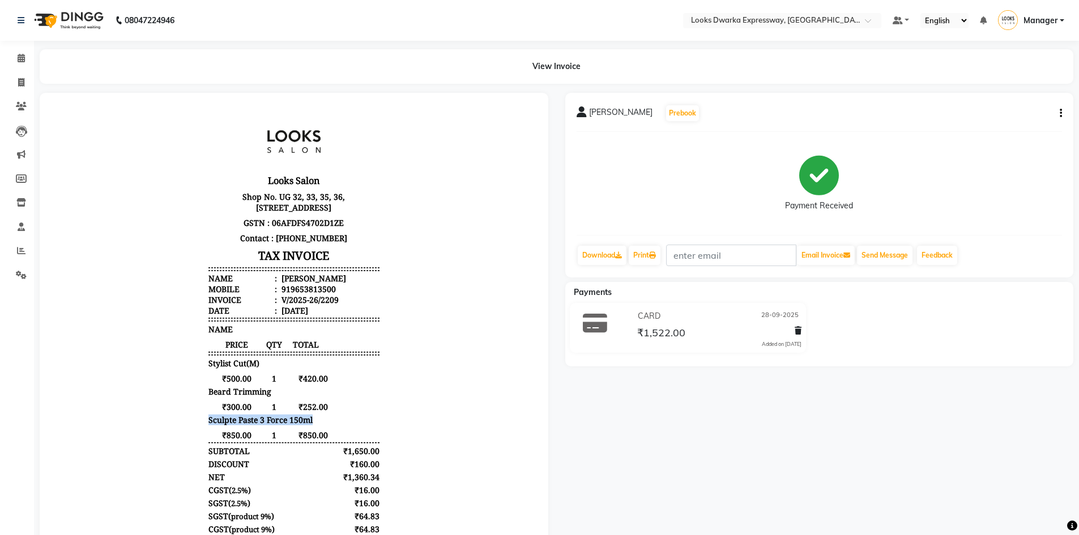
drag, startPoint x: 199, startPoint y: 430, endPoint x: 324, endPoint y: 432, distance: 125.2
click at [324, 432] on div "Looks Salon Shop No. UG 32, 33, 35, 36, [STREET_ADDRESS] GSTN : 06AFDFS4702D1ZE…" at bounding box center [294, 369] width 180 height 521
copy span "Sculpte Paste 3 Force 150ml"
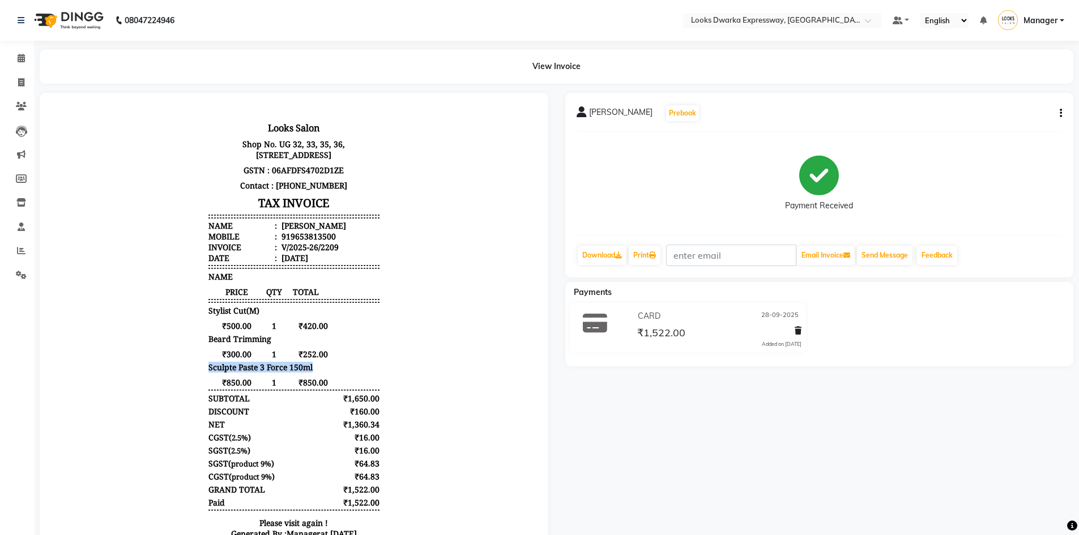
scroll to position [63, 0]
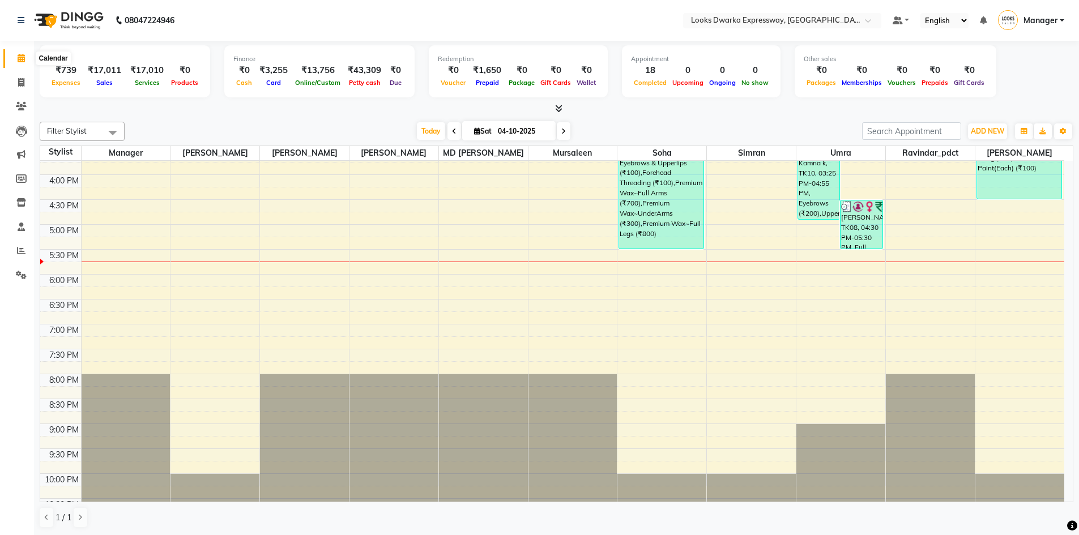
click at [18, 55] on icon at bounding box center [21, 58] width 7 height 8
click at [224, 120] on div "Filter Stylist Select All Manager Yashika RIJVAN AHMAD SALIM MD Irshad Mursalee…" at bounding box center [557, 325] width 1034 height 416
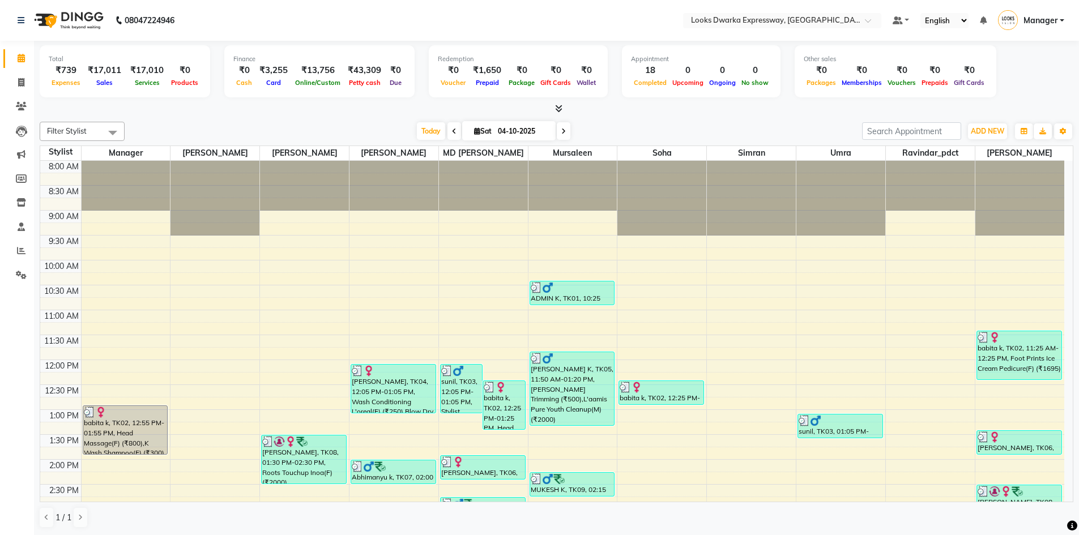
click at [290, 120] on div "Filter Stylist Select All Manager Yashika RIJVAN AHMAD SALIM MD Irshad Mursalee…" at bounding box center [557, 325] width 1034 height 416
click at [251, 110] on div at bounding box center [557, 109] width 1034 height 12
click at [224, 116] on div "Total ₹739 Expenses ₹17,011 Sales ₹17,010 Services ₹0 Products Finance ₹0 Cash …" at bounding box center [556, 288] width 1045 height 495
click at [16, 78] on span at bounding box center [21, 82] width 20 height 13
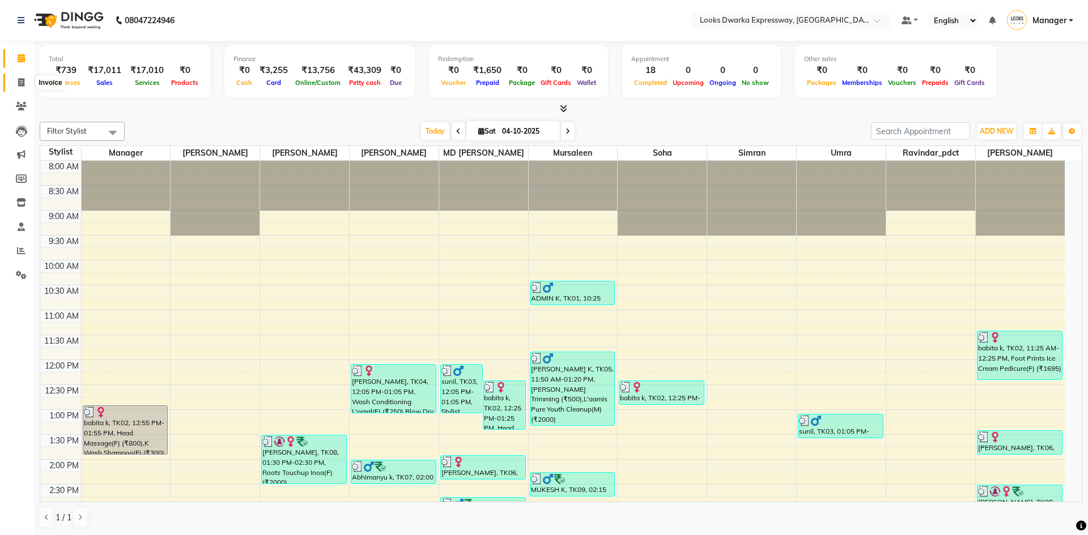
select select "service"
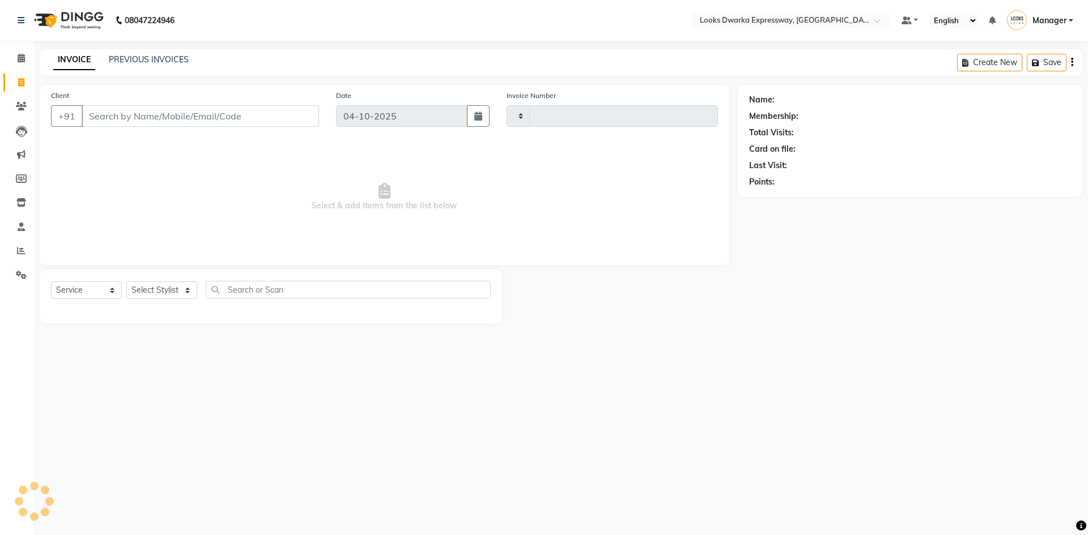
type input "2289"
select select "6011"
drag, startPoint x: 158, startPoint y: 298, endPoint x: 162, endPoint y: 293, distance: 6.5
click at [158, 298] on select "Select Stylist" at bounding box center [161, 291] width 71 height 18
select select "61091"
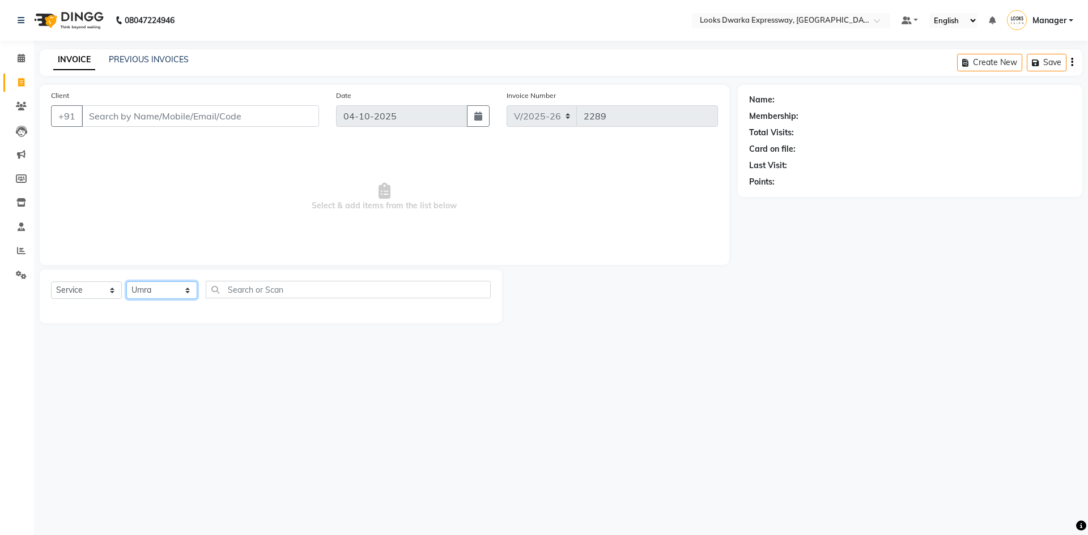
click at [126, 282] on select "Select Stylist Manager MD [PERSON_NAME] Ravindar_pdct [PERSON_NAME] [PERSON_NAM…" at bounding box center [161, 291] width 71 height 18
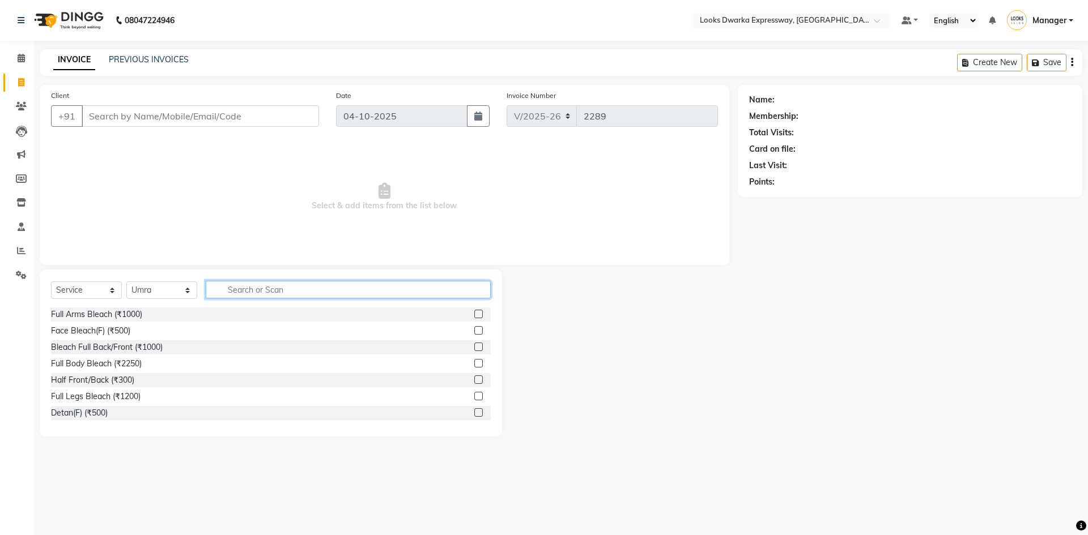
click at [273, 284] on input "text" at bounding box center [348, 290] width 285 height 18
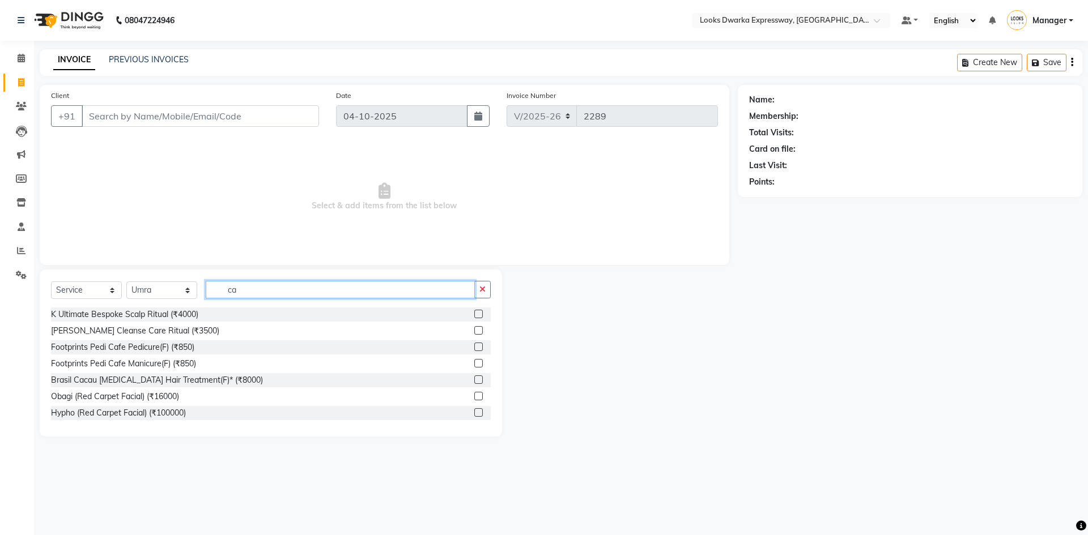
type input "c"
type input "root"
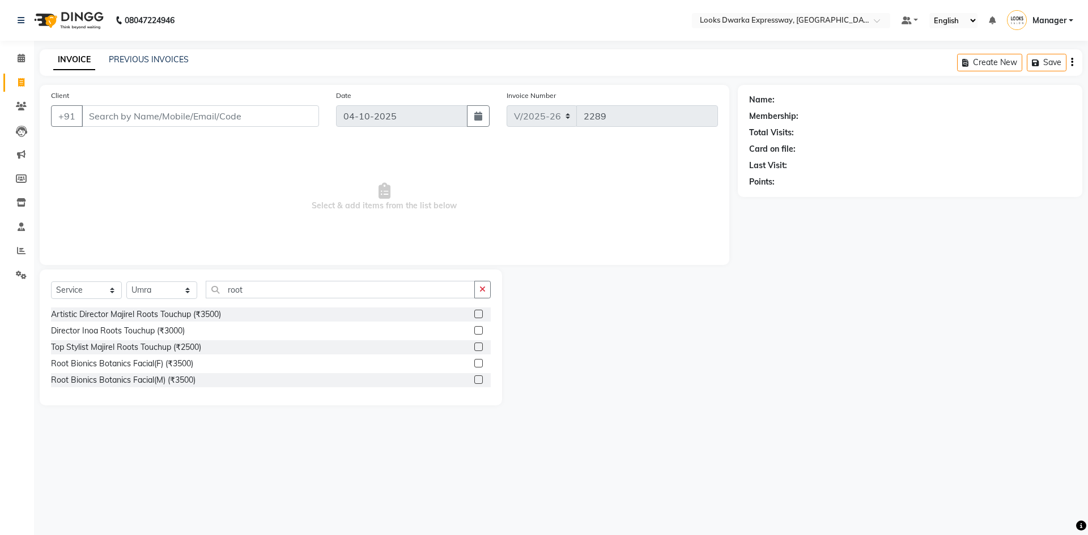
click at [476, 364] on label at bounding box center [478, 363] width 8 height 8
click at [476, 364] on input "checkbox" at bounding box center [477, 363] width 7 height 7
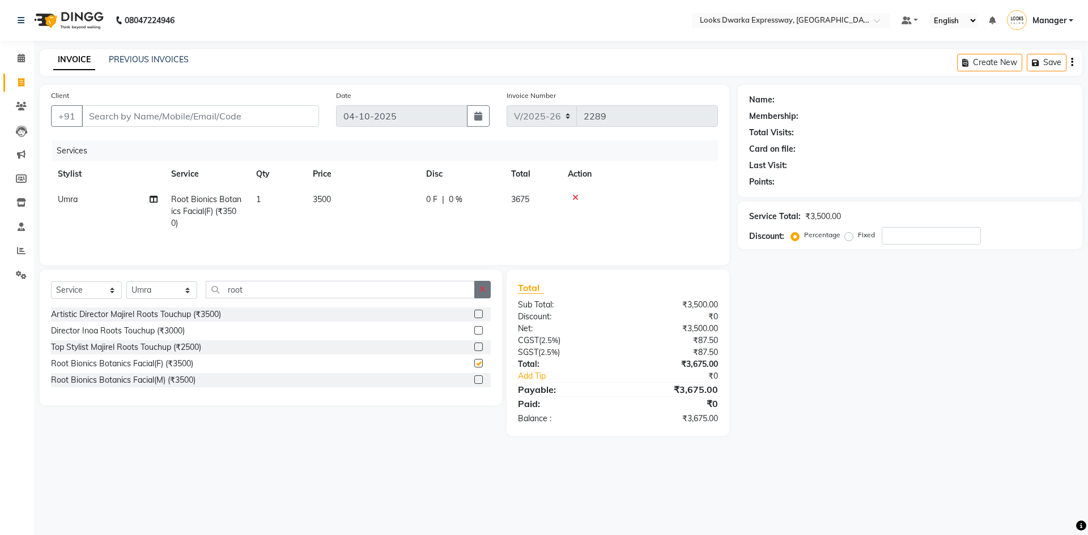
checkbox input "false"
click at [486, 289] on icon "button" at bounding box center [482, 290] width 6 height 8
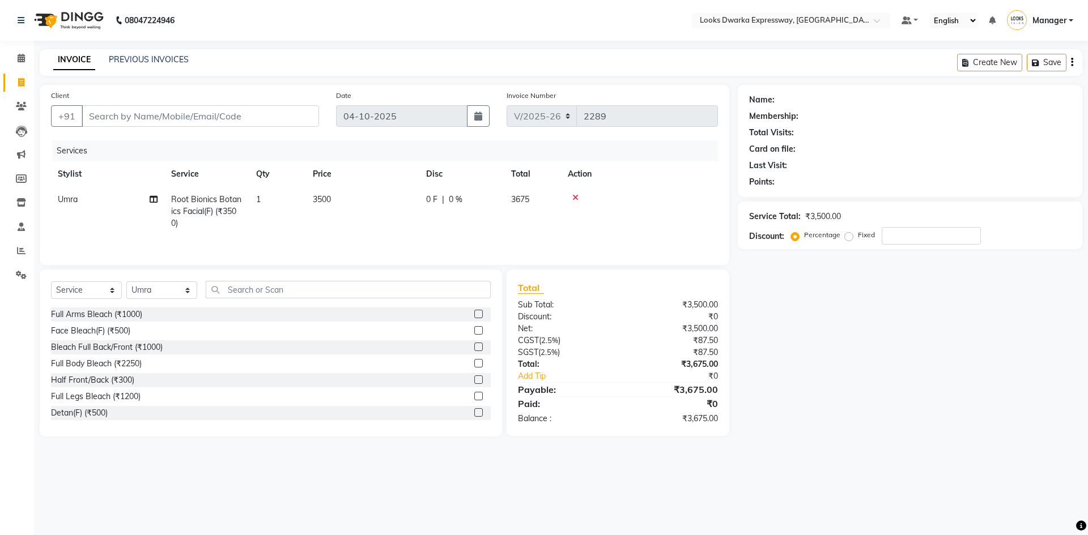
click at [299, 469] on div "08047224946 Select Location × Looks Dwarka Expressway, New Delhi Default Panel …" at bounding box center [544, 267] width 1088 height 535
click at [261, 111] on input "Client" at bounding box center [200, 116] width 237 height 22
click at [293, 118] on input "Client" at bounding box center [200, 116] width 237 height 22
type input "9"
type input "0"
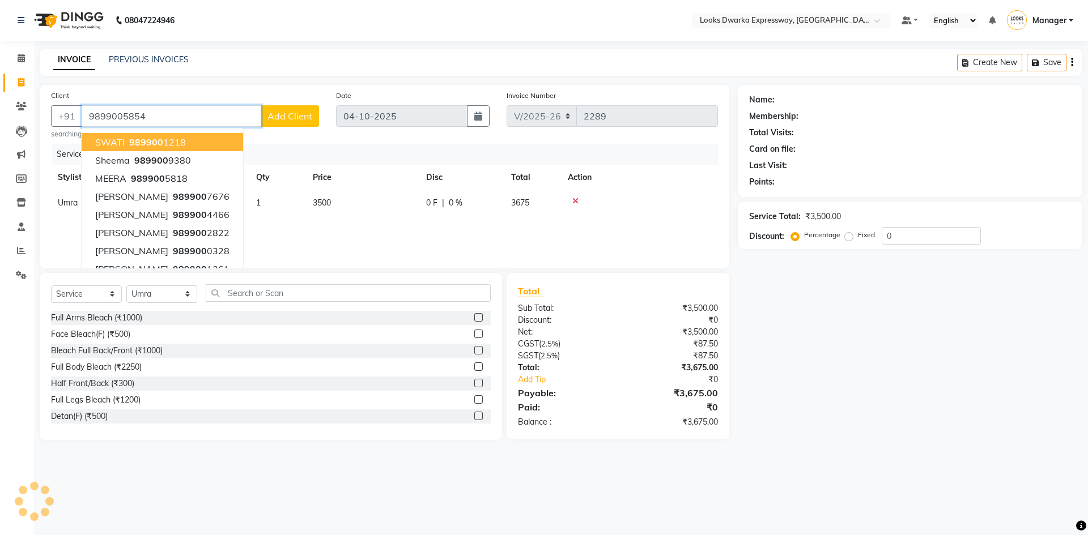
type input "9899005854"
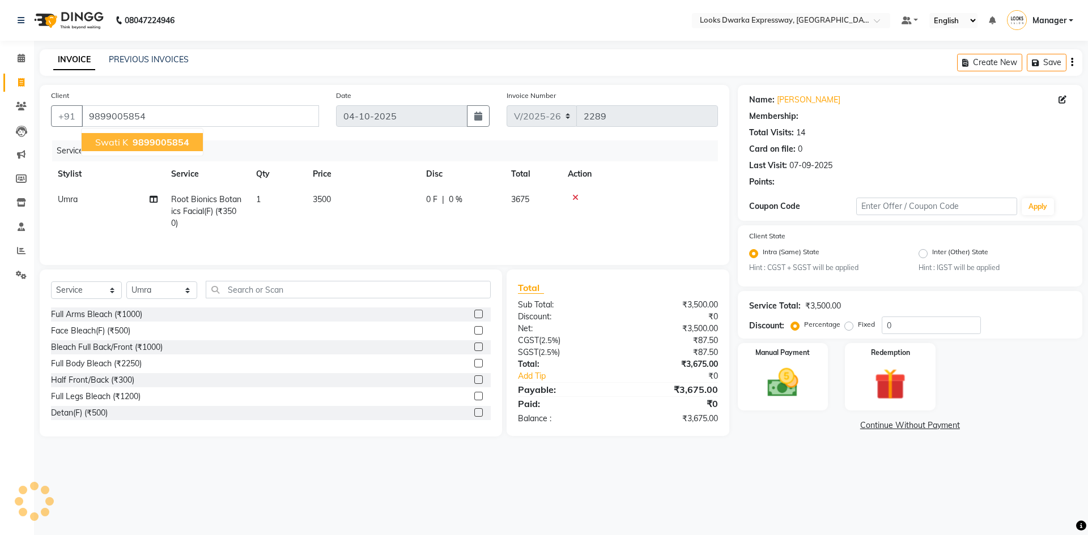
select select "1: Object"
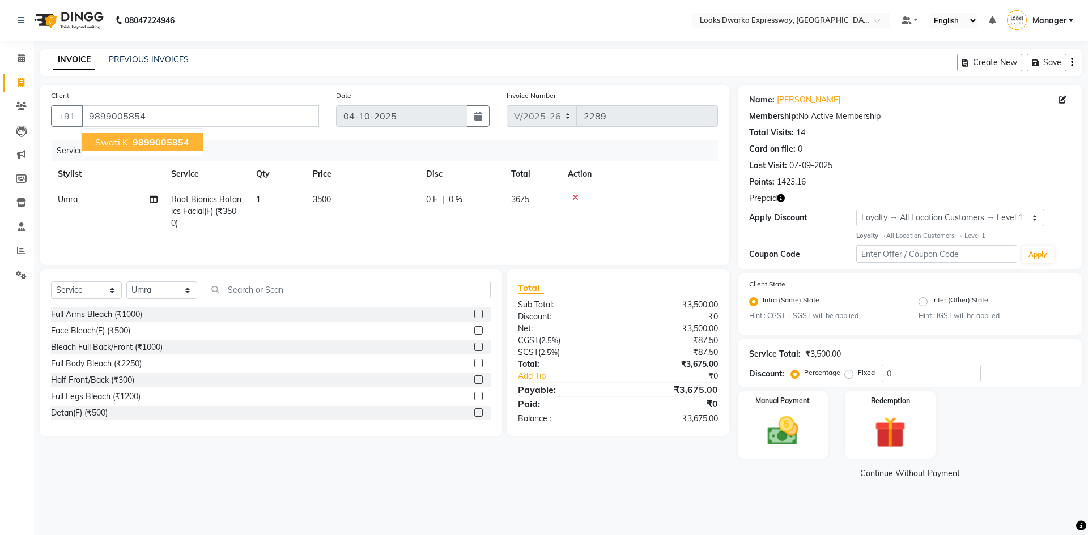
click at [383, 470] on div "Client +91 9899005854 Swati k 9899005854 Date 04-10-2025 Invoice Number V/2025 …" at bounding box center [384, 283] width 706 height 397
click at [411, 480] on div "Client +91 9899005854 Date 04-10-2025 Invoice Number V/2025 V/2025-26 2289 Serv…" at bounding box center [384, 283] width 706 height 397
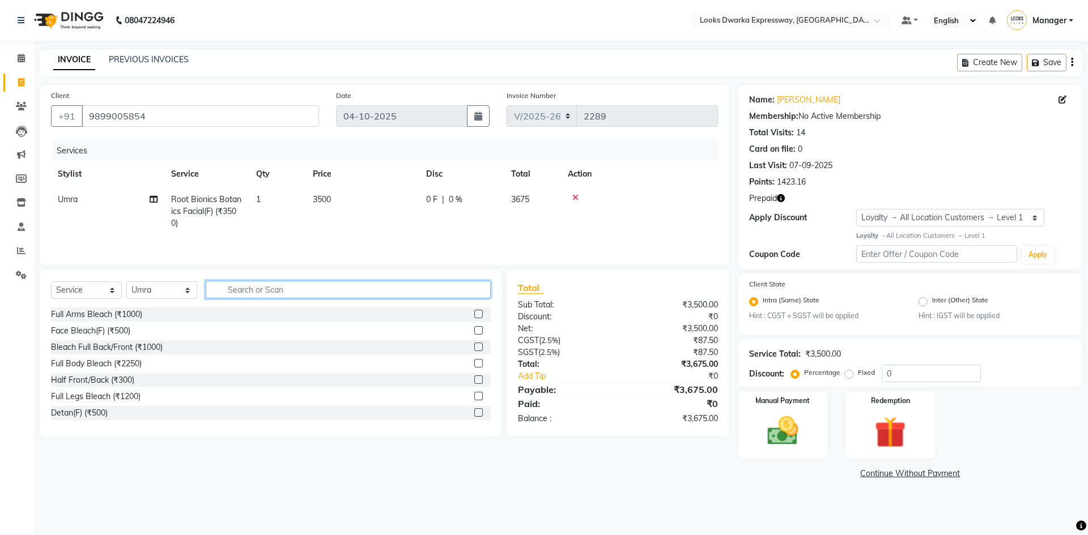
click at [244, 291] on input "text" at bounding box center [348, 290] width 285 height 18
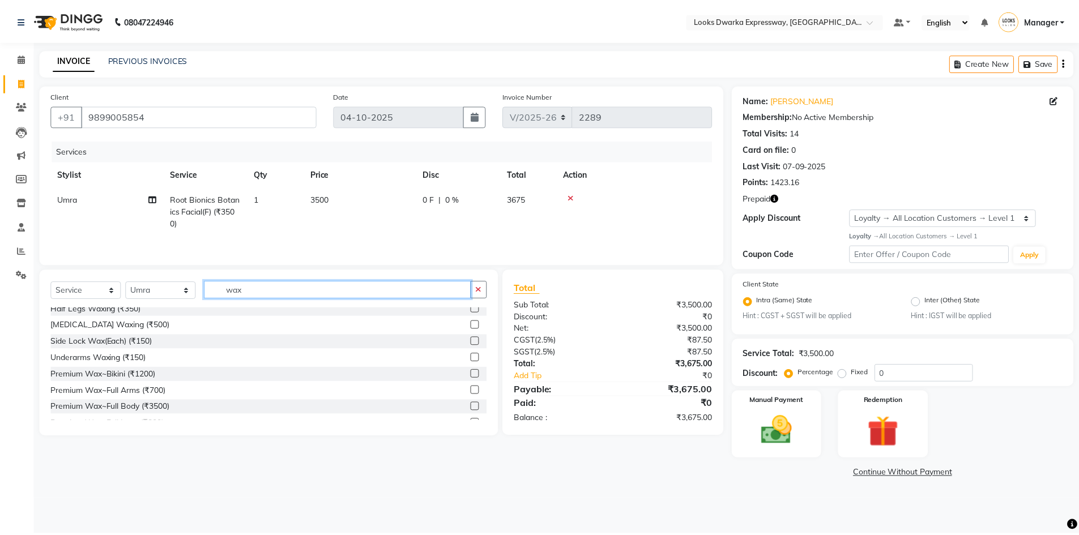
scroll to position [227, 0]
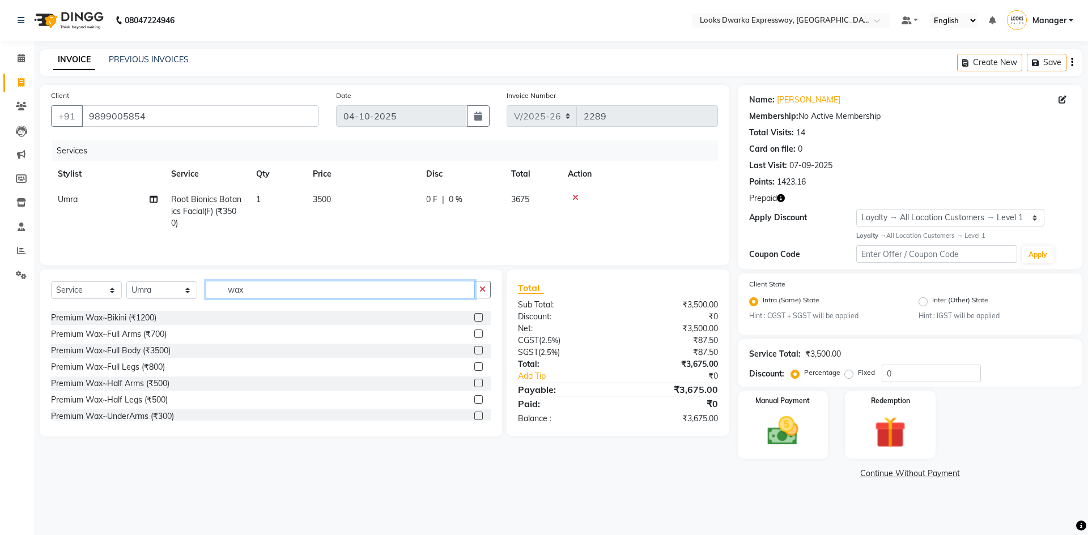
type input "wax"
click at [474, 333] on label at bounding box center [478, 334] width 8 height 8
click at [474, 333] on input "checkbox" at bounding box center [477, 334] width 7 height 7
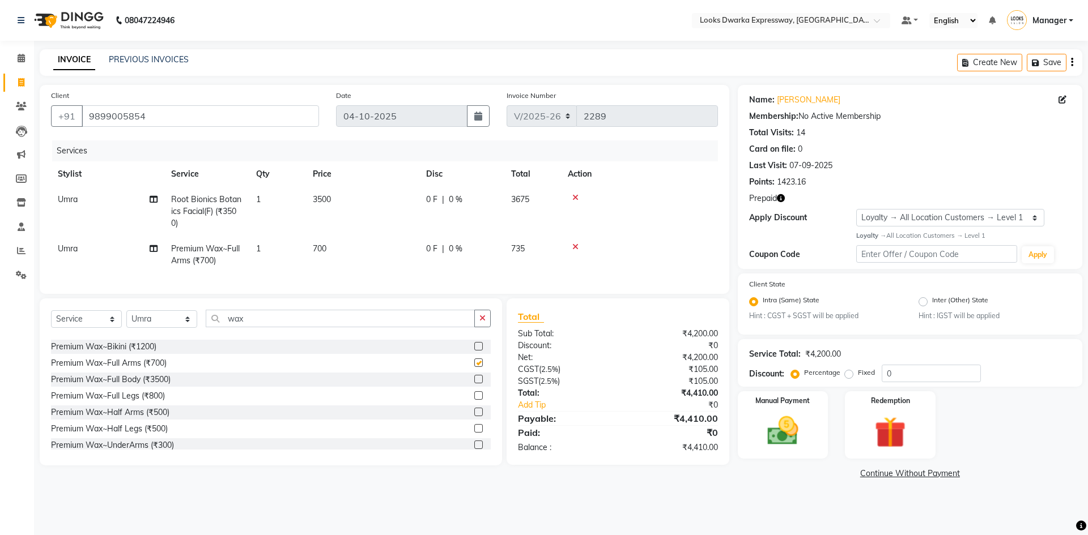
checkbox input "false"
click at [590, 506] on div "08047224946 Select Location × Looks Dwarka Expressway, New Delhi Default Panel …" at bounding box center [544, 267] width 1088 height 535
click at [765, 501] on div "08047224946 Select Location × Looks Dwarka Expressway, New Delhi Default Panel …" at bounding box center [544, 267] width 1088 height 535
click at [879, 414] on img at bounding box center [889, 432] width 53 height 40
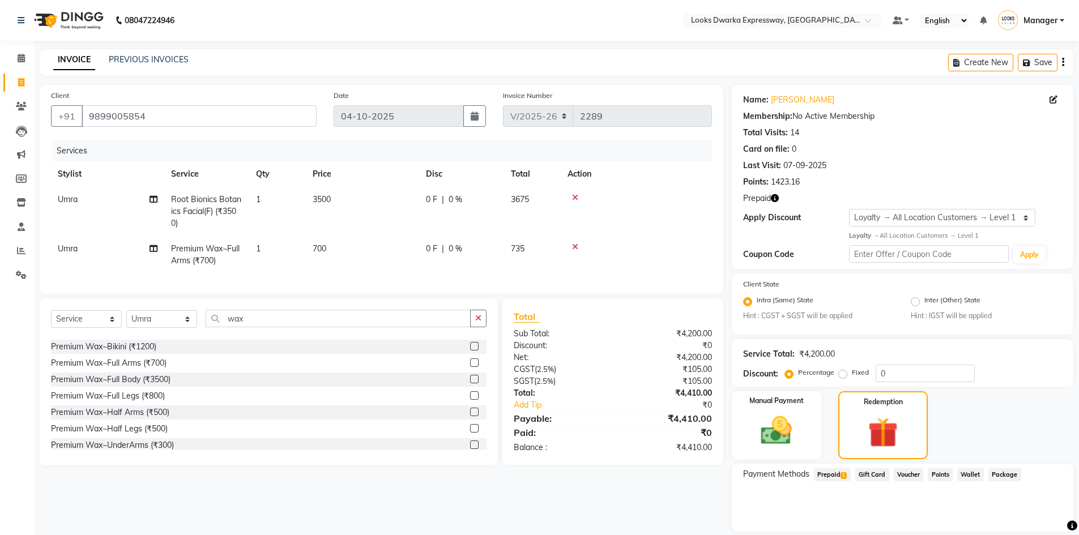
click at [838, 476] on span "Prepaid 1" at bounding box center [832, 475] width 37 height 13
click at [1029, 520] on button "Add" at bounding box center [1035, 520] width 41 height 19
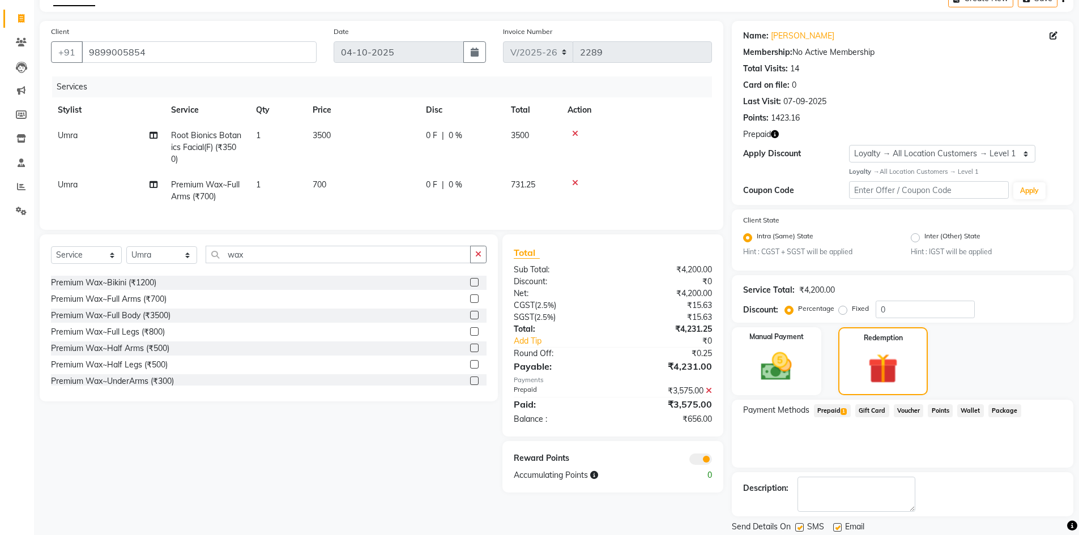
scroll to position [101, 0]
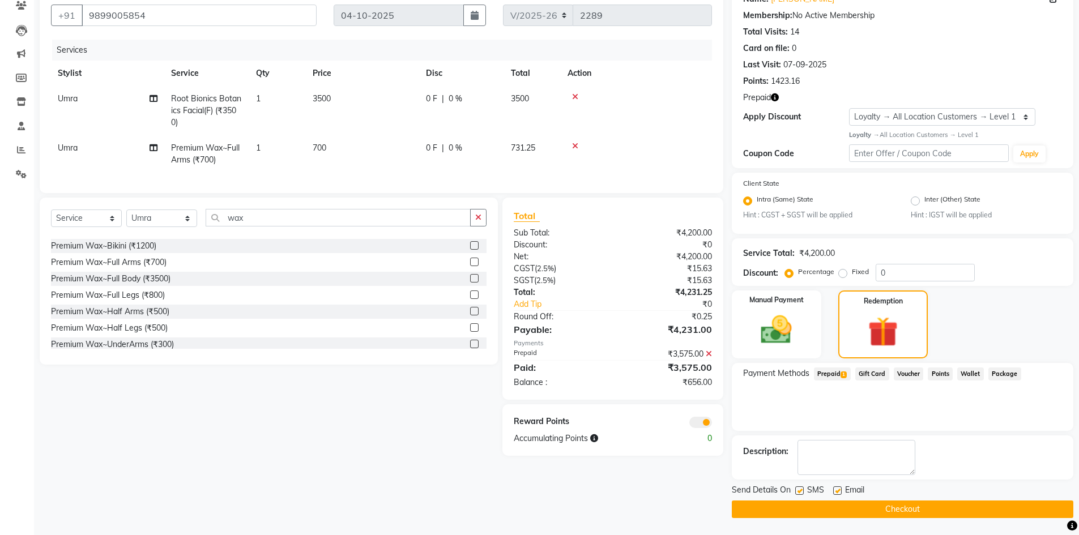
click at [710, 358] on icon at bounding box center [709, 354] width 6 height 8
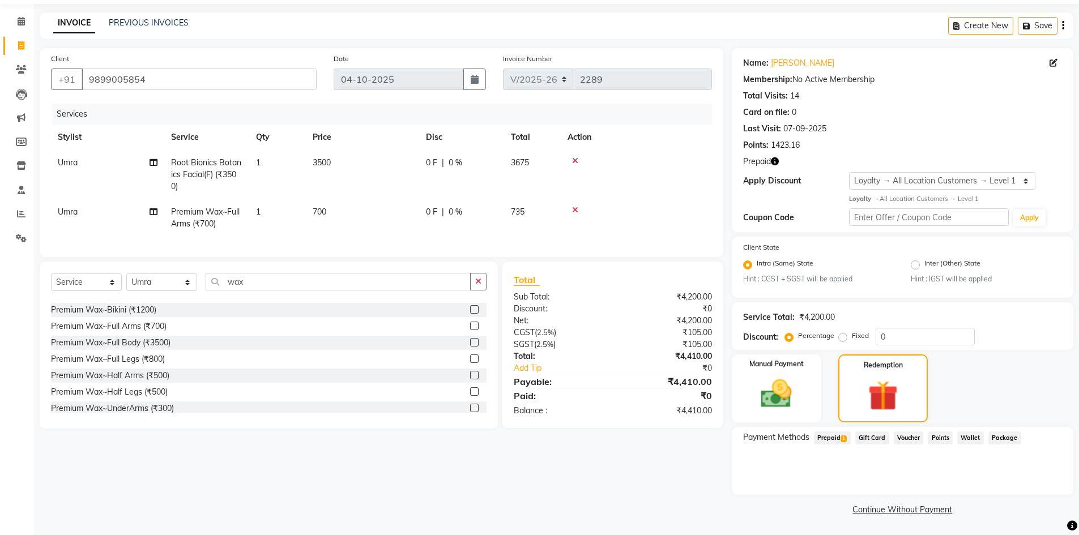
click at [776, 161] on icon "button" at bounding box center [775, 161] width 8 height 8
click at [682, 457] on div "Client +91 9899005854 Date 04-10-2025 Invoice Number V/2025 V/2025-26 2289 Serv…" at bounding box center [381, 283] width 701 height 470
click at [834, 436] on span "Prepaid 1" at bounding box center [832, 438] width 37 height 13
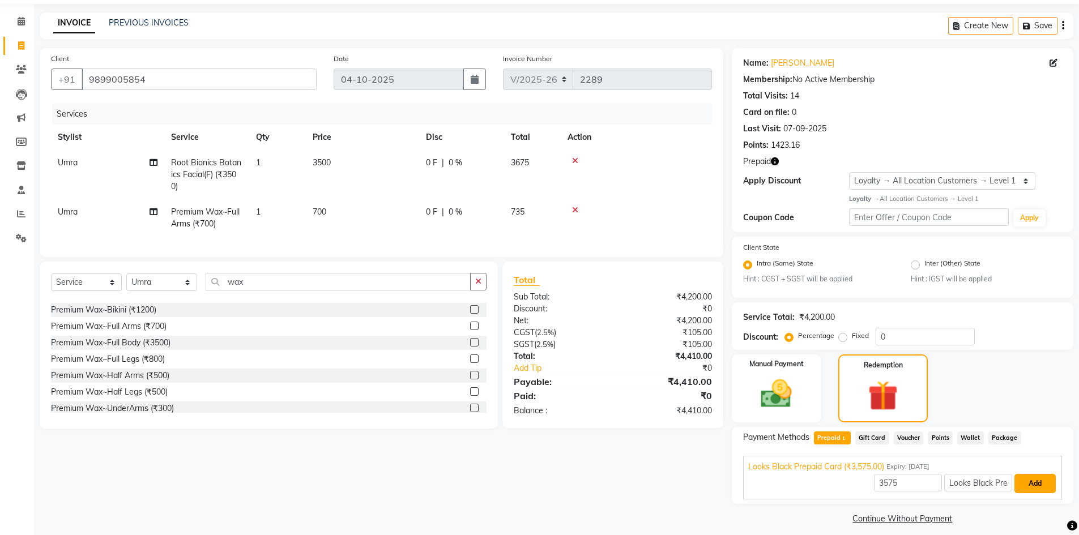
click at [1046, 480] on button "Add" at bounding box center [1035, 483] width 41 height 19
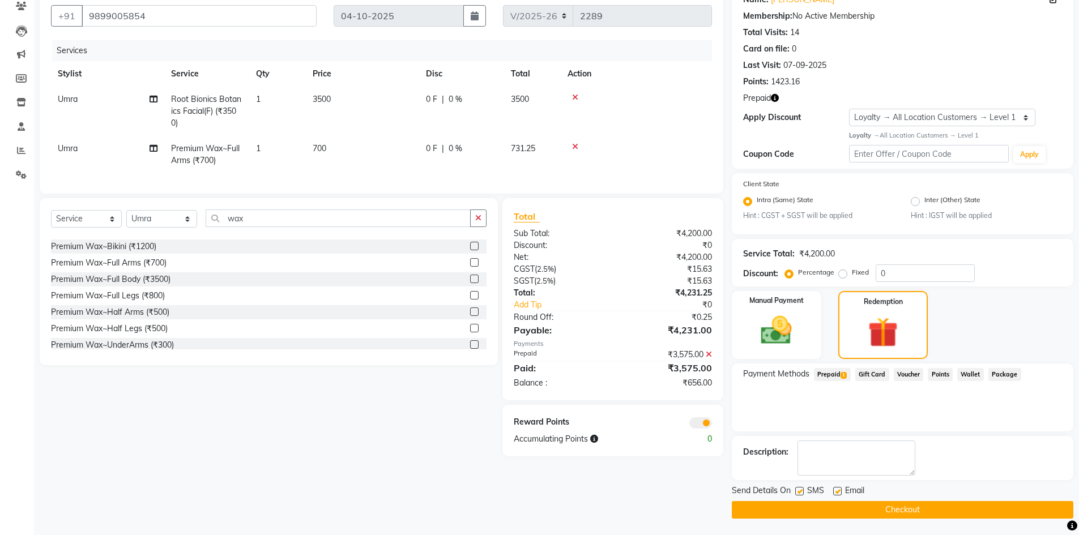
scroll to position [101, 0]
click at [780, 321] on img at bounding box center [777, 330] width 52 height 37
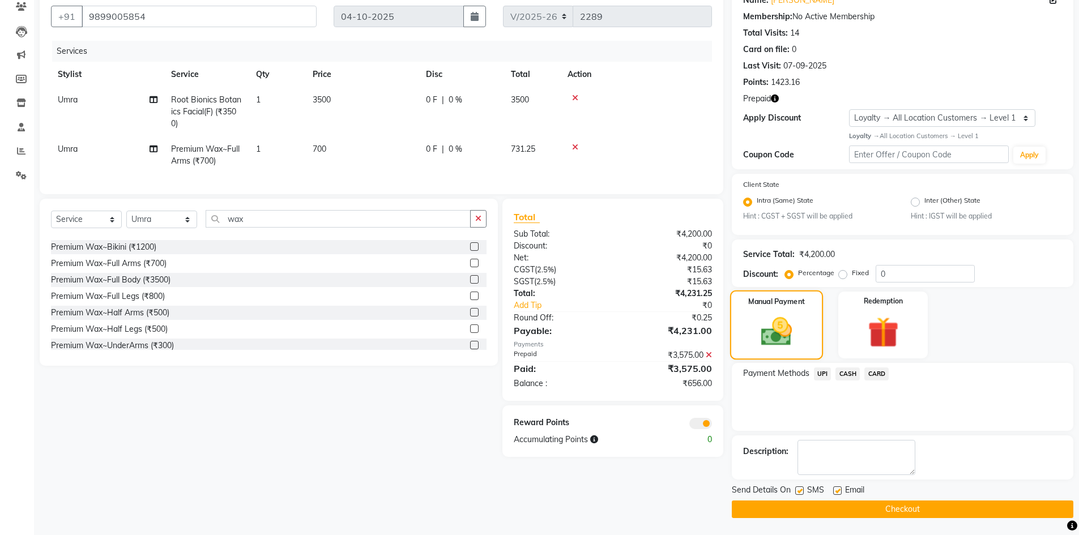
scroll to position [100, 0]
click at [873, 372] on span "CARD" at bounding box center [877, 374] width 24 height 13
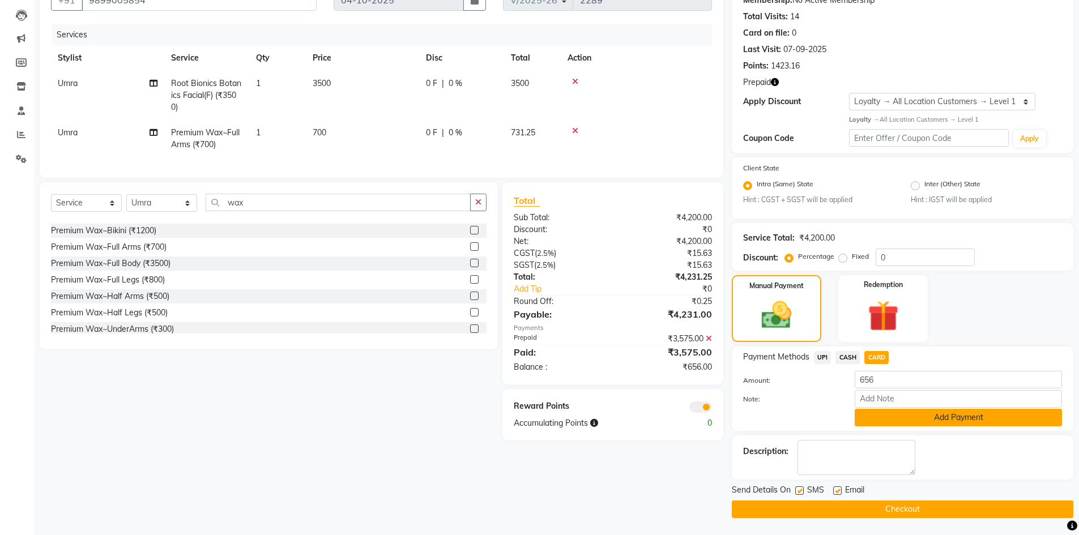
click at [904, 411] on button "Add Payment" at bounding box center [958, 418] width 207 height 18
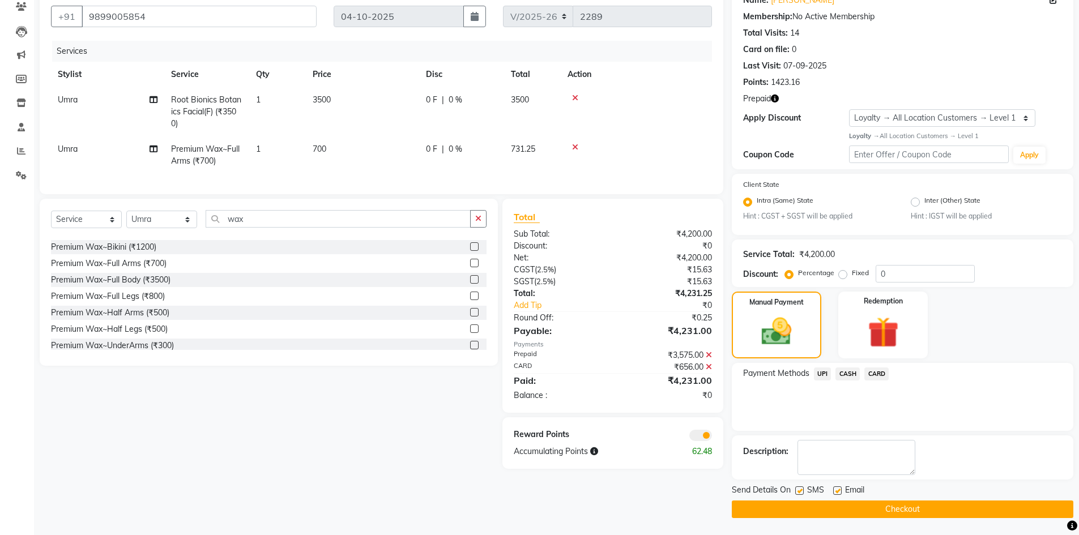
click at [782, 509] on button "Checkout" at bounding box center [903, 510] width 342 height 18
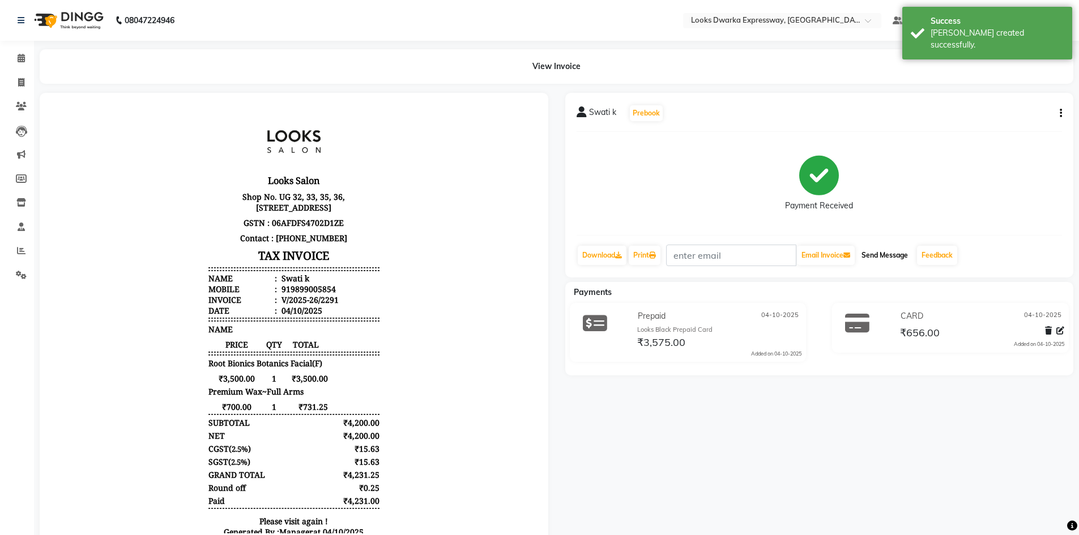
click at [876, 254] on button "Send Message" at bounding box center [885, 255] width 56 height 19
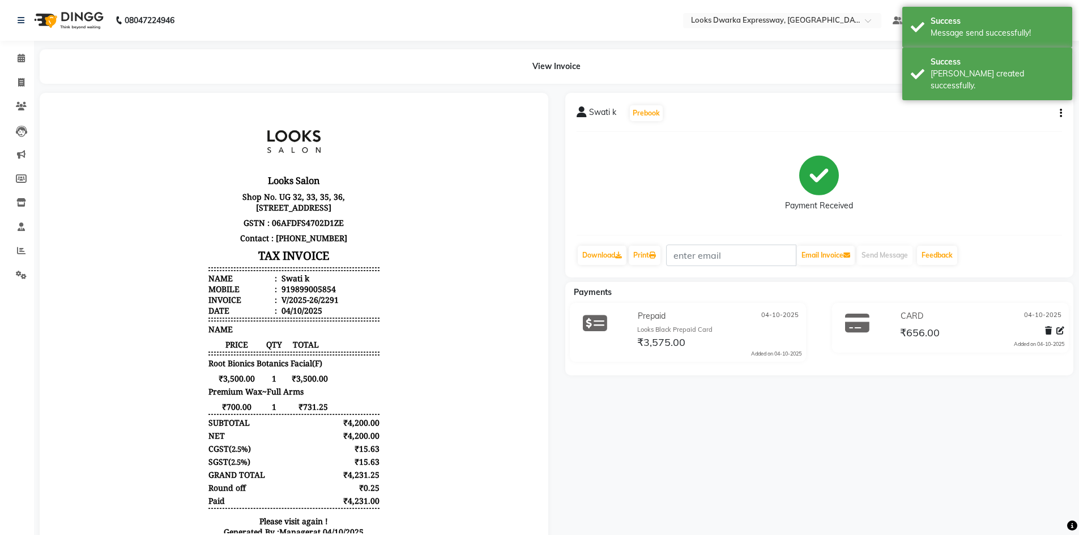
click at [801, 422] on div "Swati k Prebook Payment Received Download Print Email Invoice Send Message Feed…" at bounding box center [820, 321] width 526 height 456
click at [20, 81] on icon at bounding box center [21, 82] width 6 height 8
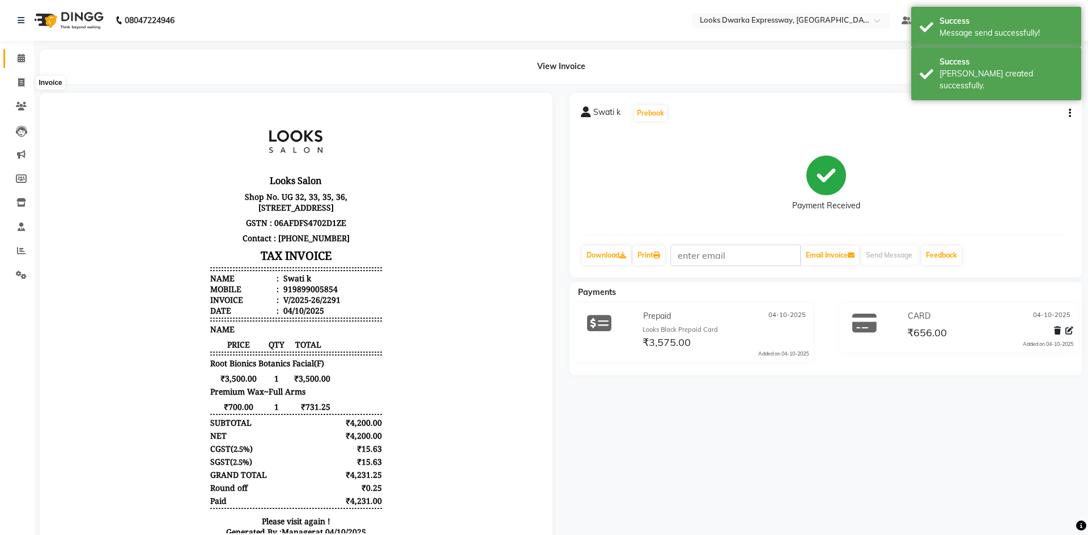
select select "service"
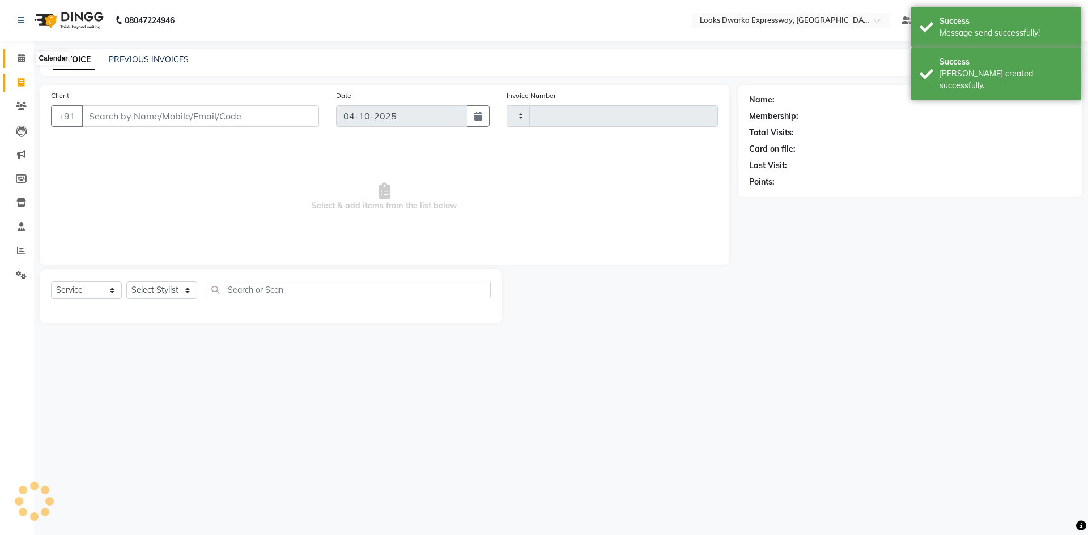
type input "2292"
select select "6011"
click at [20, 61] on icon at bounding box center [21, 58] width 7 height 8
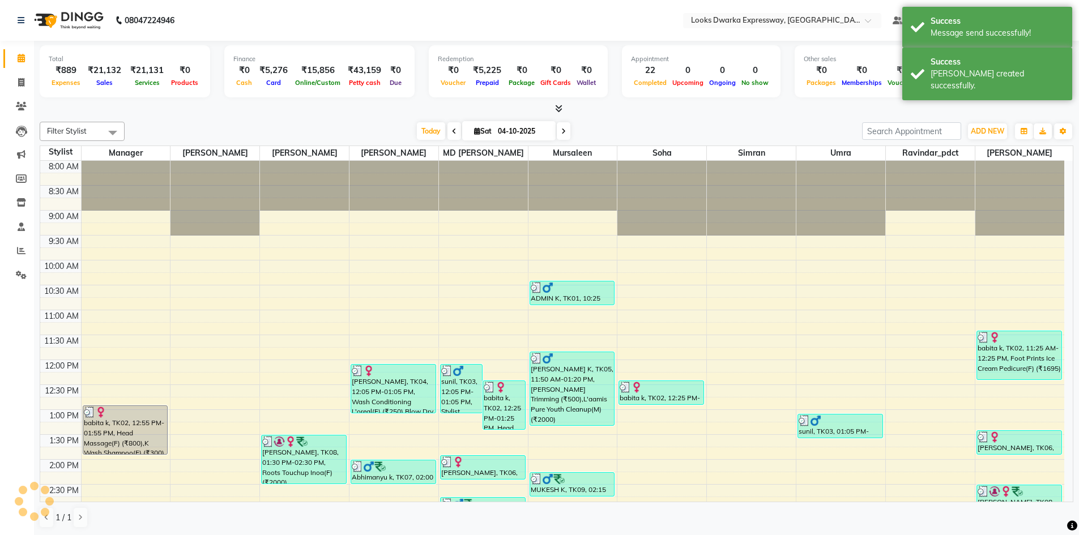
click at [213, 120] on div "Filter Stylist Select All Manager Yashika RIJVAN AHMAD SALIM MD Irshad Mursalee…" at bounding box center [557, 325] width 1034 height 416
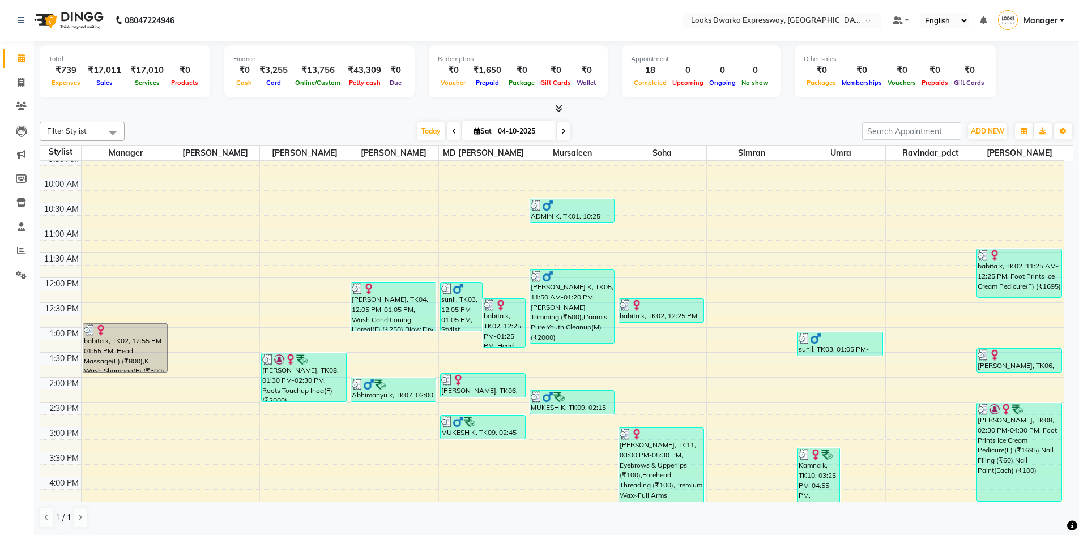
scroll to position [57, 0]
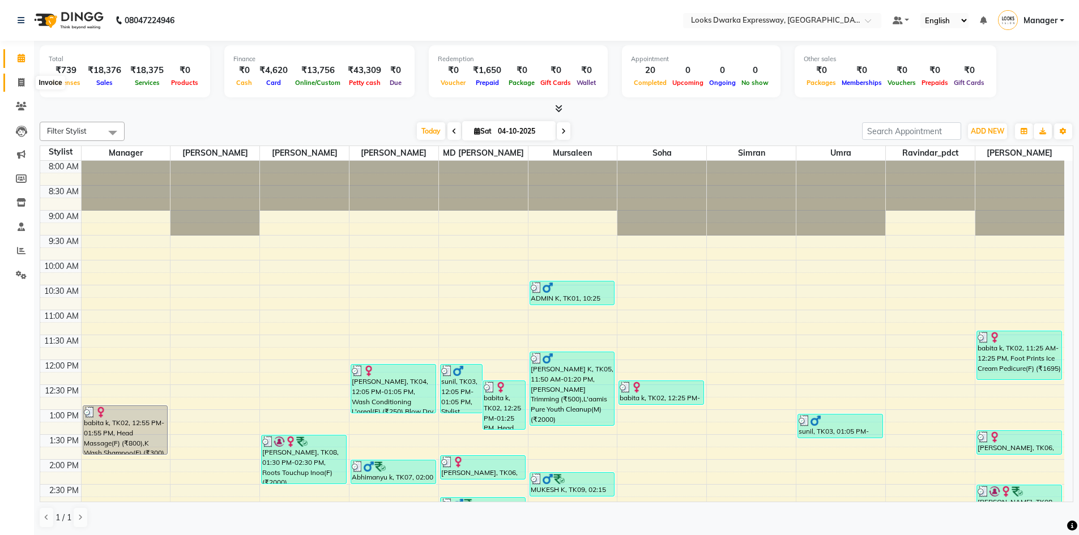
click at [19, 76] on span at bounding box center [21, 82] width 20 height 13
select select "service"
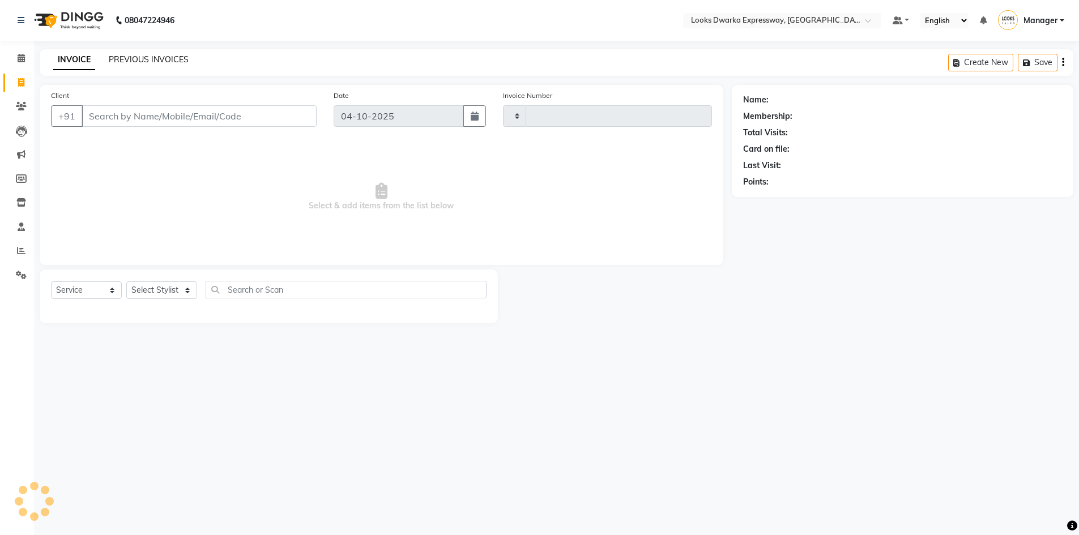
type input "2290"
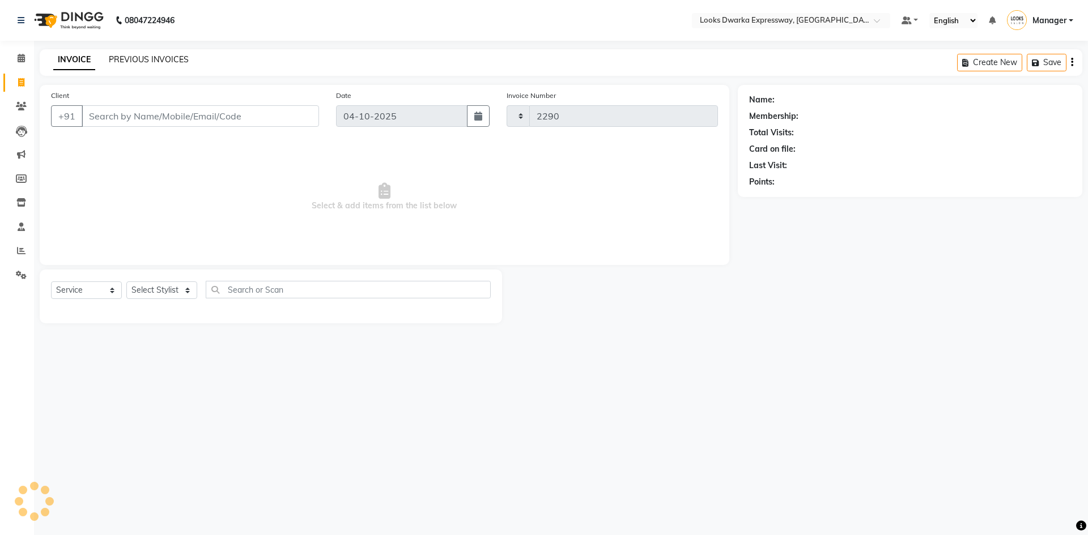
select select "6011"
click at [122, 55] on link "PREVIOUS INVOICES" at bounding box center [149, 59] width 80 height 10
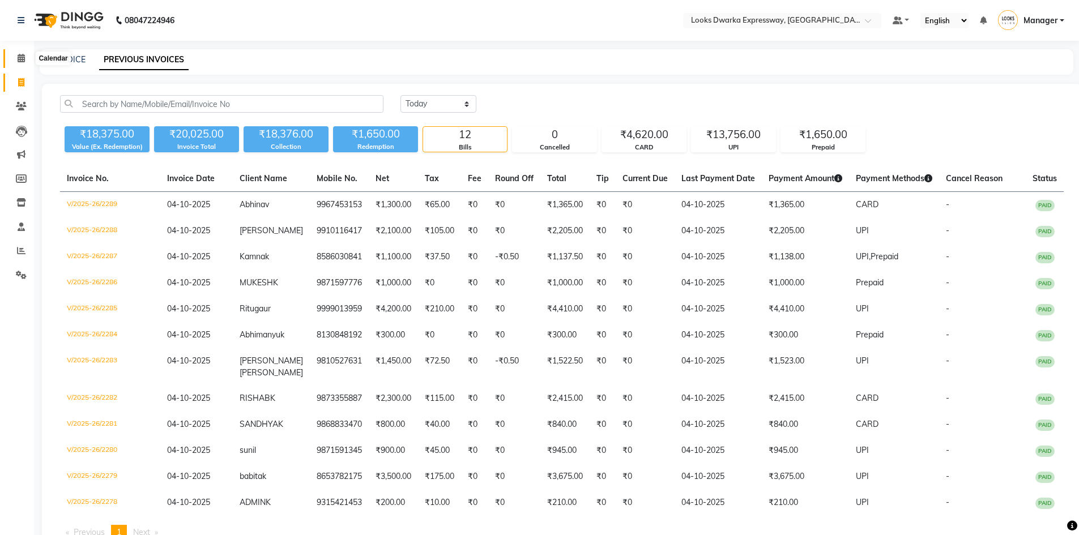
click at [18, 57] on icon at bounding box center [21, 58] width 7 height 8
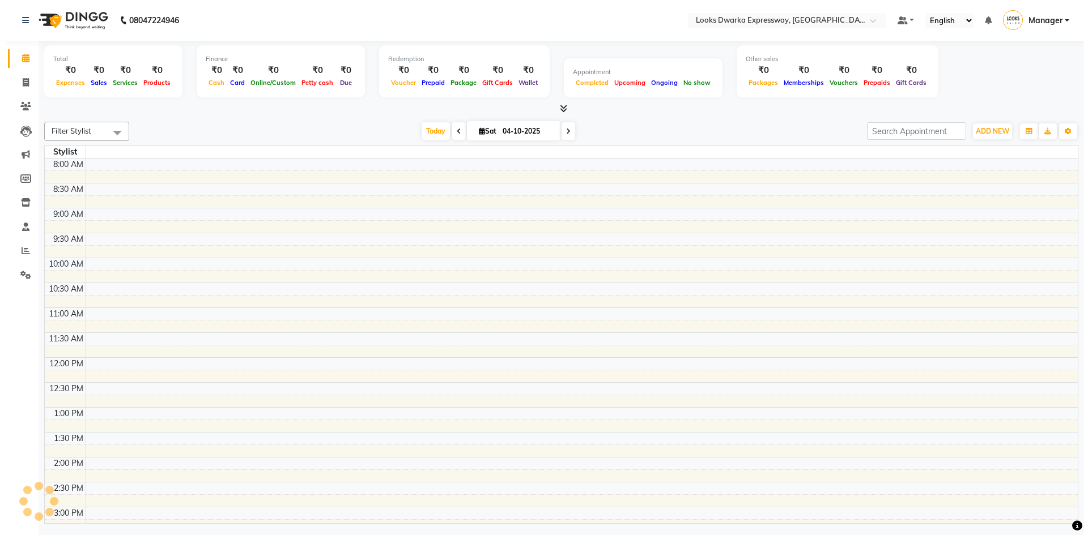
scroll to position [385, 0]
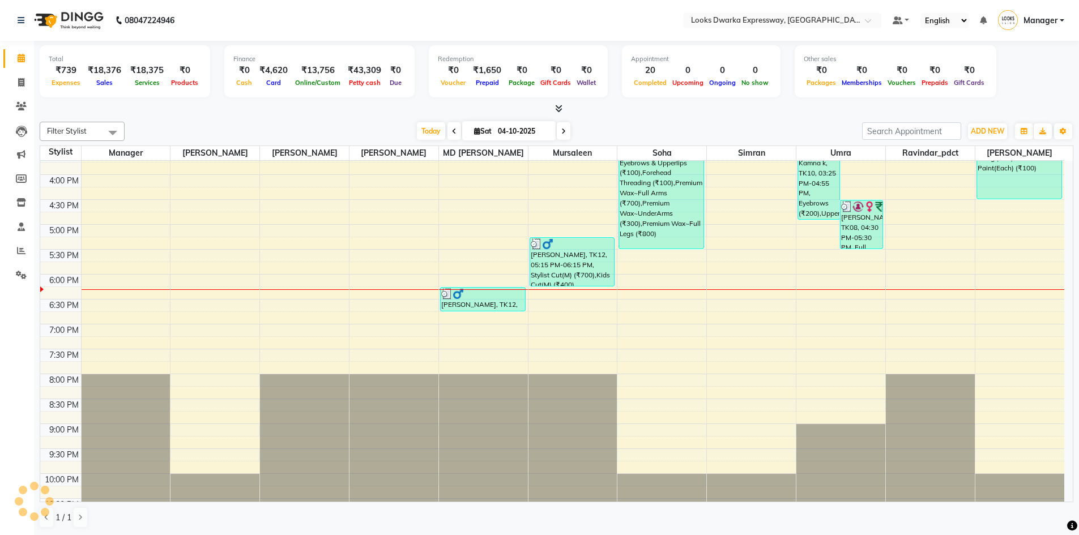
click at [310, 117] on div "Total ₹739 Expenses ₹18,376 Sales ₹18,375 Services ₹0 Products Finance ₹0 Cash …" at bounding box center [556, 288] width 1045 height 495
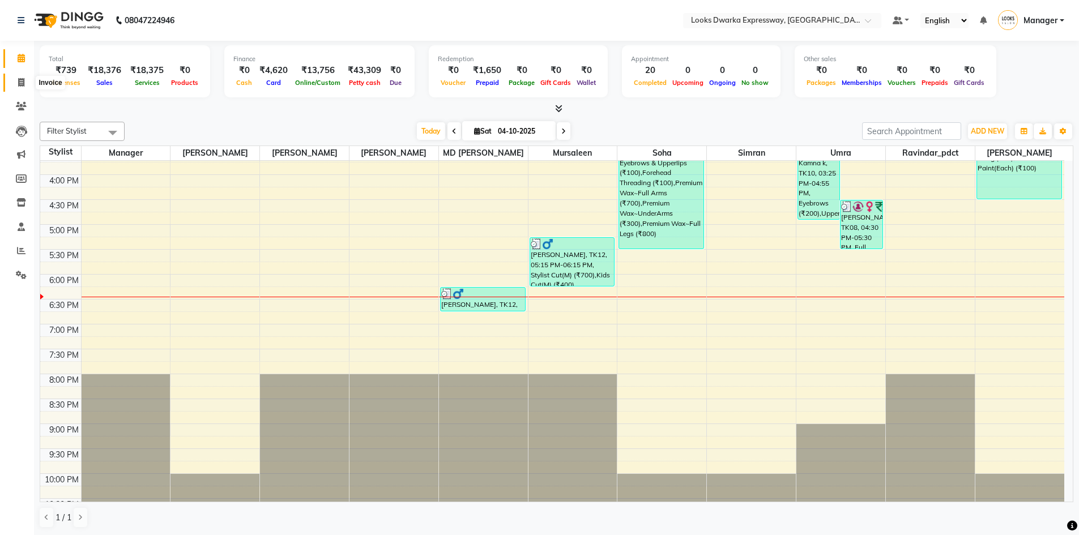
click at [22, 79] on icon at bounding box center [21, 82] width 6 height 8
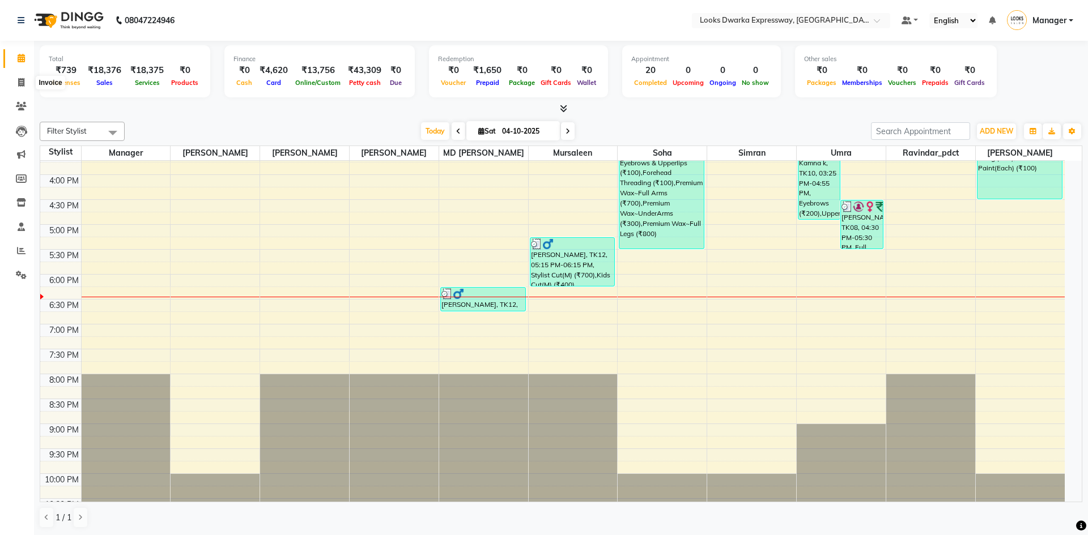
select select "6011"
select select "service"
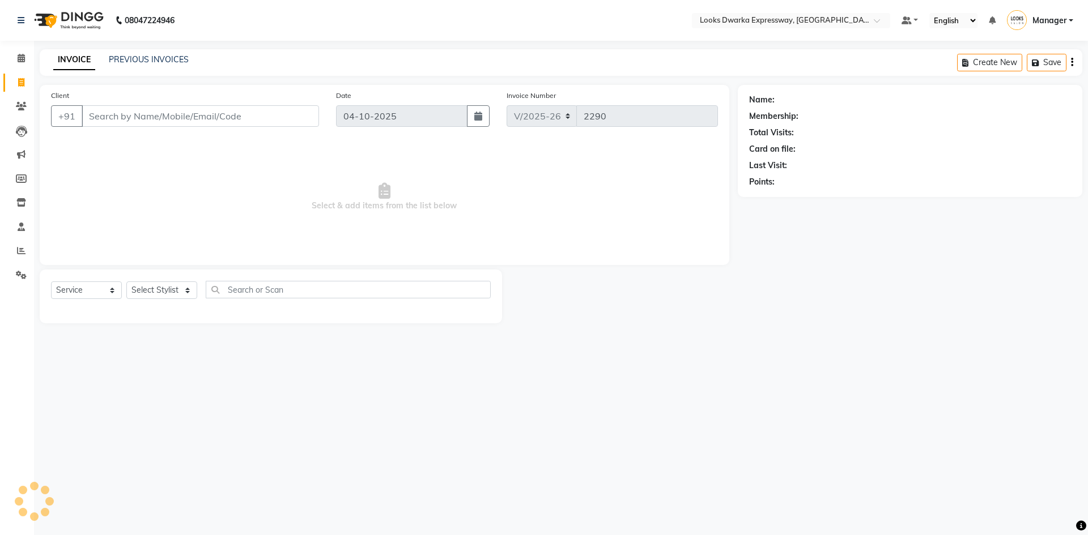
click at [188, 117] on input "Client" at bounding box center [200, 116] width 237 height 22
type input "9711864377"
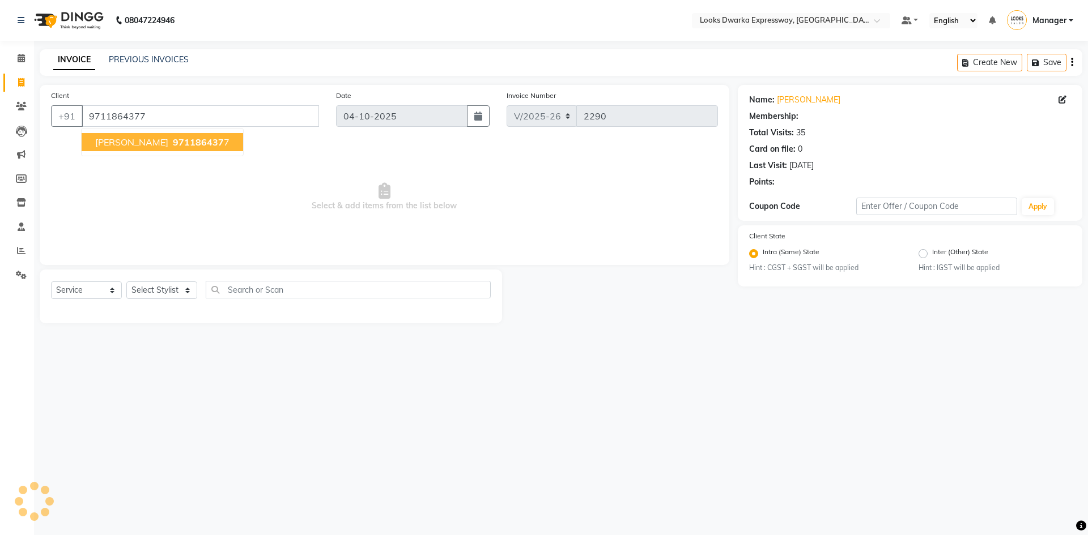
select select "1: Object"
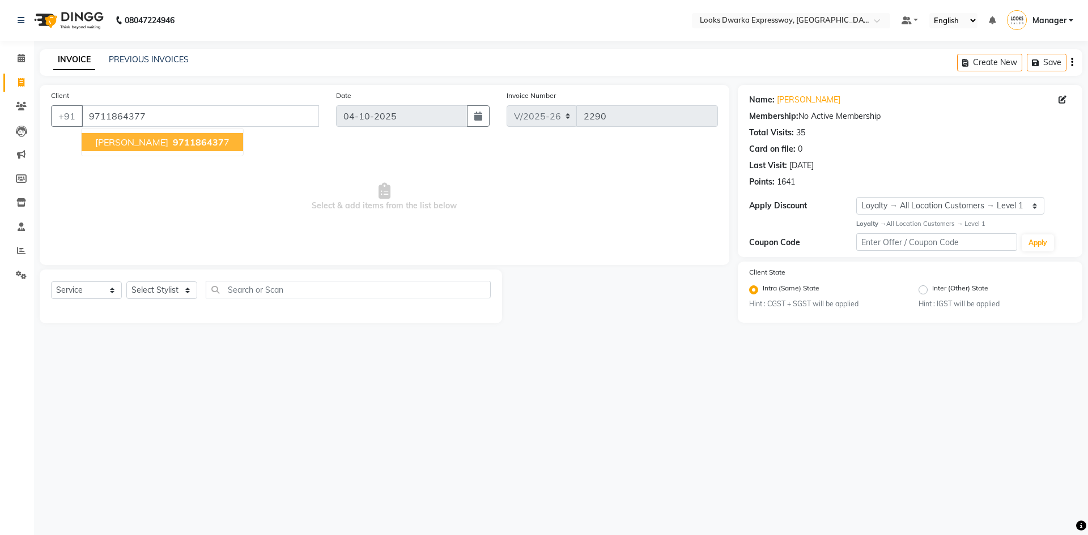
click at [386, 402] on div "08047224946 Select Location × Looks Dwarka Expressway, [GEOGRAPHIC_DATA] Defaul…" at bounding box center [544, 267] width 1088 height 535
click at [174, 290] on select "Select Stylist Manager MD [PERSON_NAME] Ravindar_pdct [PERSON_NAME] [PERSON_NAM…" at bounding box center [161, 291] width 71 height 18
select select "86412"
click at [126, 282] on select "Select Stylist Manager MD [PERSON_NAME] Ravindar_pdct [PERSON_NAME] [PERSON_NAM…" at bounding box center [161, 291] width 71 height 18
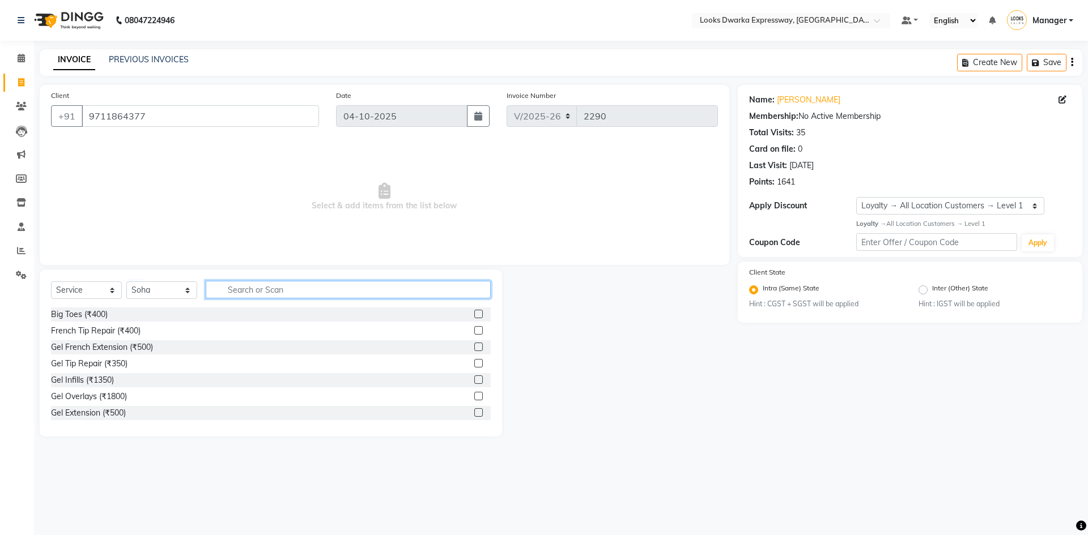
click at [301, 294] on input "text" at bounding box center [348, 290] width 285 height 18
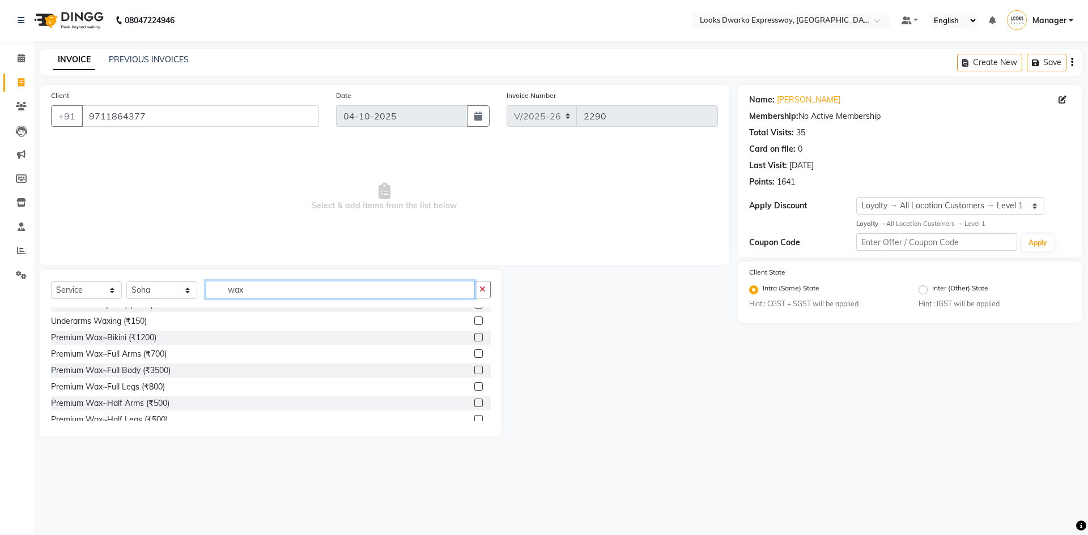
scroll to position [227, 0]
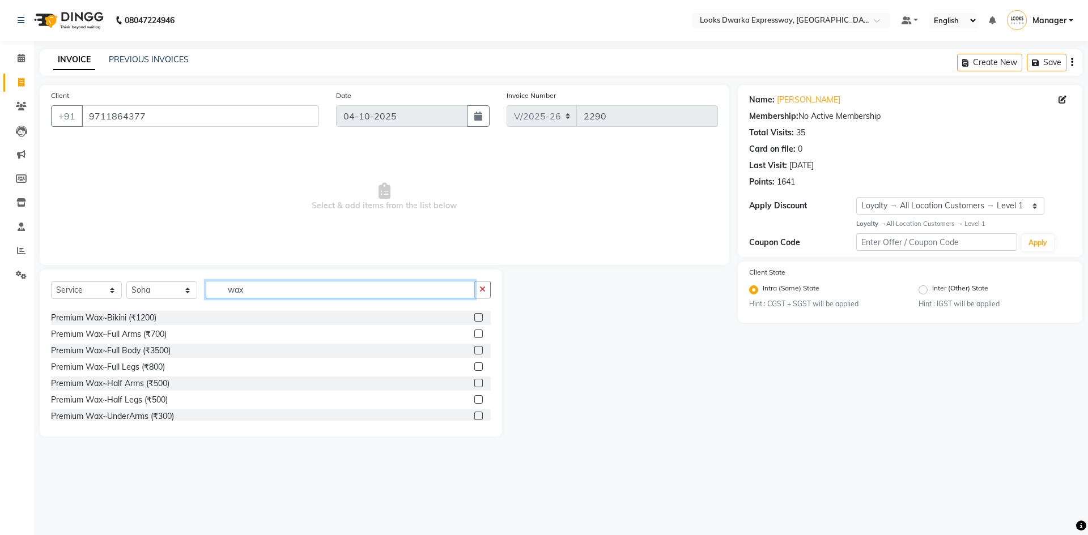
type input "wax"
click at [474, 333] on label at bounding box center [478, 334] width 8 height 8
click at [474, 333] on input "checkbox" at bounding box center [477, 334] width 7 height 7
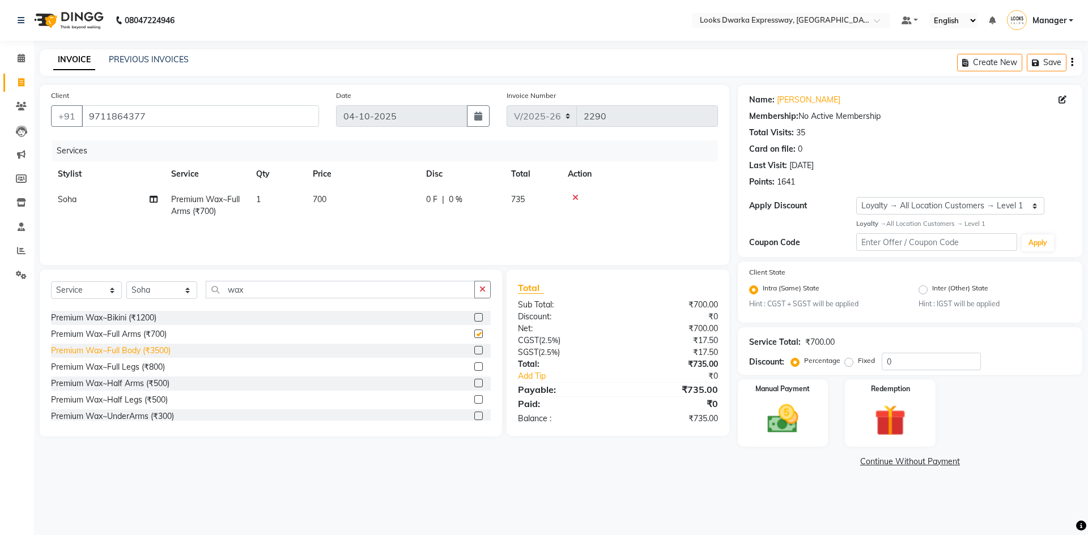
checkbox input "false"
click at [474, 369] on label at bounding box center [478, 367] width 8 height 8
click at [474, 369] on input "checkbox" at bounding box center [477, 367] width 7 height 7
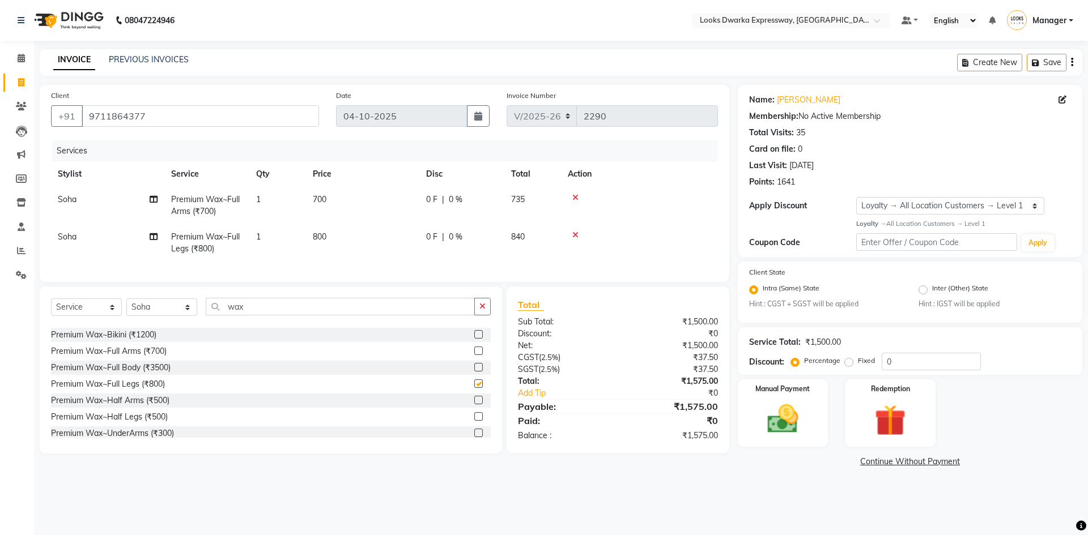
checkbox input "false"
drag, startPoint x: 434, startPoint y: 498, endPoint x: 435, endPoint y: 492, distance: 5.7
click at [436, 498] on div "08047224946 Select Location × Looks Dwarka Expressway, [GEOGRAPHIC_DATA] Defaul…" at bounding box center [544, 267] width 1088 height 535
click at [473, 316] on input "wax" at bounding box center [340, 307] width 269 height 18
click at [480, 310] on icon "button" at bounding box center [482, 307] width 6 height 8
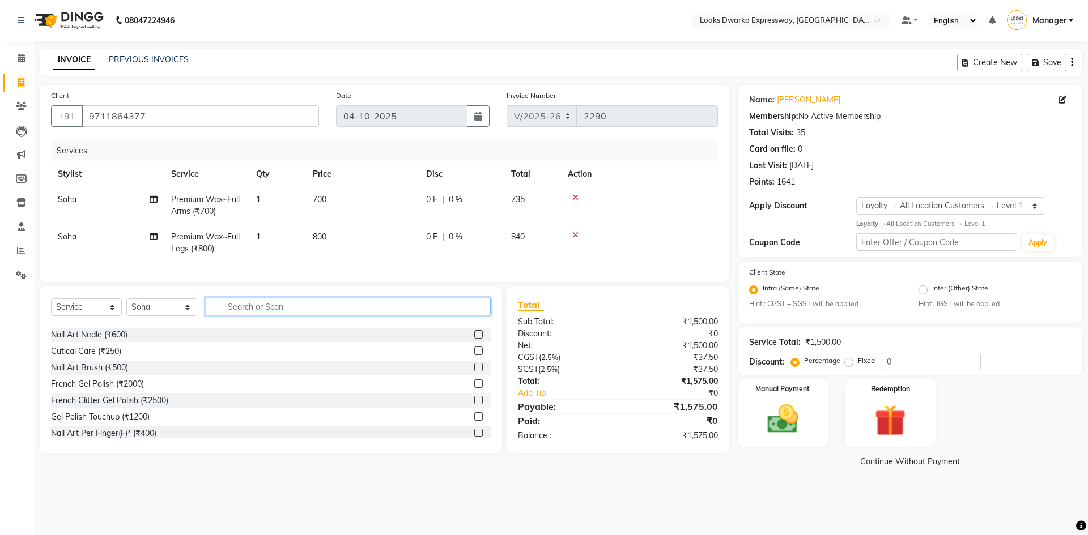
click at [462, 316] on input "text" at bounding box center [348, 307] width 285 height 18
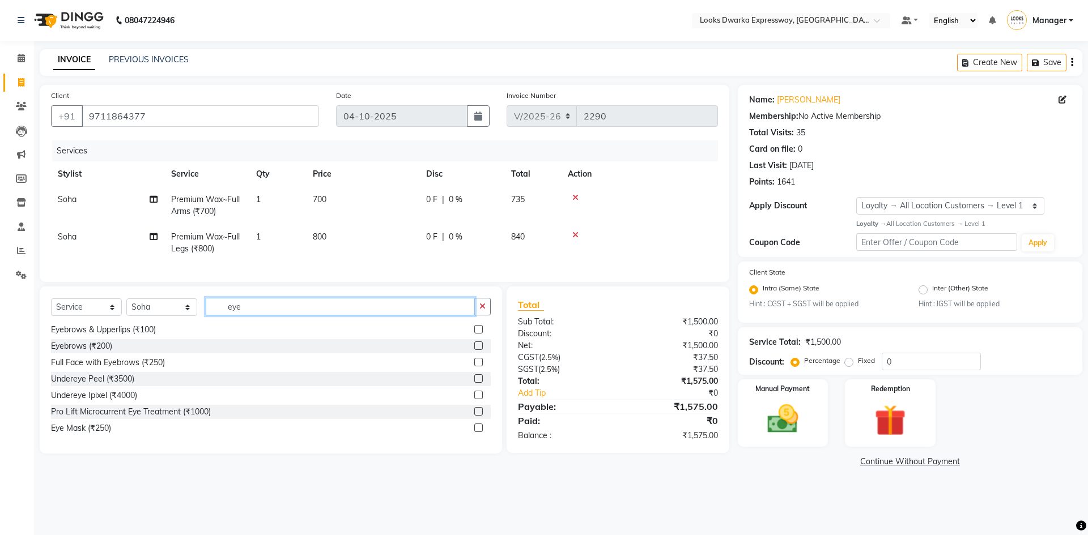
type input "eye"
click at [474, 334] on label at bounding box center [478, 329] width 8 height 8
click at [474, 334] on input "checkbox" at bounding box center [477, 329] width 7 height 7
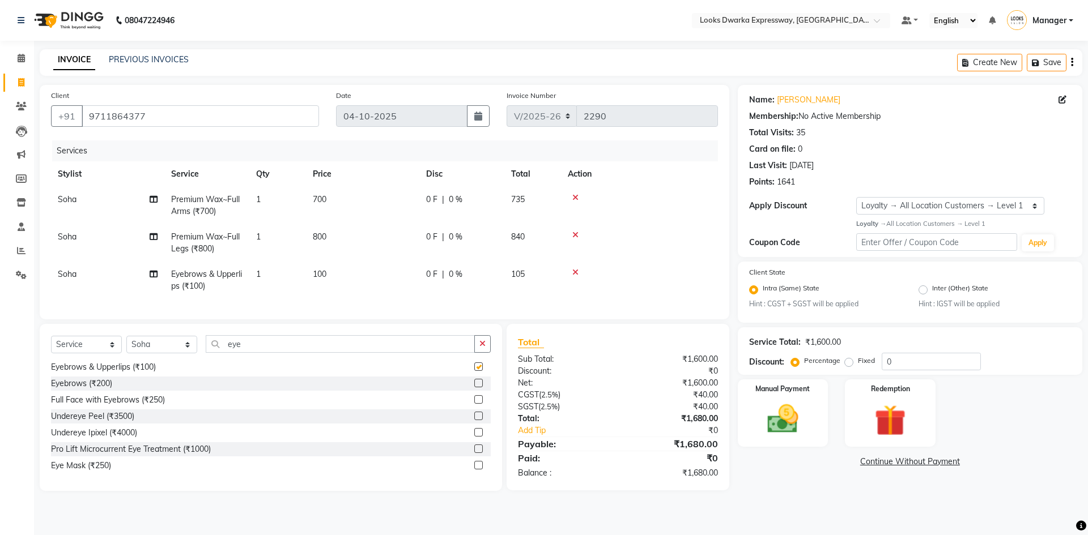
checkbox input "false"
drag, startPoint x: 361, startPoint y: 278, endPoint x: 386, endPoint y: 276, distance: 25.6
click at [363, 277] on td "100" at bounding box center [362, 280] width 113 height 37
select select "86412"
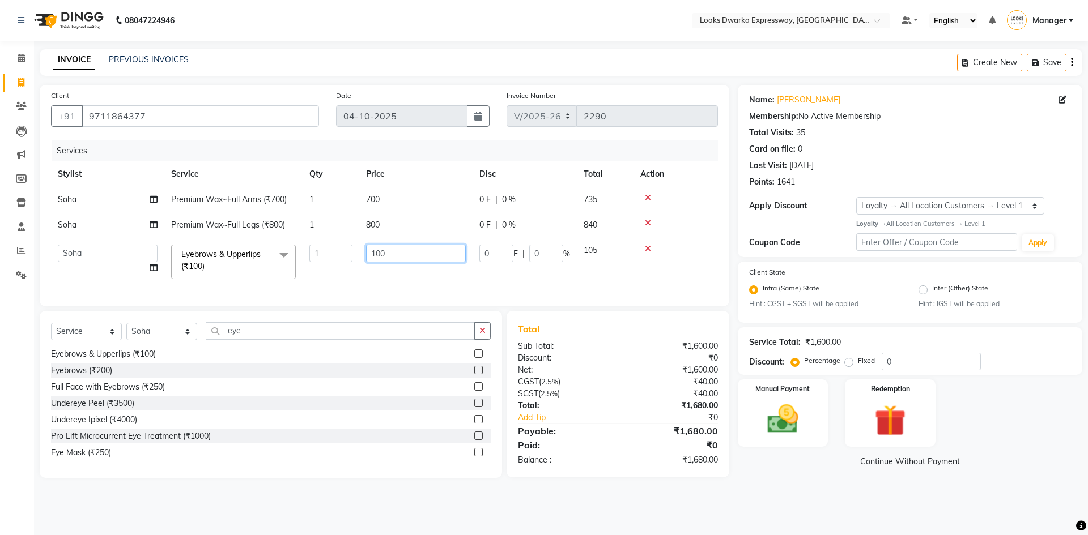
drag, startPoint x: 335, startPoint y: 271, endPoint x: 296, endPoint y: 280, distance: 40.7
click at [302, 283] on tr "Manager MD [PERSON_NAME] Ravindar_pdct [PERSON_NAME] [PERSON_NAME] Soha SSBEAUT…" at bounding box center [384, 262] width 667 height 48
type input "200"
click at [237, 511] on div "08047224946 Select Location × Looks Dwarka Expressway, [GEOGRAPHIC_DATA] Defaul…" at bounding box center [544, 267] width 1088 height 535
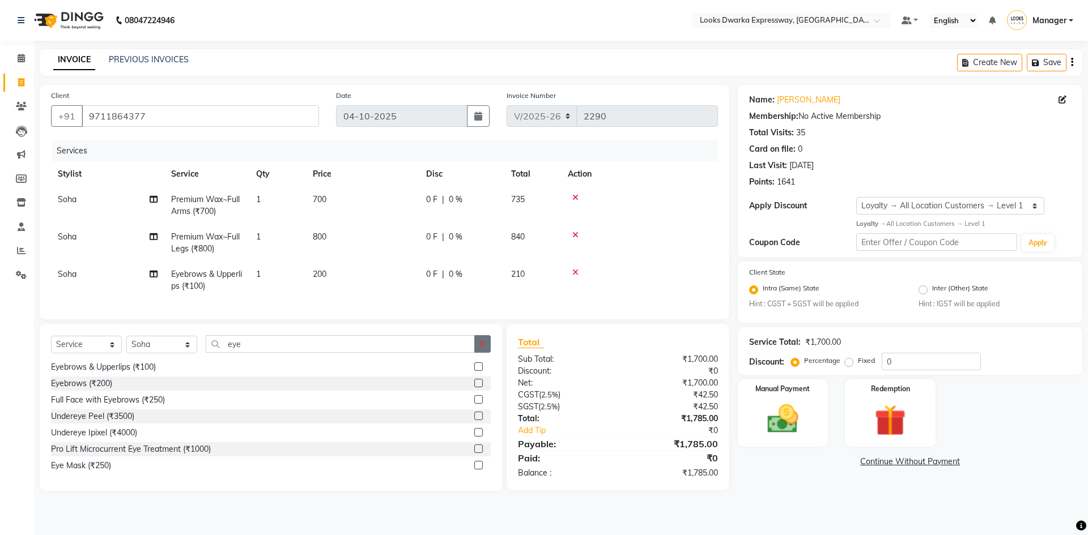
click at [483, 348] on icon "button" at bounding box center [482, 344] width 6 height 8
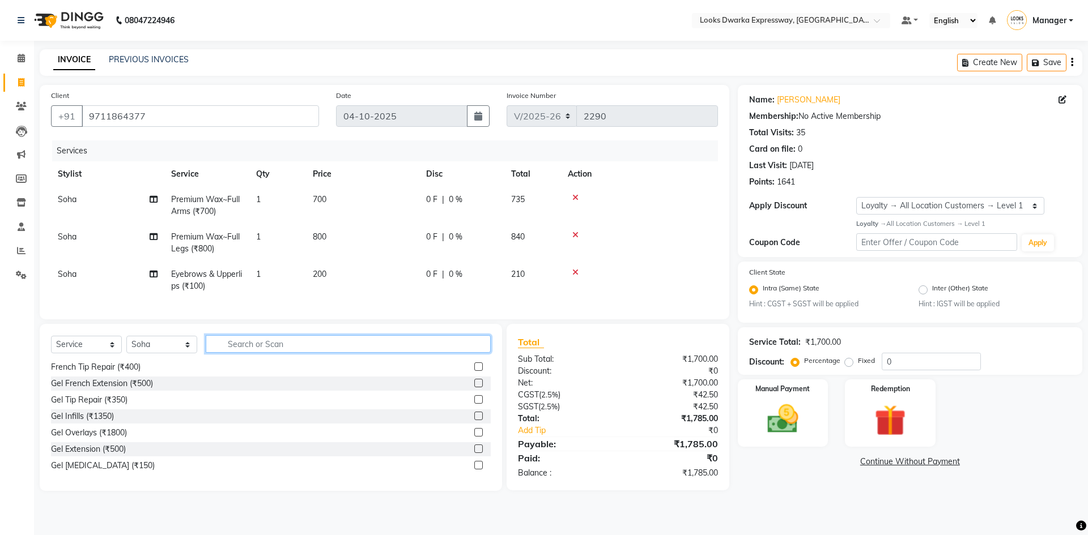
click at [479, 351] on input "text" at bounding box center [348, 344] width 285 height 18
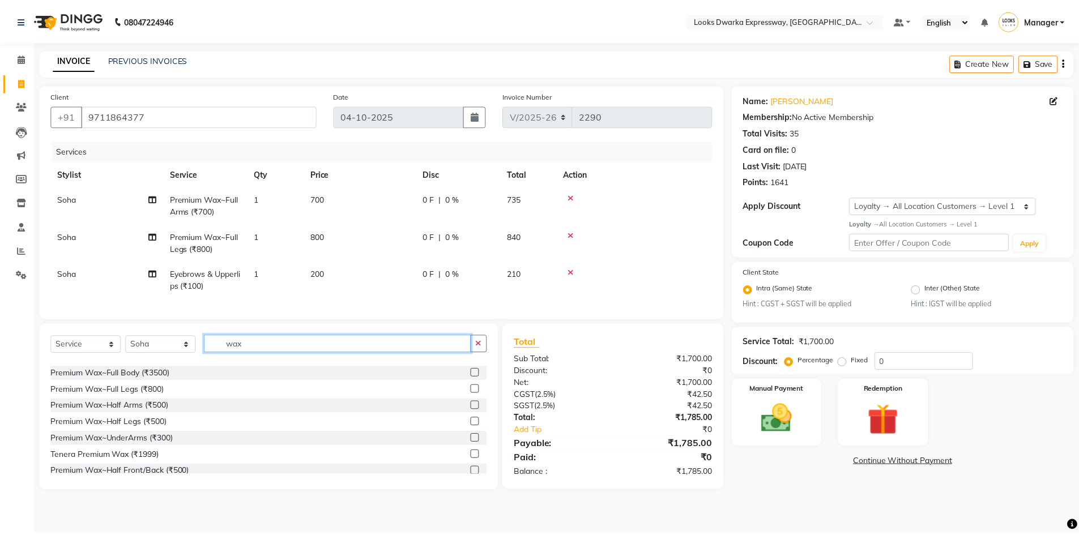
scroll to position [283, 0]
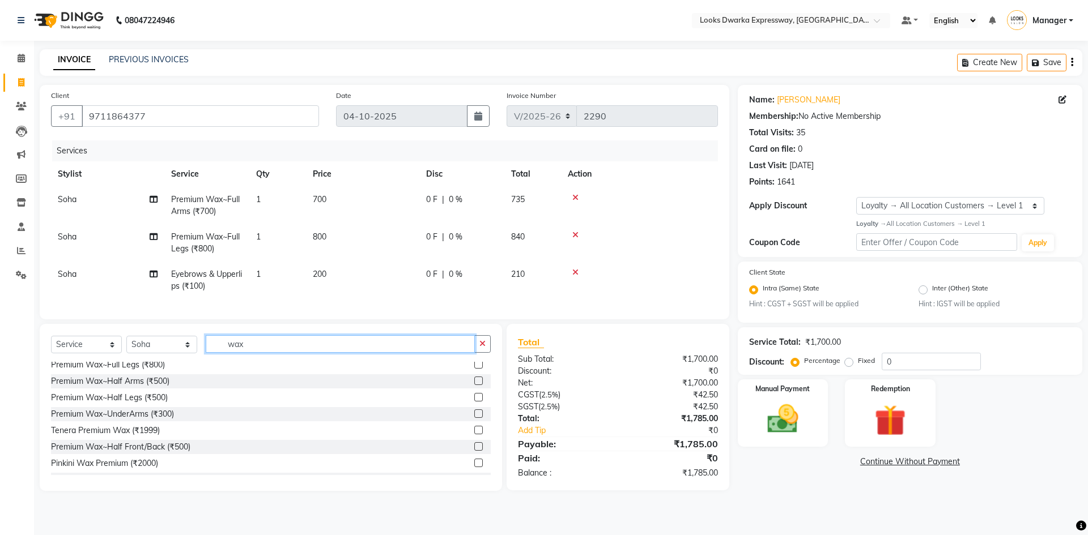
type input "wax"
click at [474, 418] on label at bounding box center [478, 414] width 8 height 8
click at [474, 418] on input "checkbox" at bounding box center [477, 414] width 7 height 7
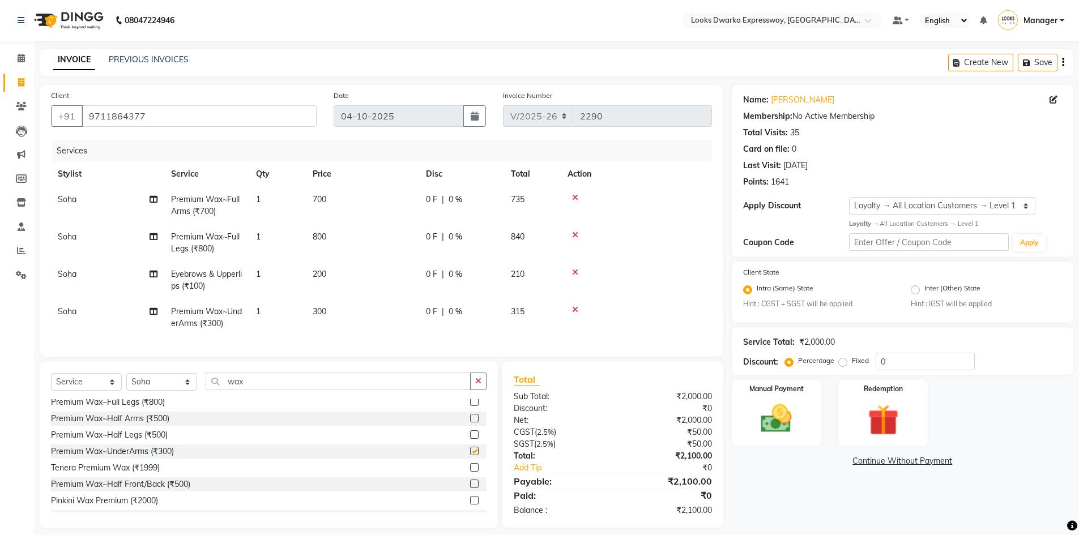
checkbox input "false"
click at [757, 488] on div "Name: [PERSON_NAME] Membership: No Active Membership Total Visits: 35 Card on f…" at bounding box center [907, 307] width 350 height 444
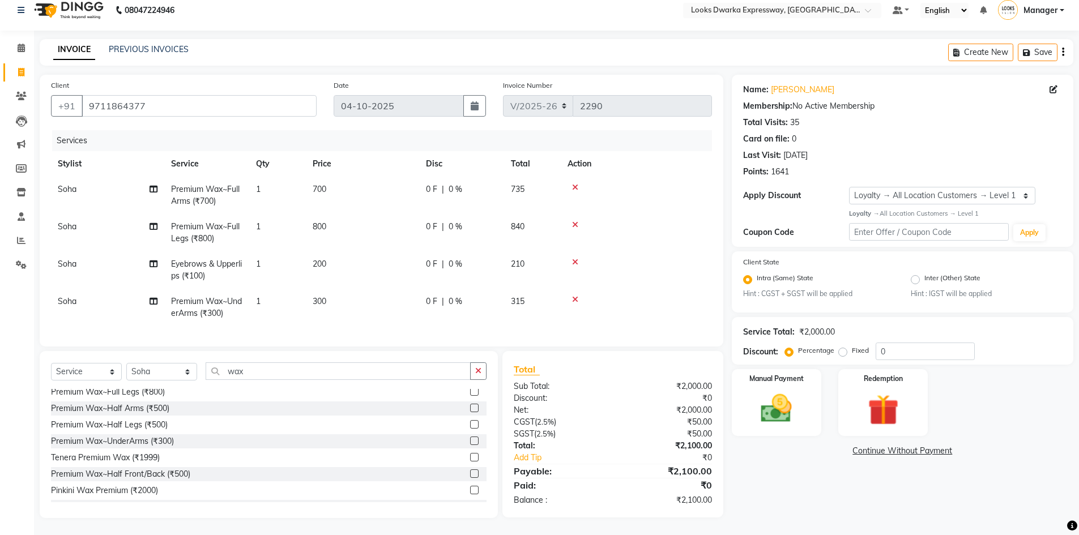
scroll to position [19, 0]
click at [756, 504] on div "Name: [PERSON_NAME] Membership: No Active Membership Total Visits: 35 Card on f…" at bounding box center [907, 297] width 350 height 444
click at [483, 368] on button "button" at bounding box center [478, 372] width 16 height 18
drag, startPoint x: 160, startPoint y: 100, endPoint x: 88, endPoint y: 111, distance: 73.3
click at [88, 111] on div "Client [PHONE_NUMBER]" at bounding box center [183, 102] width 283 height 46
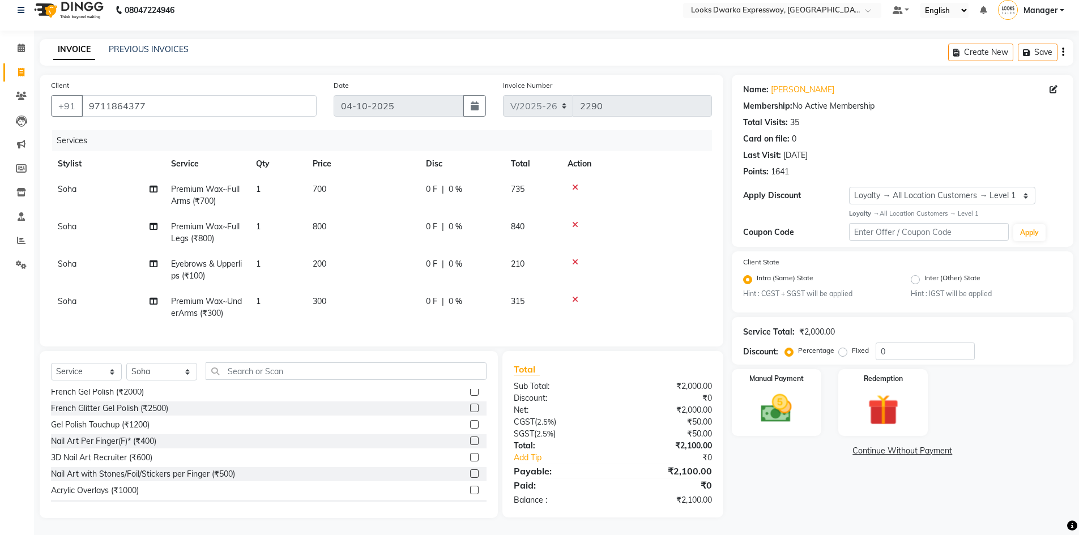
click at [820, 495] on div "Name: [PERSON_NAME] Membership: No Active Membership Total Visits: 35 Card on f…" at bounding box center [907, 297] width 350 height 444
click at [792, 430] on div "Name: [PERSON_NAME] Membership: No Active Membership Total Visits: 35 Card on f…" at bounding box center [907, 297] width 350 height 444
click at [777, 399] on img at bounding box center [777, 408] width 52 height 37
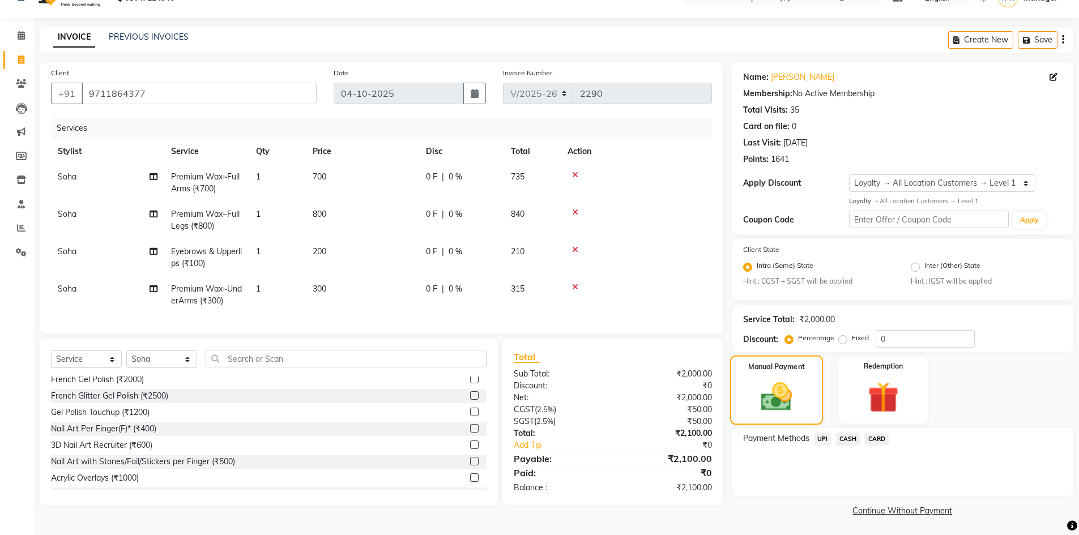
scroll to position [24, 0]
click at [818, 439] on span "UPI" at bounding box center [823, 438] width 18 height 13
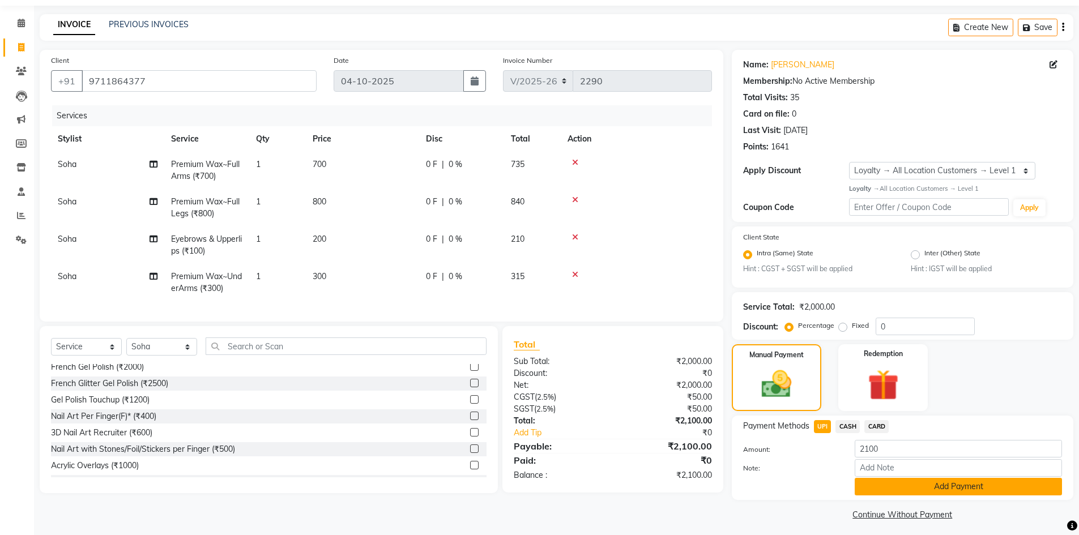
scroll to position [40, 0]
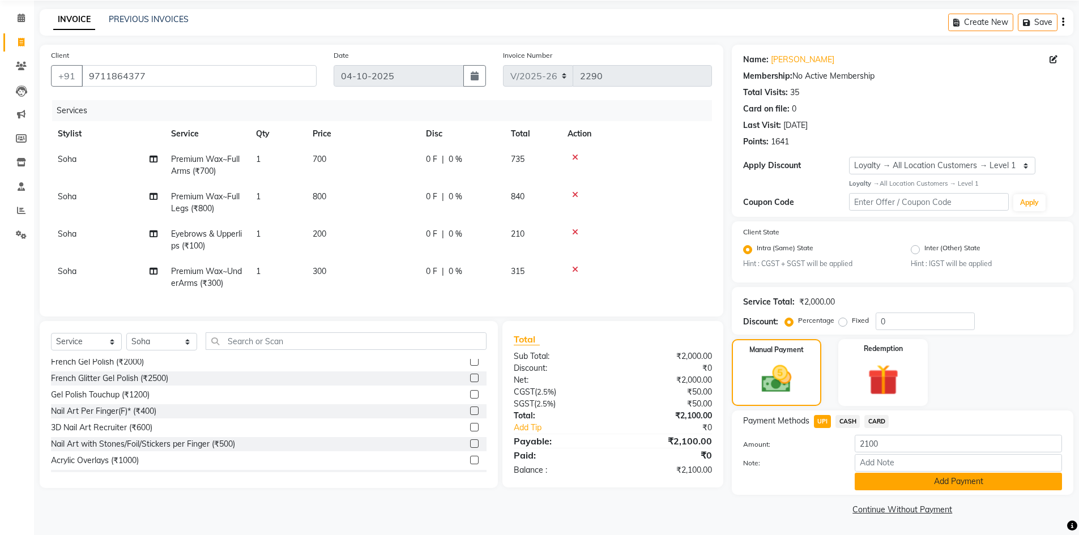
click at [900, 482] on button "Add Payment" at bounding box center [958, 482] width 207 height 18
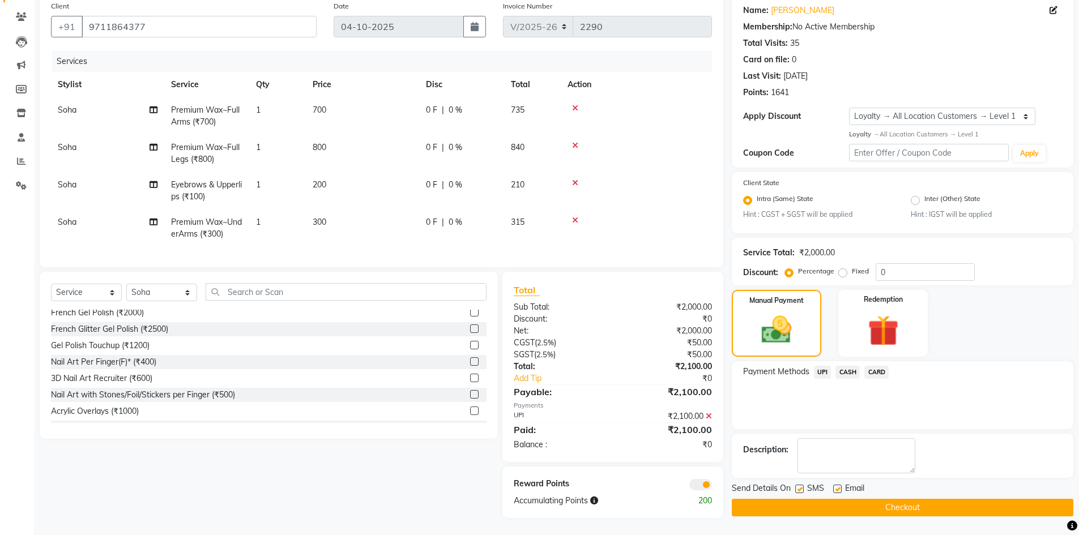
scroll to position [98, 0]
click at [816, 501] on button "Checkout" at bounding box center [903, 508] width 342 height 18
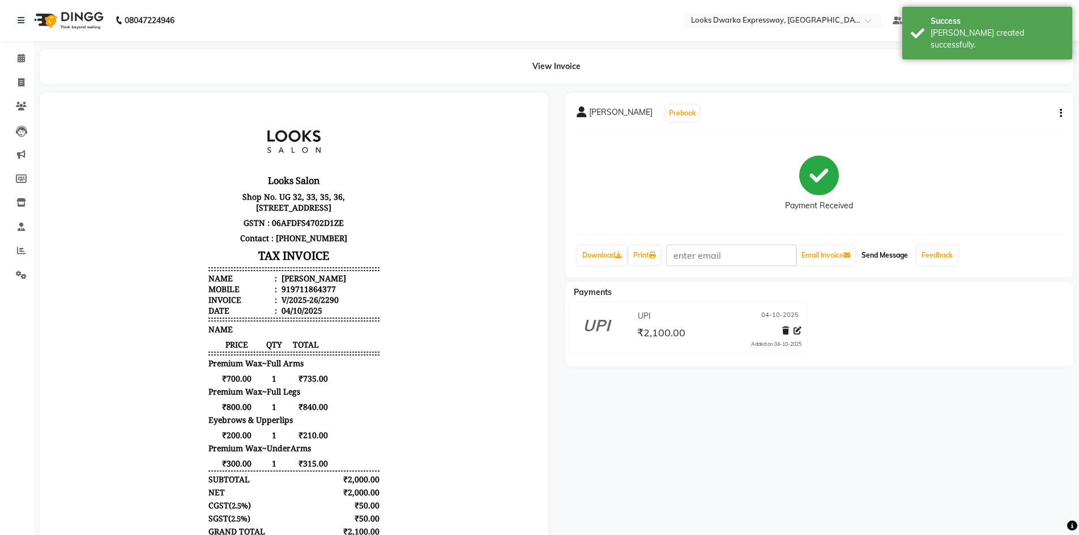
click at [895, 256] on button "Send Message" at bounding box center [885, 255] width 56 height 19
click at [831, 403] on div "[PERSON_NAME] Prebook Payment Received Download Print Email Invoice Send Messag…" at bounding box center [820, 366] width 526 height 547
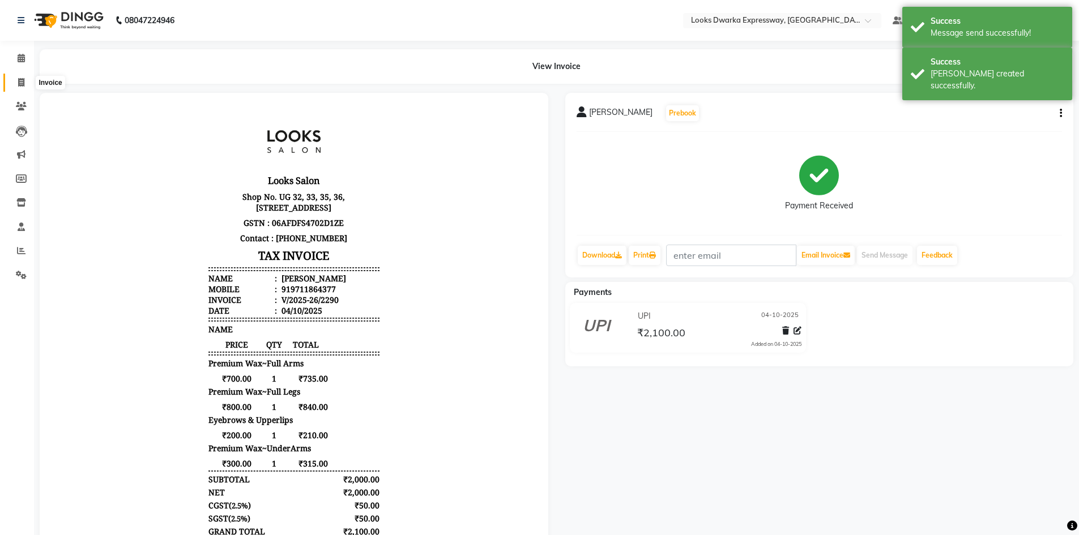
click at [22, 85] on icon at bounding box center [21, 82] width 6 height 8
select select "service"
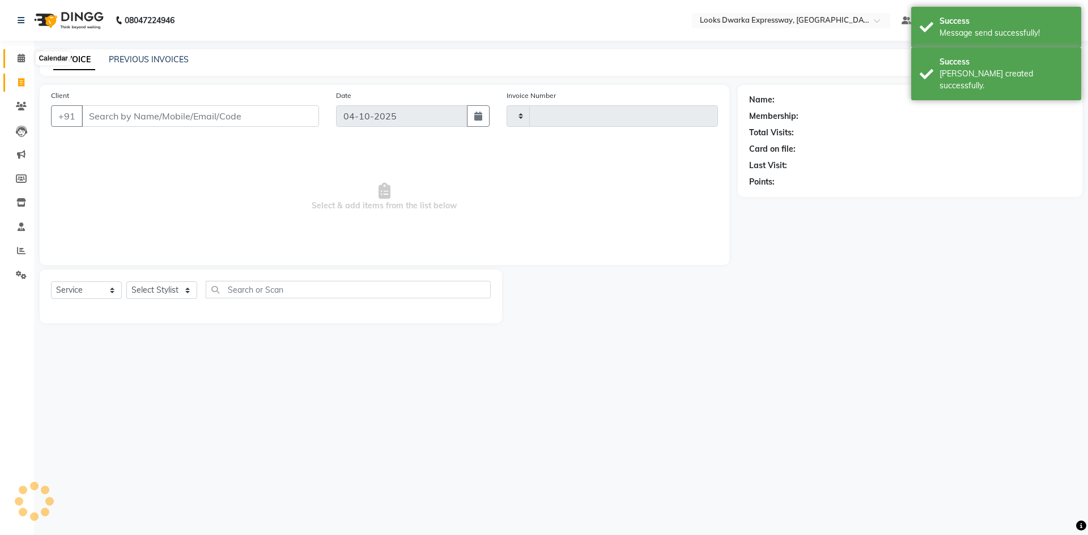
type input "2291"
select select "6011"
click at [22, 61] on icon at bounding box center [21, 58] width 7 height 8
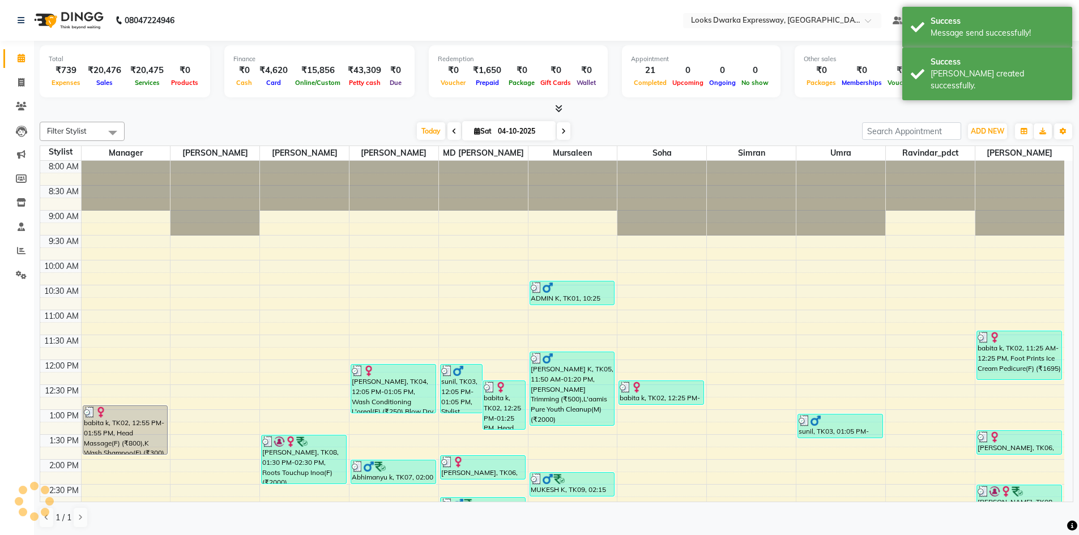
click at [265, 124] on div "[DATE] [DATE]" at bounding box center [493, 131] width 726 height 17
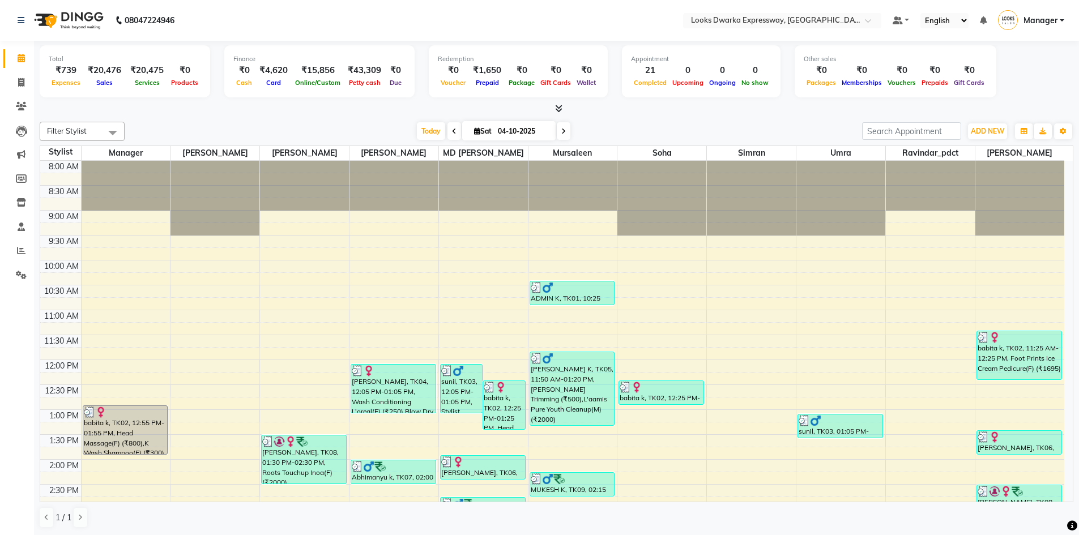
click at [246, 122] on div "Filter Stylist Select All Manager [PERSON_NAME] [PERSON_NAME] [PERSON_NAME] MD …" at bounding box center [557, 131] width 1034 height 19
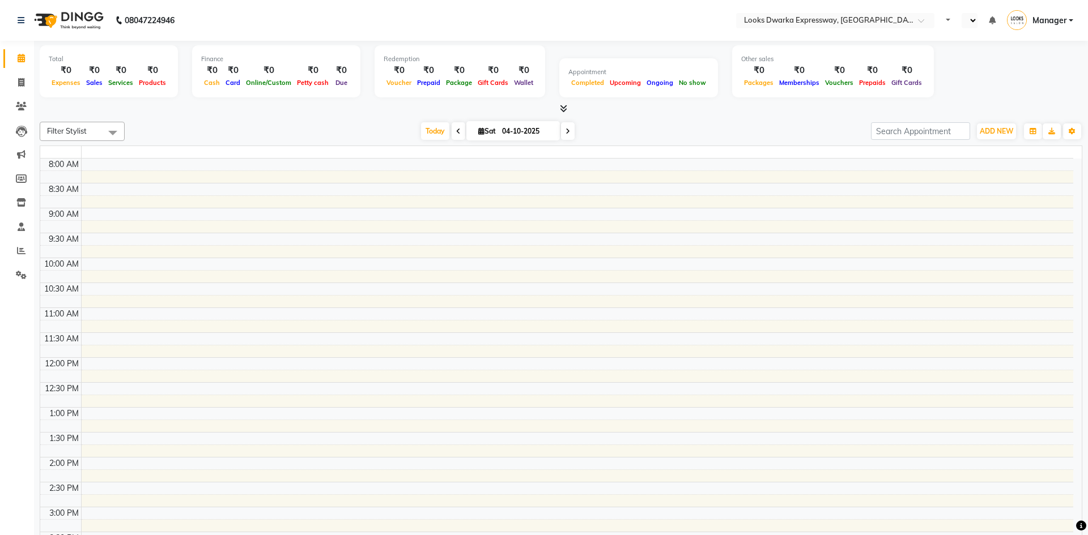
select select "en"
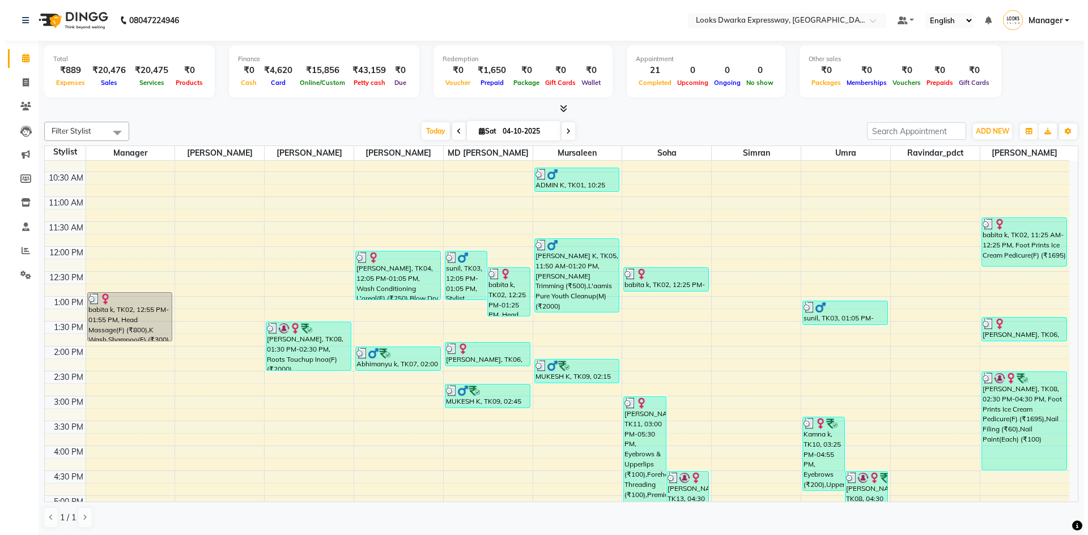
scroll to position [170, 0]
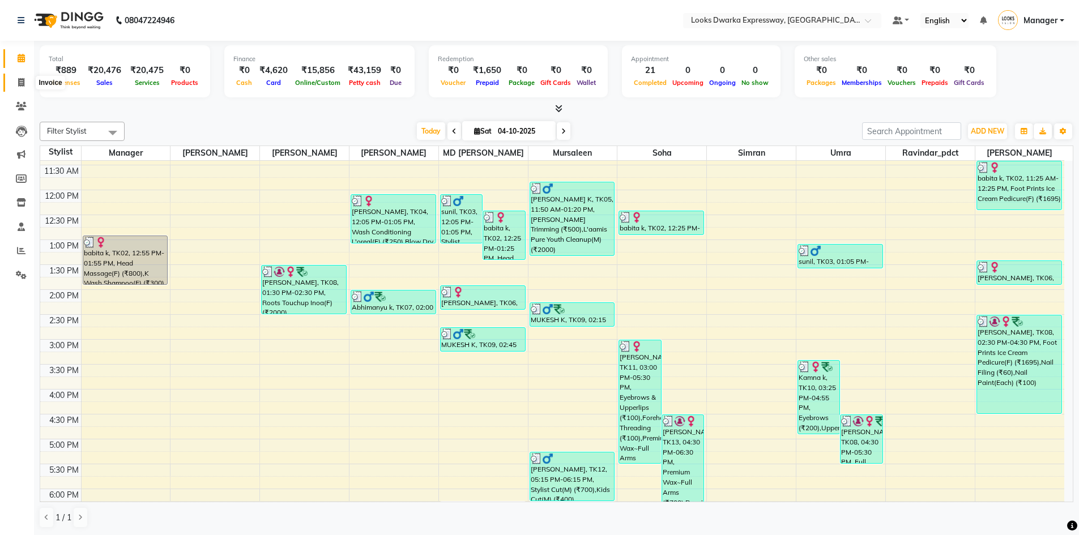
click at [13, 82] on span at bounding box center [21, 82] width 20 height 13
select select "6011"
select select "service"
